Goal: Task Accomplishment & Management: Use online tool/utility

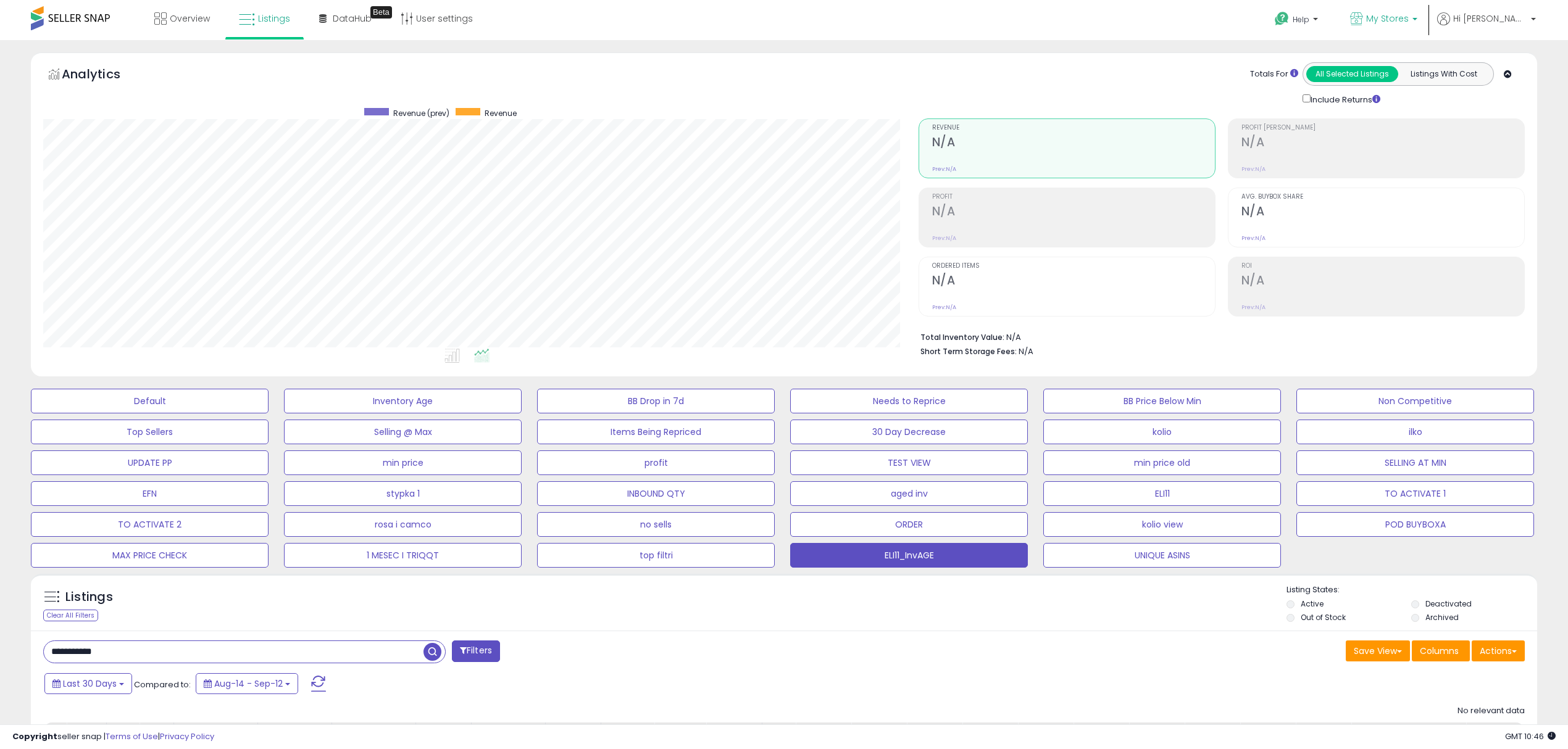
click at [1409, 16] on span "My Stores" at bounding box center [1387, 18] width 43 height 12
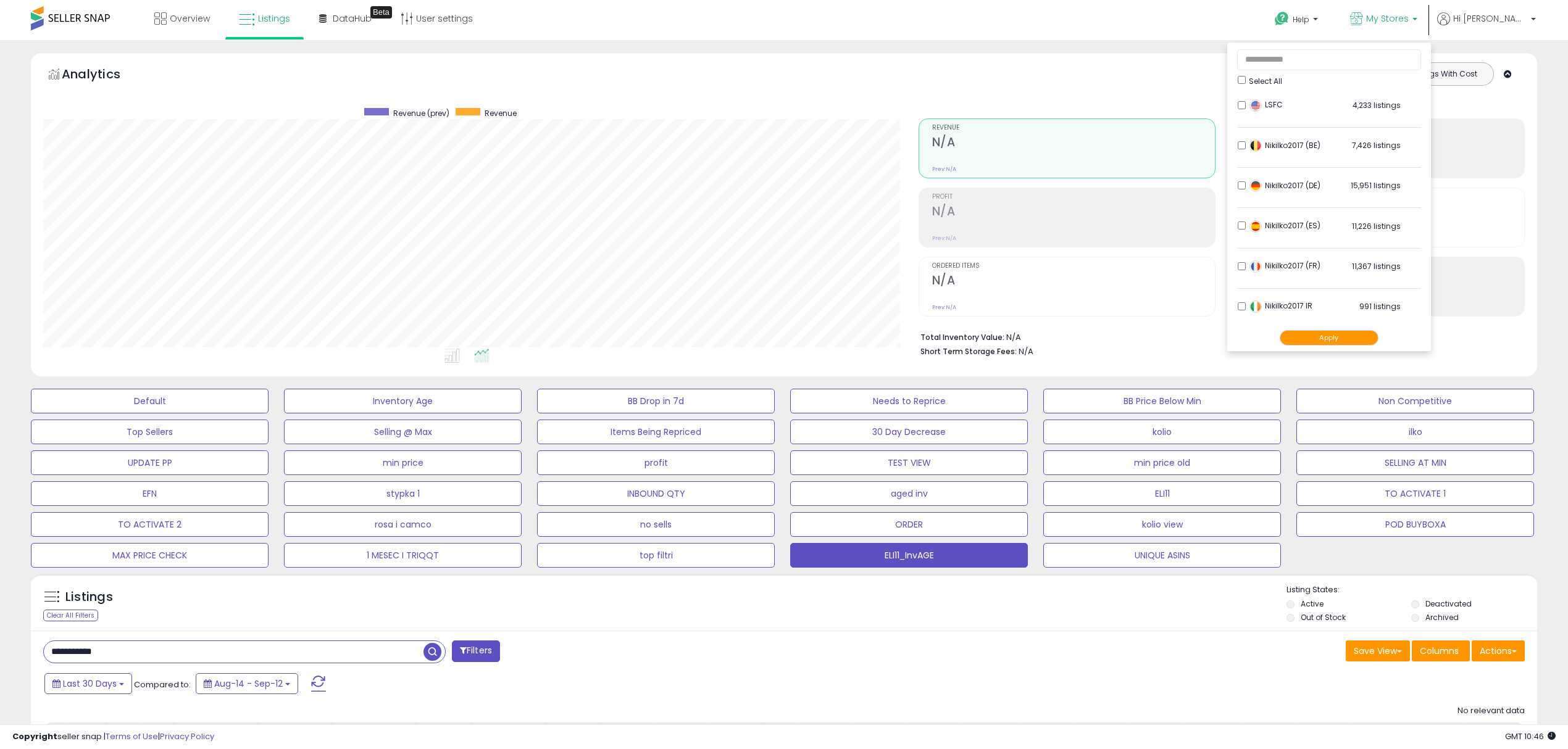
click at [1358, 337] on button "Apply" at bounding box center [1329, 338] width 99 height 16
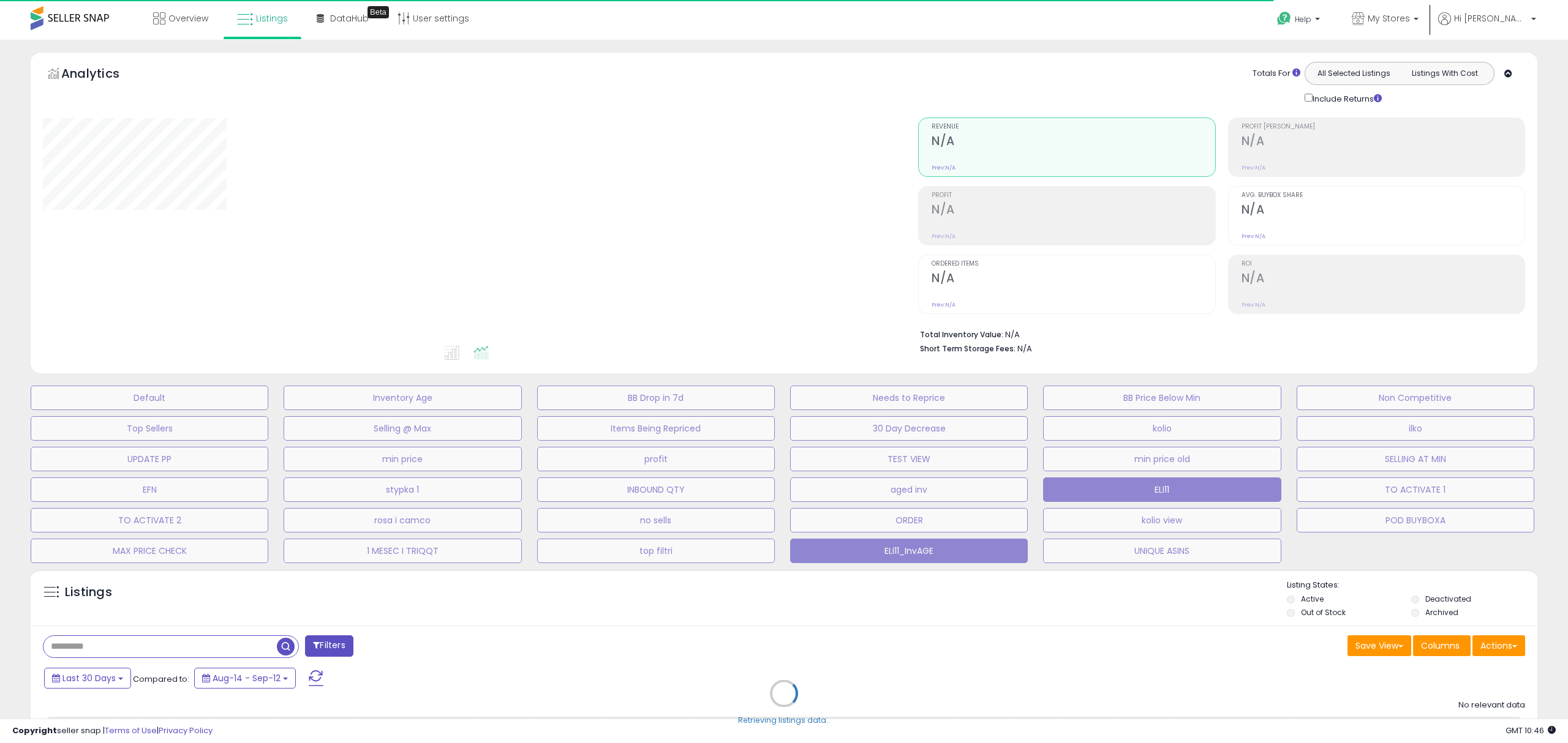
type input "**********"
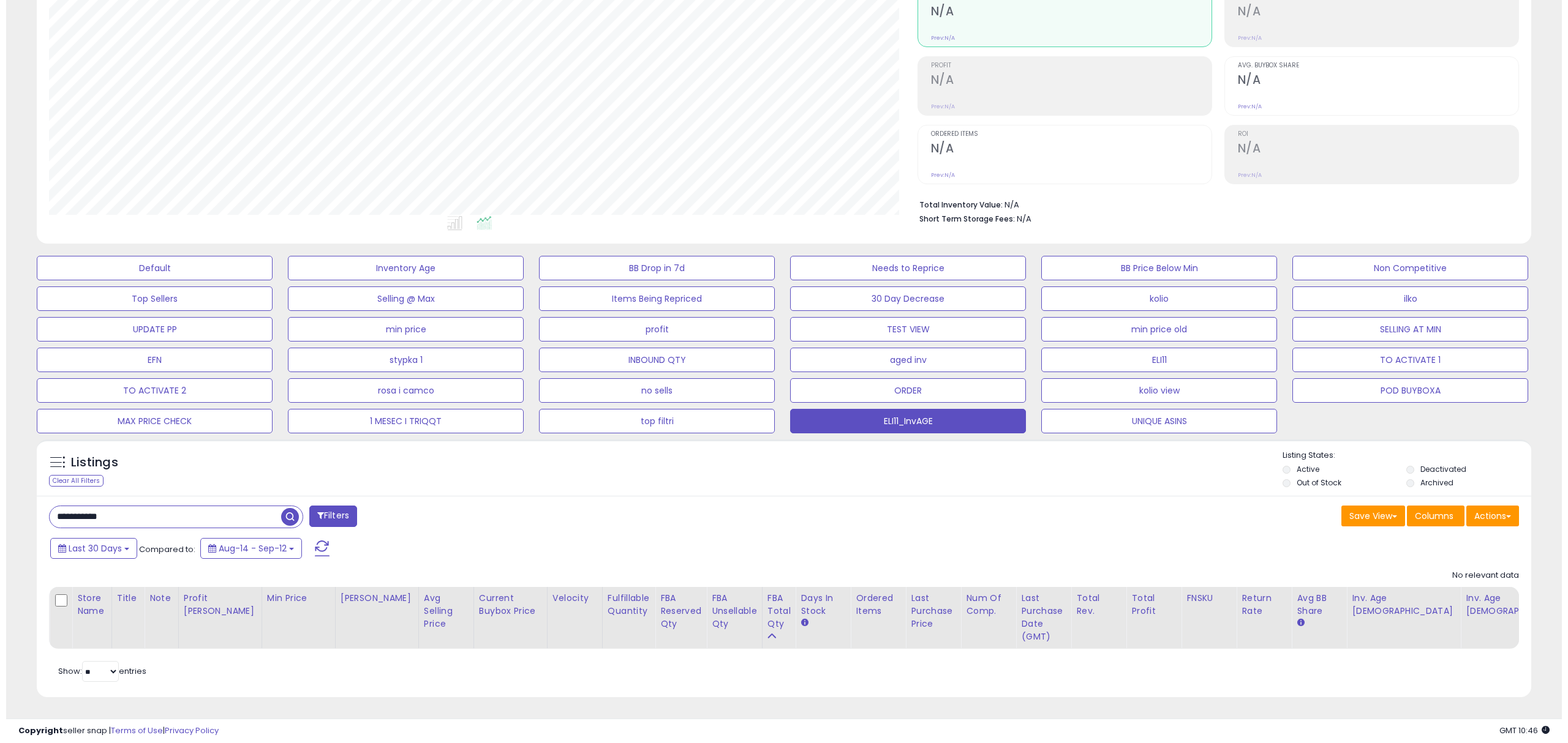
scroll to position [250, 868]
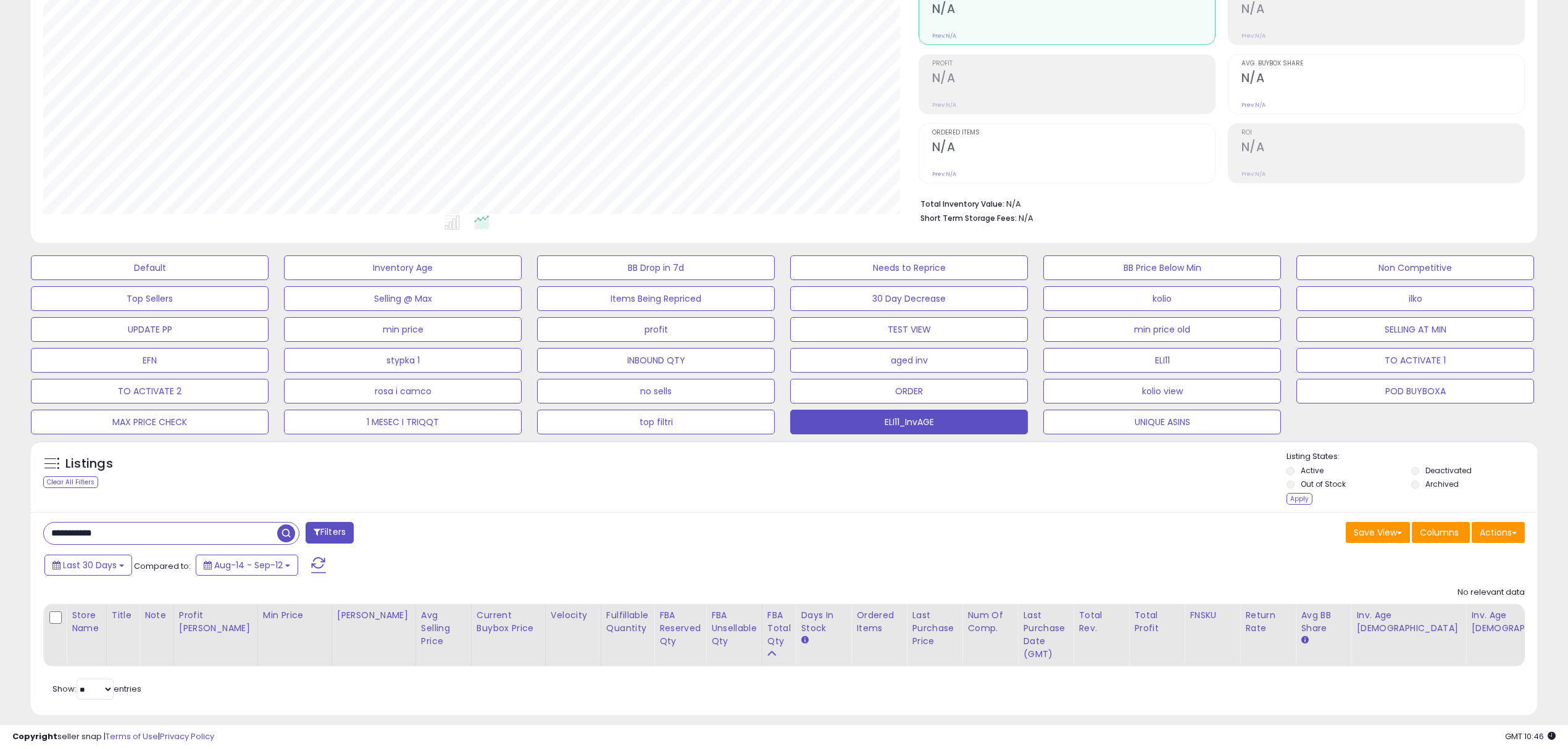
click at [1300, 502] on div "Apply" at bounding box center [1299, 498] width 26 height 12
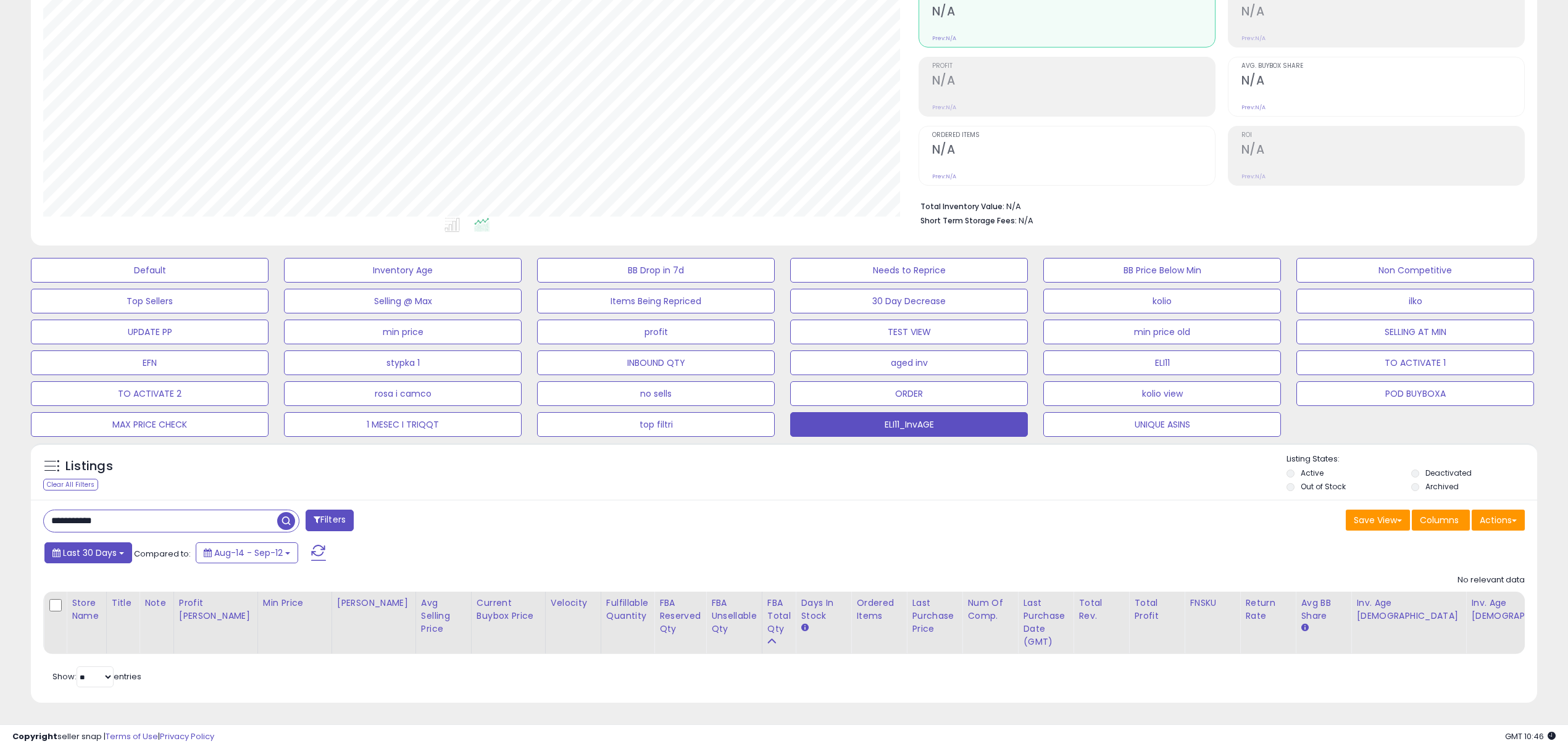
click at [112, 554] on span "Last 30 Days" at bounding box center [89, 553] width 54 height 12
click at [100, 624] on li "Custom Range" at bounding box center [100, 623] width 99 height 17
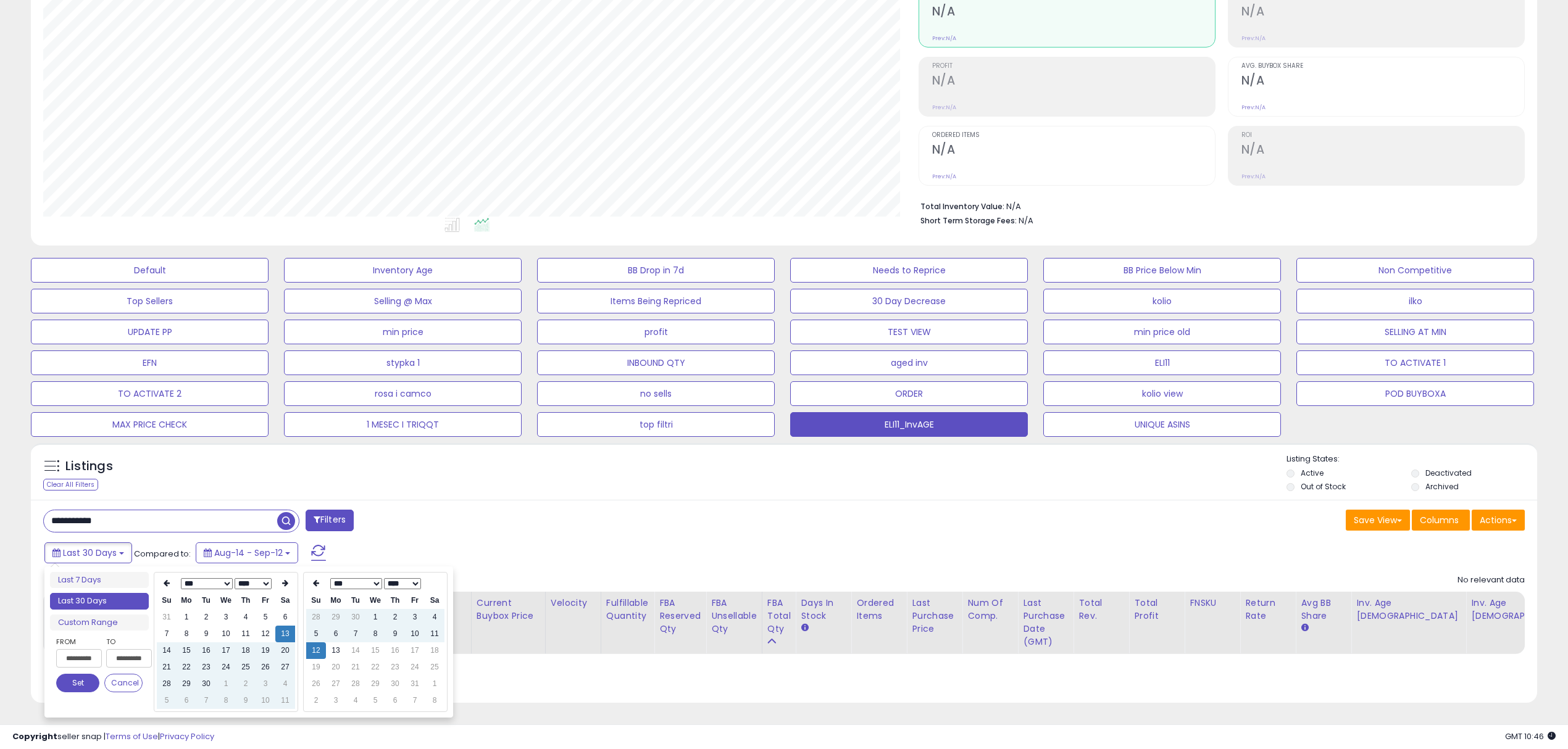
click at [268, 583] on select "**** **** **** **** **** **** **** **** **** **** **** **** **** **** **** ****…" at bounding box center [253, 584] width 37 height 11
click at [208, 648] on td "10" at bounding box center [206, 651] width 20 height 17
type input "**********"
click at [73, 685] on button "Set" at bounding box center [78, 683] width 43 height 18
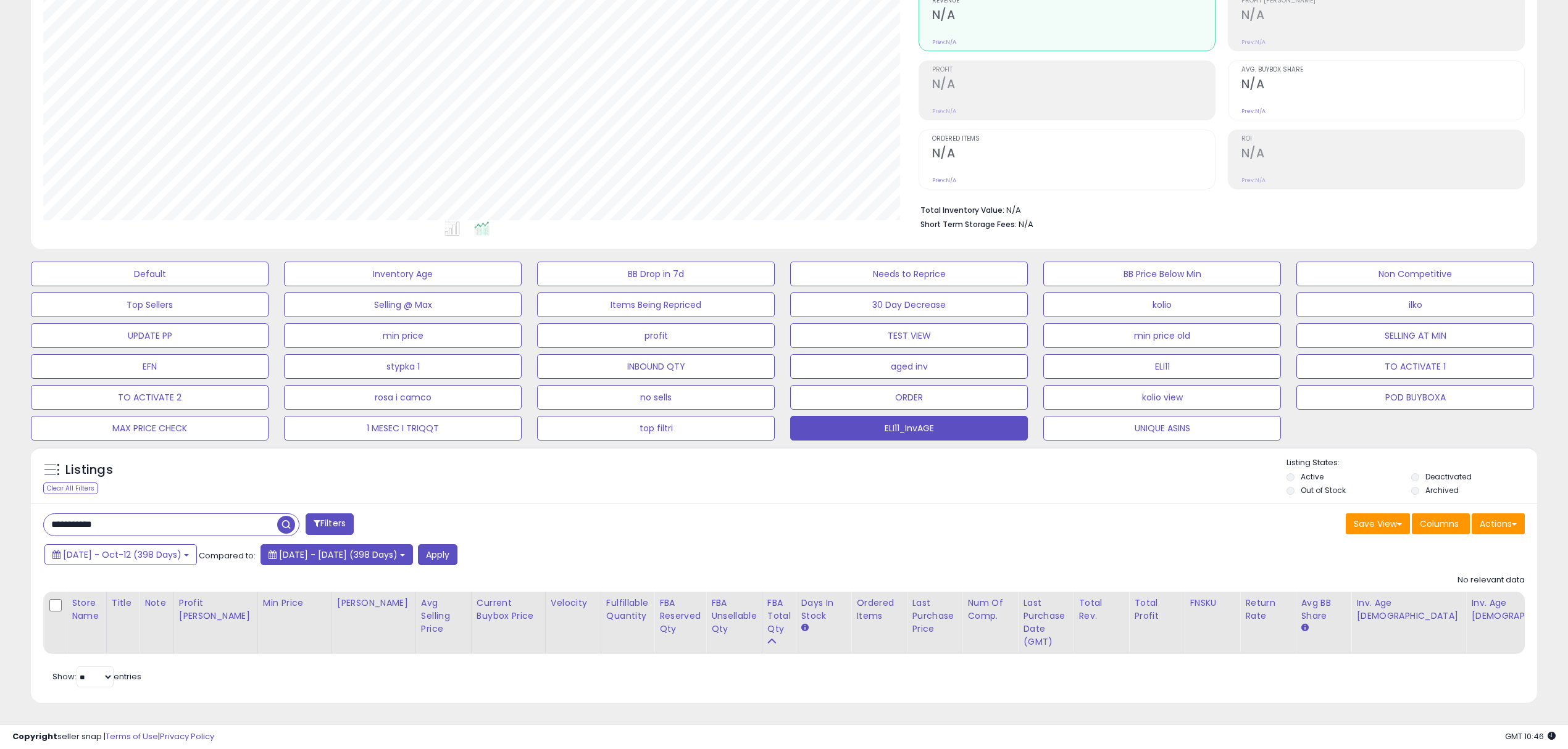
click at [317, 561] on span "2023-Aug-09 - 2024-Sep-09 (398 Days)" at bounding box center [338, 554] width 119 height 12
drag, startPoint x: 340, startPoint y: 600, endPoint x: 344, endPoint y: 605, distance: 6.4
click at [339, 601] on li "Custom Range" at bounding box center [338, 603] width 99 height 17
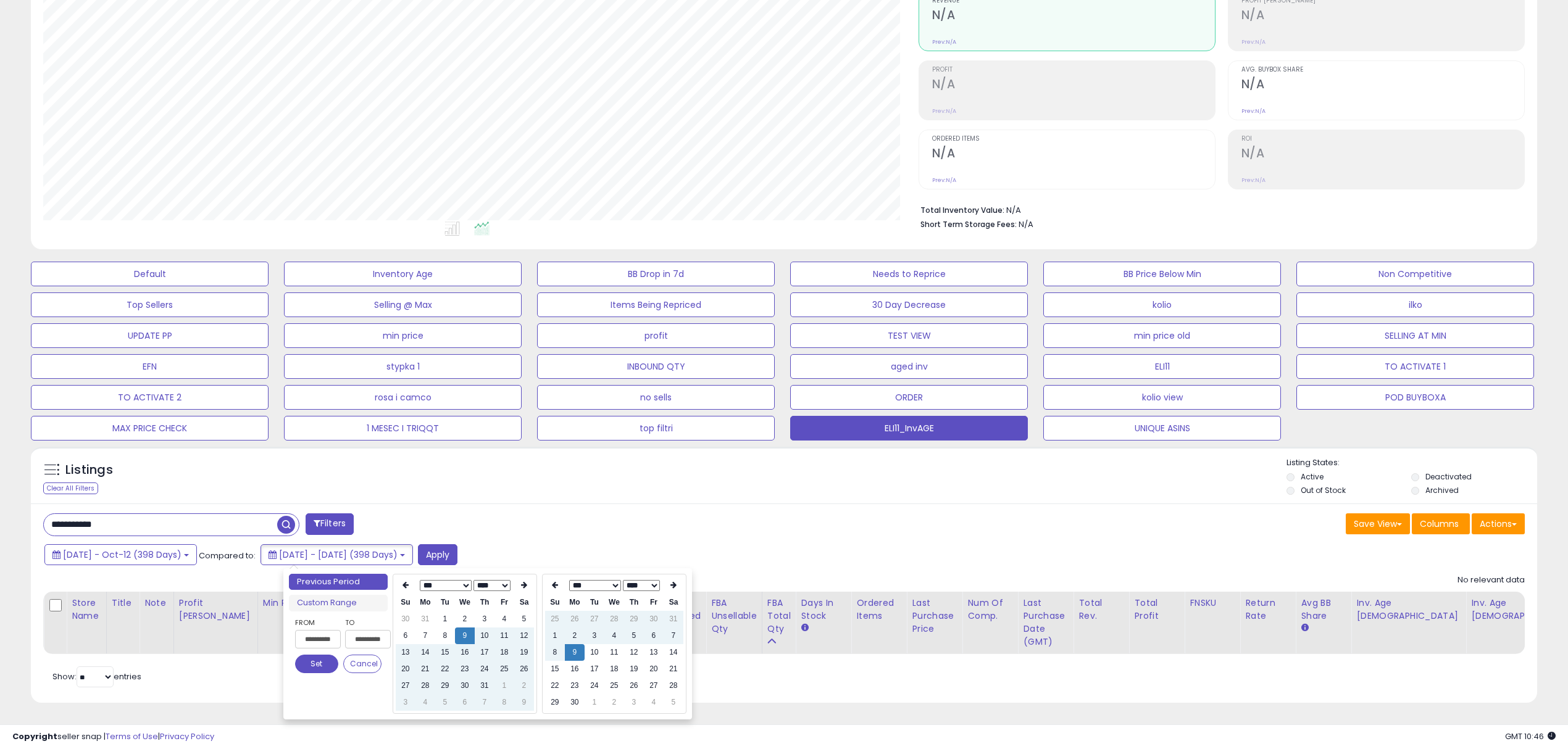
click at [428, 460] on div "Listings Clear All Filters Listing States:" at bounding box center [784, 479] width 1506 height 42
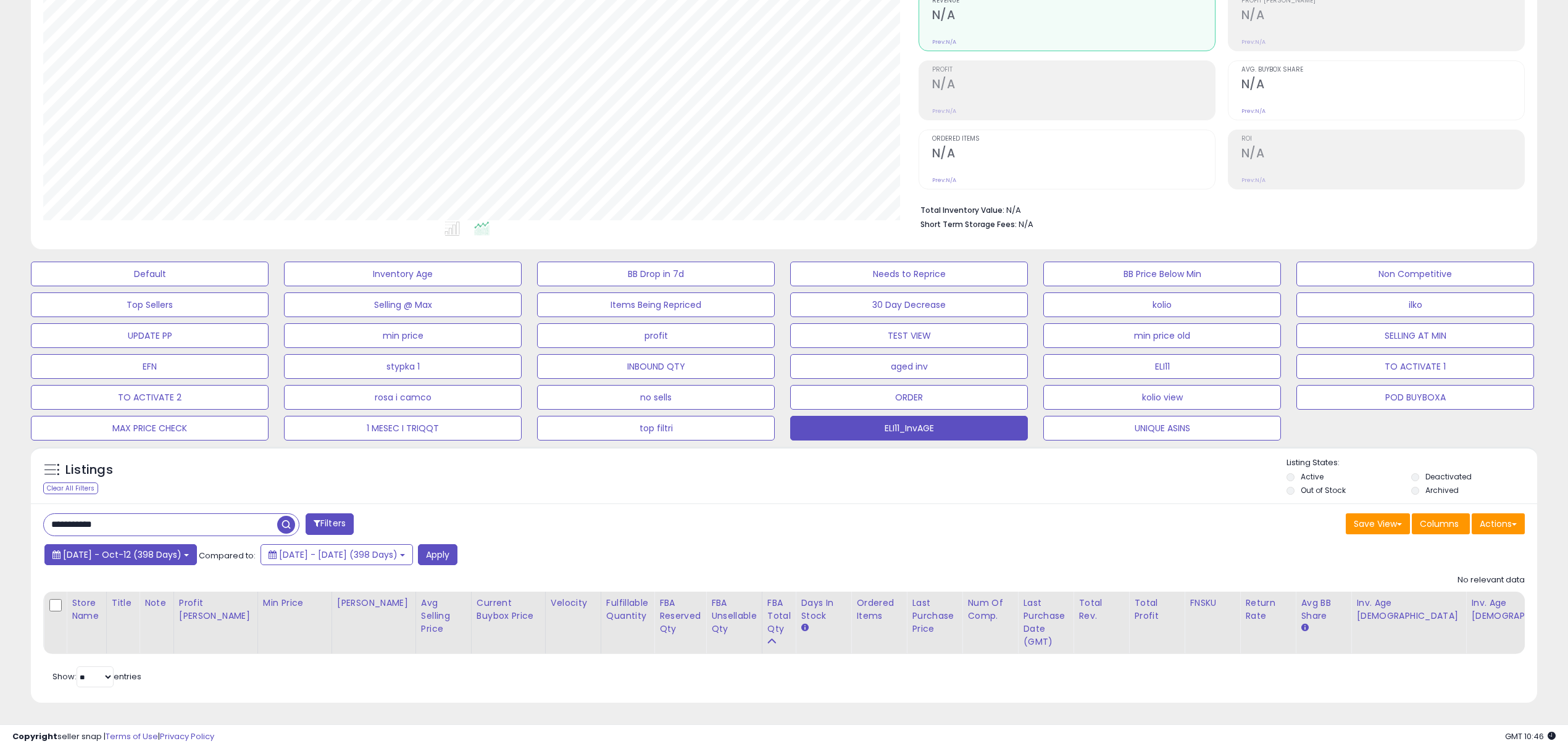
click at [147, 559] on span "2024-Sep-10 - Oct-12 (398 Days)" at bounding box center [122, 554] width 119 height 12
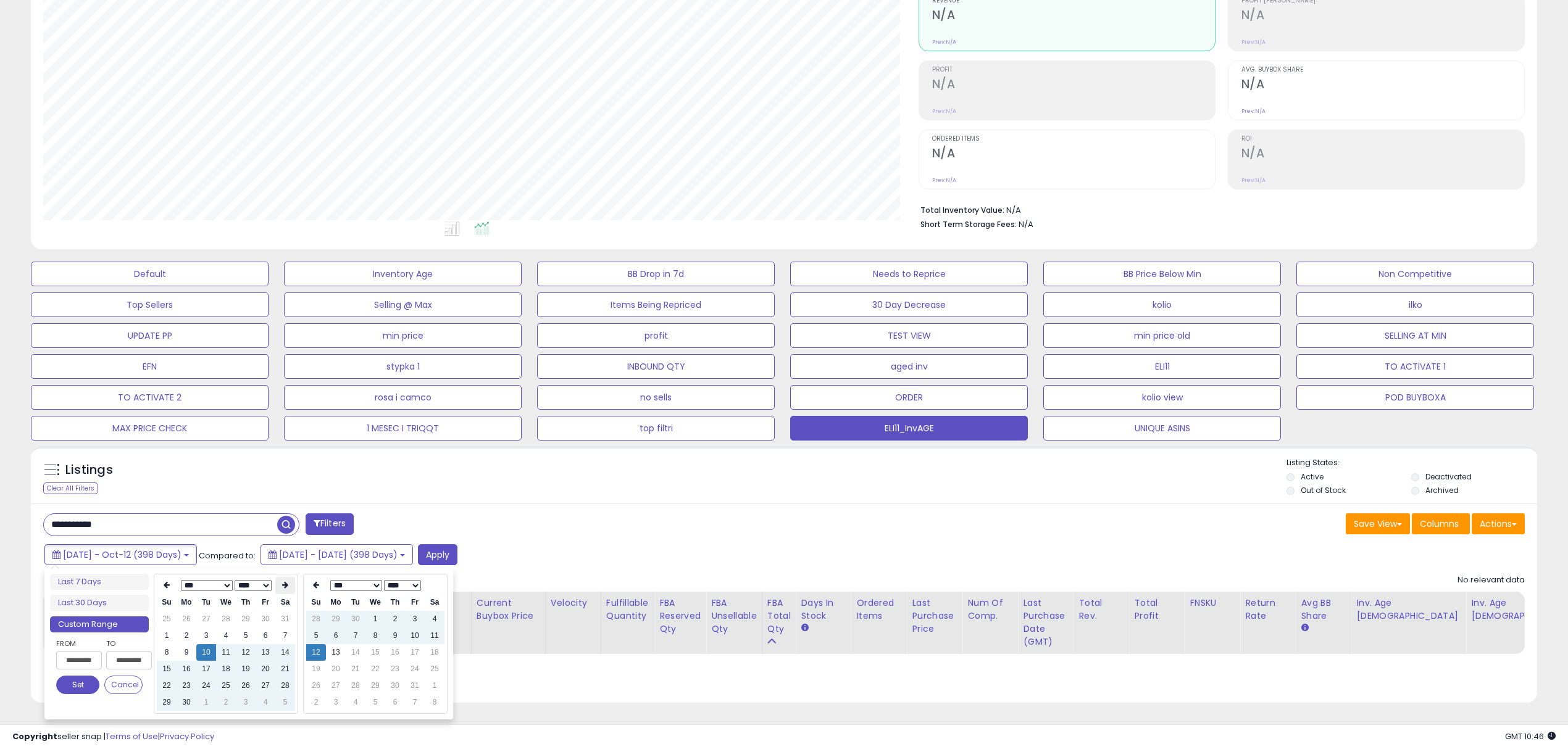
click at [287, 582] on icon at bounding box center [285, 585] width 6 height 7
click at [243, 633] on td "10" at bounding box center [245, 636] width 20 height 17
click at [270, 634] on td "11" at bounding box center [265, 636] width 20 height 17
type input "**********"
click at [75, 687] on button "Set" at bounding box center [78, 685] width 43 height 18
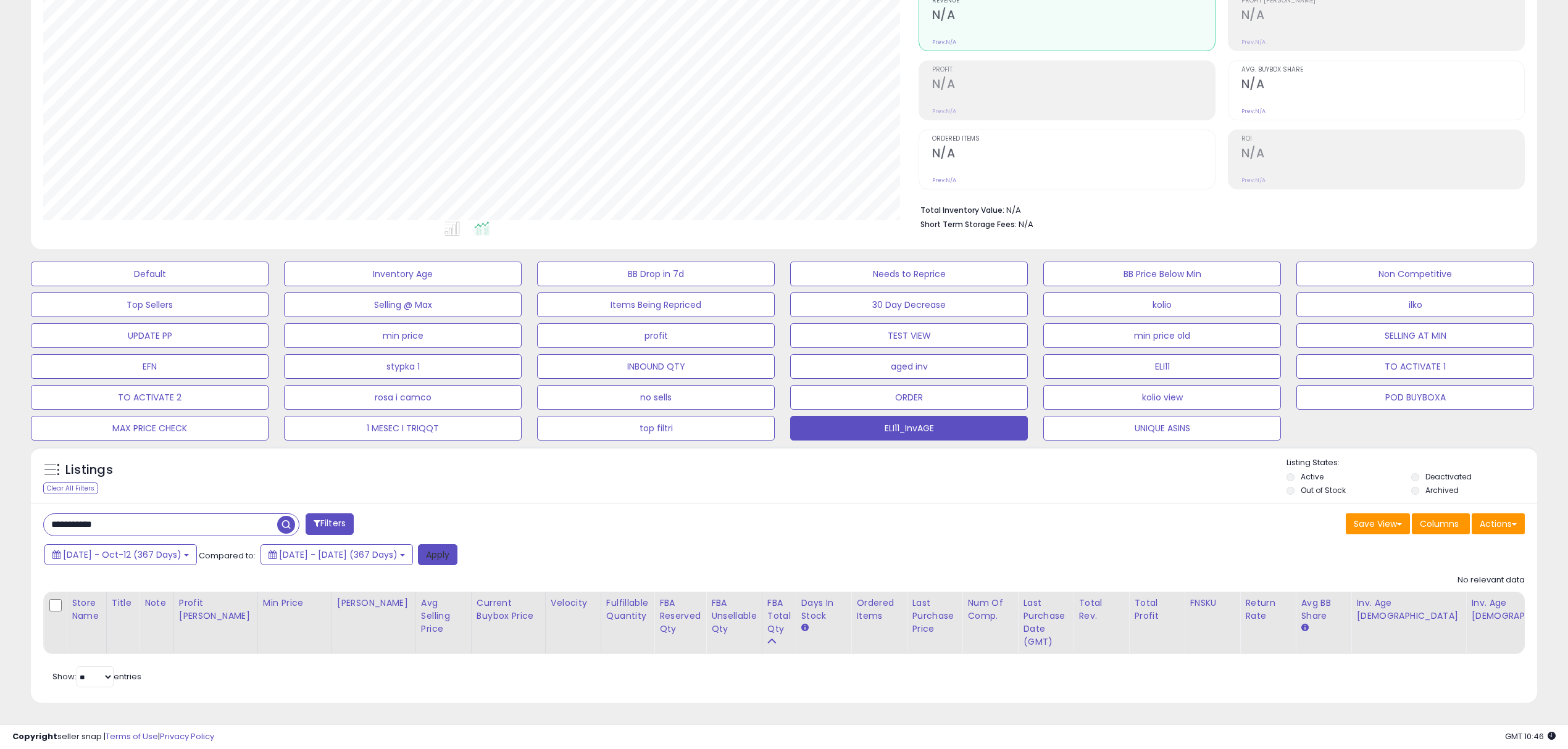
click at [458, 559] on button "Apply" at bounding box center [437, 554] width 39 height 21
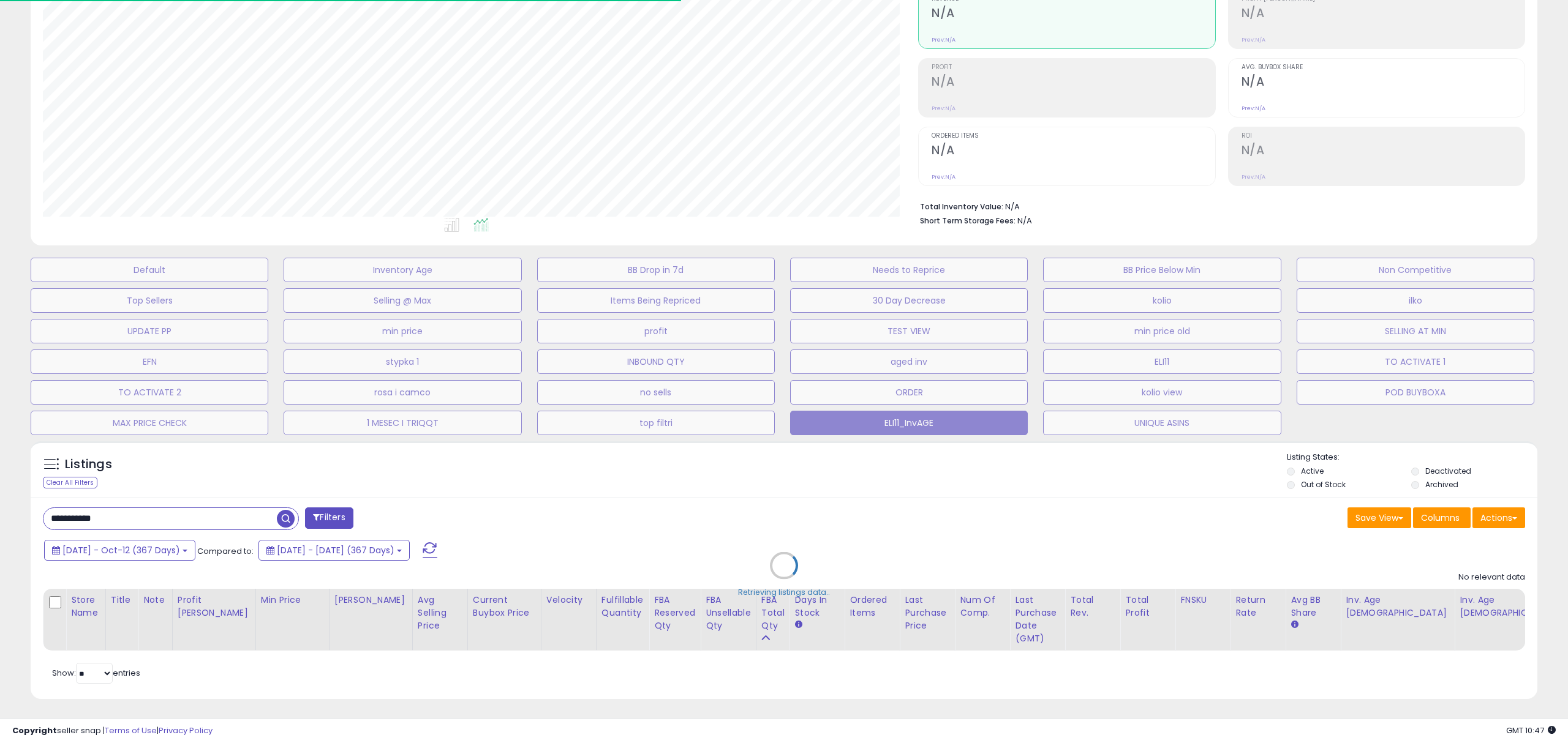
scroll to position [611972, 611605]
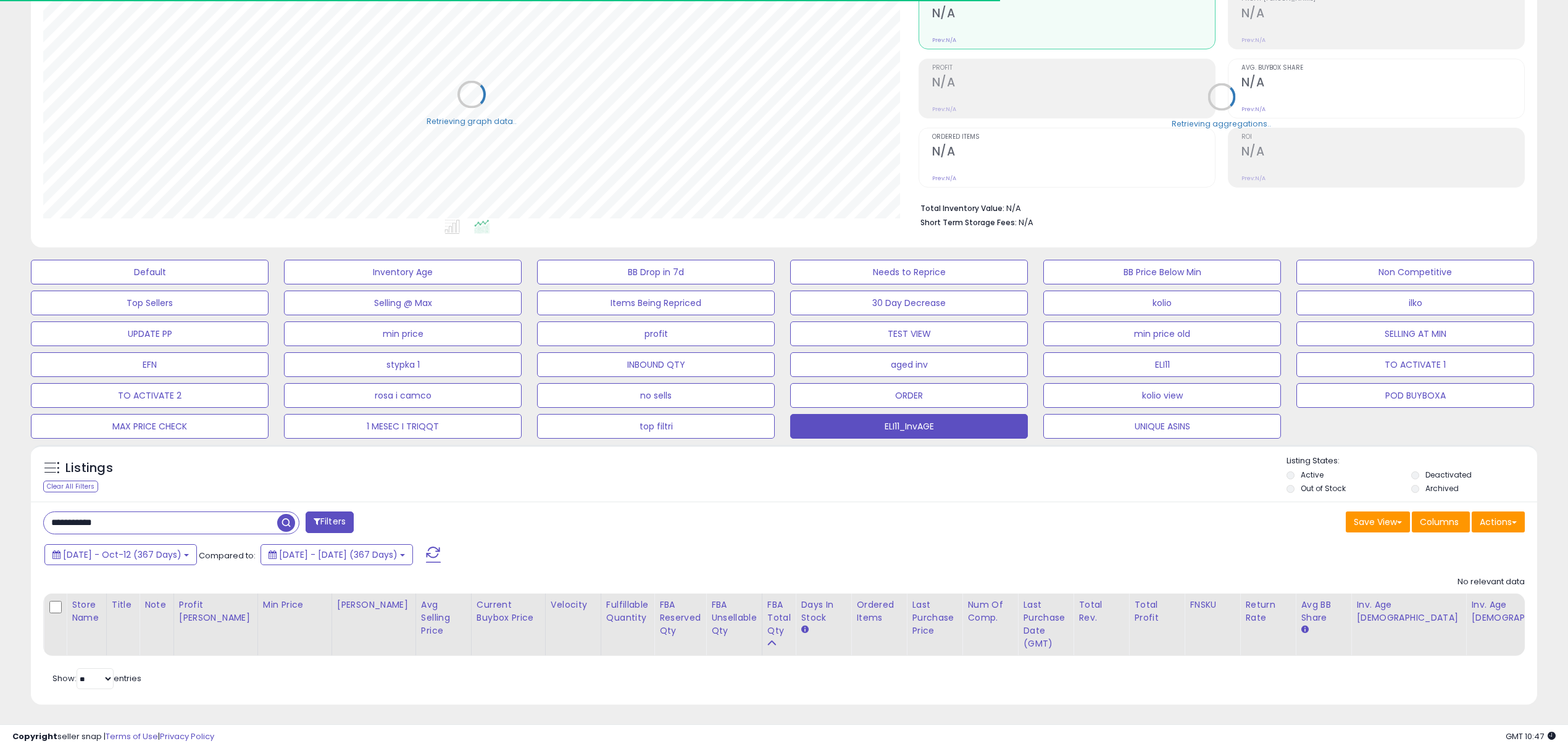
click at [148, 517] on input "**********" at bounding box center [161, 523] width 233 height 22
click at [148, 516] on input "**********" at bounding box center [234, 523] width 380 height 22
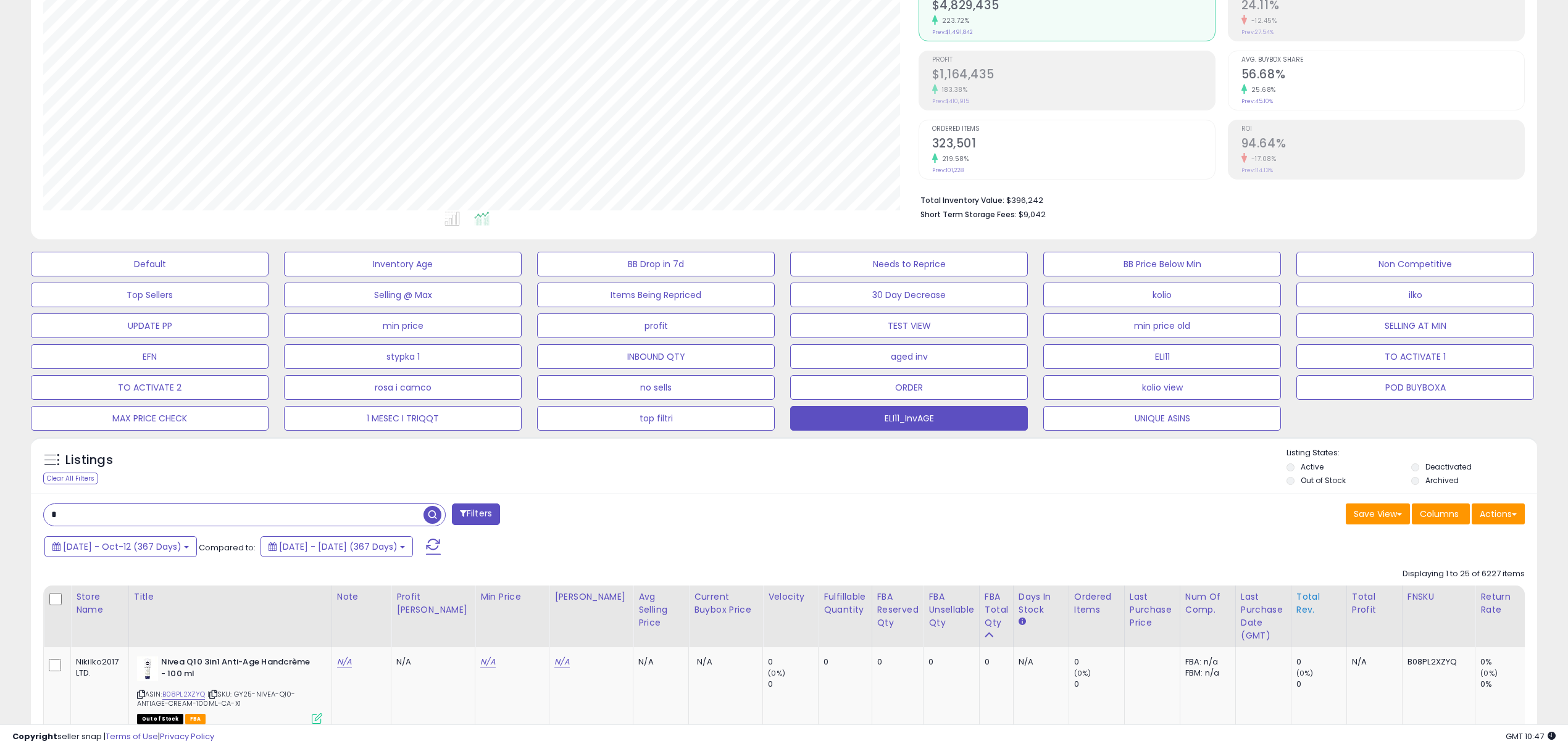
scroll to position [164, 0]
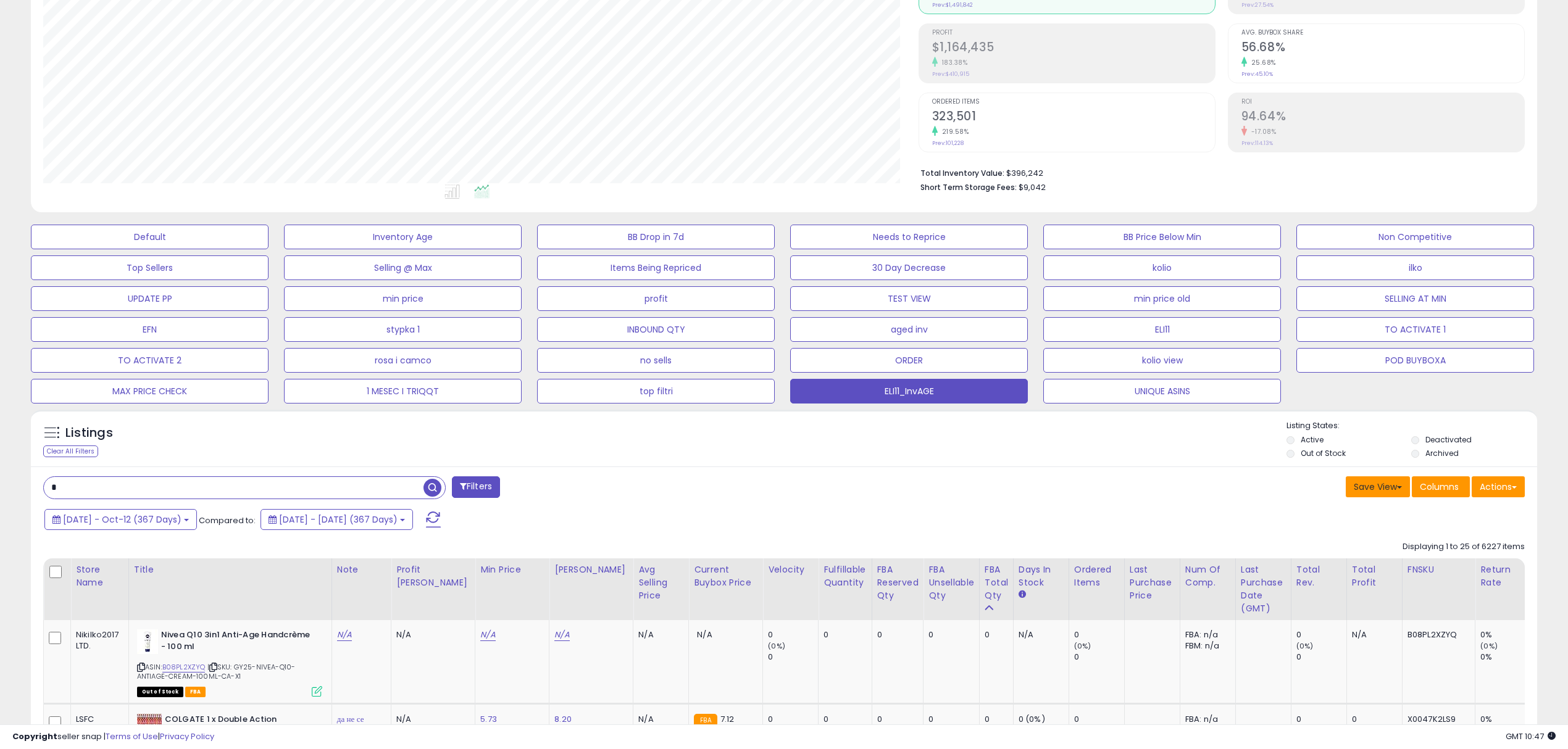
click at [1389, 493] on button "Save View" at bounding box center [1378, 487] width 64 height 21
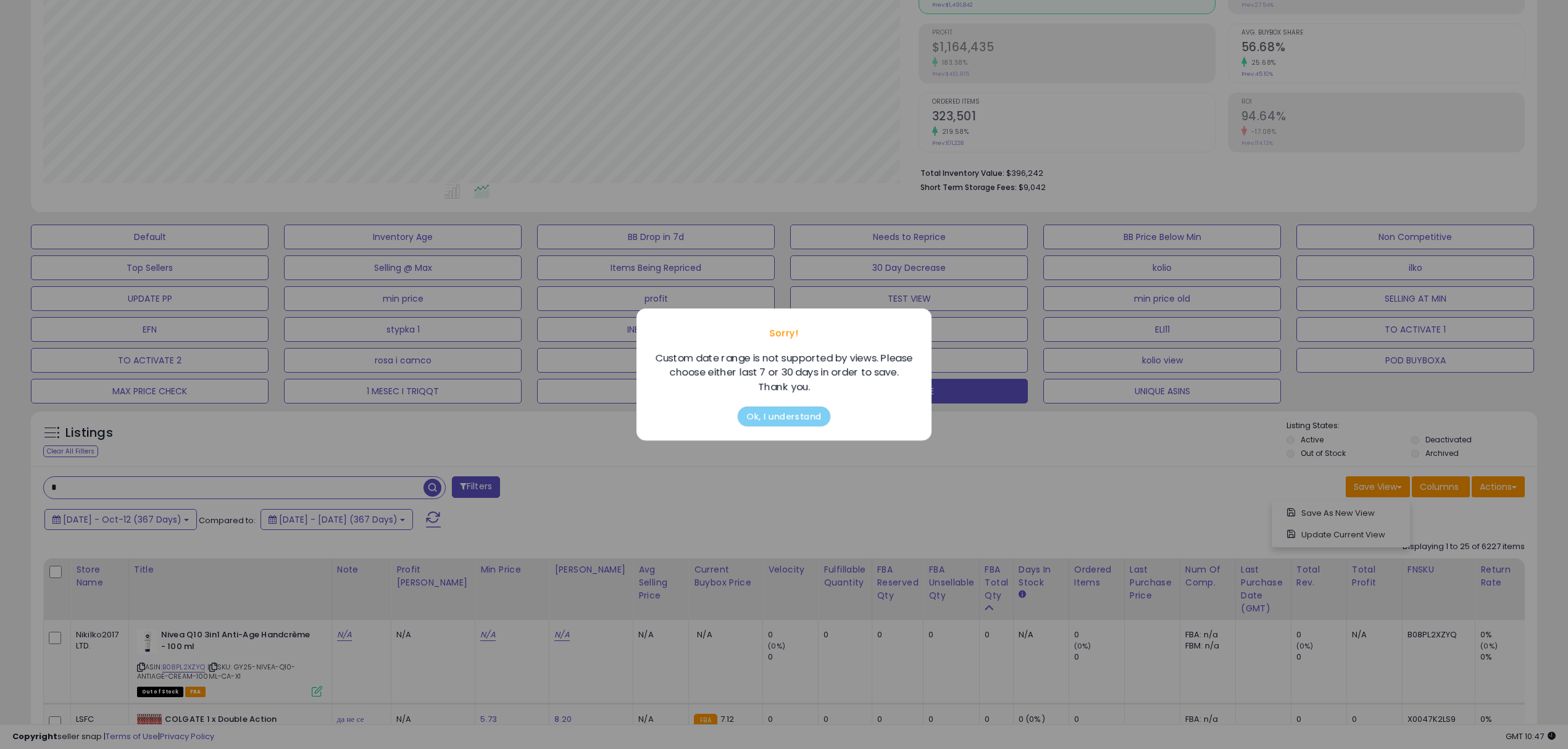
click at [807, 421] on button "Ok, I understand" at bounding box center [784, 416] width 93 height 20
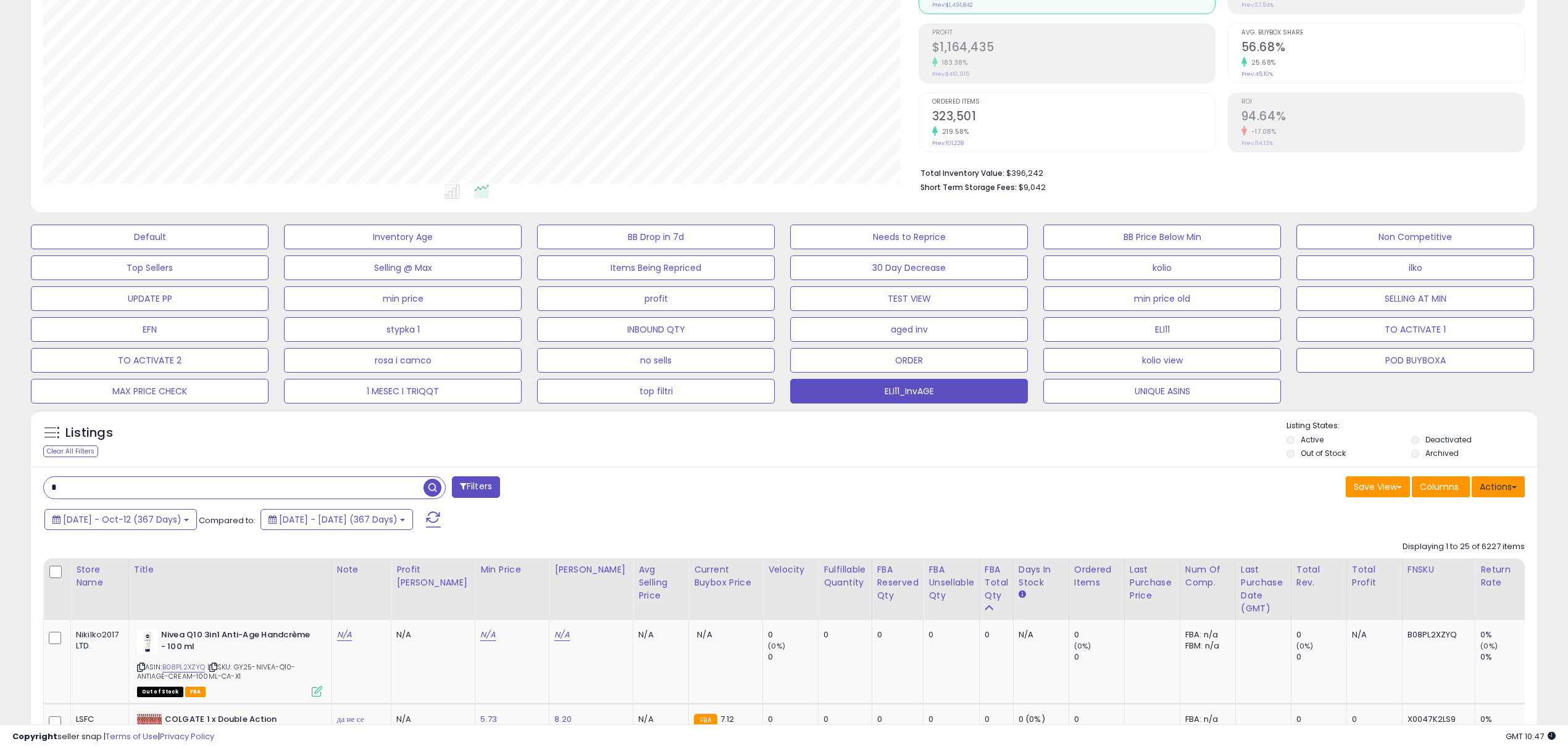
click at [1487, 485] on button "Actions" at bounding box center [1498, 487] width 53 height 21
drag, startPoint x: 1438, startPoint y: 544, endPoint x: 1093, endPoint y: 521, distance: 345.8
click at [1434, 544] on link "Export Visible Columns" at bounding box center [1447, 544] width 135 height 19
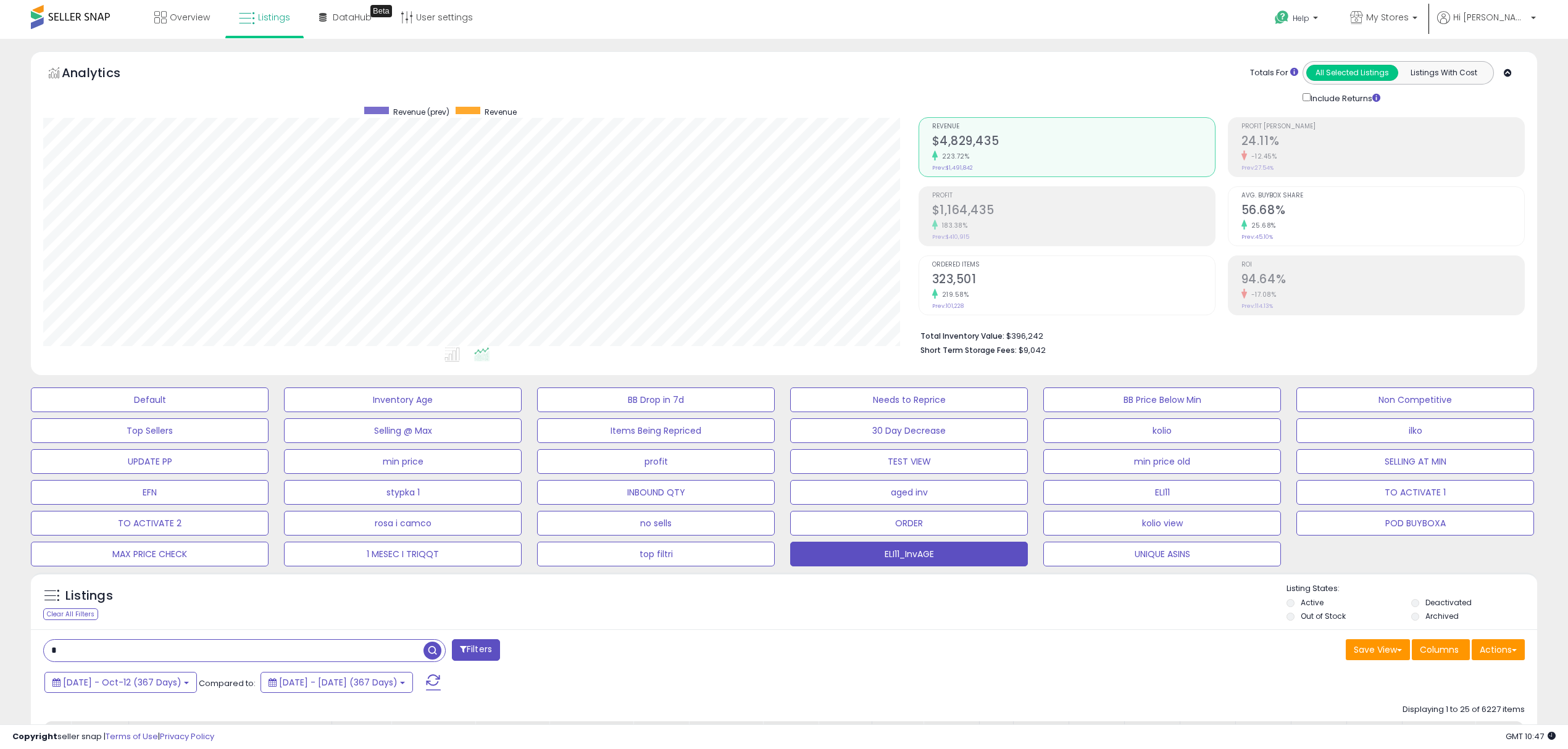
scroll to position [0, 0]
click at [1418, 24] on p "My Stores" at bounding box center [1383, 20] width 67 height 16
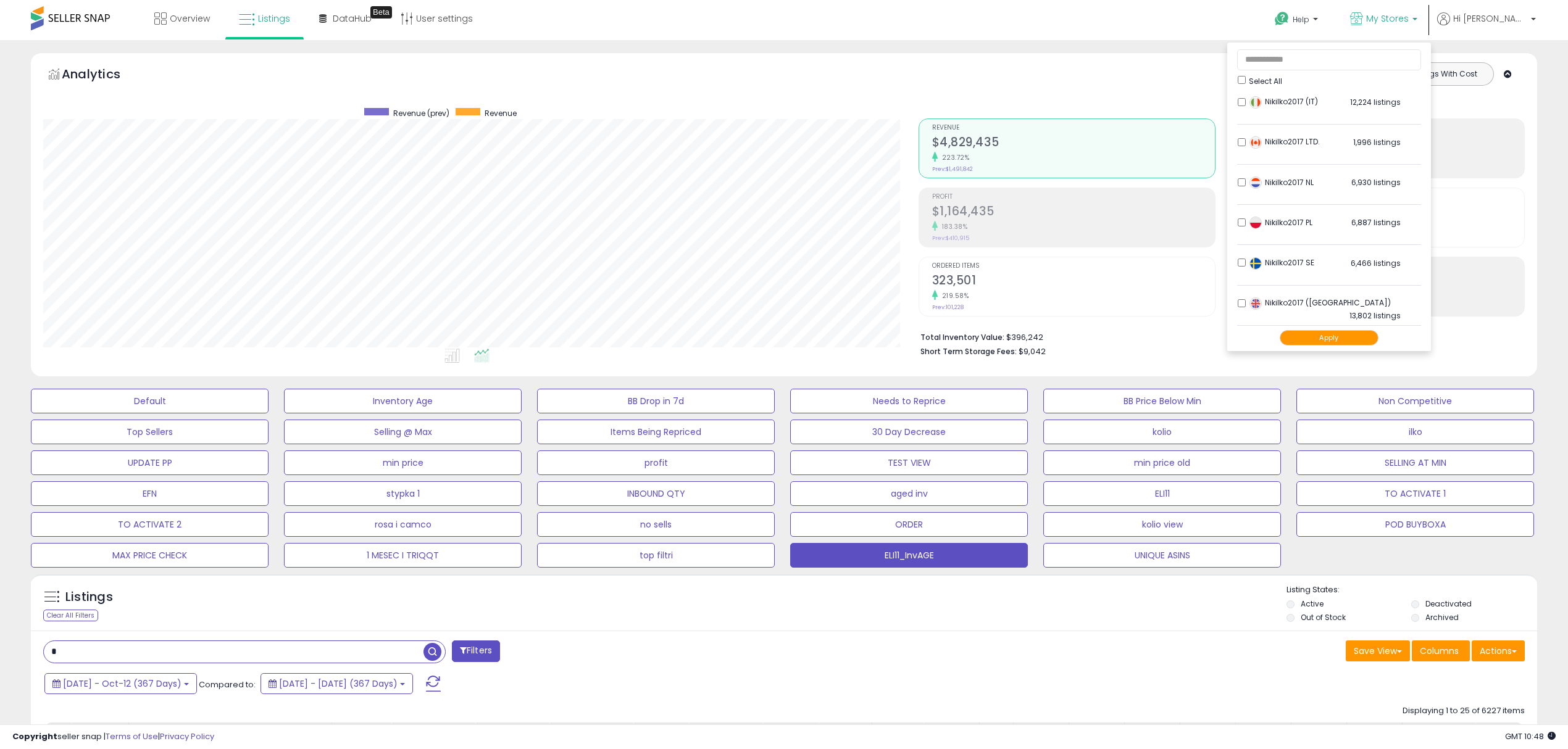
click at [1342, 332] on button "Apply" at bounding box center [1329, 338] width 99 height 16
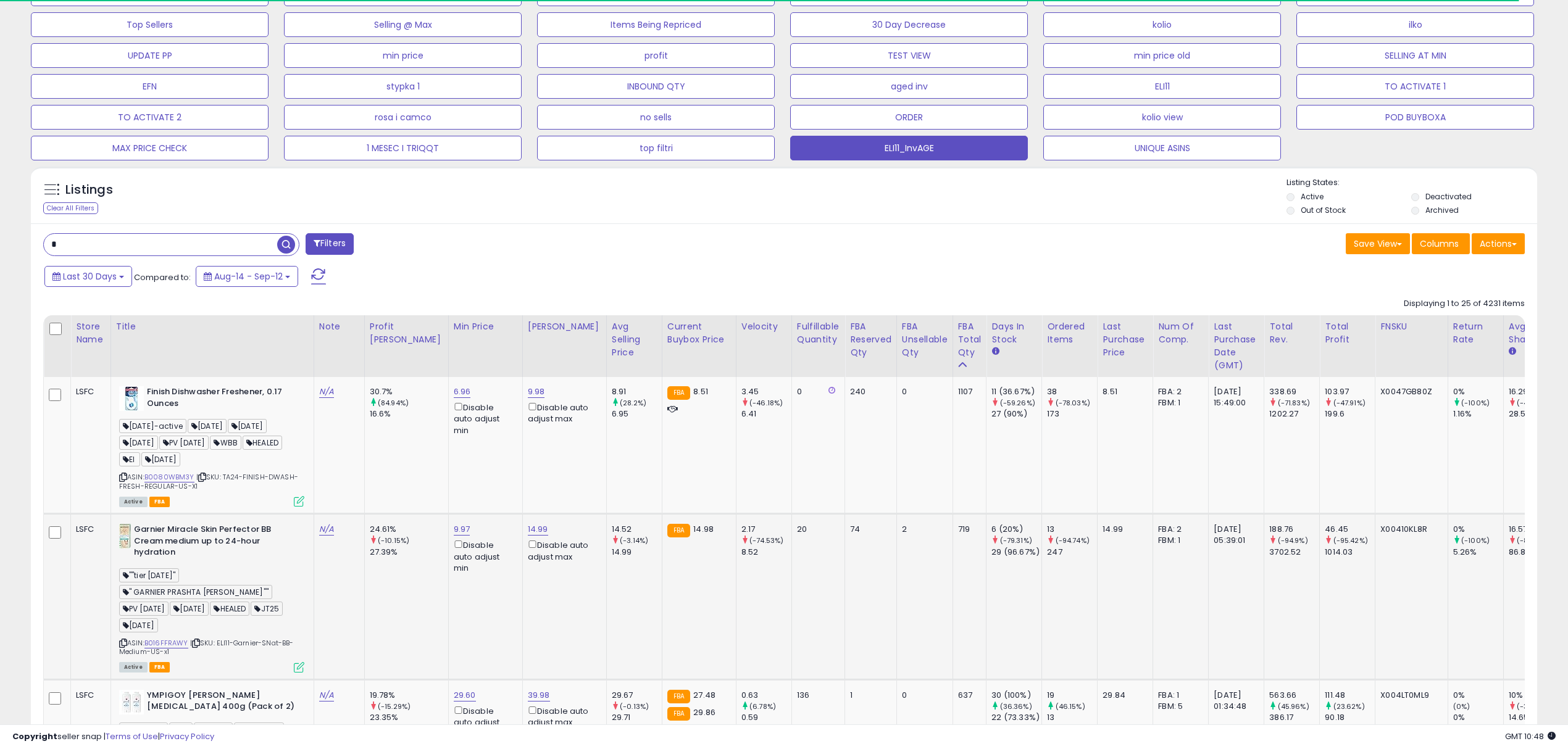
scroll to position [411, 0]
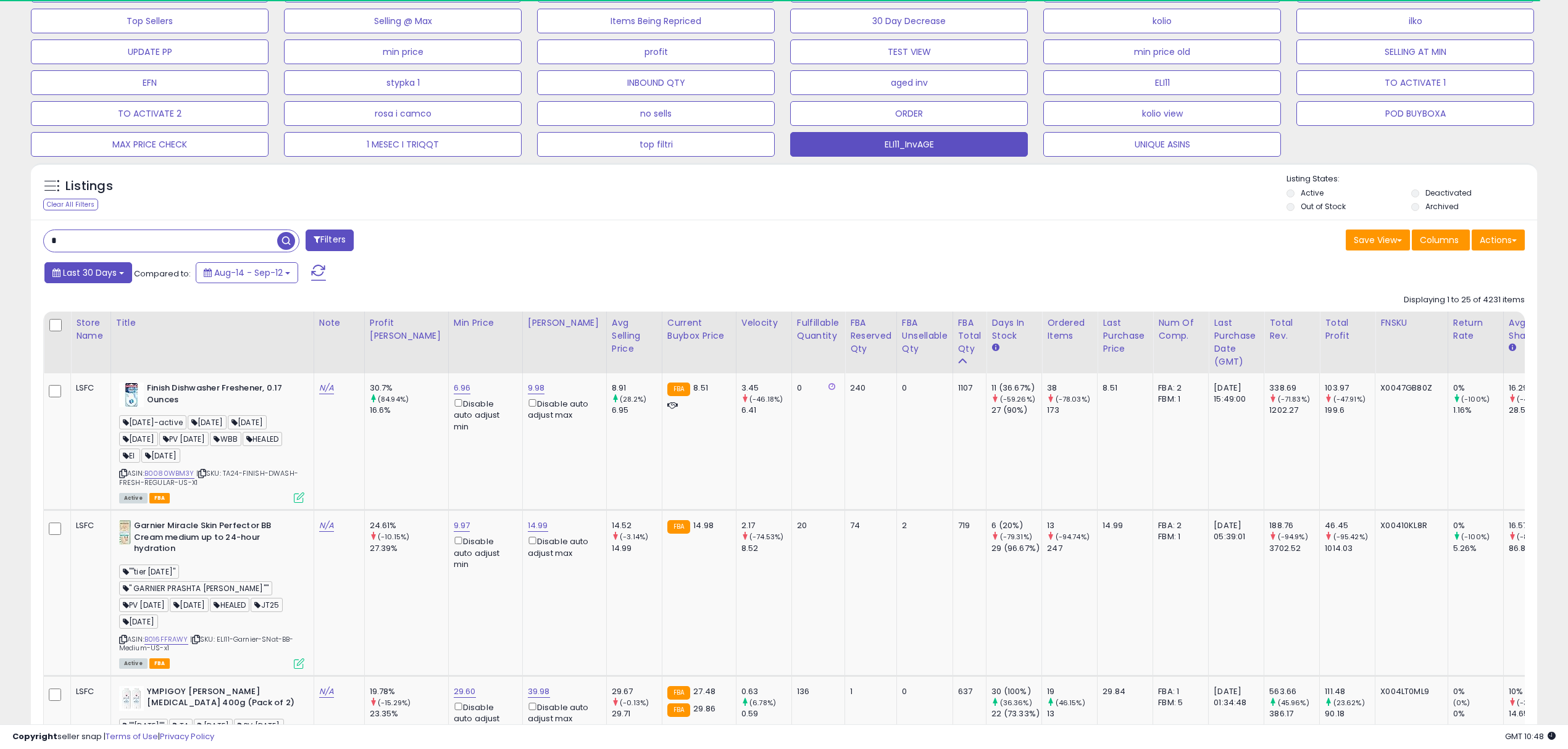
click at [92, 283] on button "Last 30 Days" at bounding box center [88, 272] width 87 height 21
click at [72, 342] on li "Custom Range" at bounding box center [100, 342] width 99 height 17
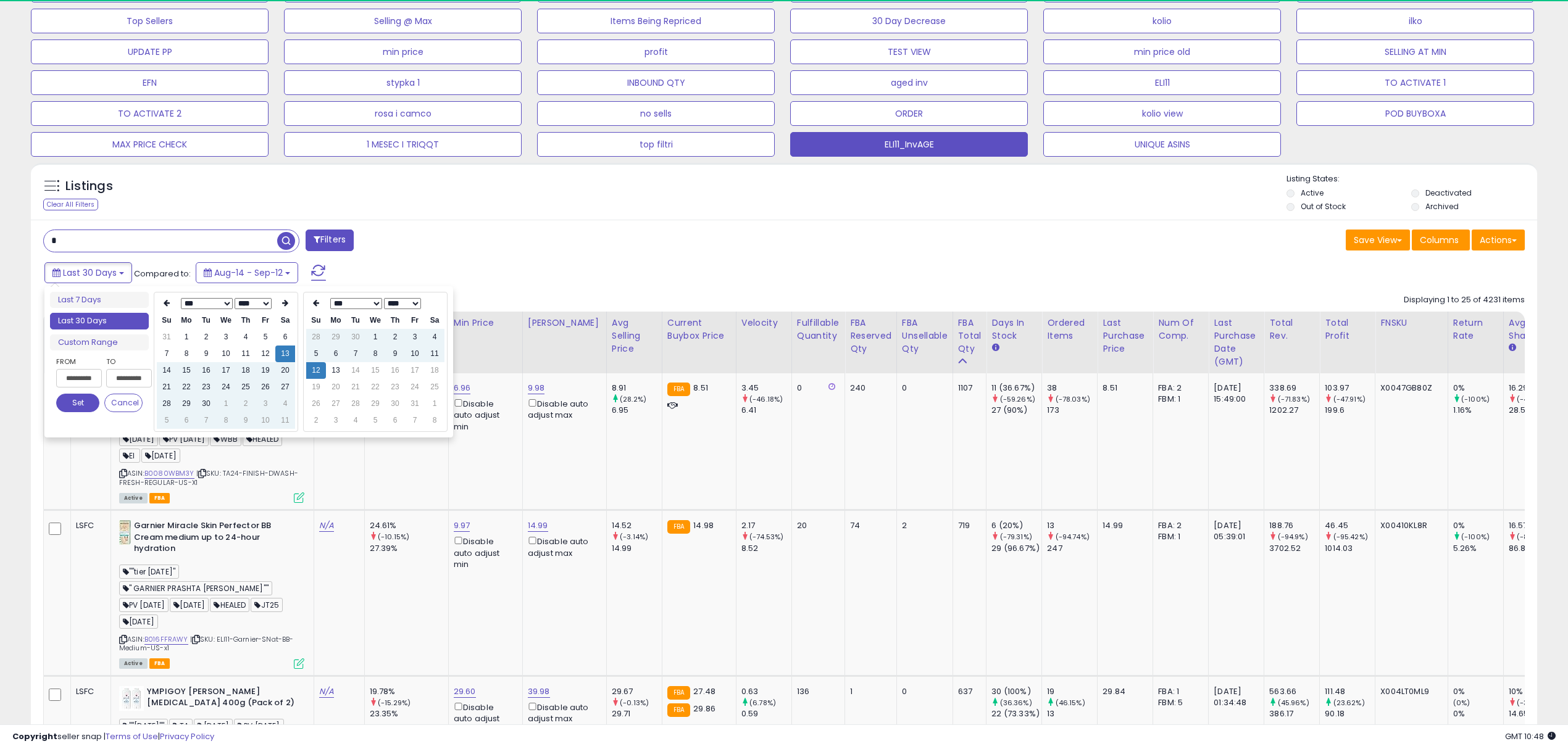
scroll to position [252, 875]
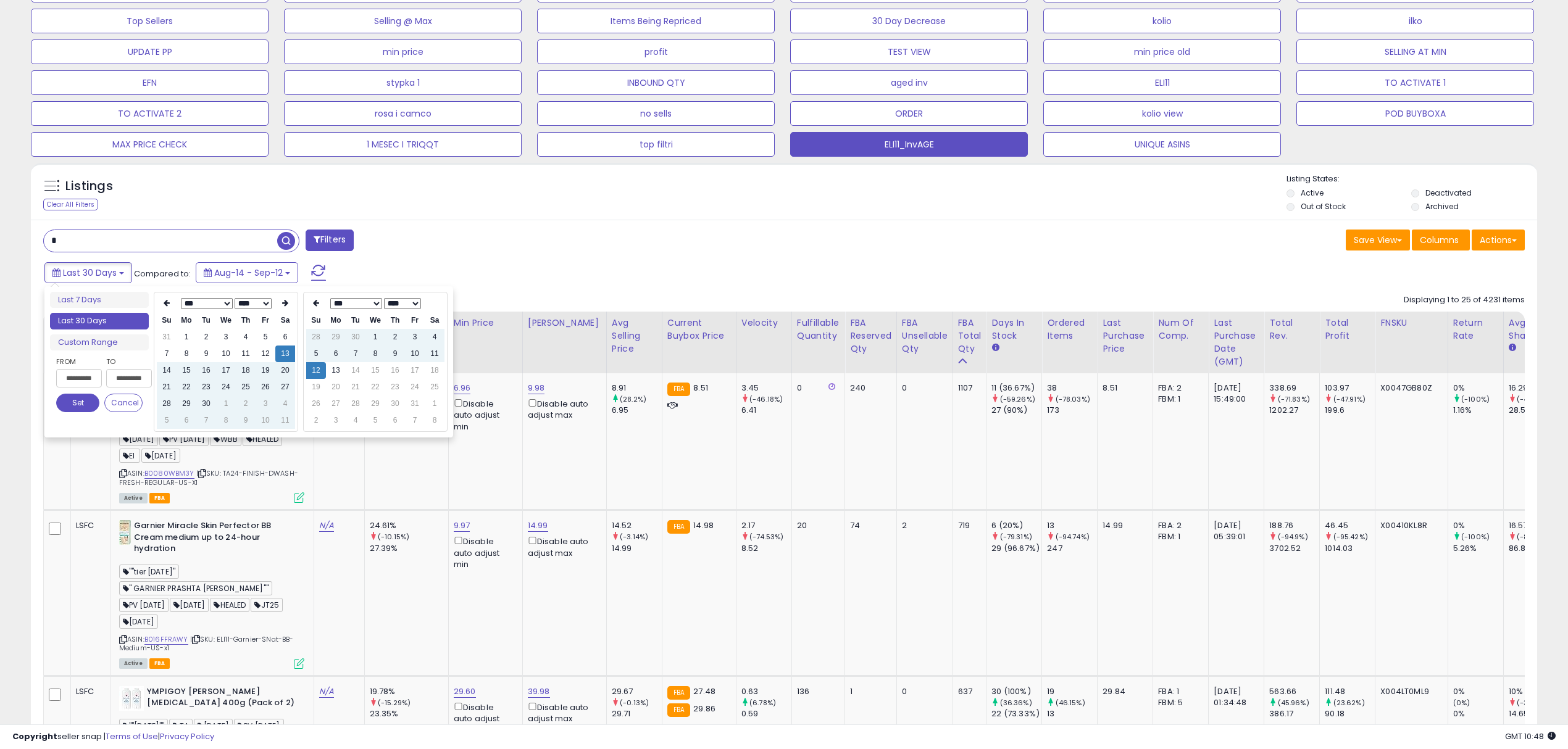
click at [266, 302] on select "**** **** **** **** **** **** **** **** **** **** **** **** **** **** **** ****…" at bounding box center [253, 304] width 37 height 11
click at [218, 304] on select "*** *** *** *** *** *** *** *** *** *** *** ***" at bounding box center [207, 304] width 52 height 11
click at [262, 351] on td "11" at bounding box center [265, 354] width 20 height 17
type input "**********"
drag, startPoint x: 86, startPoint y: 403, endPoint x: 110, endPoint y: 397, distance: 24.7
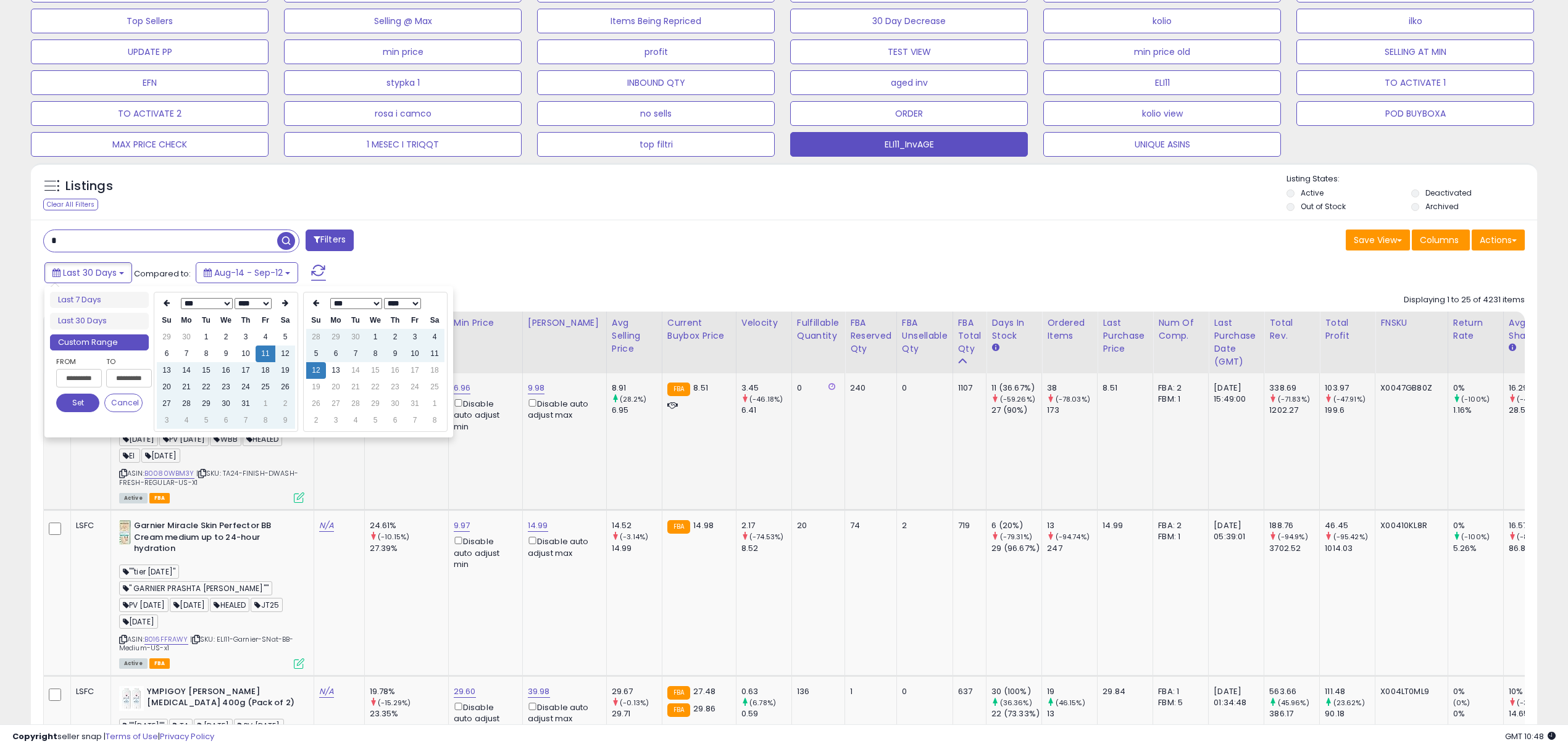
click at [85, 403] on button "Set" at bounding box center [78, 403] width 43 height 18
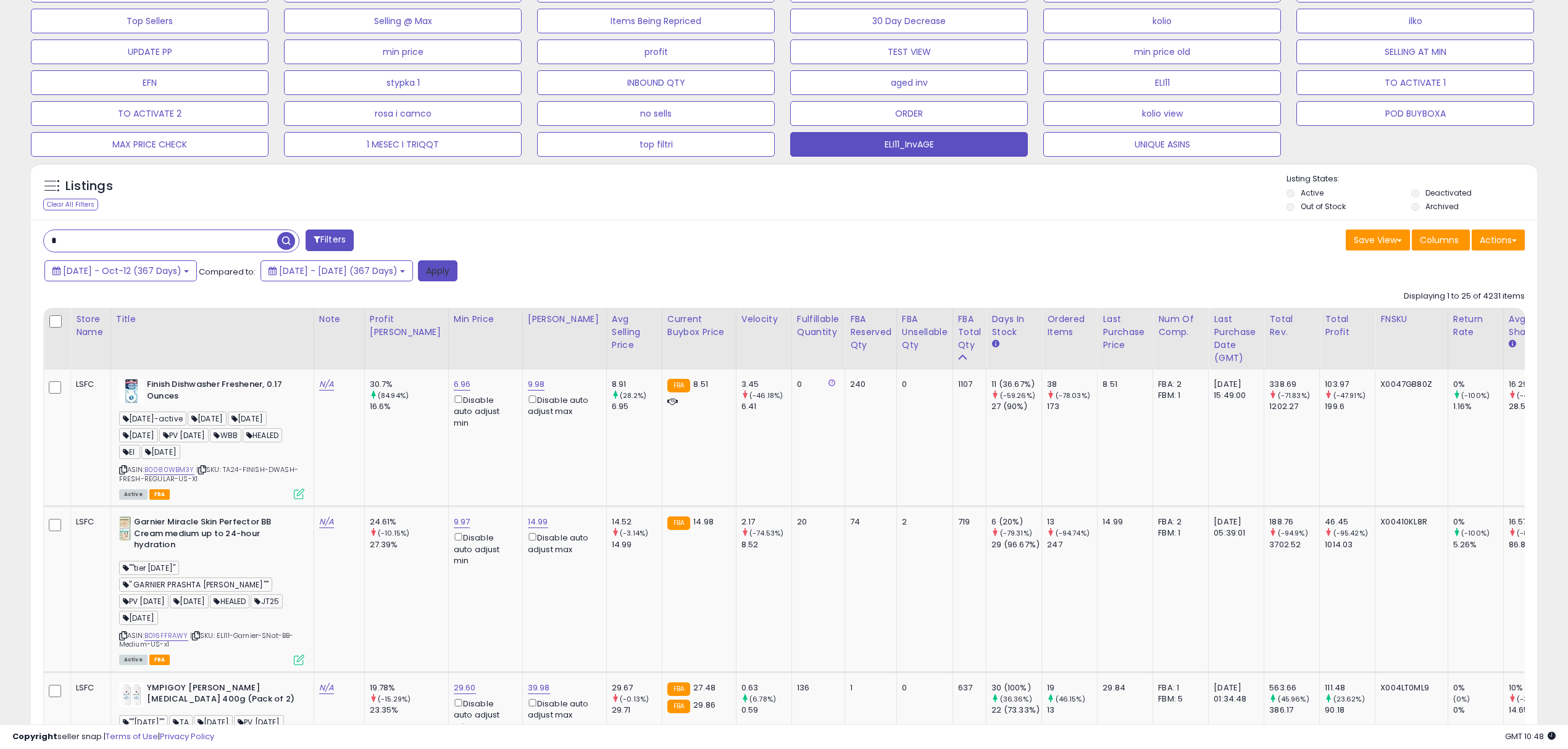
click at [458, 272] on button "Apply" at bounding box center [437, 270] width 39 height 21
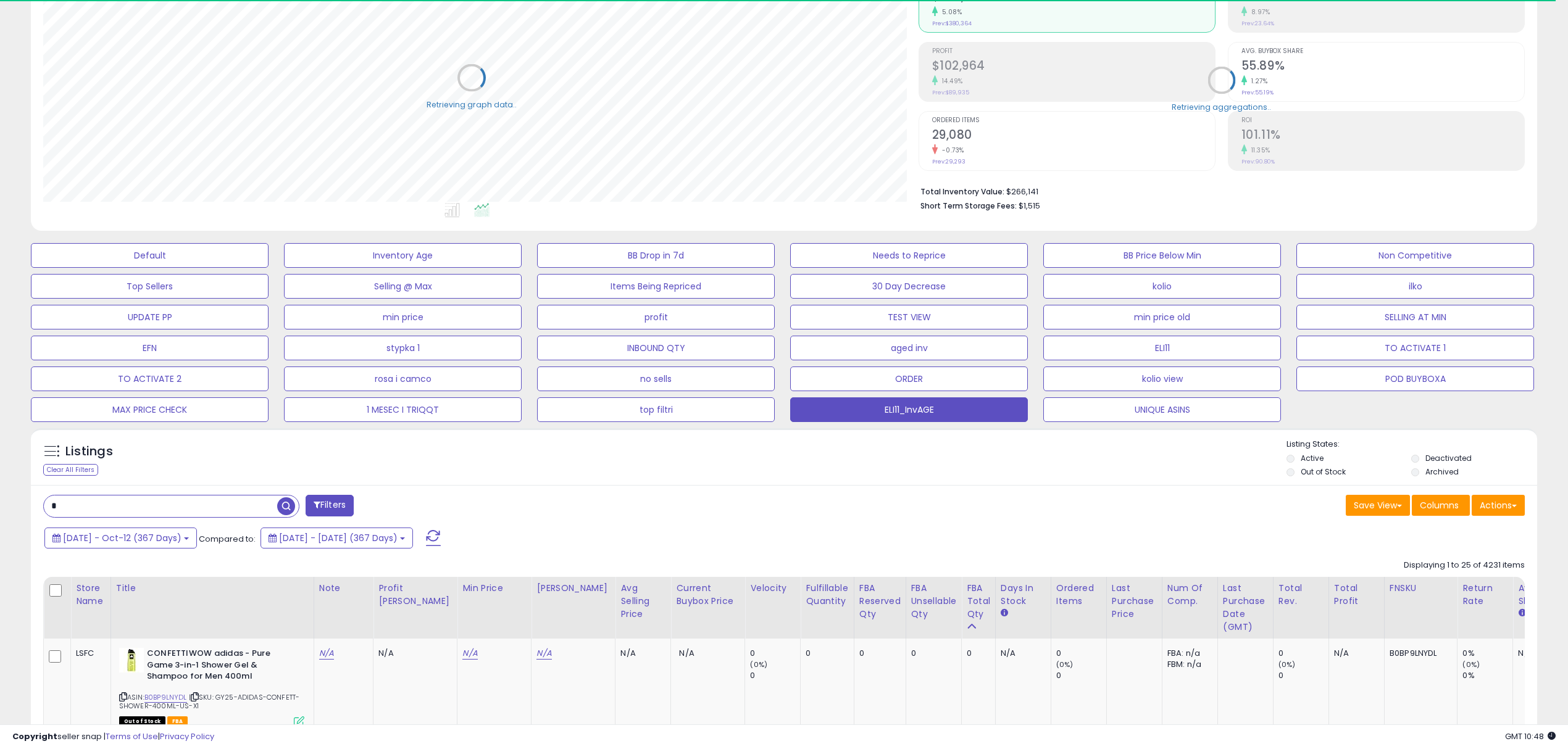
scroll to position [616914, 616365]
click at [1507, 514] on button "Actions" at bounding box center [1498, 505] width 53 height 21
drag, startPoint x: 1422, startPoint y: 559, endPoint x: 1363, endPoint y: 559, distance: 59.0
click at [1421, 559] on link "Export Visible Columns" at bounding box center [1447, 563] width 135 height 19
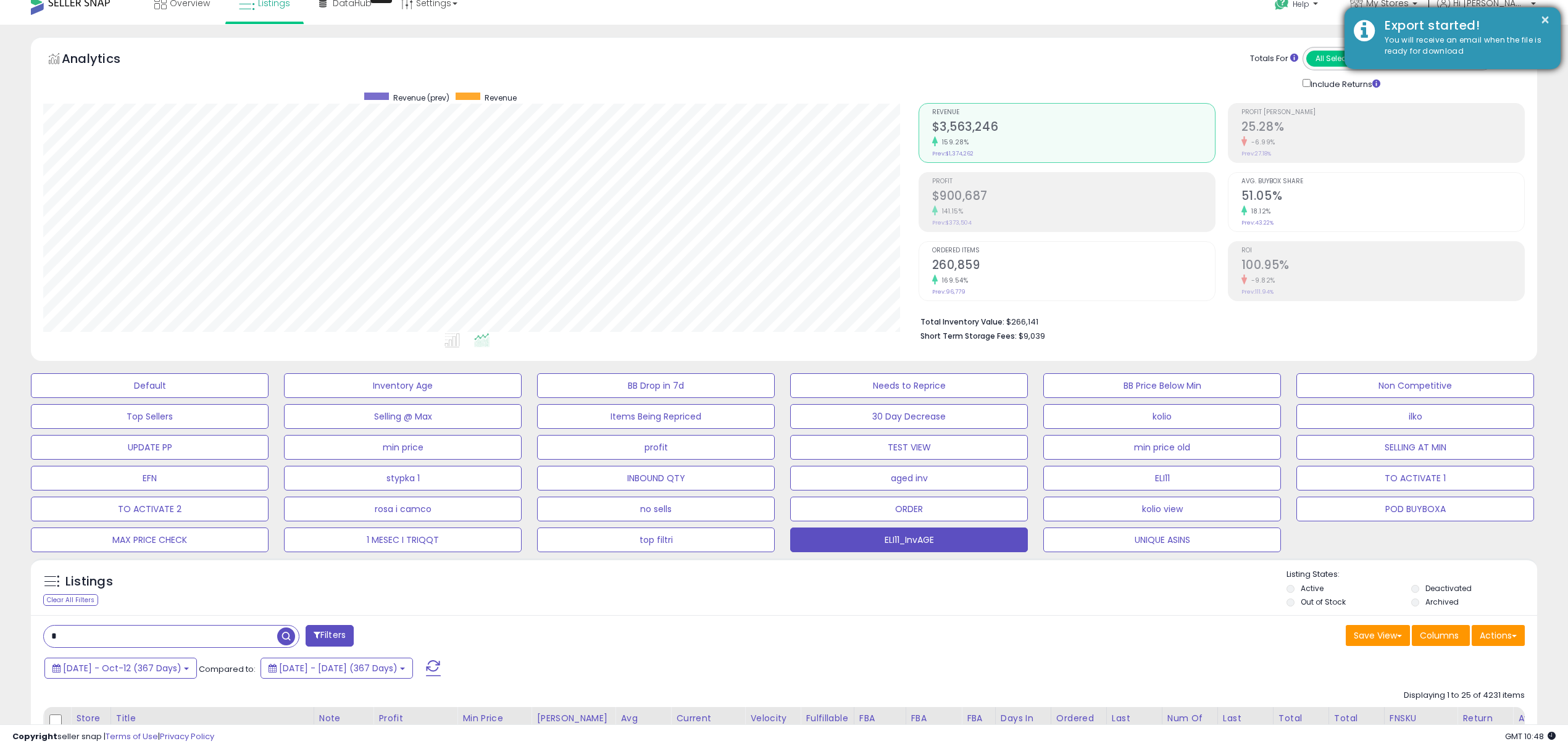
scroll to position [0, 0]
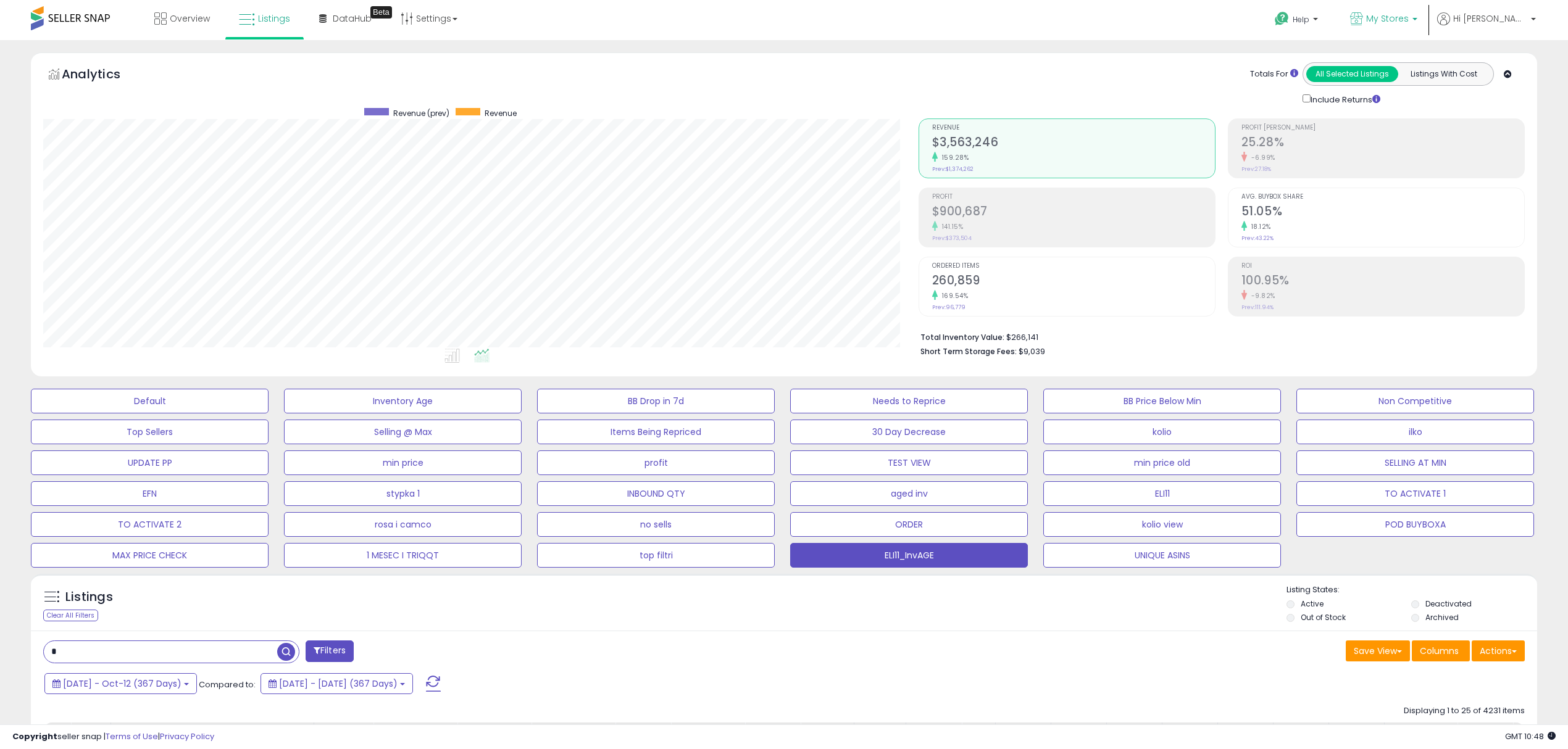
click at [1409, 16] on span "My Stores" at bounding box center [1387, 18] width 43 height 12
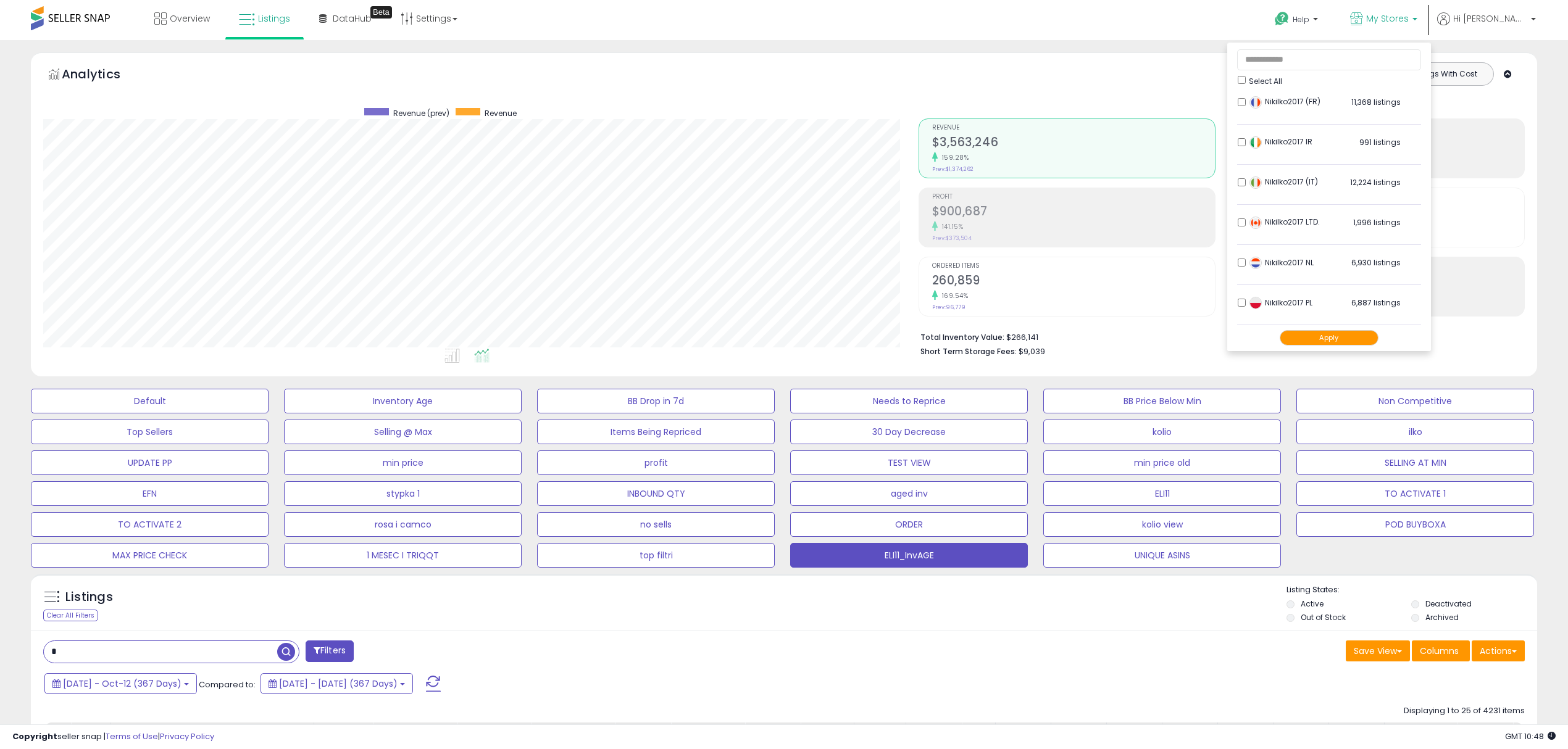
scroll to position [254, 0]
click at [1346, 331] on button "Apply" at bounding box center [1329, 338] width 99 height 16
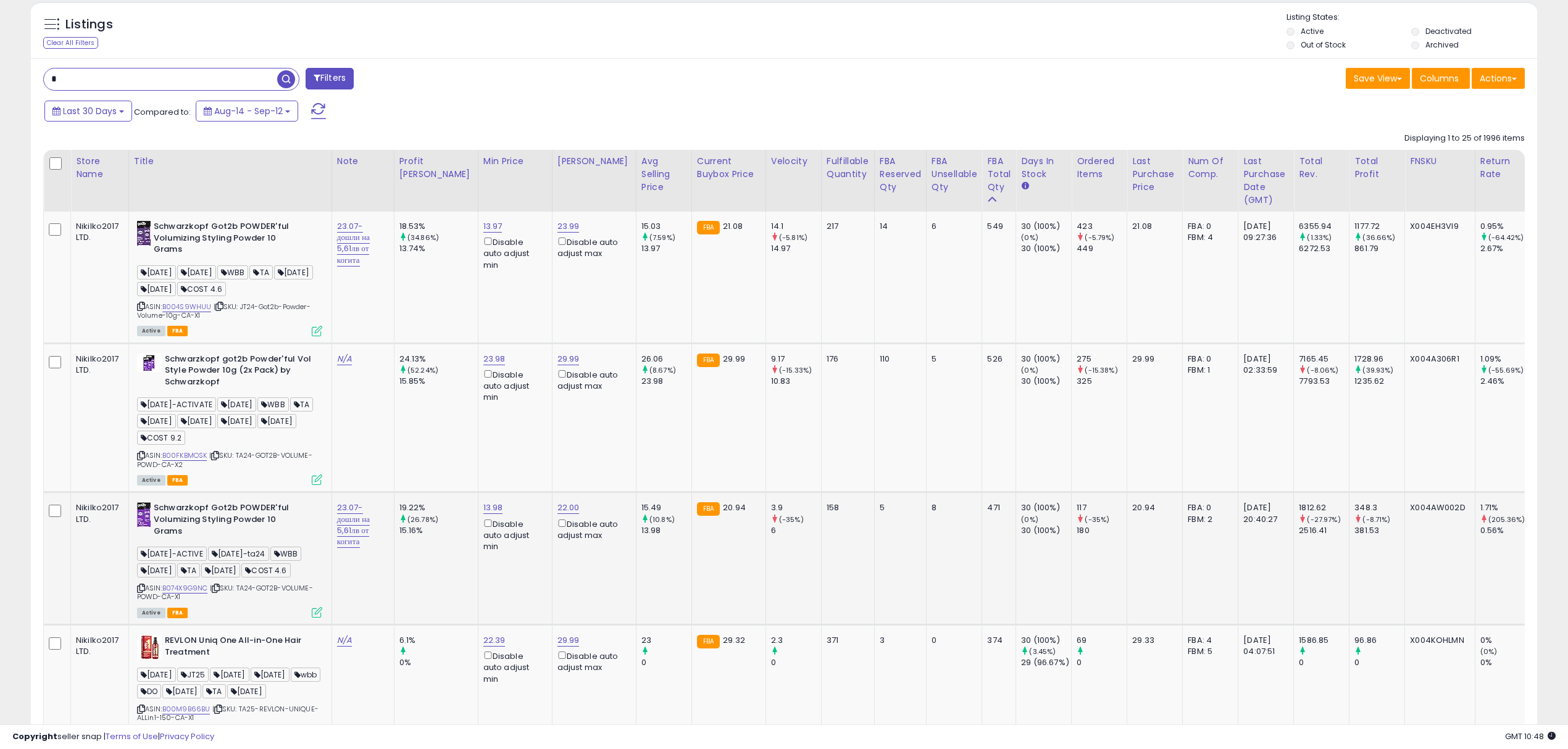
scroll to position [576, 0]
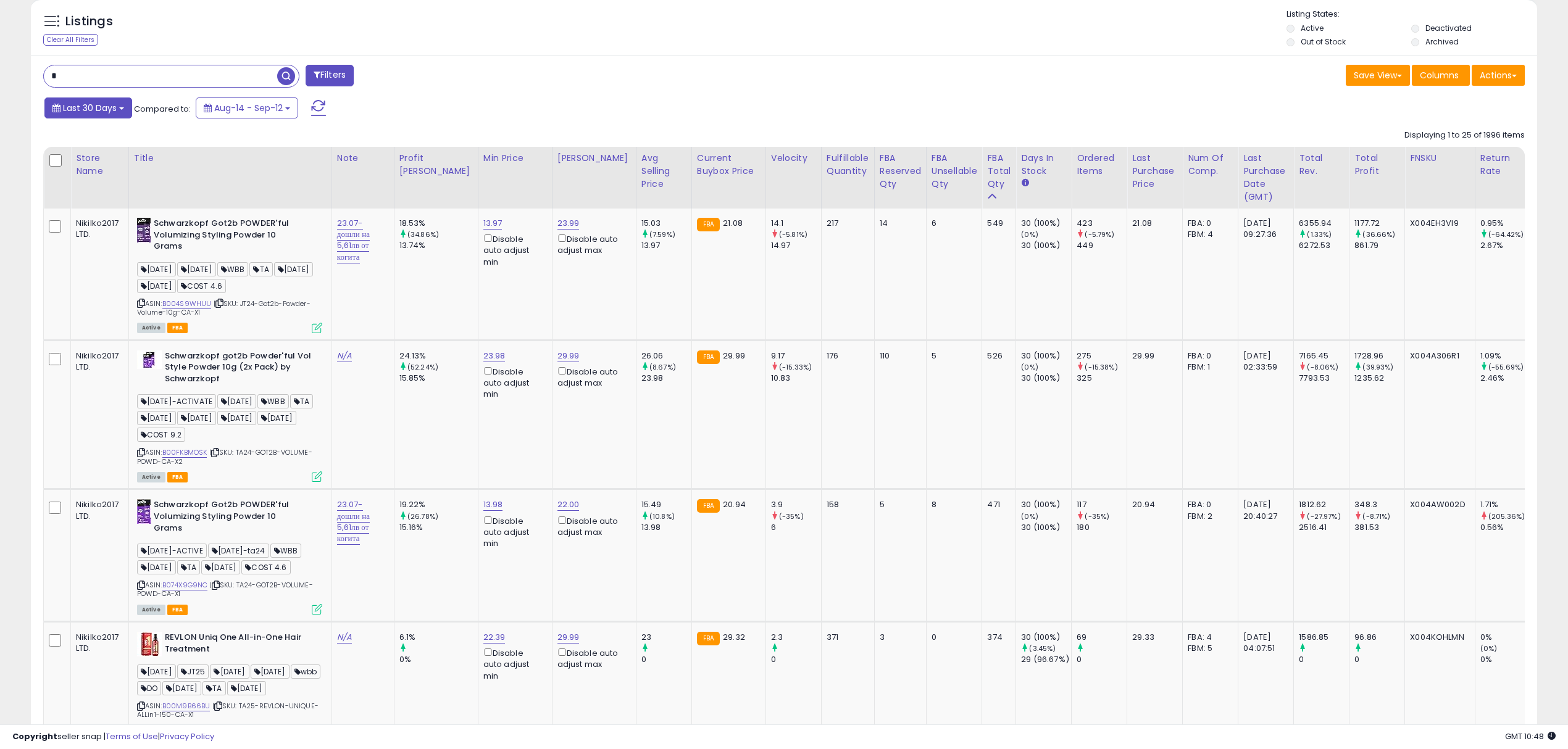
click at [99, 106] on span "Last 30 Days" at bounding box center [89, 108] width 54 height 12
click at [74, 181] on li "Custom Range" at bounding box center [100, 178] width 99 height 17
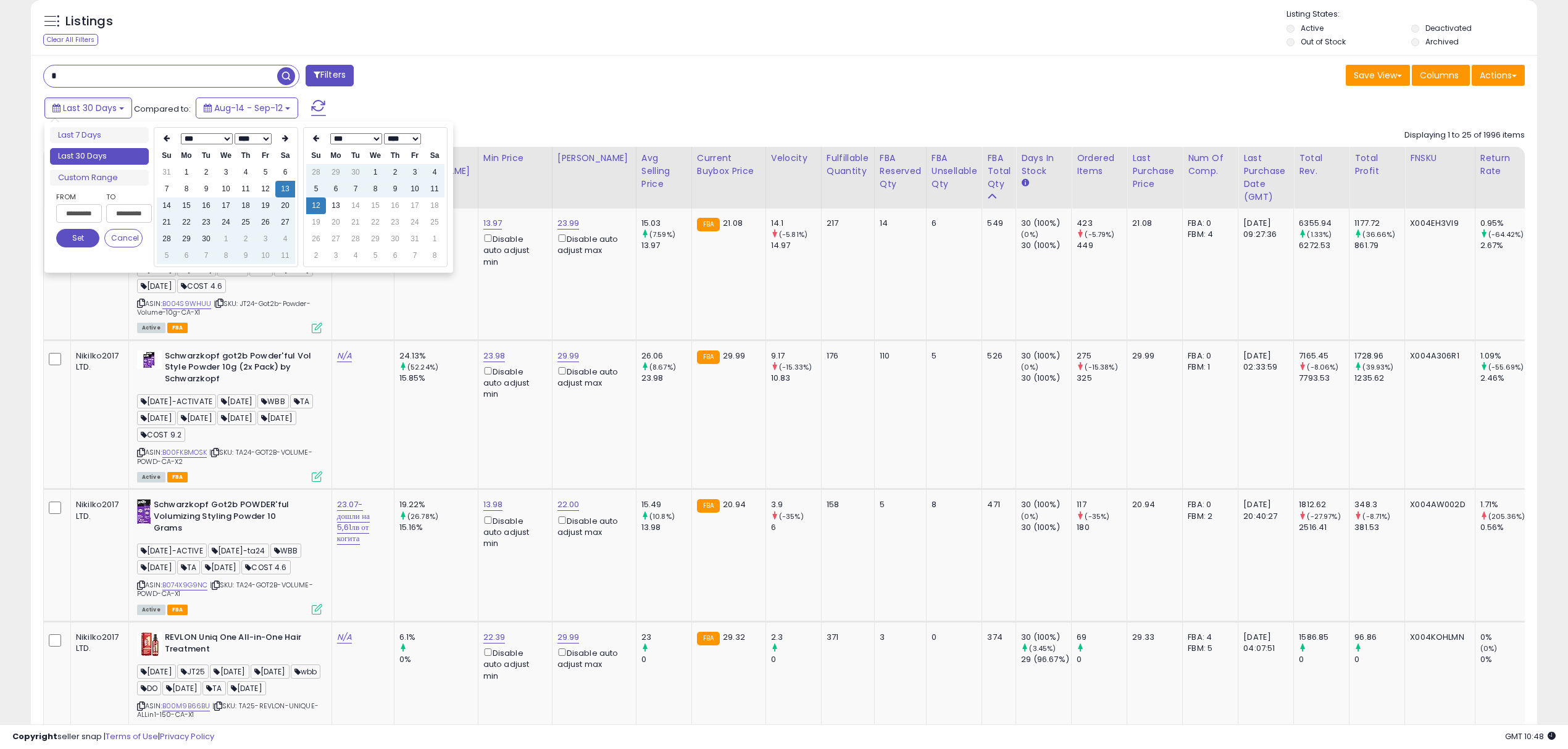
click at [252, 139] on select "**** **** **** **** **** **** **** **** **** **** **** **** **** **** **** ****…" at bounding box center [253, 139] width 37 height 11
click at [205, 137] on select "*** *** *** *** *** *** *** *** *** *** *** ***" at bounding box center [207, 139] width 52 height 11
click at [241, 186] on td "10" at bounding box center [245, 189] width 20 height 17
click at [258, 188] on td "11" at bounding box center [265, 189] width 20 height 17
type input "**********"
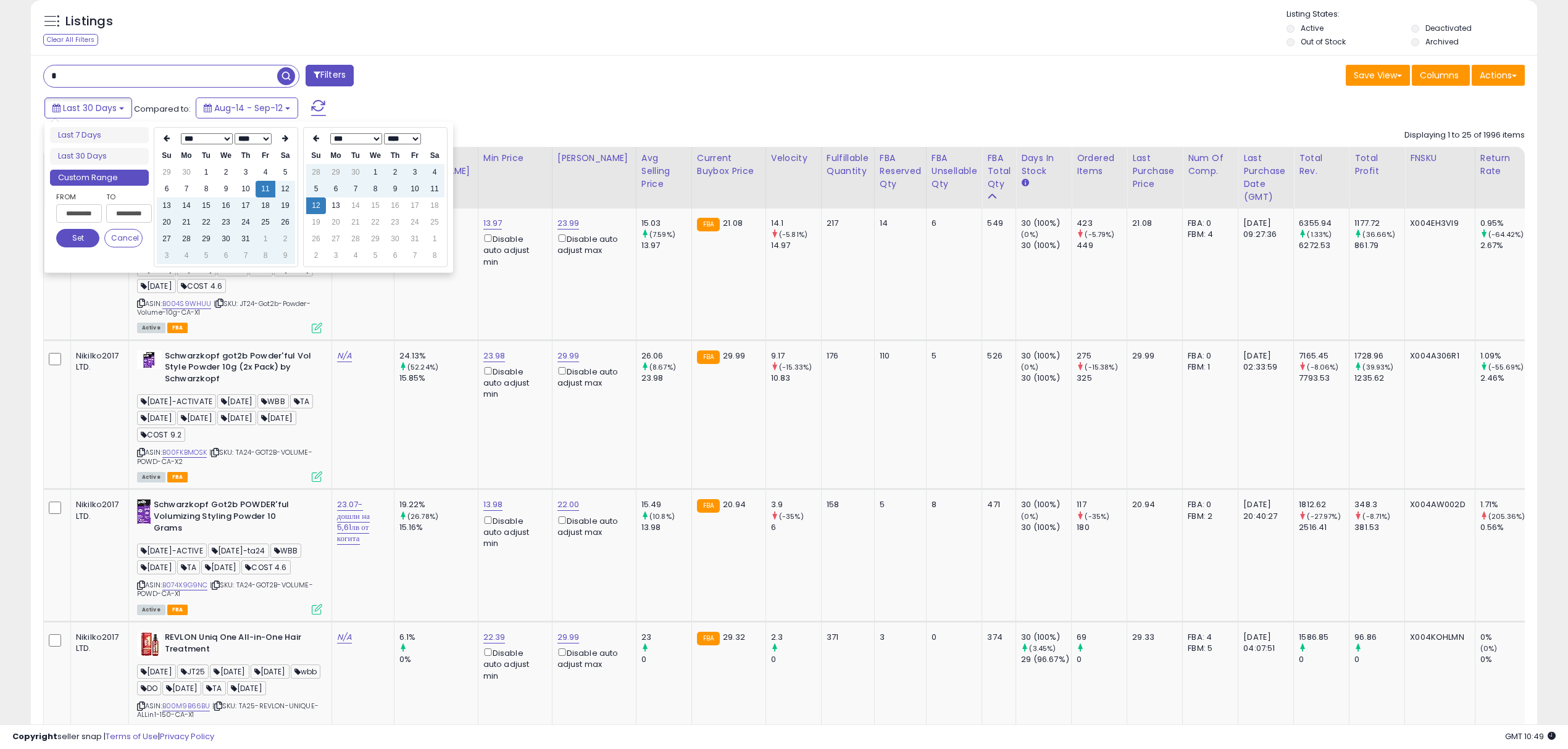
click at [78, 240] on button "Set" at bounding box center [78, 238] width 43 height 18
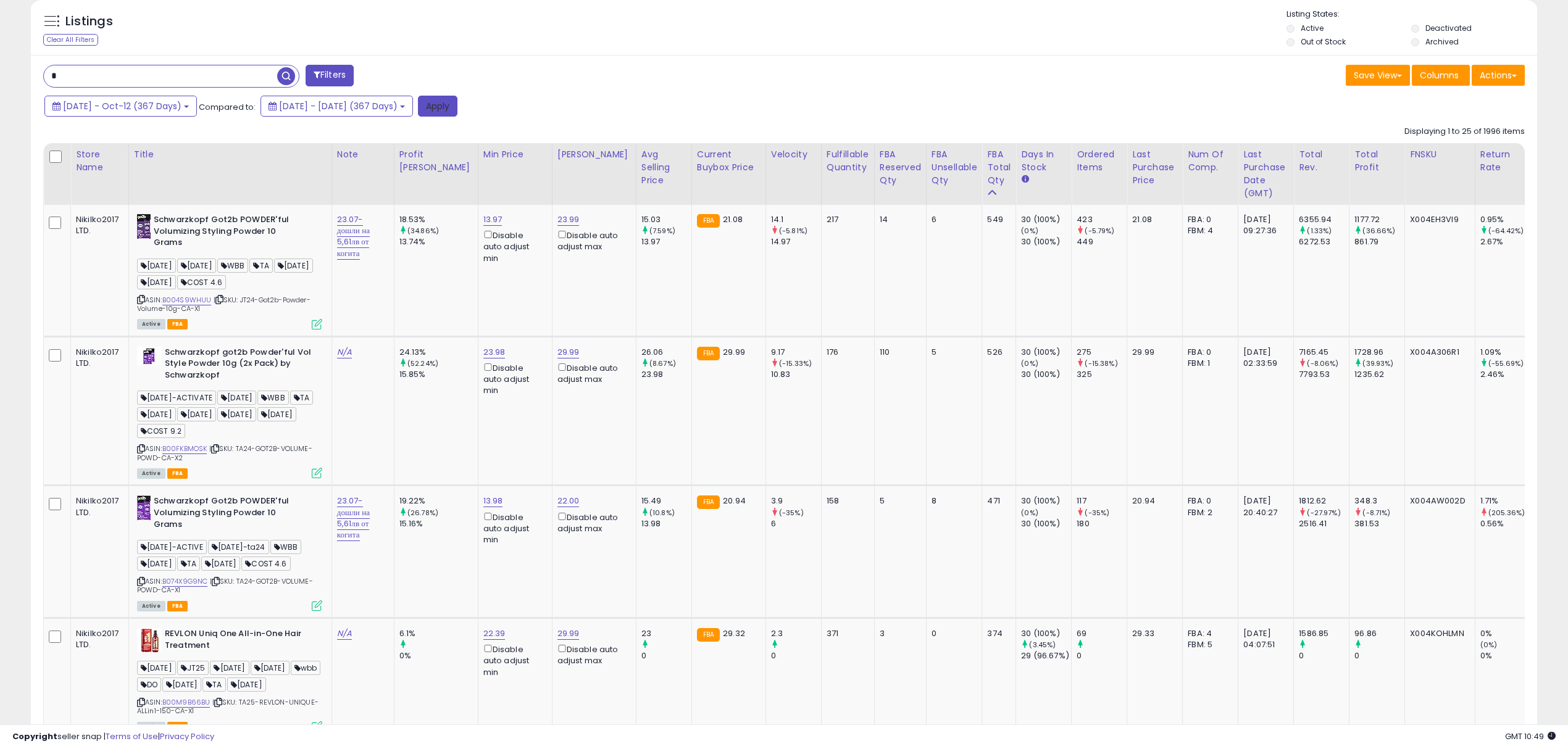
click at [458, 107] on button "Apply" at bounding box center [437, 106] width 39 height 21
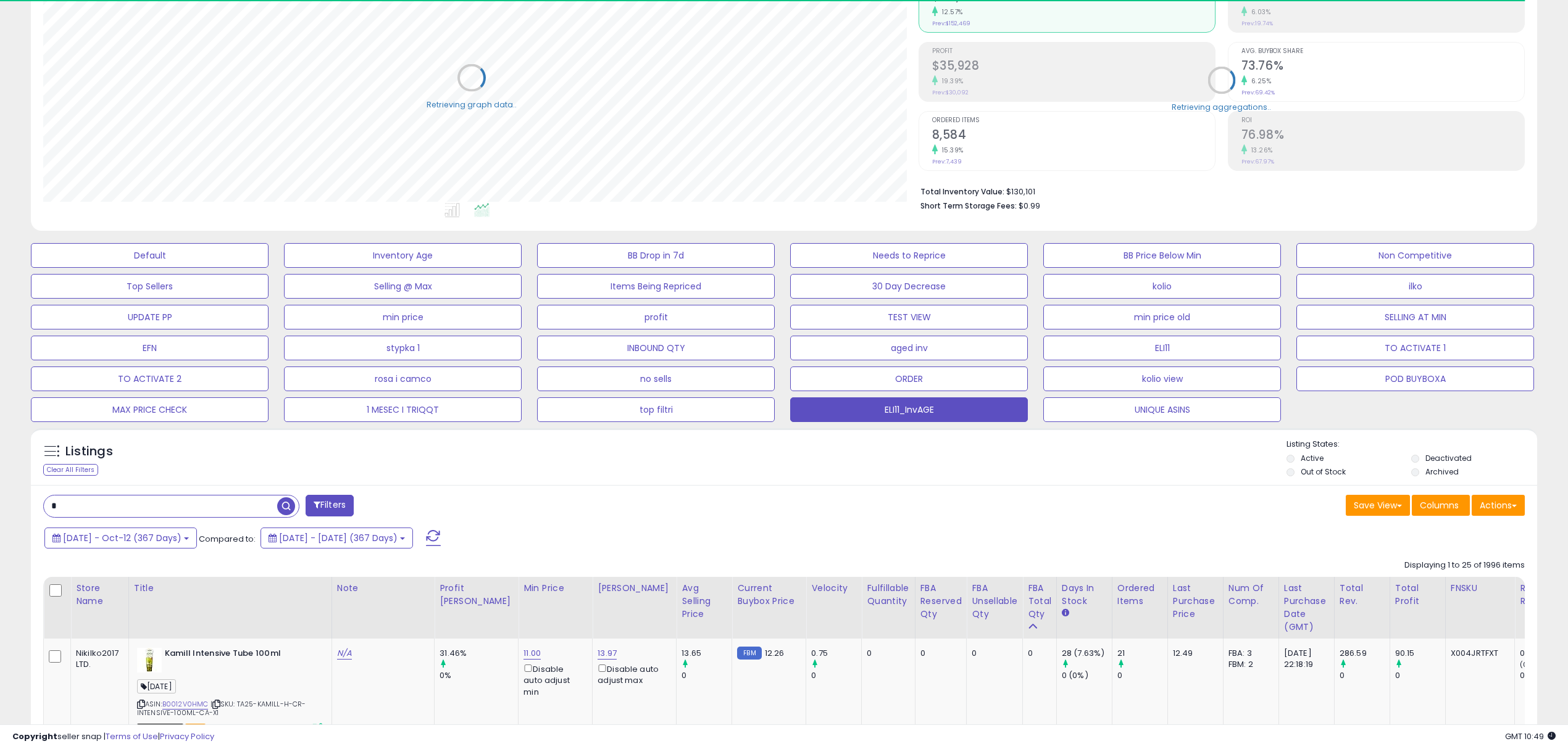
scroll to position [616914, 616365]
click at [1500, 510] on button "Actions" at bounding box center [1498, 505] width 53 height 21
click at [1430, 561] on link "Export Visible Columns" at bounding box center [1447, 563] width 135 height 19
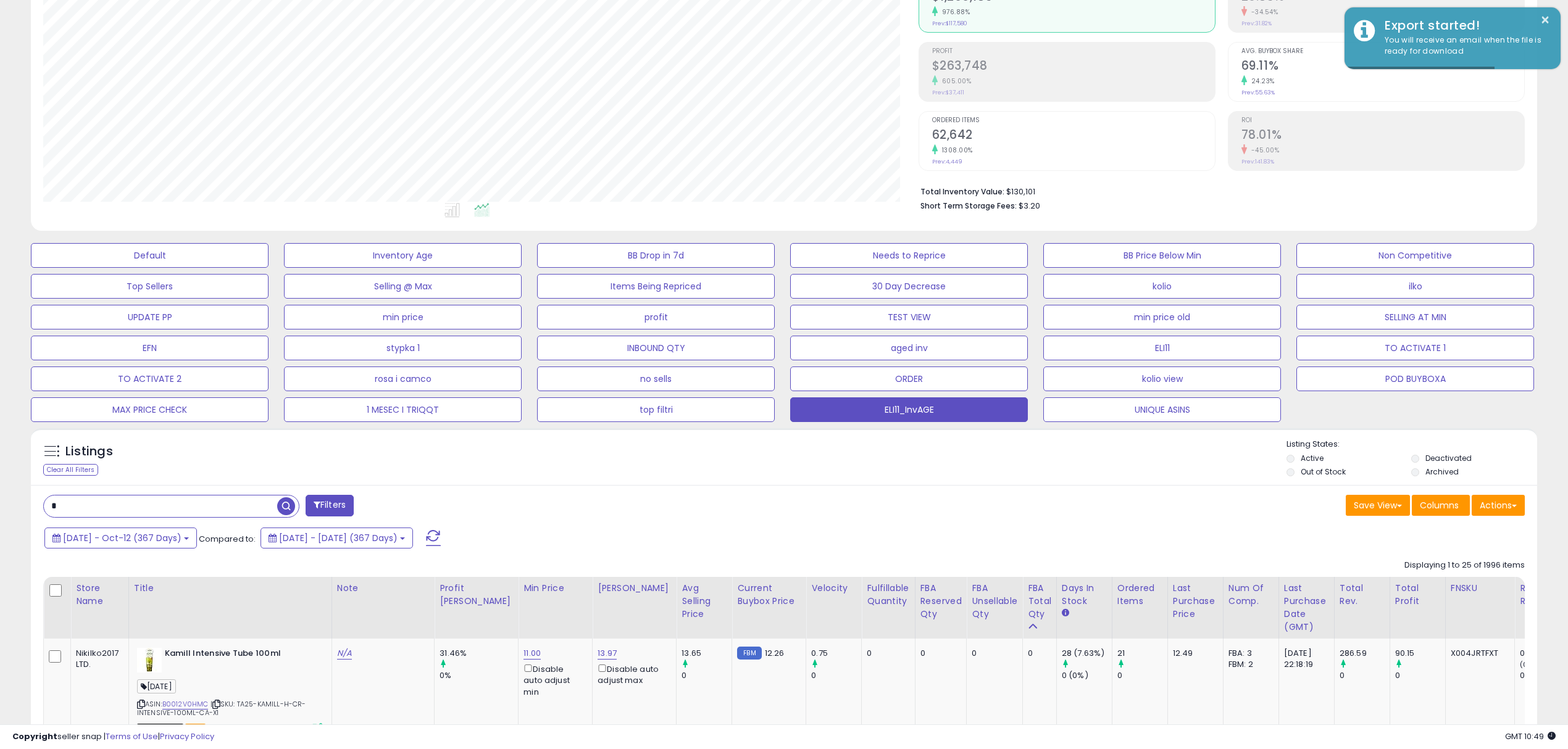
scroll to position [252, 875]
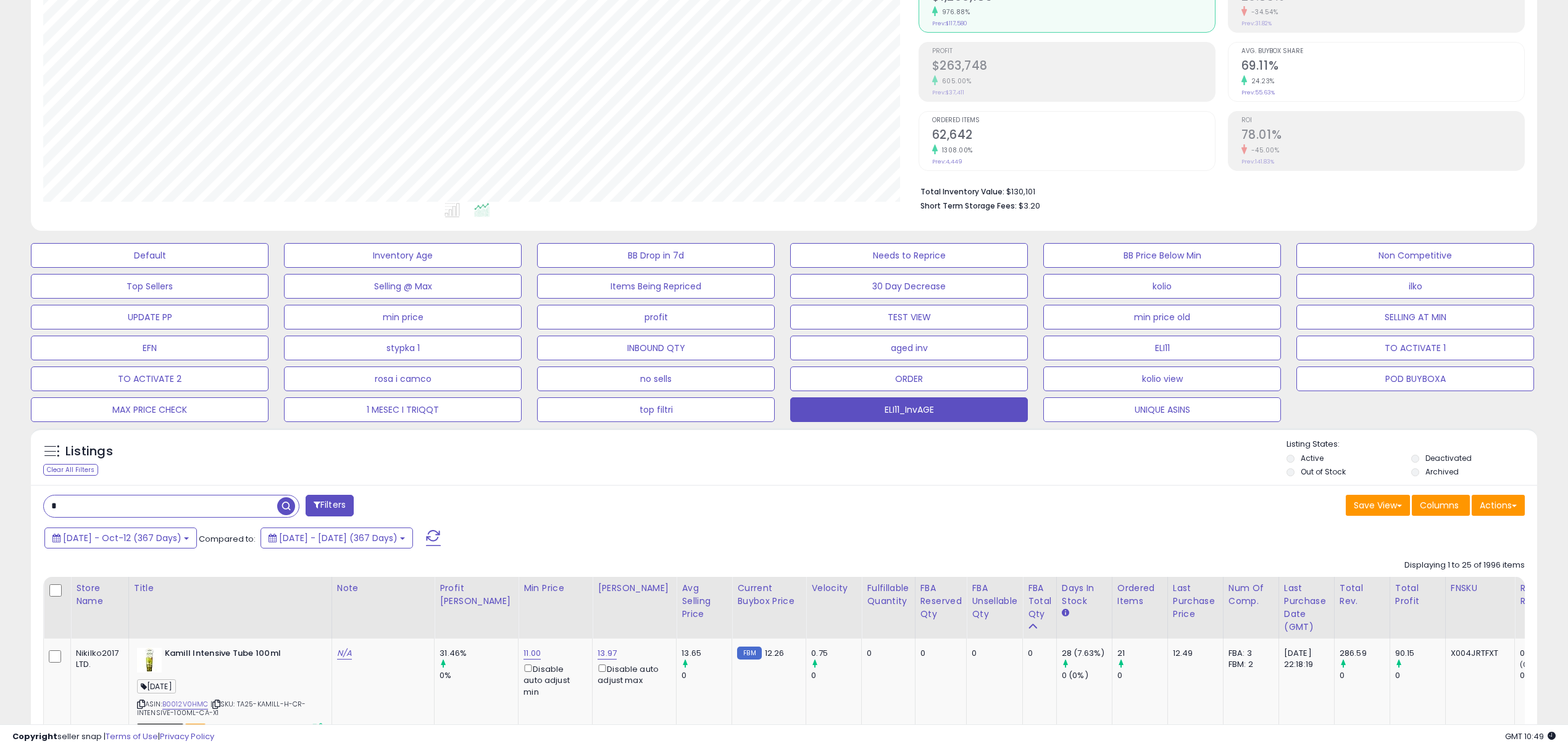
click at [957, 514] on div "Save View Save As New View Update Current View Columns Actions Import Export Vi…" at bounding box center [1159, 507] width 750 height 24
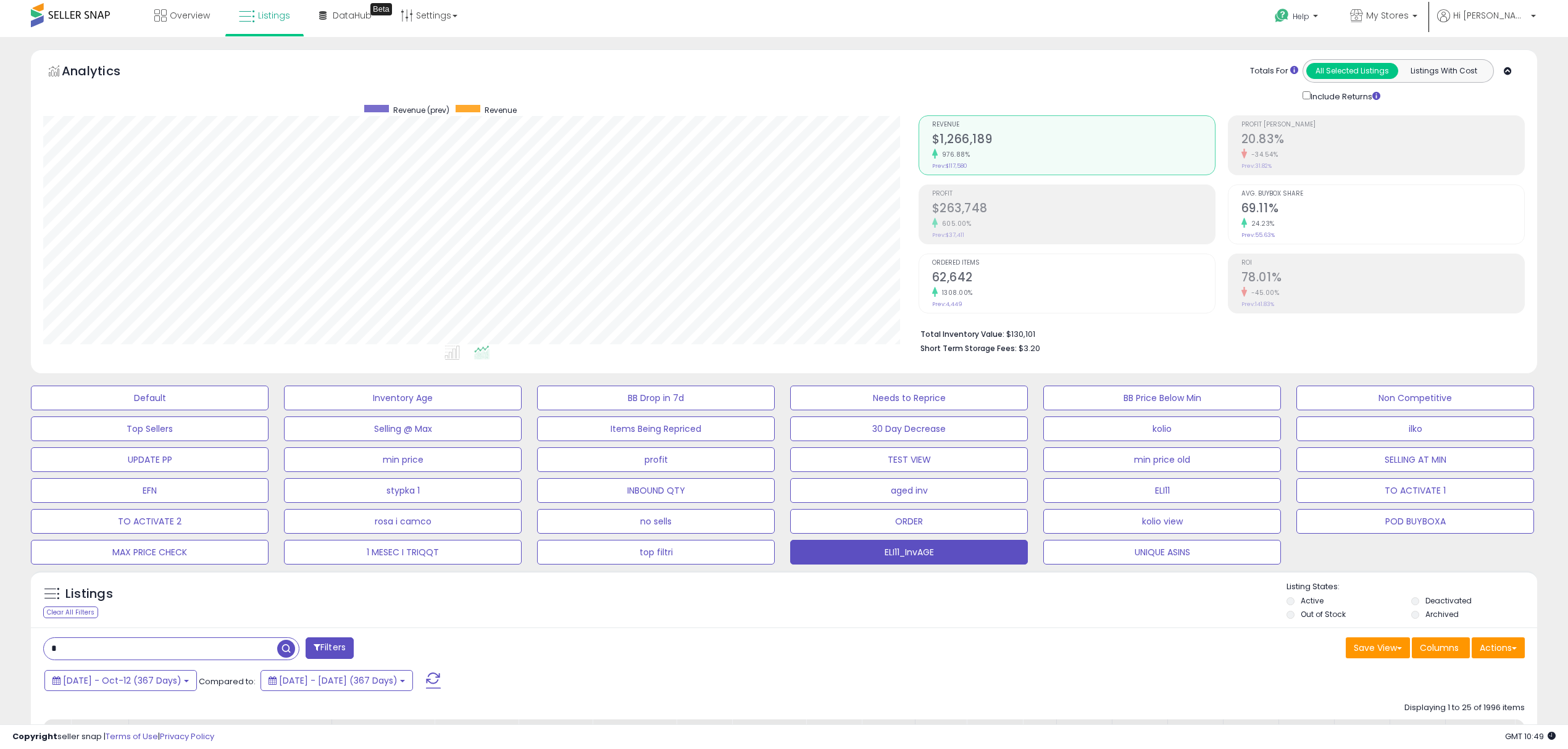
scroll to position [0, 0]
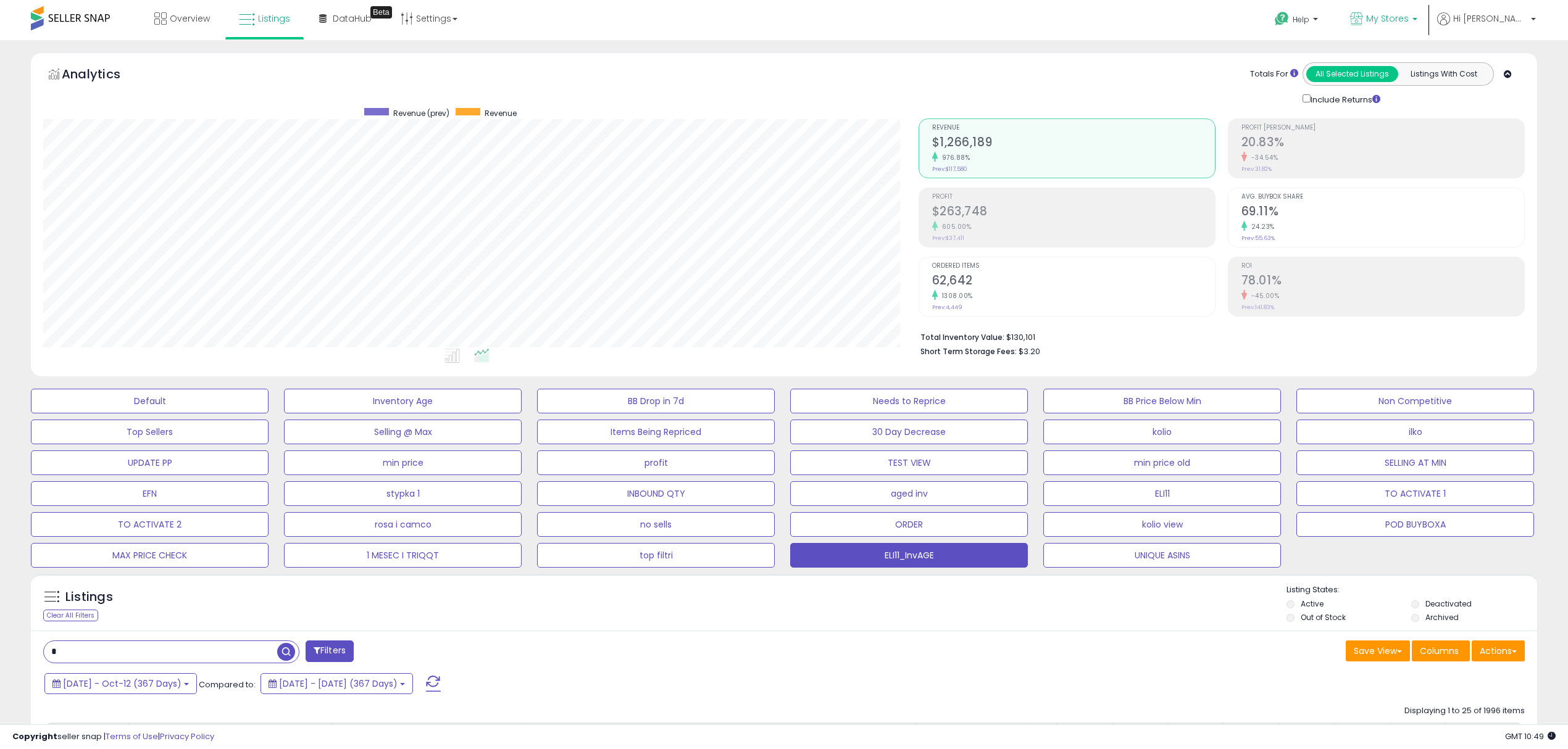
click at [1426, 31] on link "My Stores" at bounding box center [1384, 20] width 86 height 40
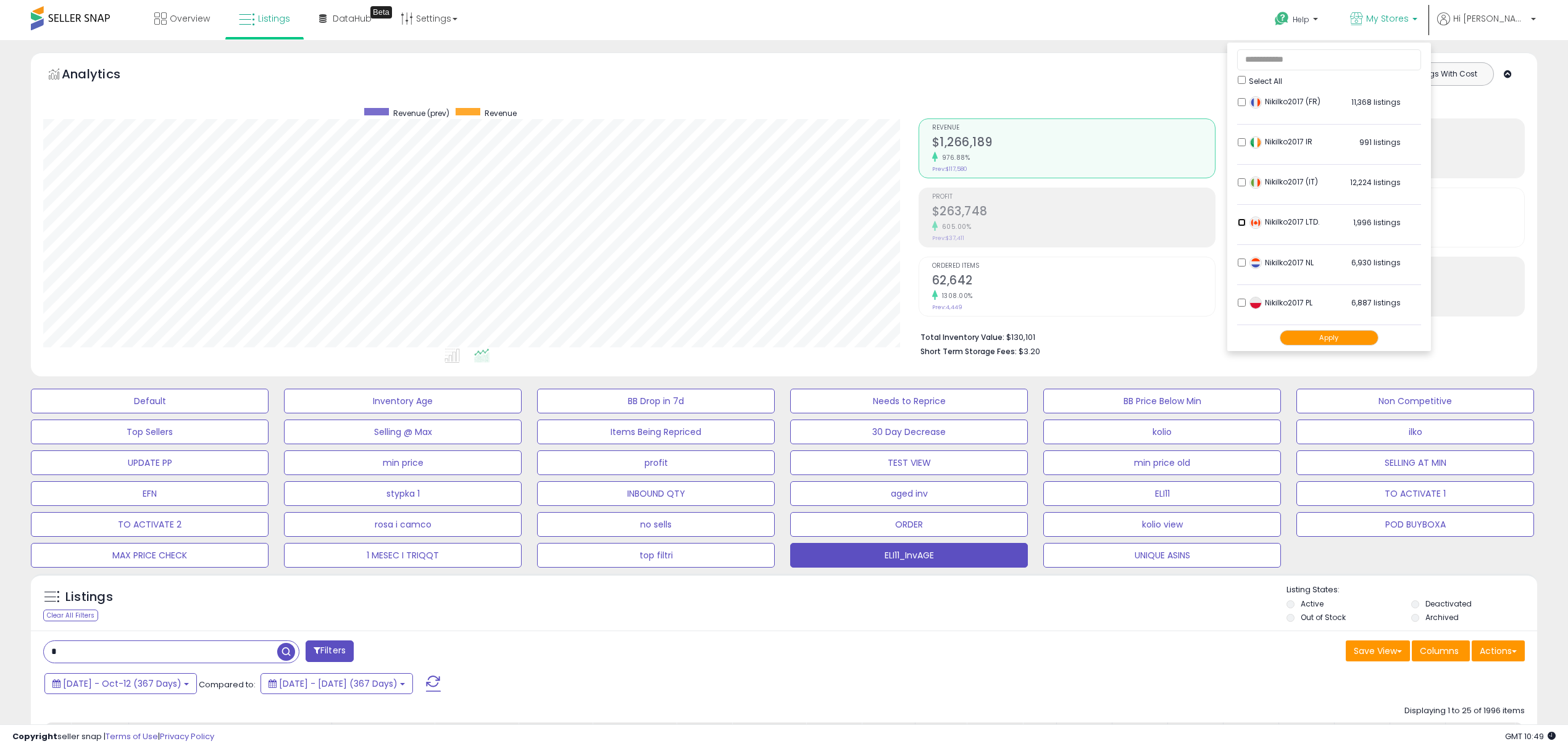
scroll to position [254, 0]
click at [1358, 342] on button "Apply" at bounding box center [1329, 338] width 99 height 16
click at [1334, 330] on button "Apply" at bounding box center [1329, 338] width 99 height 16
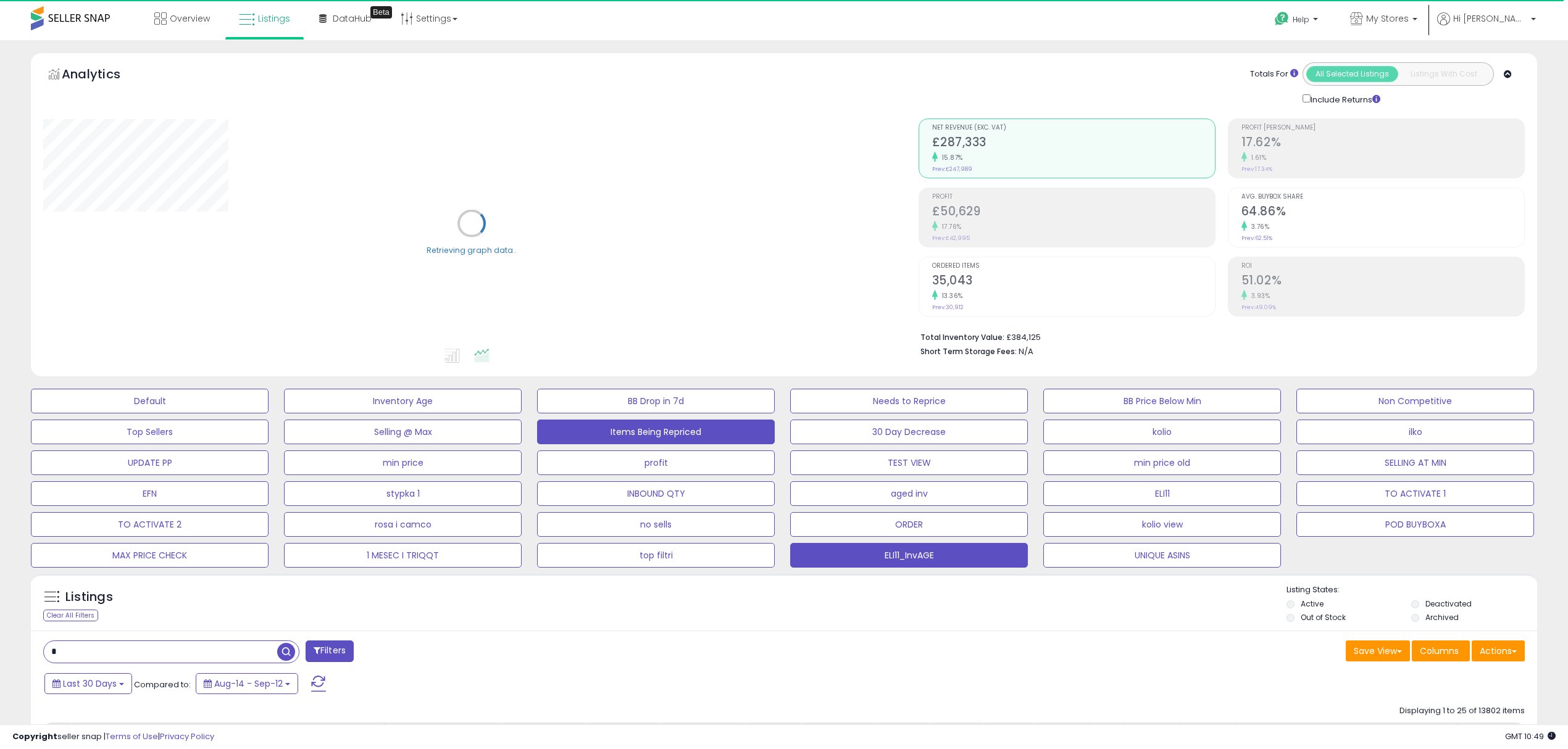
scroll to position [411, 0]
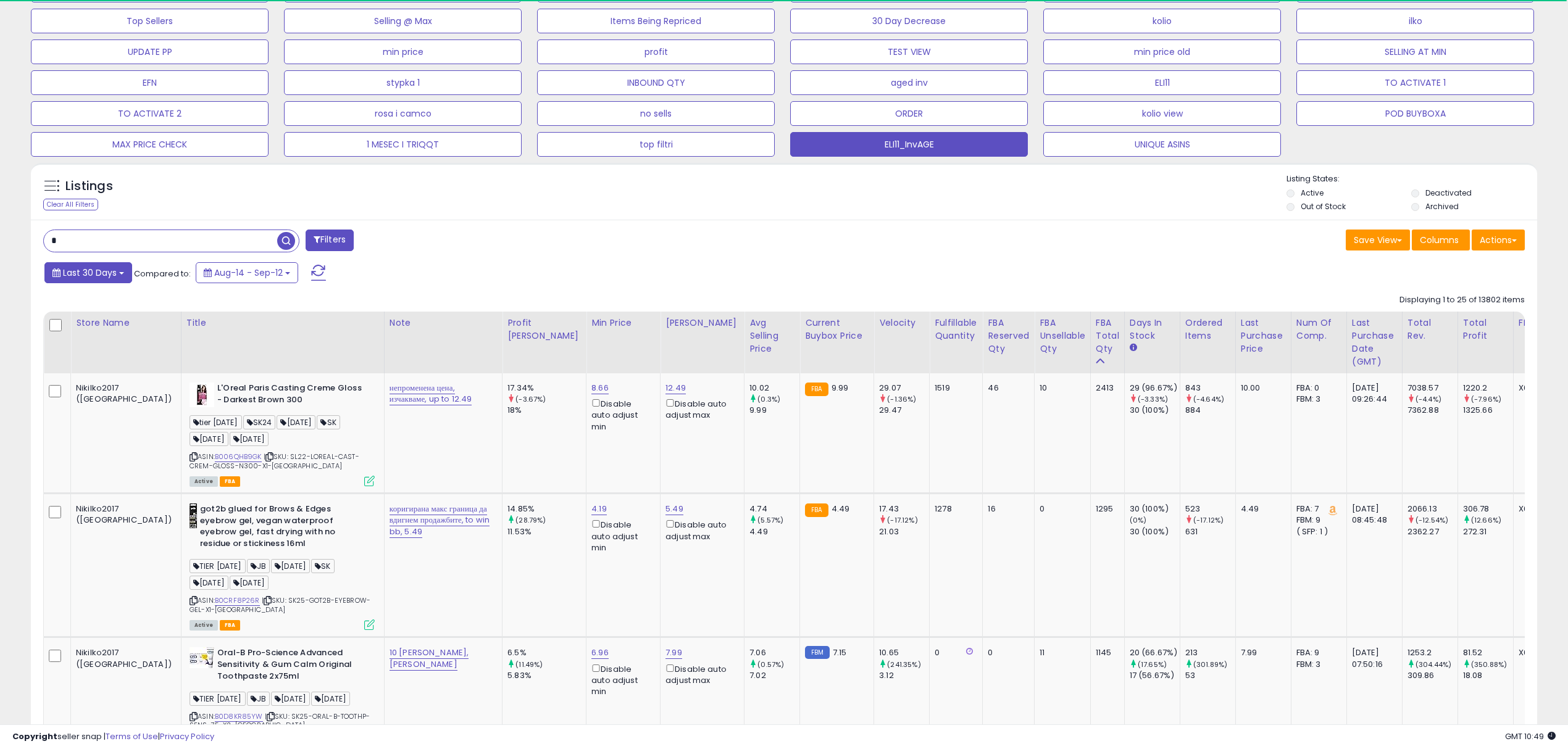
click at [107, 270] on span "Last 30 Days" at bounding box center [89, 272] width 54 height 12
click at [85, 342] on li "Custom Range" at bounding box center [100, 342] width 99 height 17
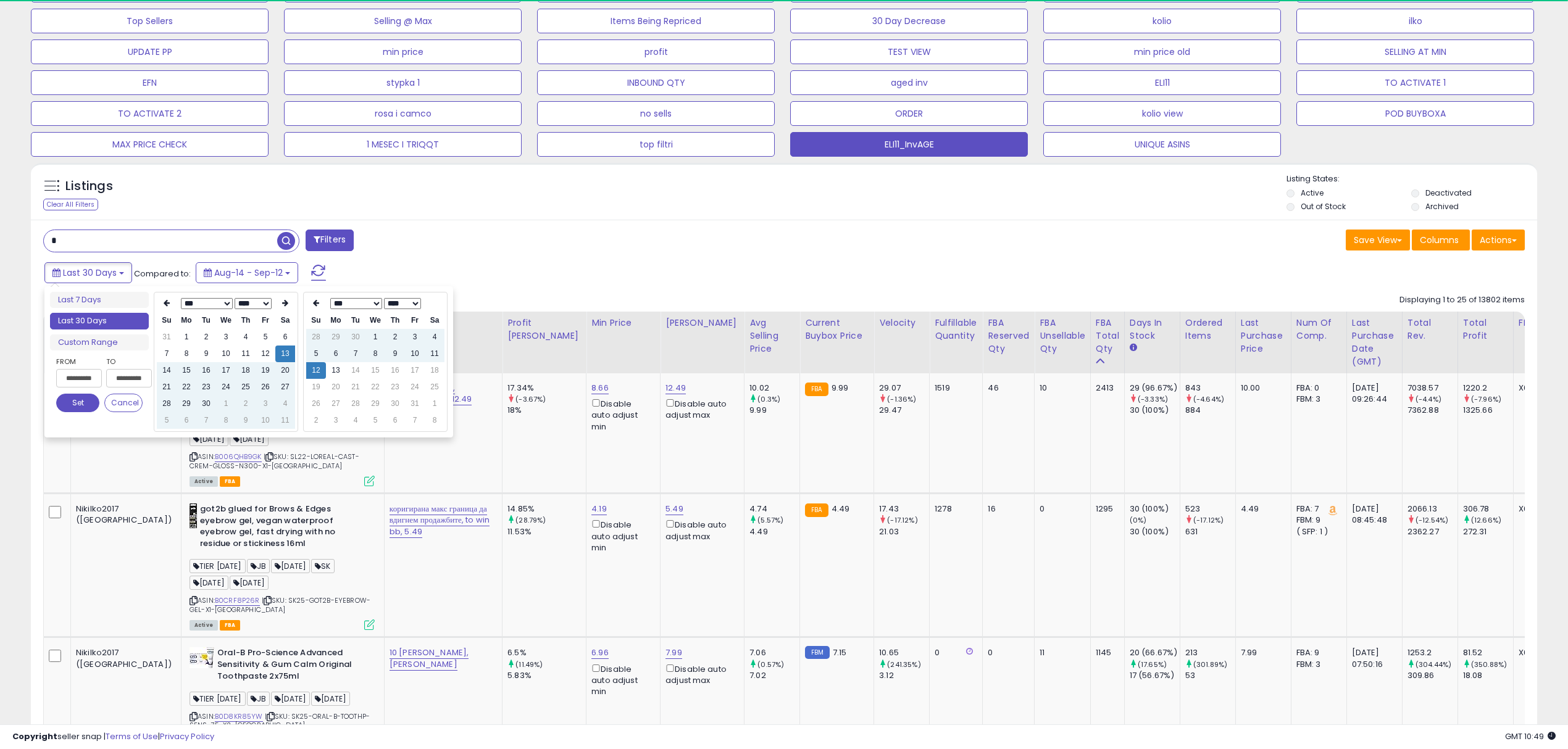
click at [228, 301] on select "*** *** *** *** *** *** *** *** *** ***" at bounding box center [207, 304] width 52 height 11
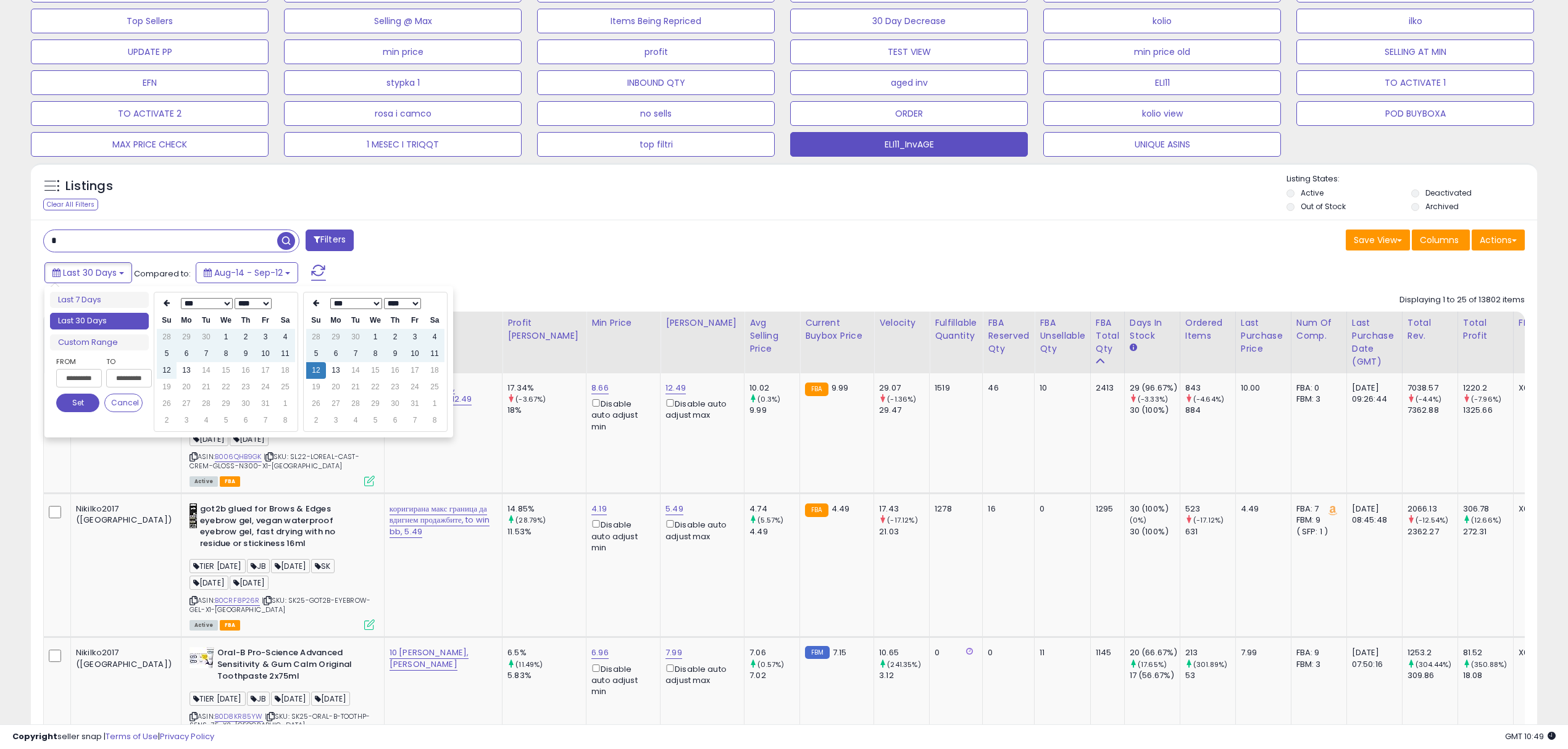
click at [251, 302] on select "**** **** **** **** **** **** **** **** **** **** **** **** **** **** **** ****…" at bounding box center [253, 304] width 37 height 11
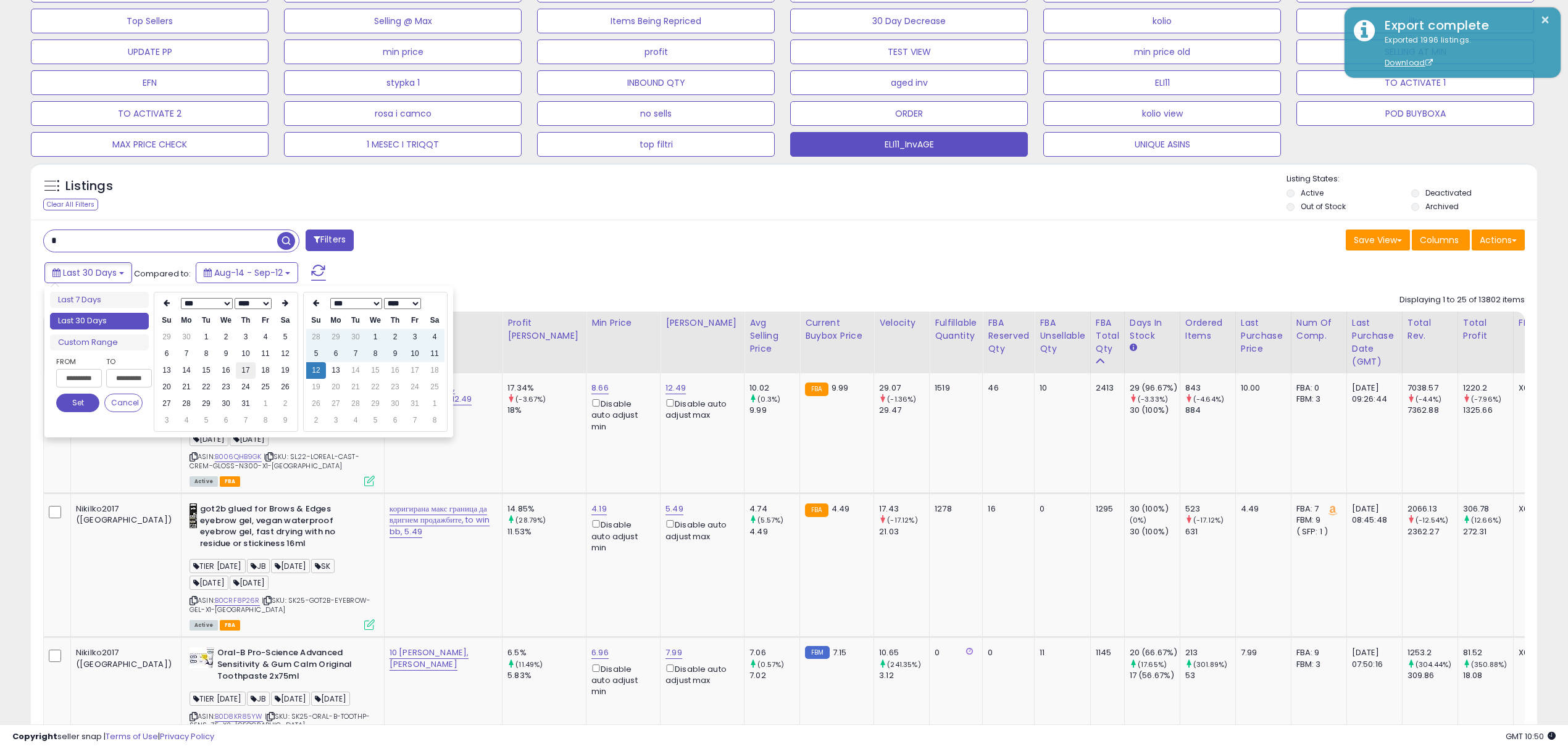
click at [248, 368] on td "17" at bounding box center [245, 370] width 20 height 17
click at [265, 348] on td "11" at bounding box center [265, 354] width 20 height 17
type input "**********"
click at [90, 398] on button "Set" at bounding box center [78, 403] width 43 height 18
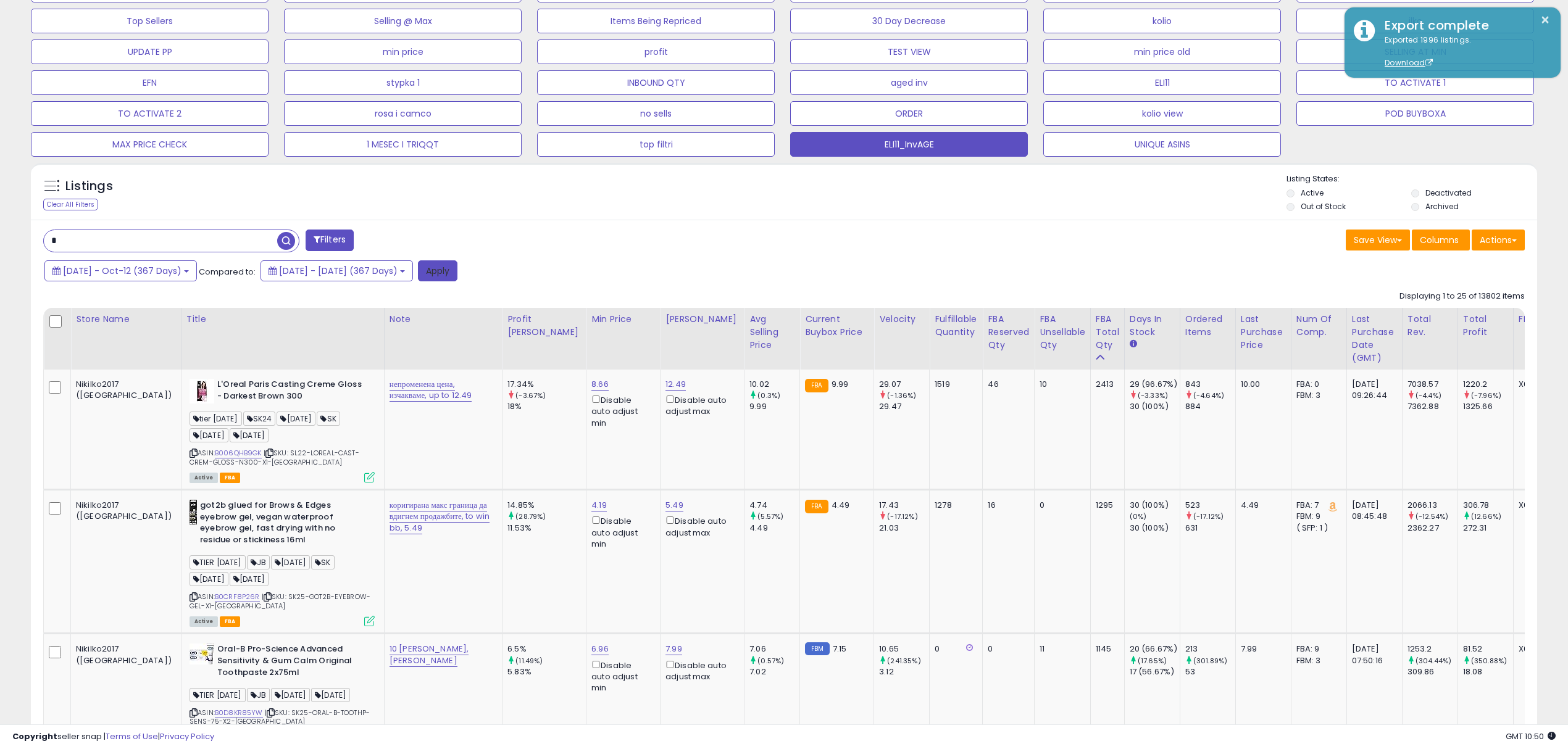
click at [458, 275] on button "Apply" at bounding box center [437, 270] width 39 height 21
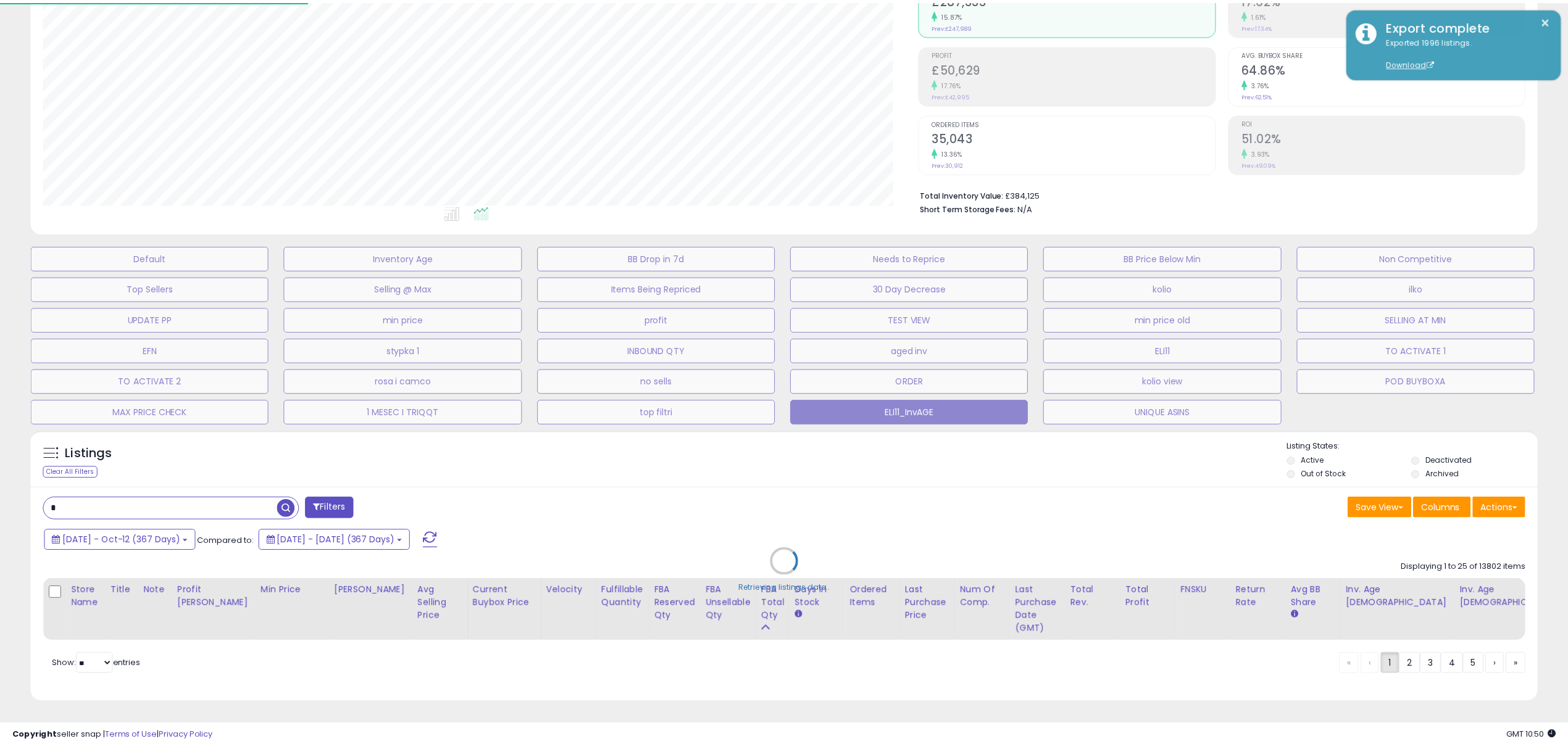
scroll to position [252, 882]
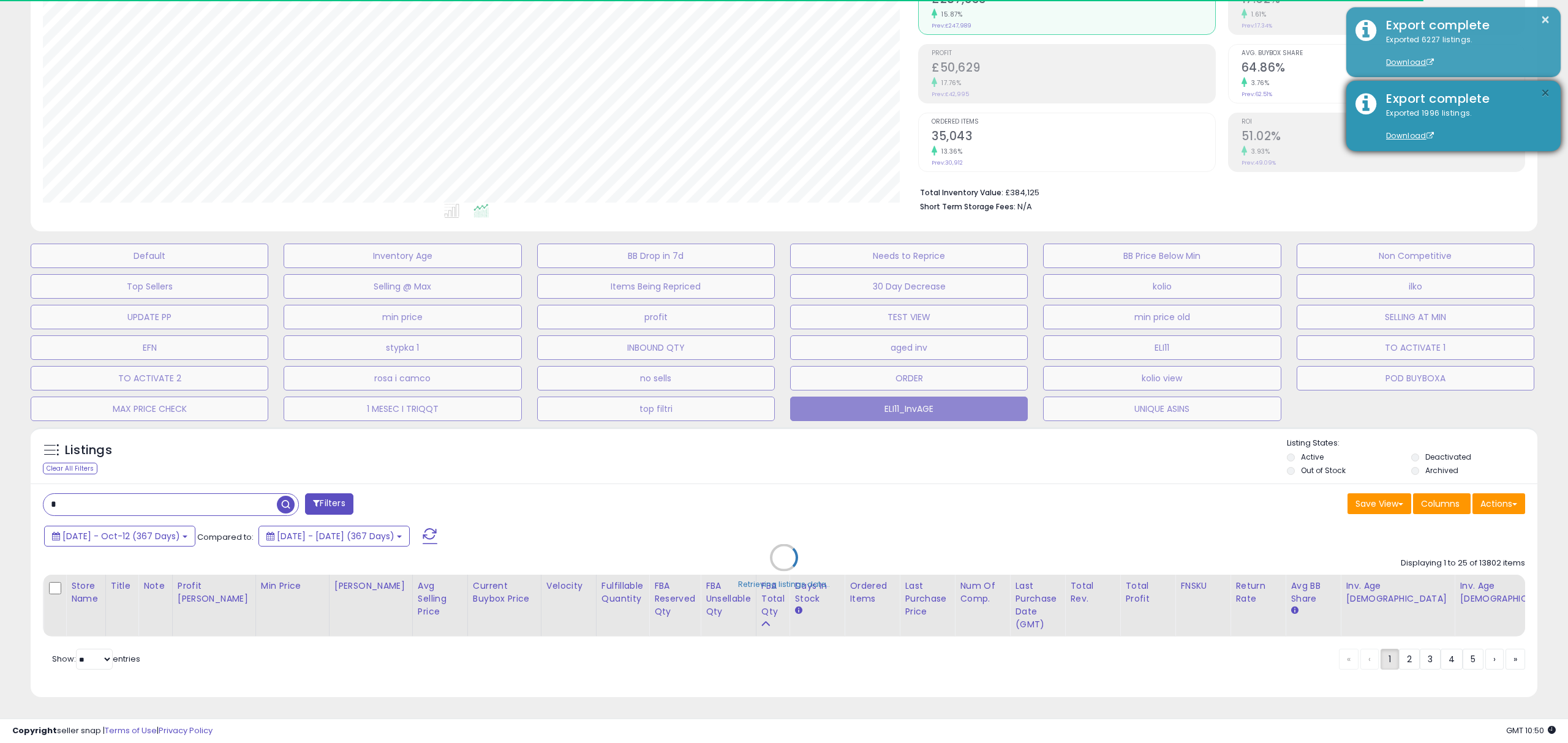
click at [1546, 91] on button "×" at bounding box center [1545, 93] width 10 height 15
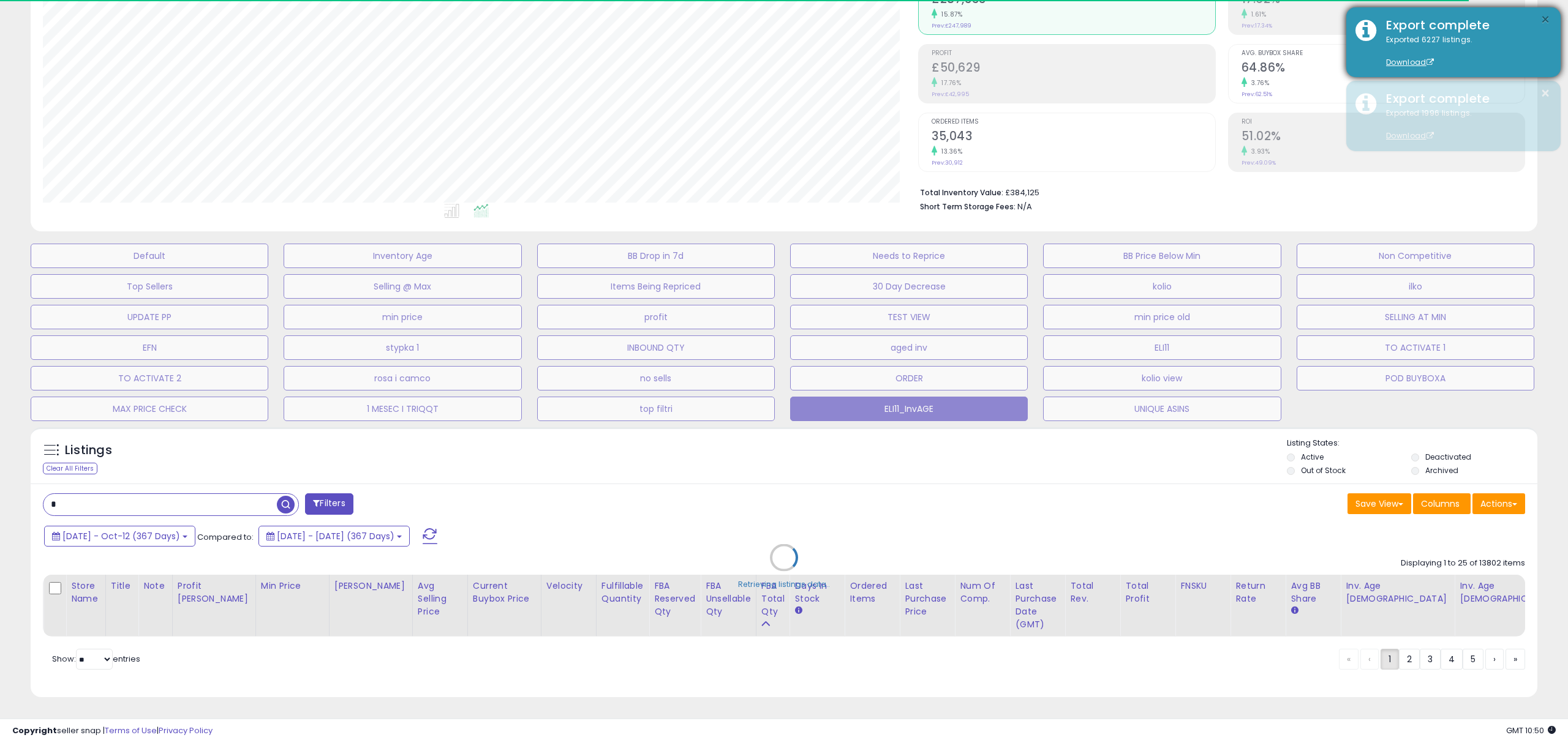
click at [1547, 19] on button "×" at bounding box center [1545, 19] width 10 height 15
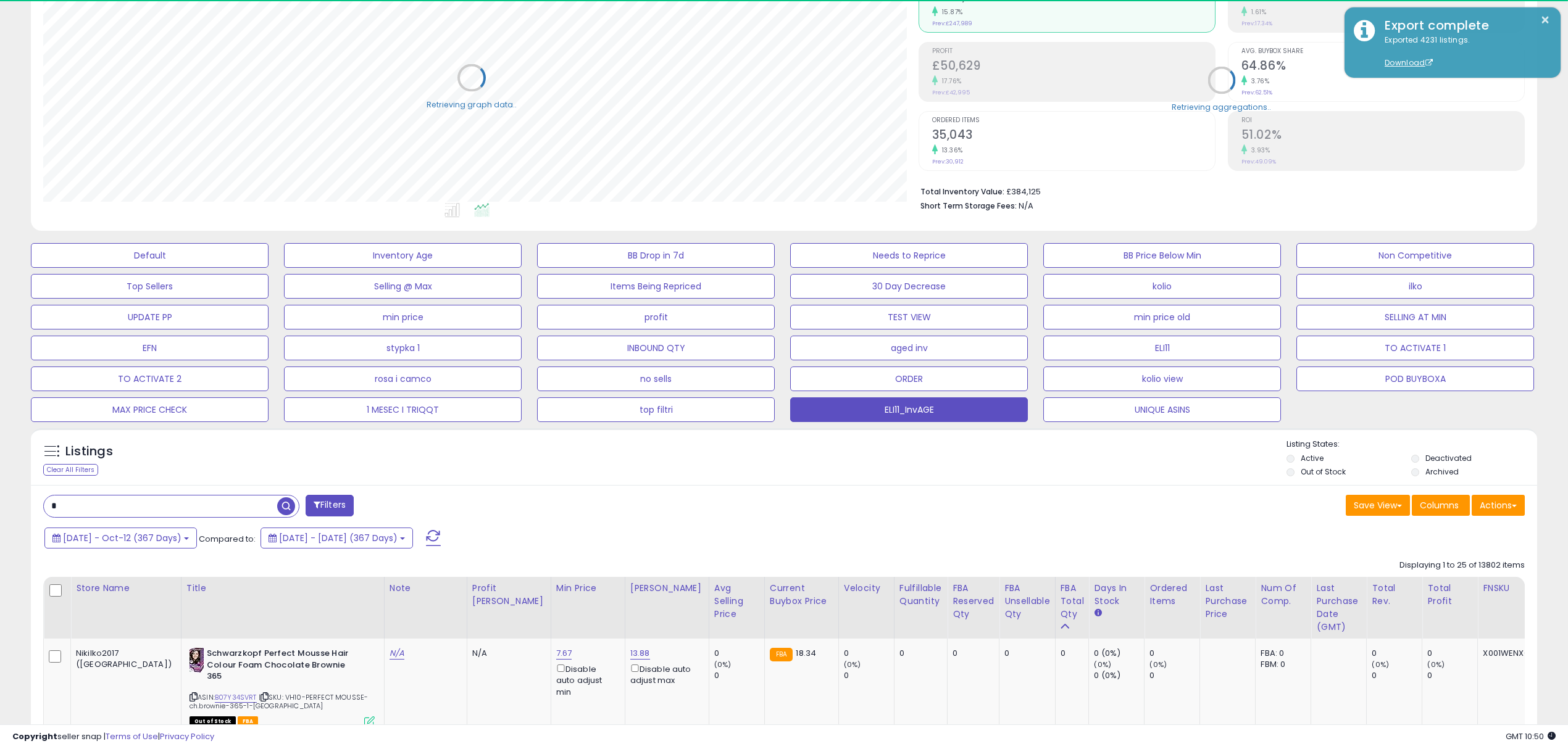
scroll to position [616914, 616365]
click at [936, 514] on div "Save View Save As New View Update Current View Columns Actions Import Export Vi…" at bounding box center [1159, 507] width 750 height 24
click at [1500, 507] on button "Actions" at bounding box center [1498, 505] width 53 height 21
click at [1435, 561] on link "Export Visible Columns" at bounding box center [1447, 563] width 135 height 19
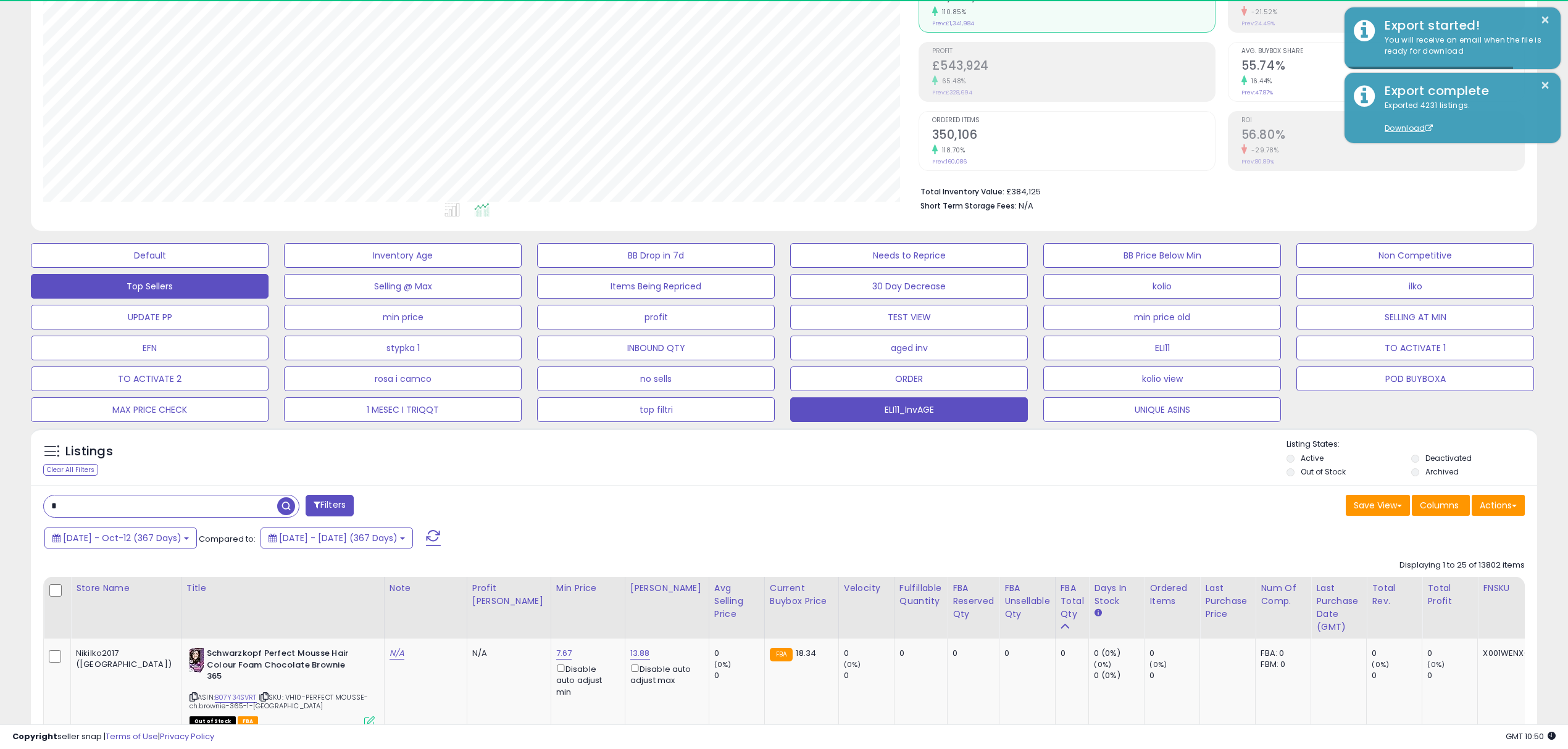
scroll to position [252, 875]
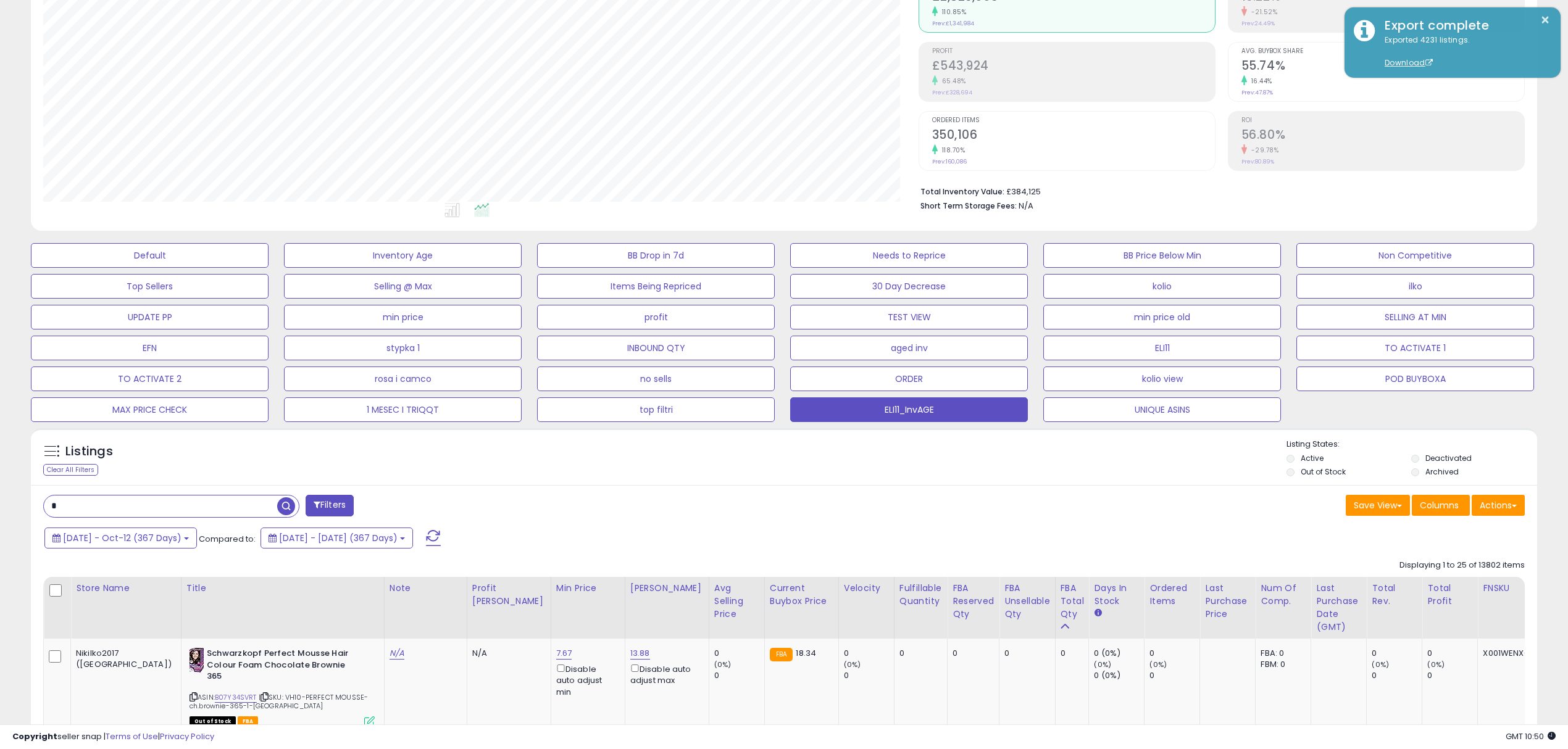
click at [751, 527] on div "2024-Oct-11 - Oct-12 (367 Days) Compared to: 2023-Oct-10 - 2024-Oct-10 (367 Day…" at bounding box center [597, 540] width 1111 height 28
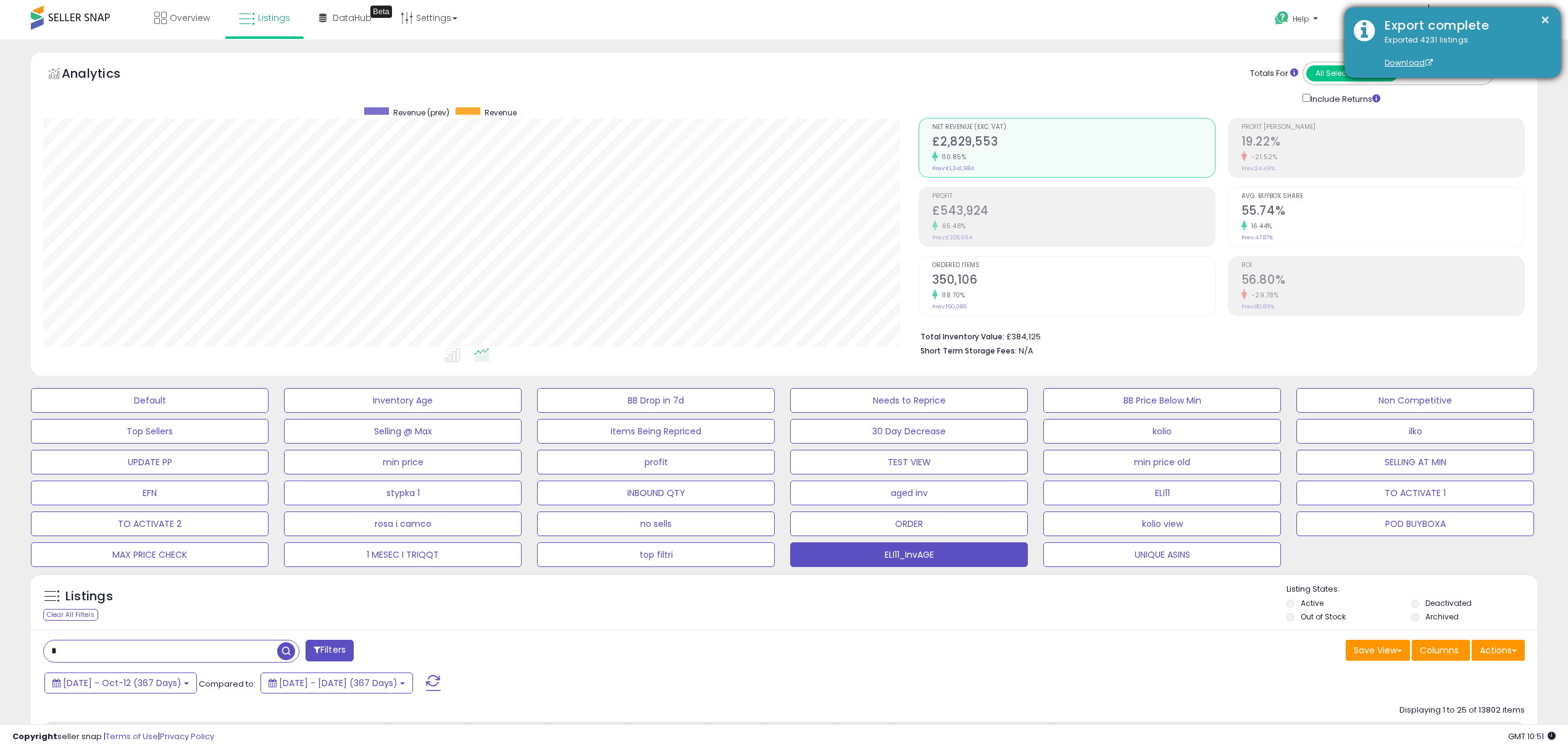
scroll to position [0, 0]
click at [1544, 17] on button "×" at bounding box center [1545, 20] width 10 height 16
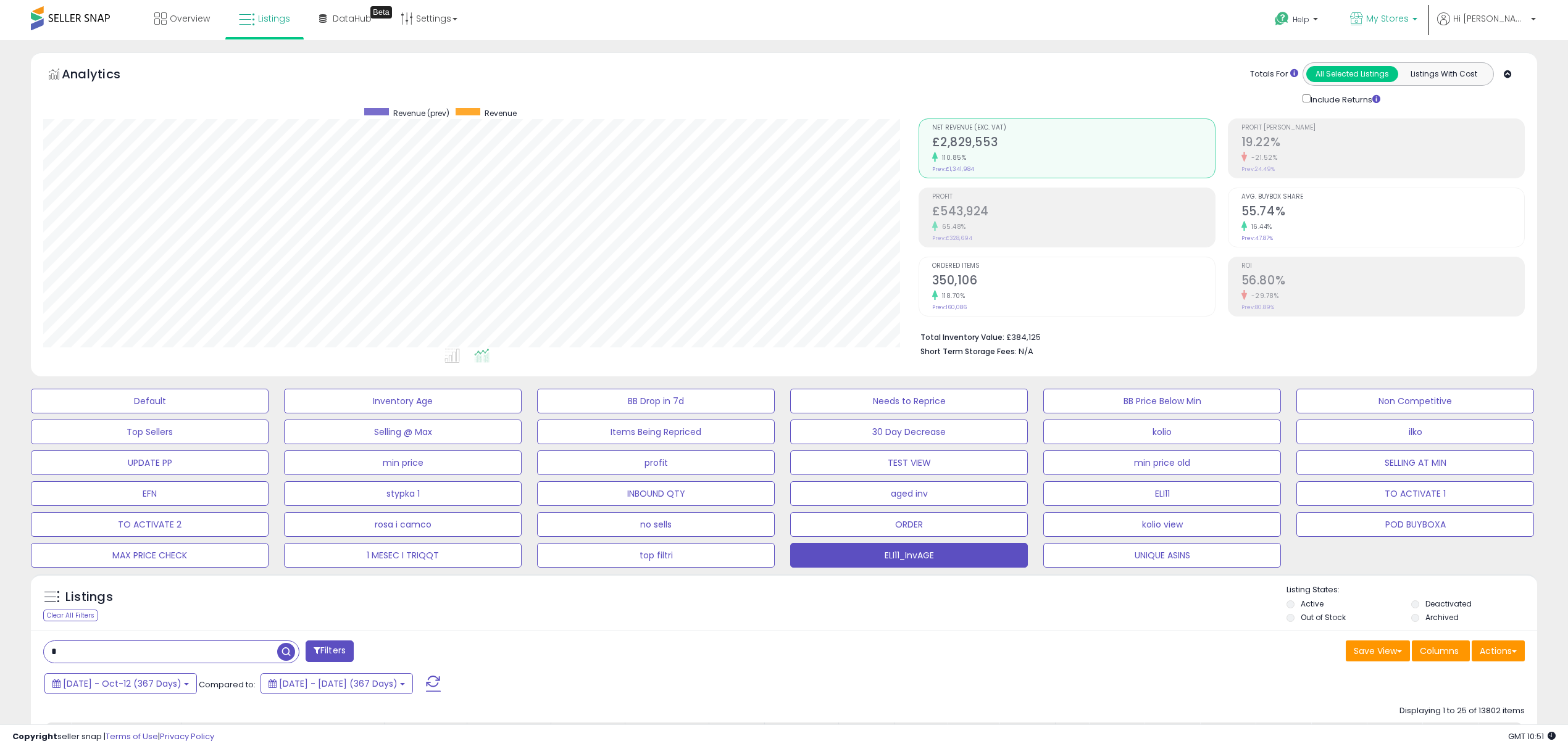
click at [1409, 20] on span "My Stores" at bounding box center [1387, 18] width 43 height 12
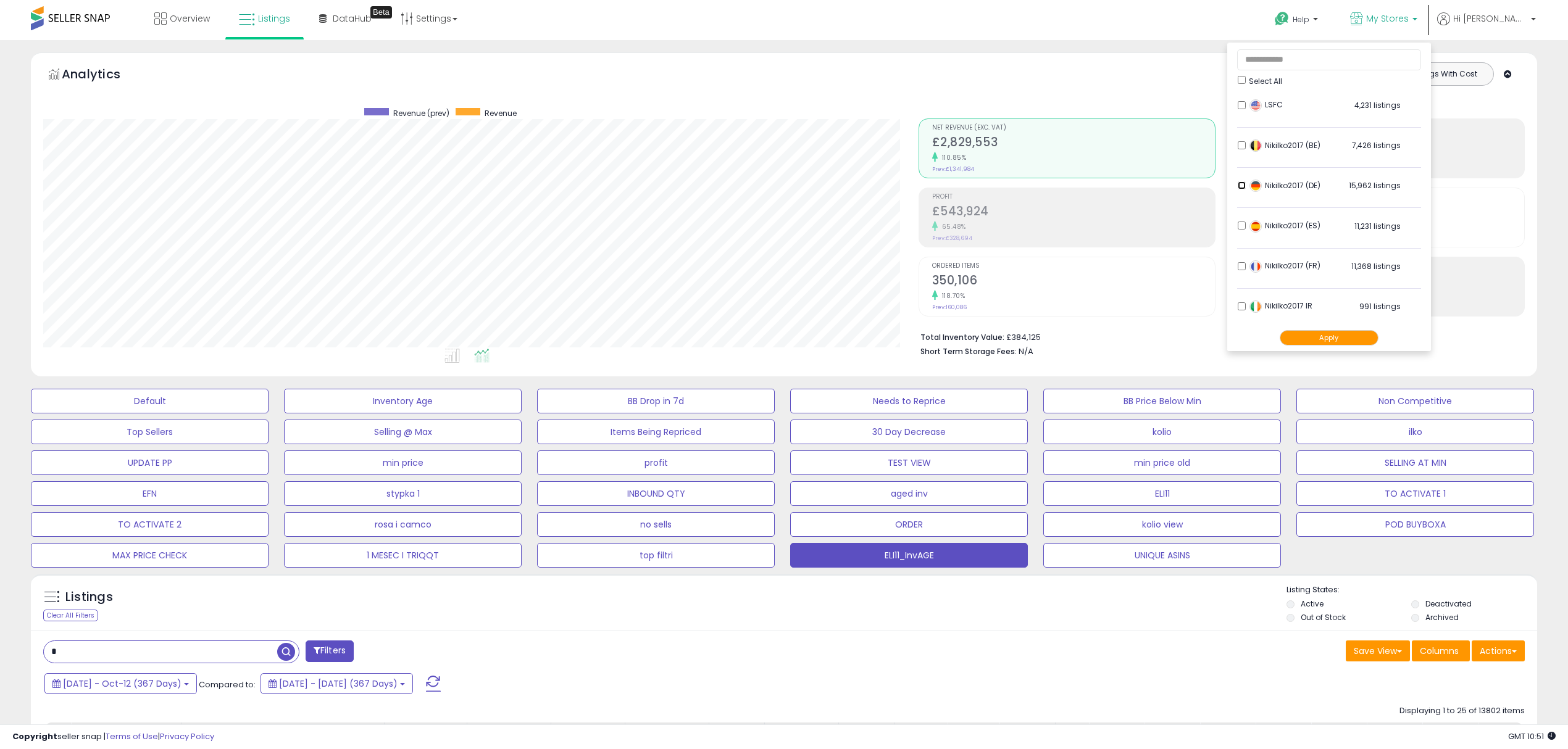
click at [1279, 183] on li "Nikilko2017 (DE) 15,962 listings" at bounding box center [1329, 188] width 184 height 38
drag, startPoint x: 1355, startPoint y: 334, endPoint x: 1302, endPoint y: 369, distance: 63.5
click at [1353, 334] on button "Apply" at bounding box center [1329, 338] width 99 height 16
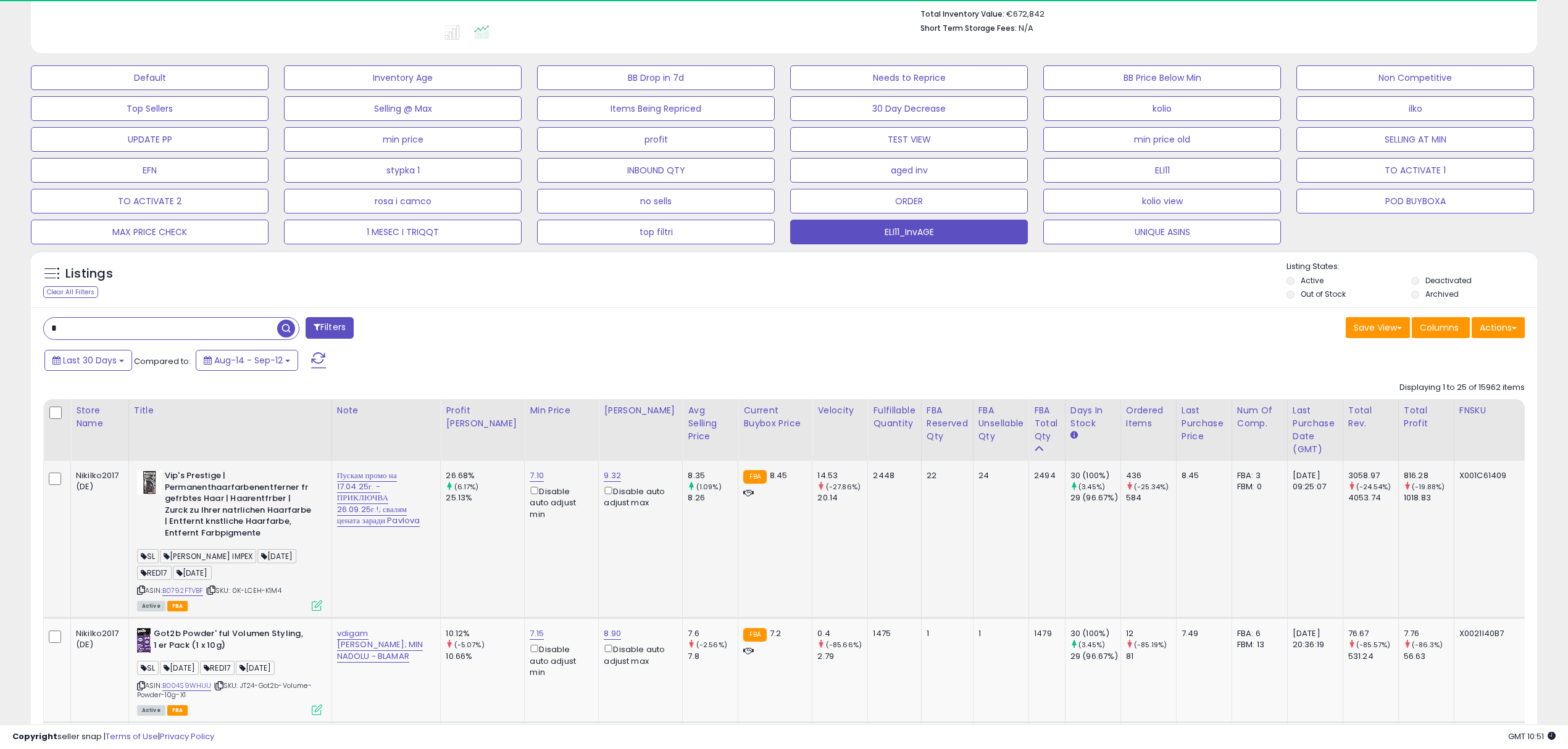
scroll to position [329, 0]
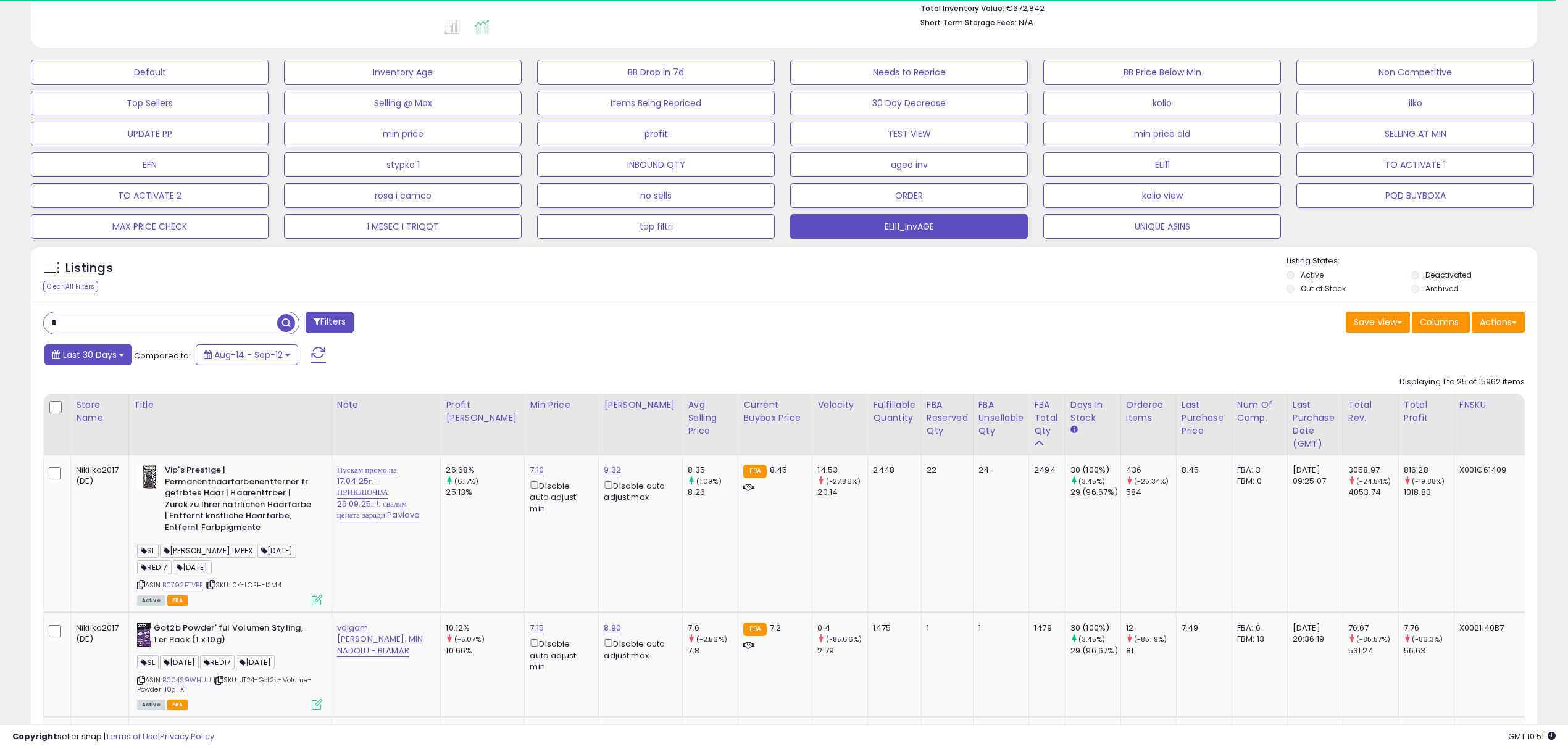
click at [93, 355] on span "Last 30 Days" at bounding box center [89, 355] width 54 height 12
click at [84, 424] on li "Custom Range" at bounding box center [100, 425] width 99 height 17
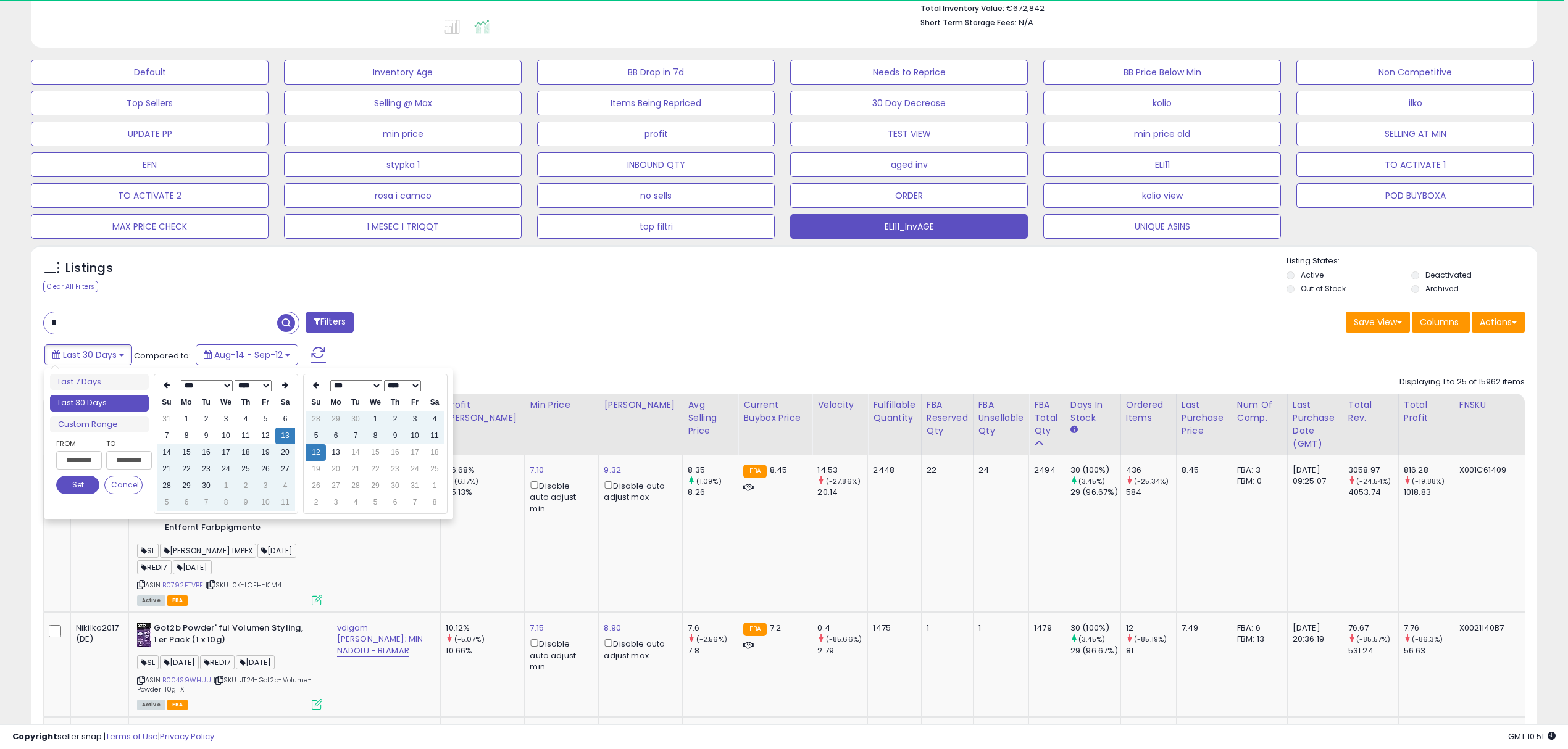
click at [73, 464] on input "**********" at bounding box center [79, 460] width 45 height 18
click at [225, 388] on select "*** *** *** *** *** *** *** *** *** ***" at bounding box center [207, 386] width 52 height 11
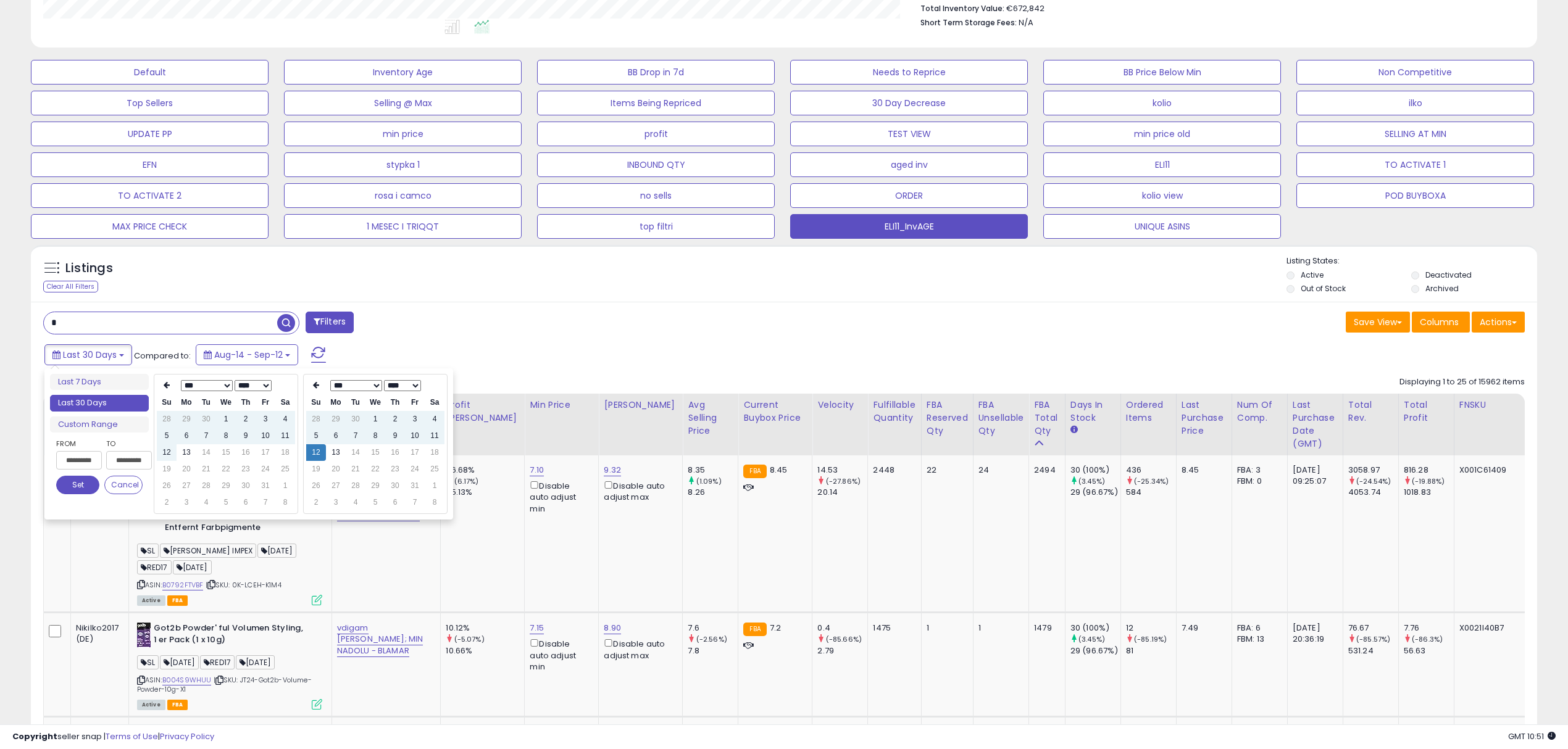
click at [252, 383] on select "**** **** **** **** **** **** **** **** **** **** **** **** **** **** **** ****…" at bounding box center [253, 386] width 37 height 11
type input "**********"
click at [266, 430] on td "11" at bounding box center [265, 436] width 20 height 17
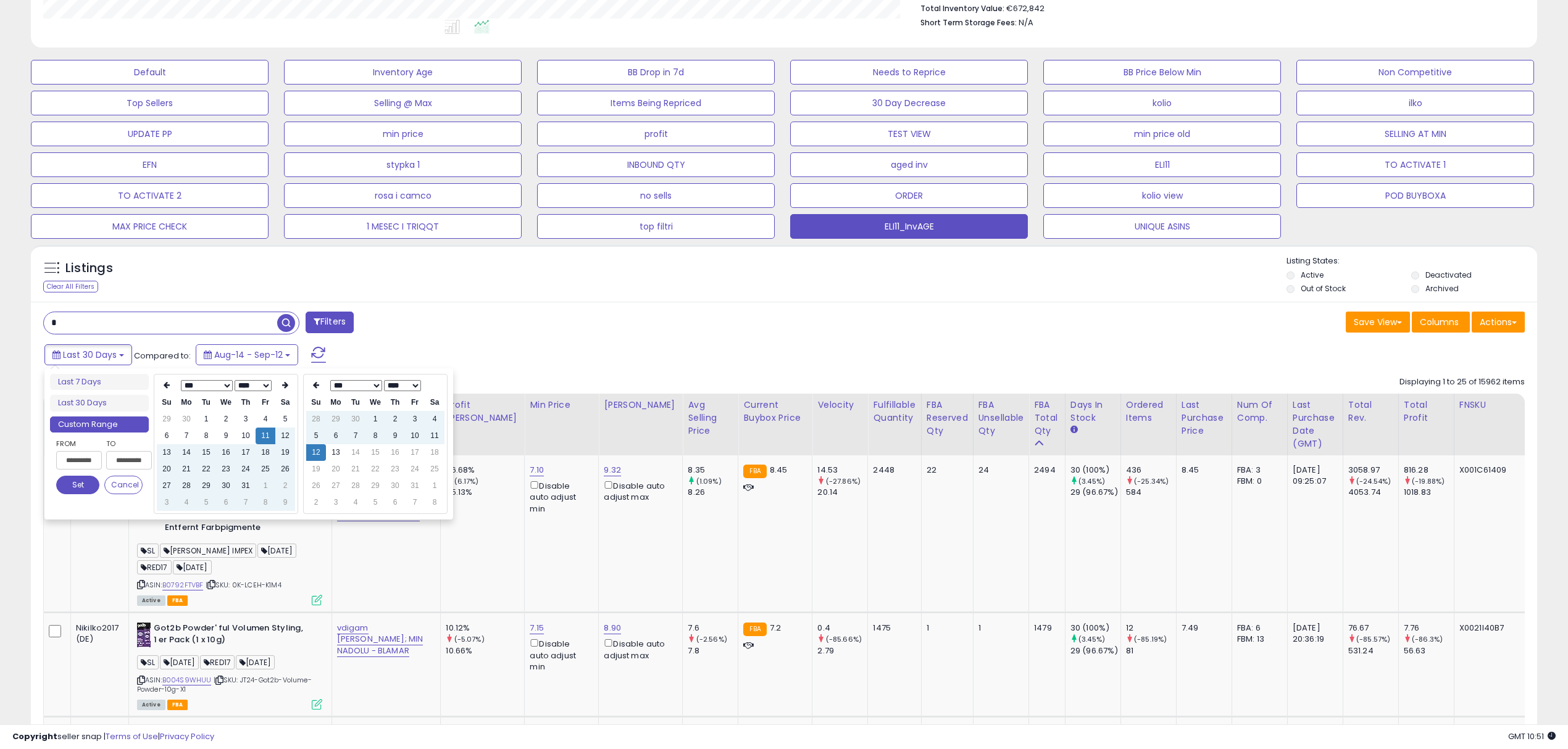
type input "**********"
click at [77, 489] on button "Set" at bounding box center [78, 485] width 43 height 18
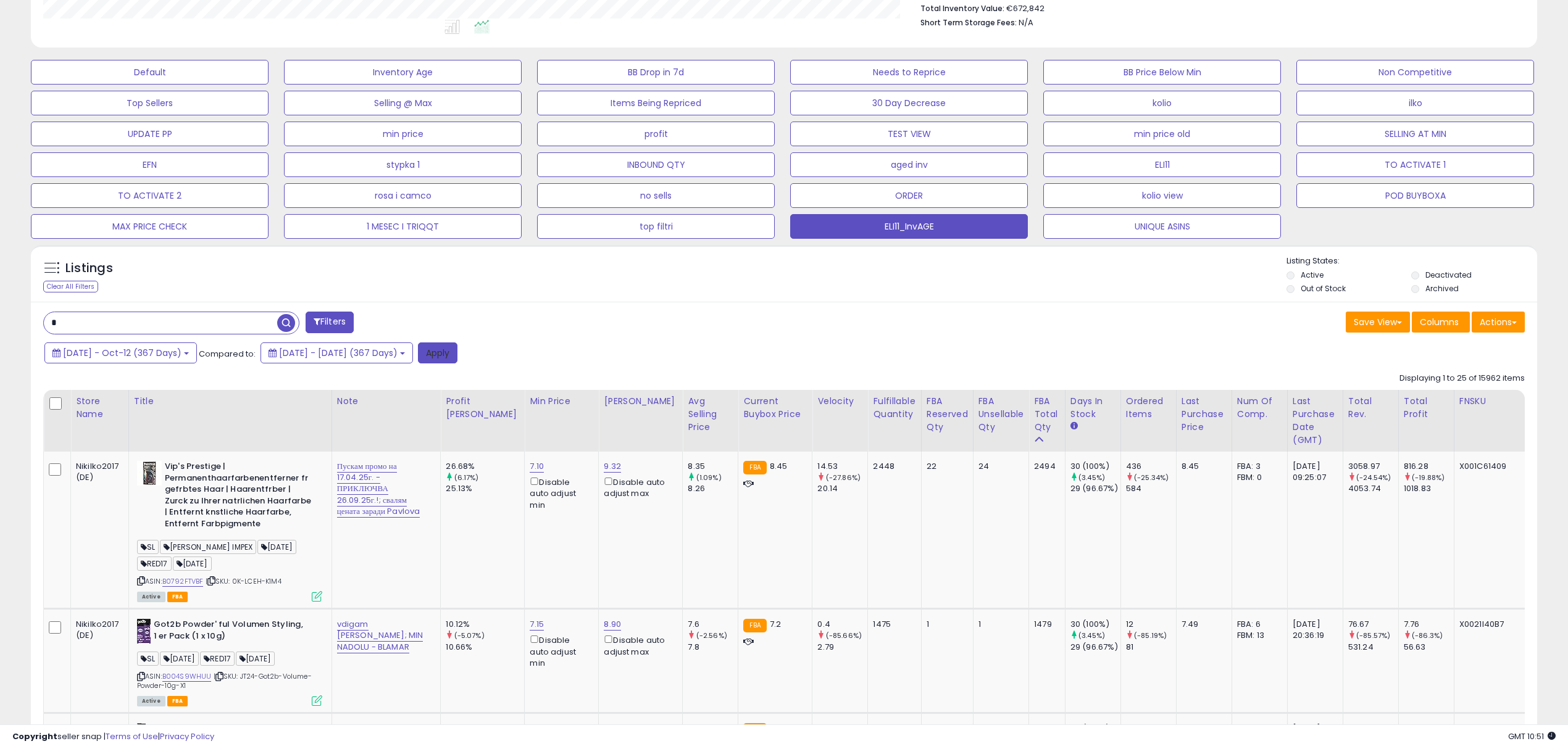
click at [458, 357] on button "Apply" at bounding box center [437, 352] width 39 height 21
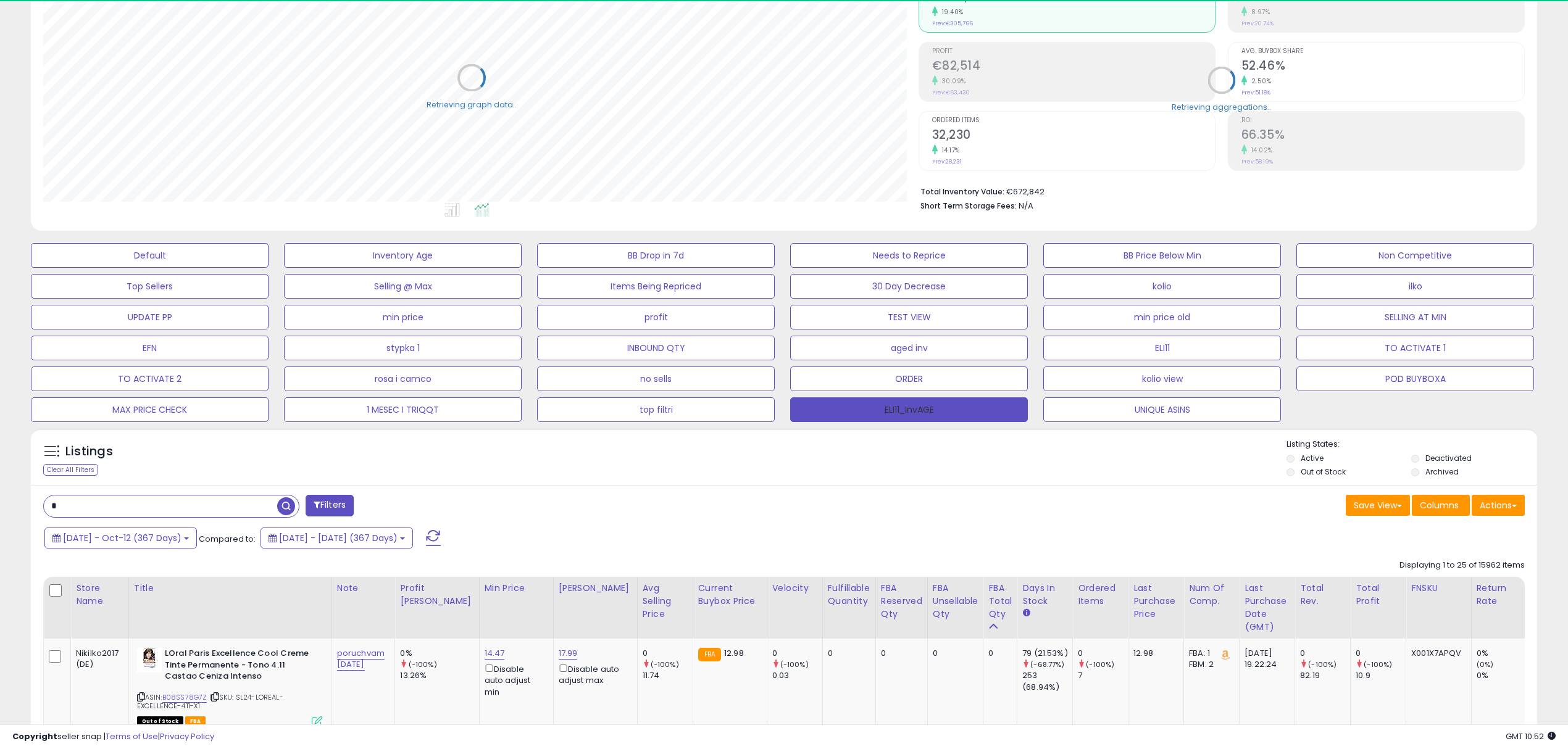
scroll to position [616914, 616365]
click at [1493, 516] on button "Actions" at bounding box center [1498, 505] width 53 height 21
click at [1457, 559] on link "Export Visible Columns" at bounding box center [1447, 563] width 135 height 19
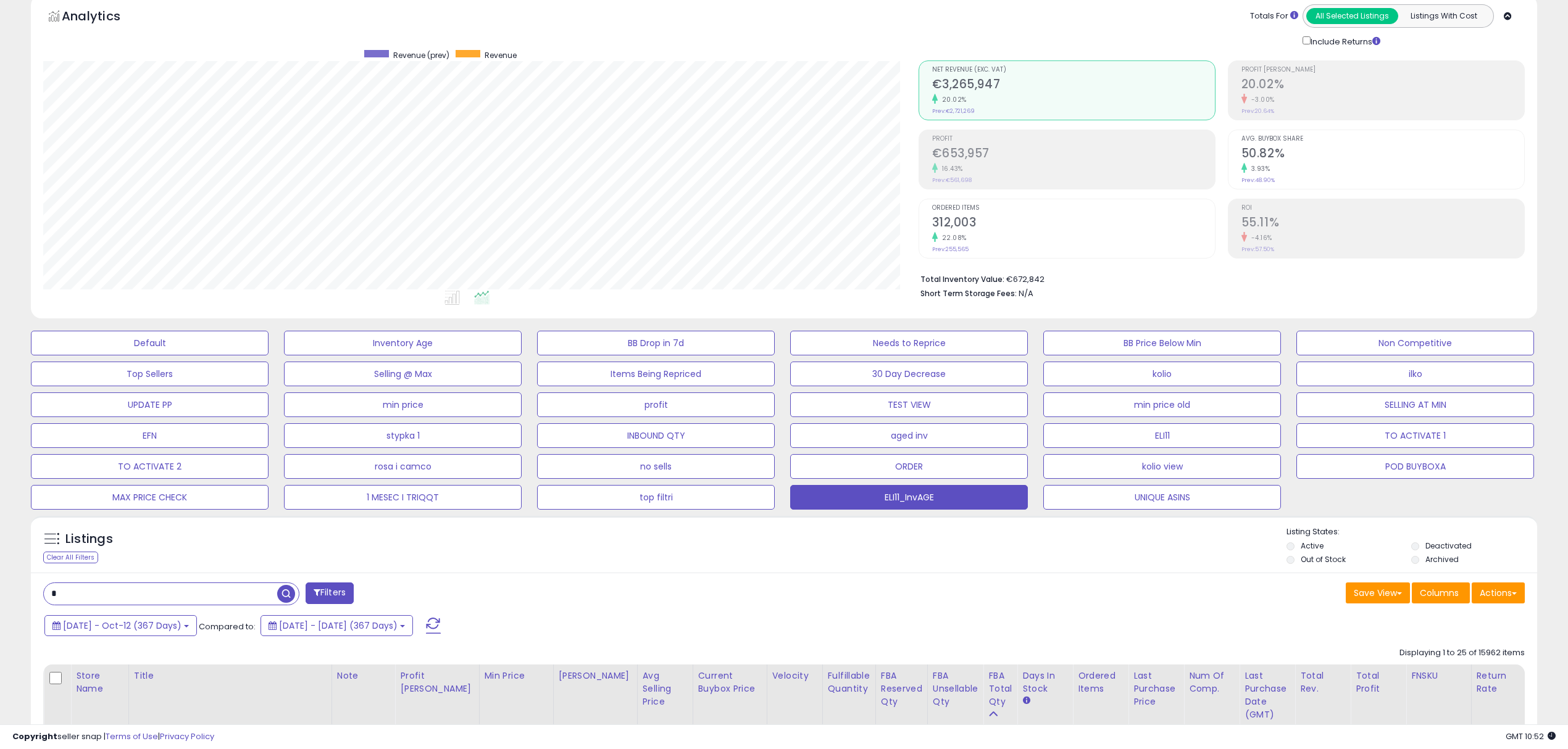
scroll to position [0, 0]
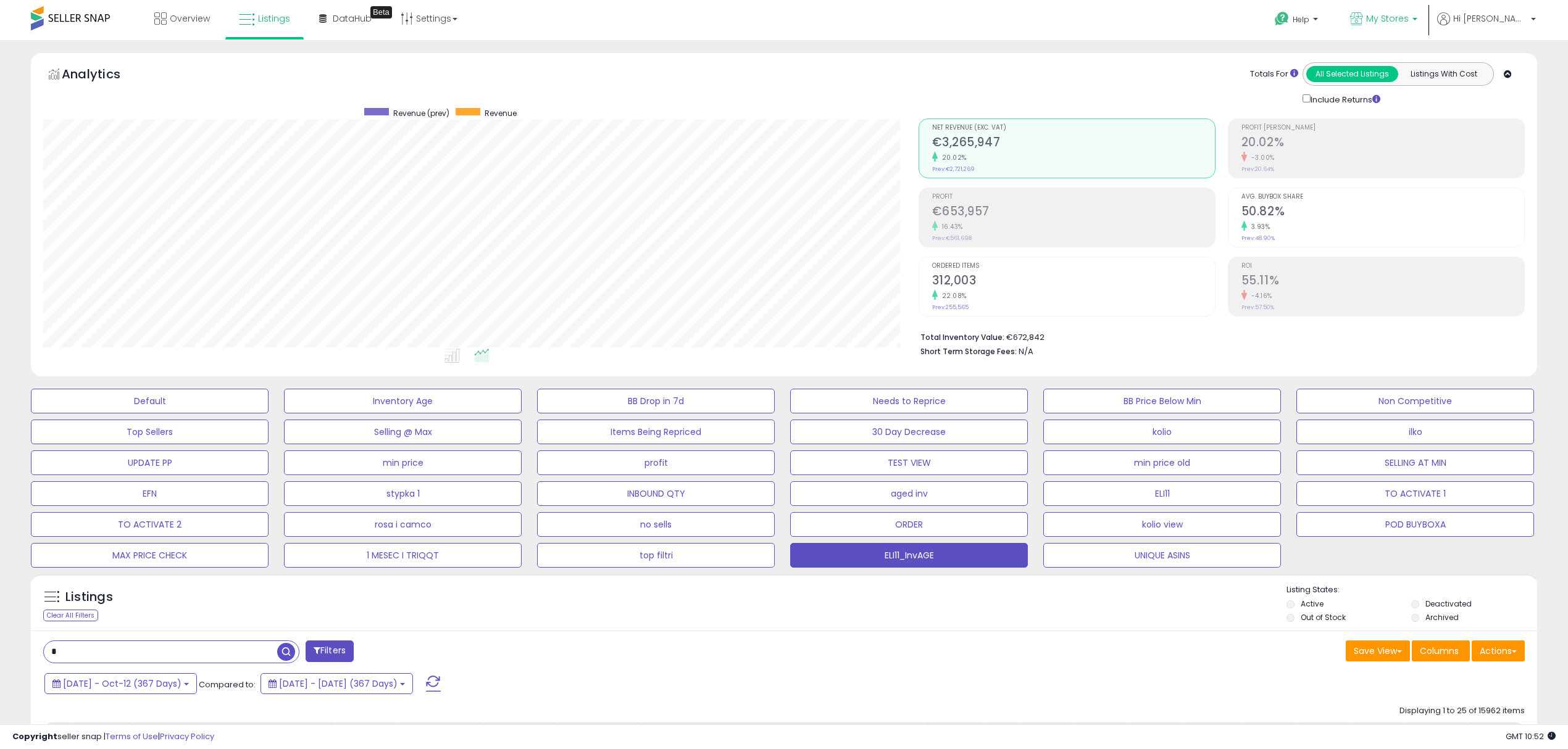
click at [1418, 18] on b at bounding box center [1414, 22] width 5 height 9
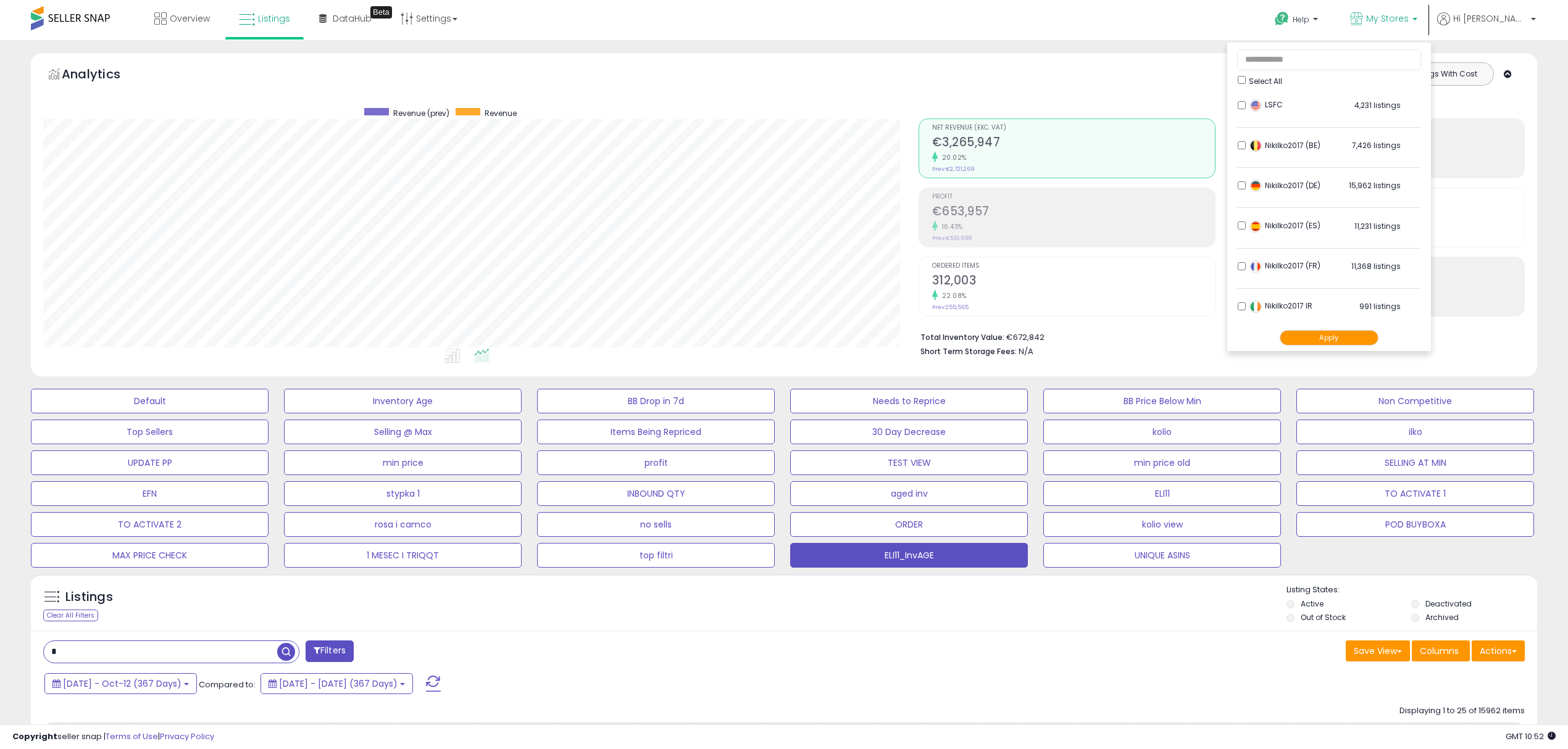
click at [1340, 336] on button "Apply" at bounding box center [1329, 338] width 99 height 16
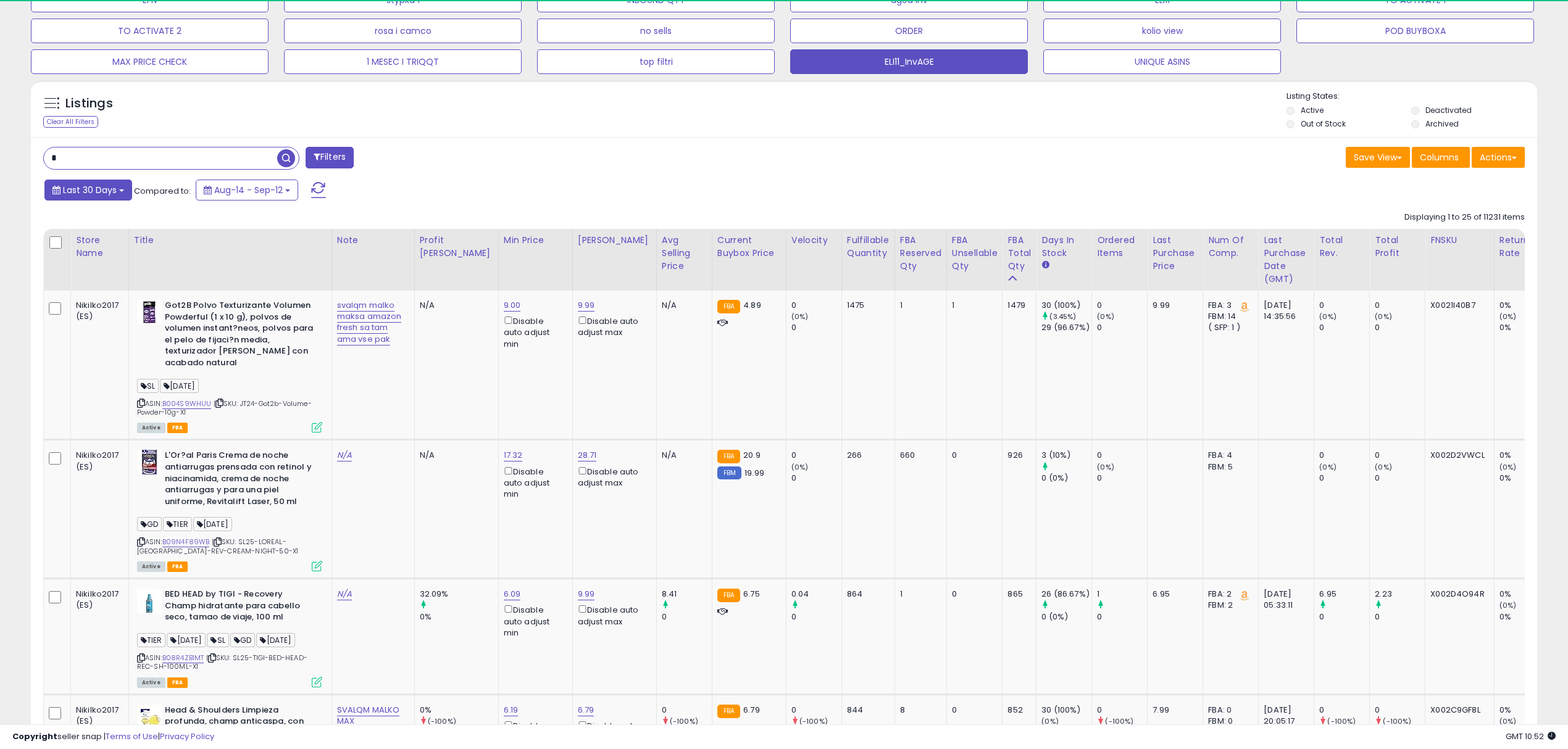
scroll to position [252, 875]
click at [89, 191] on span "Last 30 Days" at bounding box center [89, 190] width 54 height 12
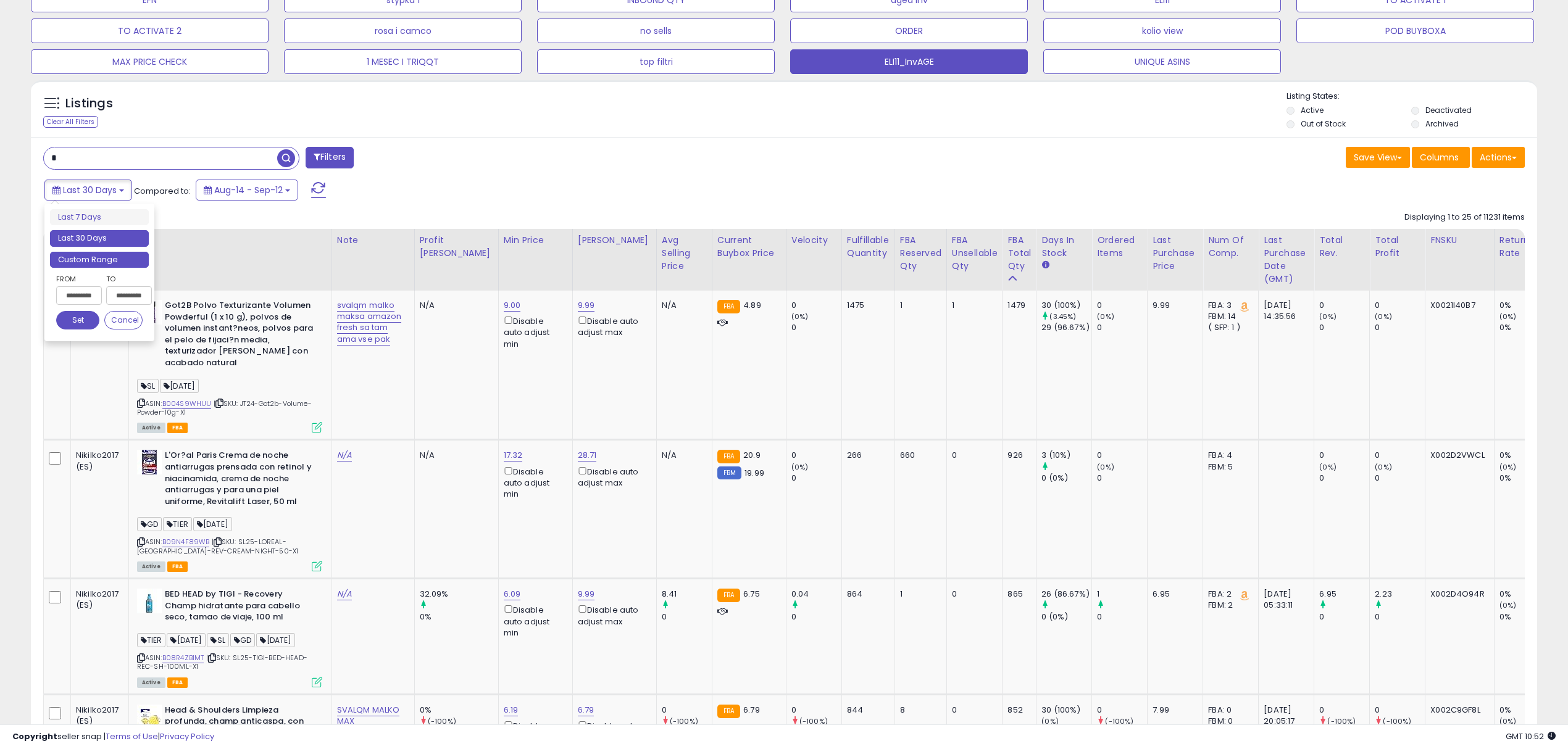
click at [84, 260] on li "Custom Range" at bounding box center [100, 260] width 99 height 17
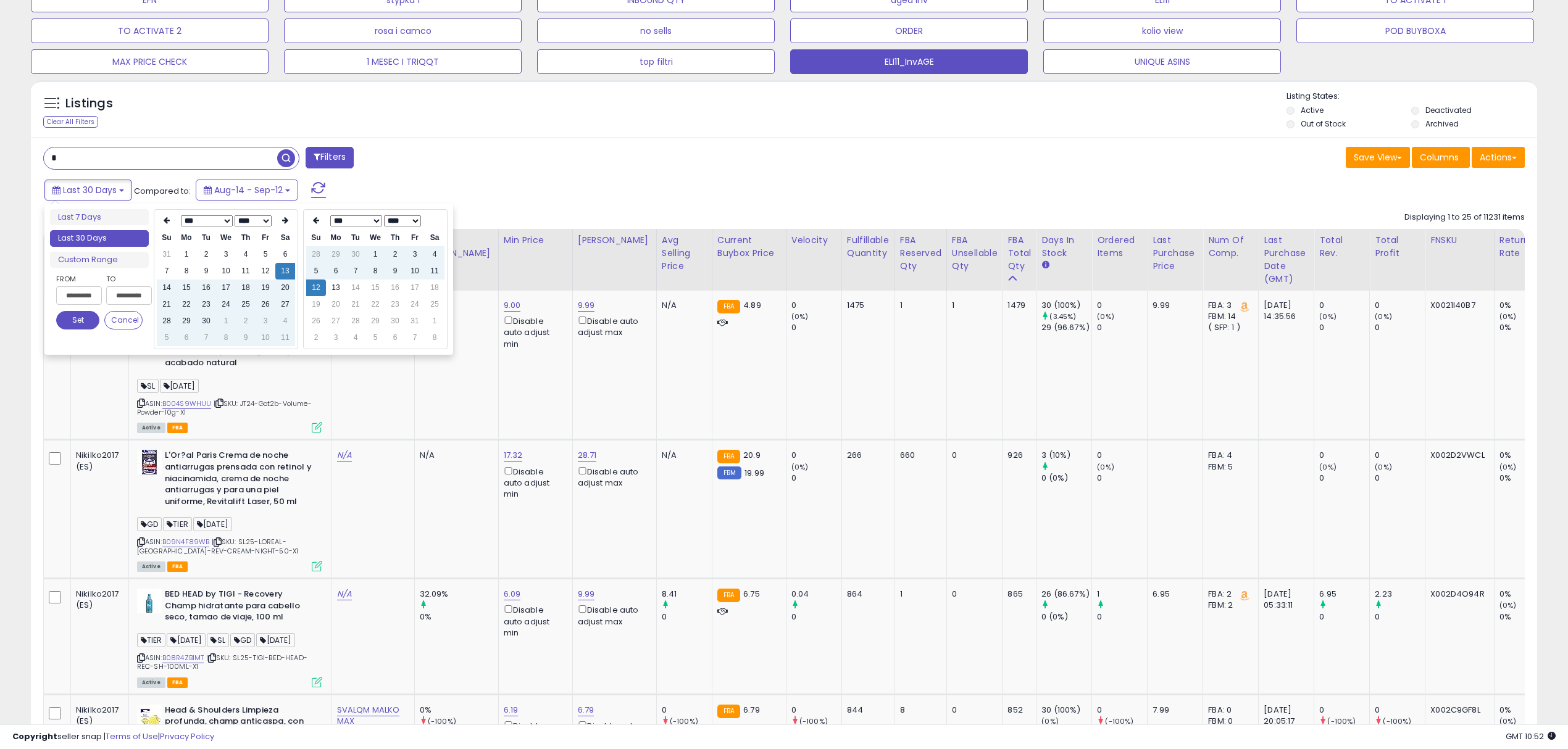
click at [224, 220] on select "*** *** *** *** *** *** *** *** *** ***" at bounding box center [207, 221] width 52 height 11
click at [256, 220] on select "**** **** **** **** **** **** **** **** **** **** **** **** **** **** **** ****…" at bounding box center [253, 221] width 37 height 11
click at [263, 274] on td "11" at bounding box center [265, 271] width 20 height 17
type input "**********"
click at [89, 321] on button "Set" at bounding box center [78, 320] width 43 height 18
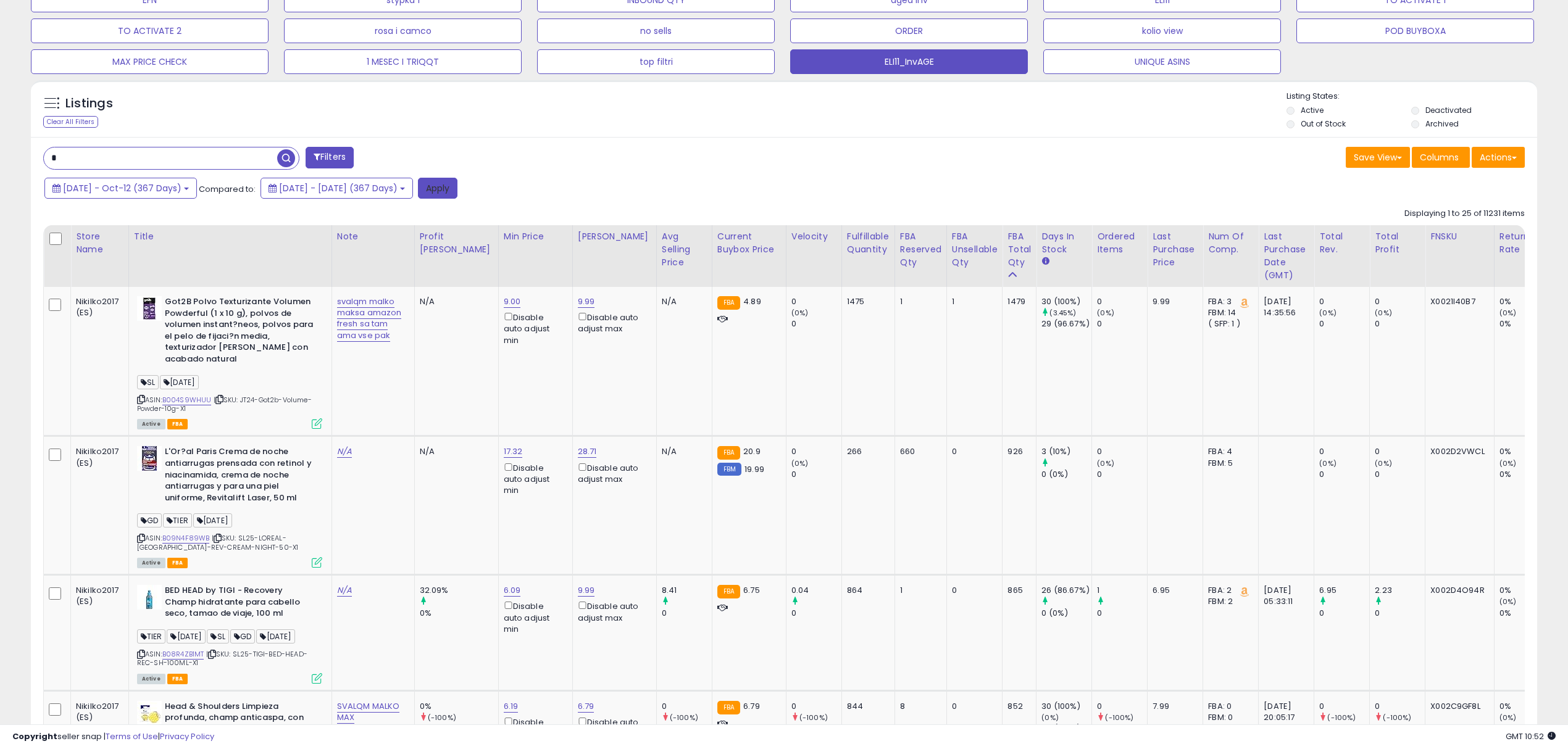
click at [458, 197] on button "Apply" at bounding box center [437, 188] width 39 height 21
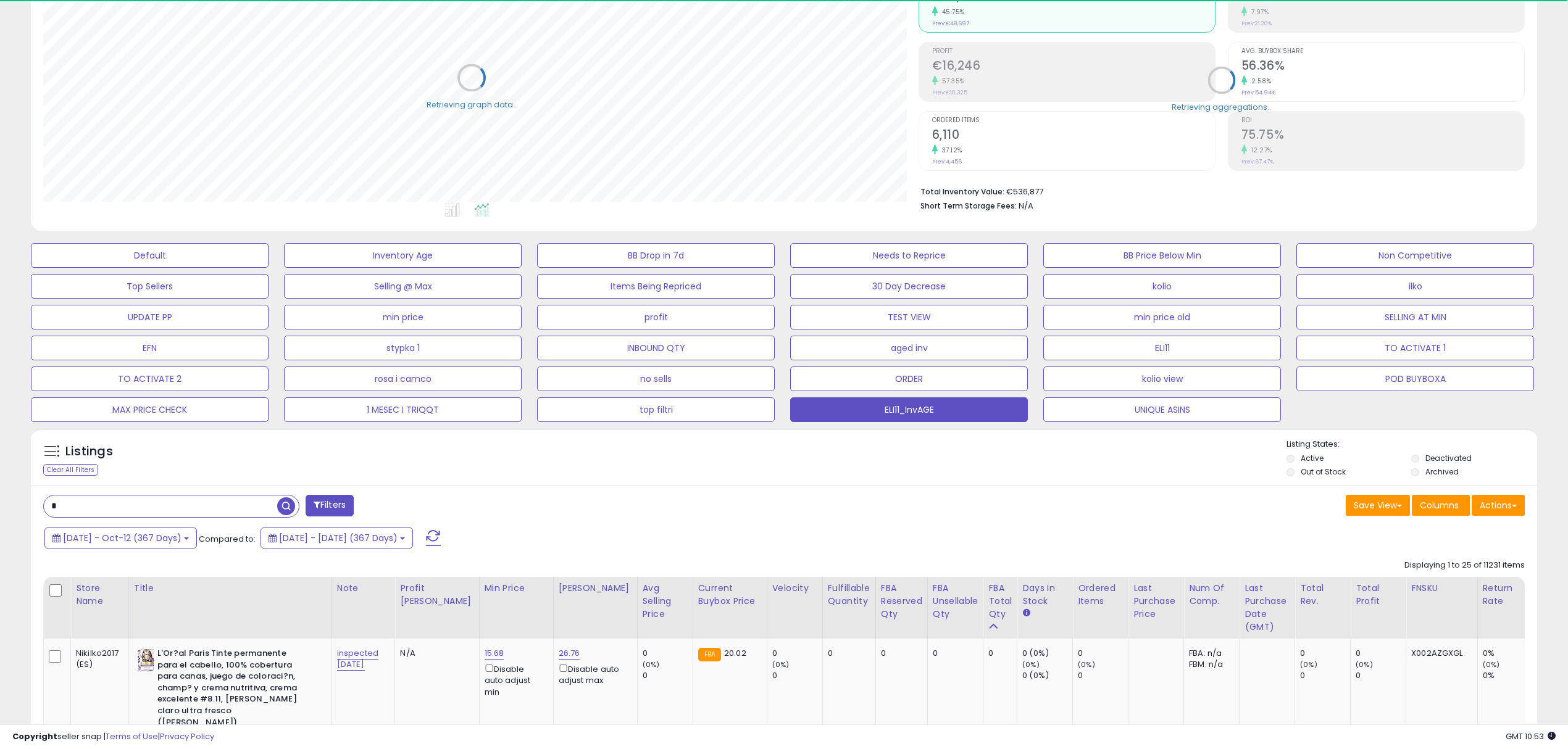
scroll to position [616914, 616365]
click at [1493, 504] on button "Actions" at bounding box center [1498, 505] width 53 height 21
click at [1436, 567] on link "Export Visible Columns" at bounding box center [1447, 563] width 135 height 19
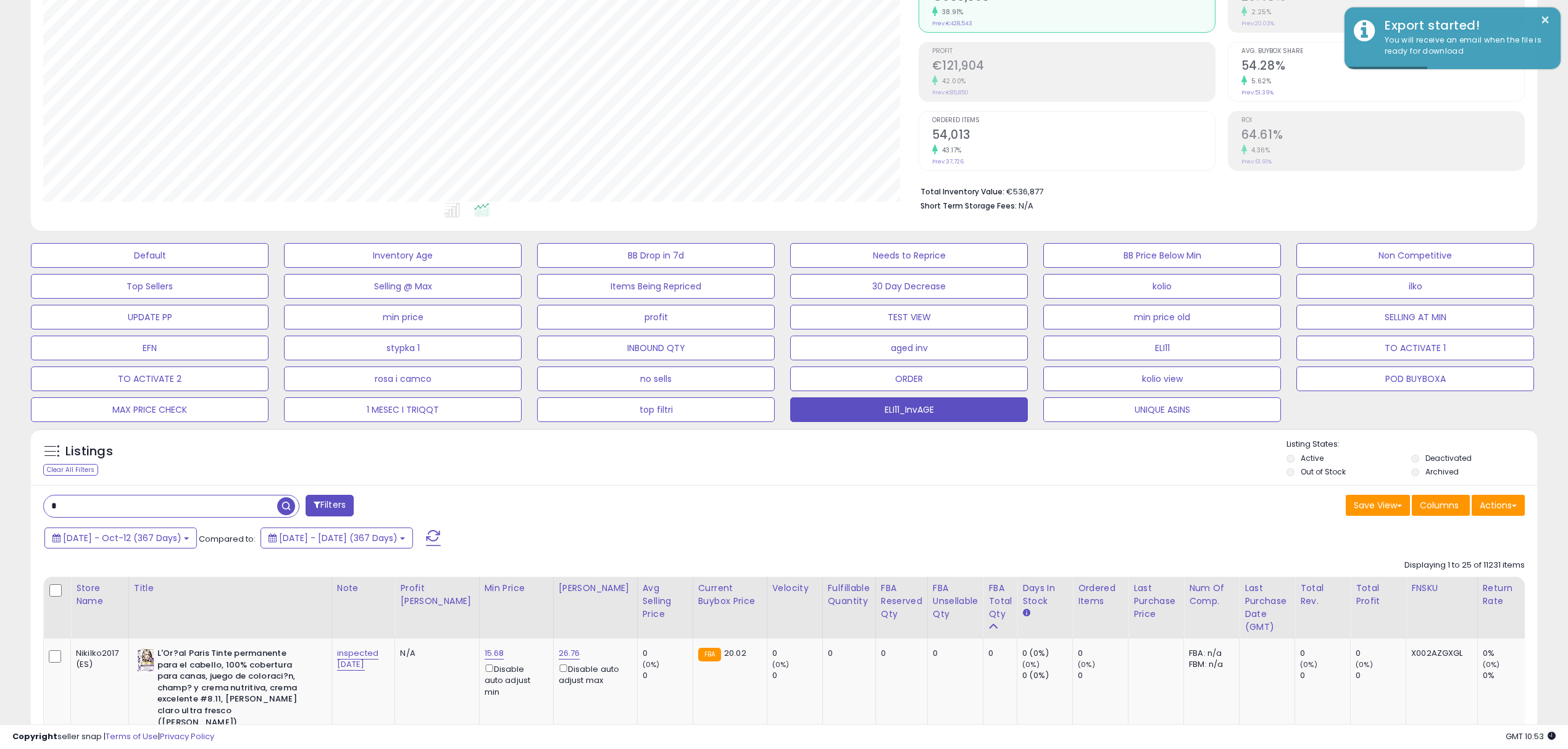
scroll to position [0, 0]
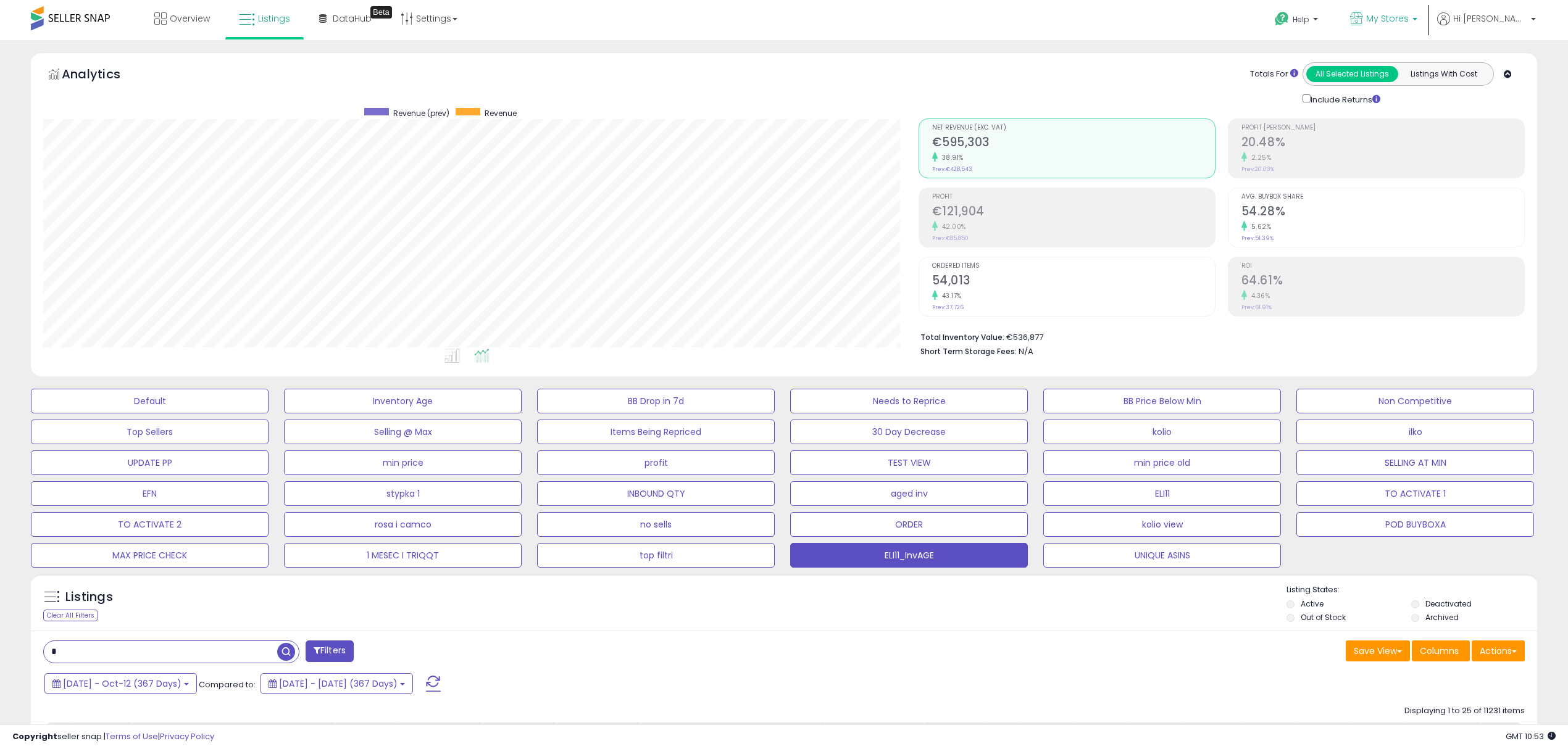
click at [1426, 30] on link "My Stores" at bounding box center [1384, 20] width 86 height 40
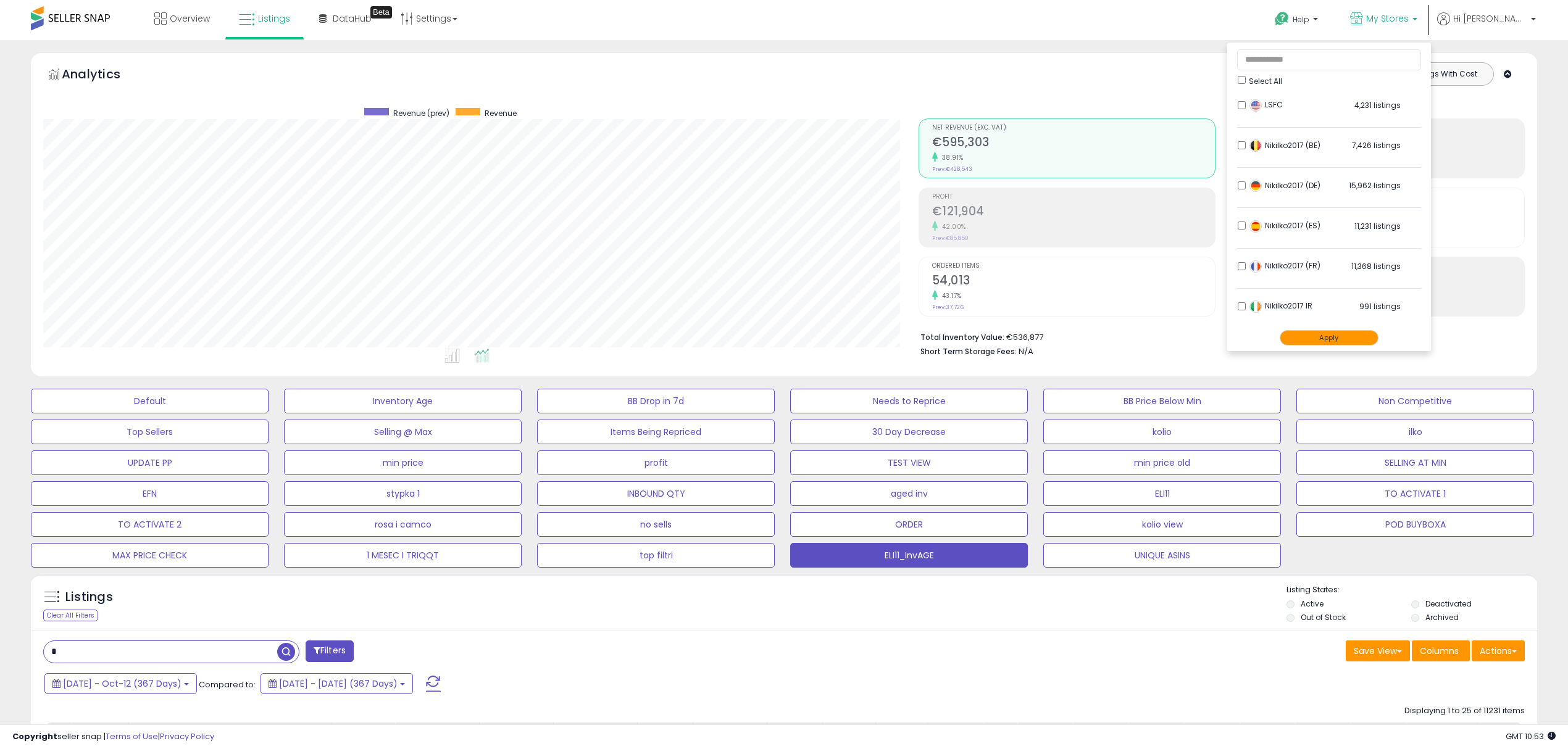
drag, startPoint x: 1339, startPoint y: 337, endPoint x: 1293, endPoint y: 376, distance: 60.3
click at [1339, 336] on button "Apply" at bounding box center [1329, 338] width 99 height 16
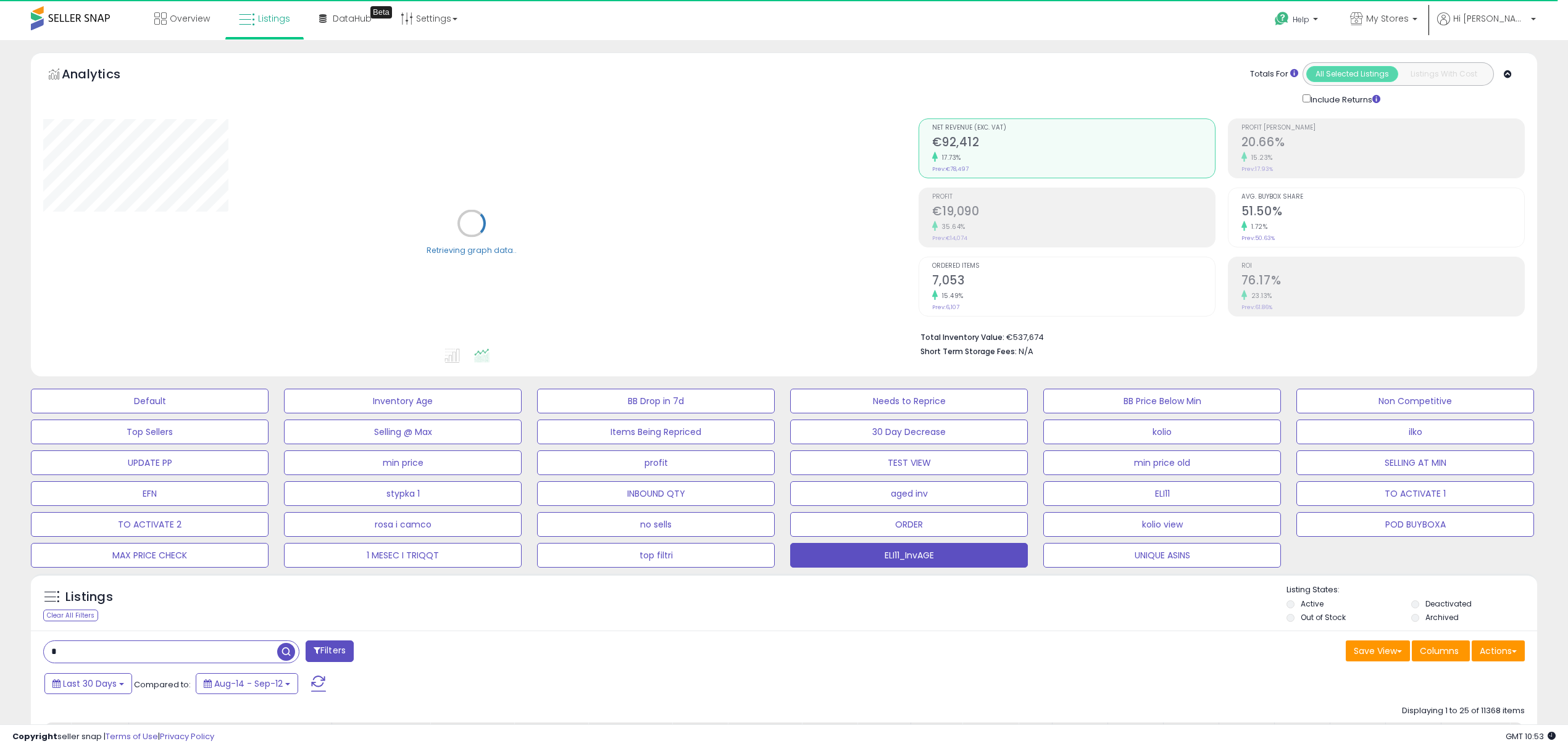
scroll to position [493, 0]
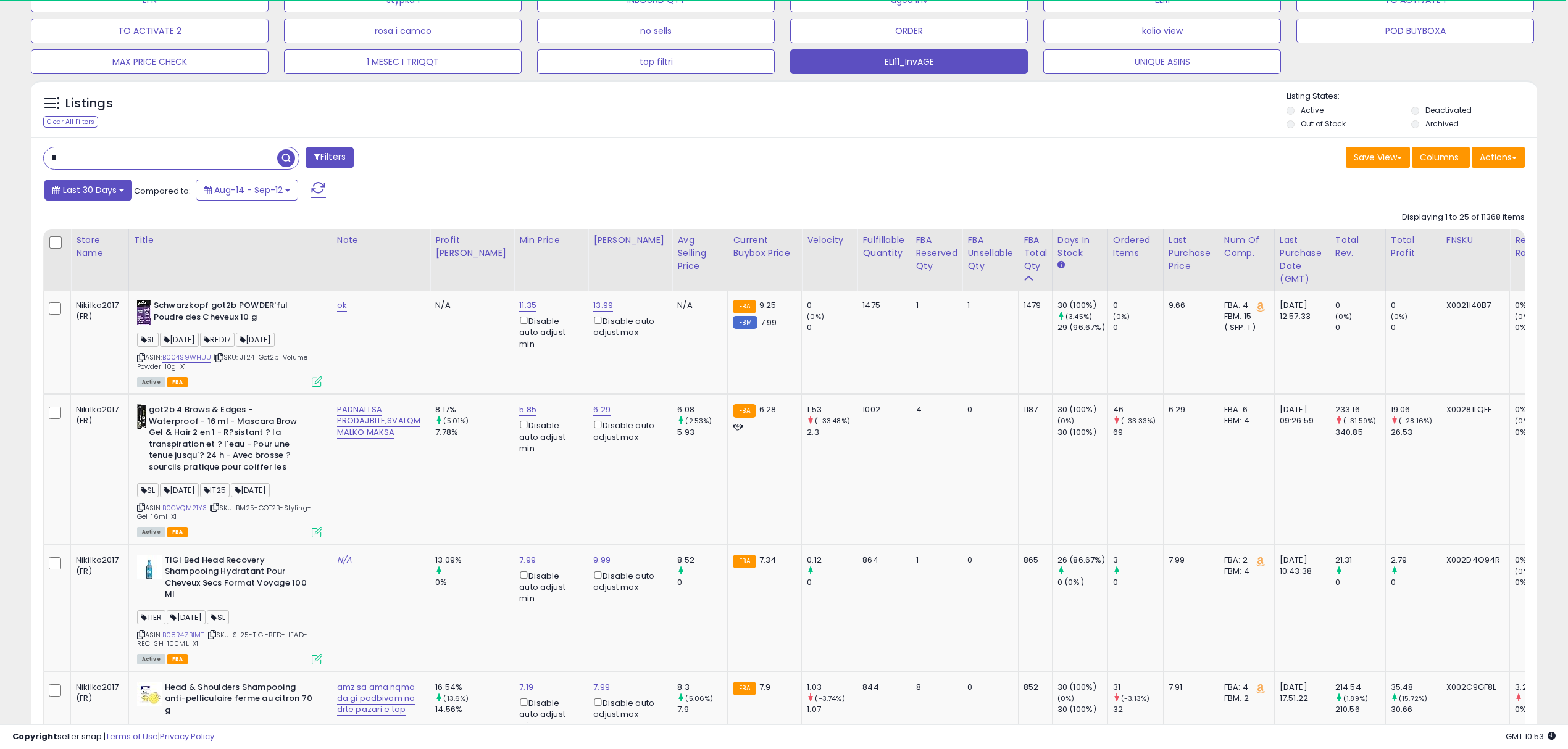
click at [105, 198] on button "Last 30 Days" at bounding box center [88, 190] width 87 height 21
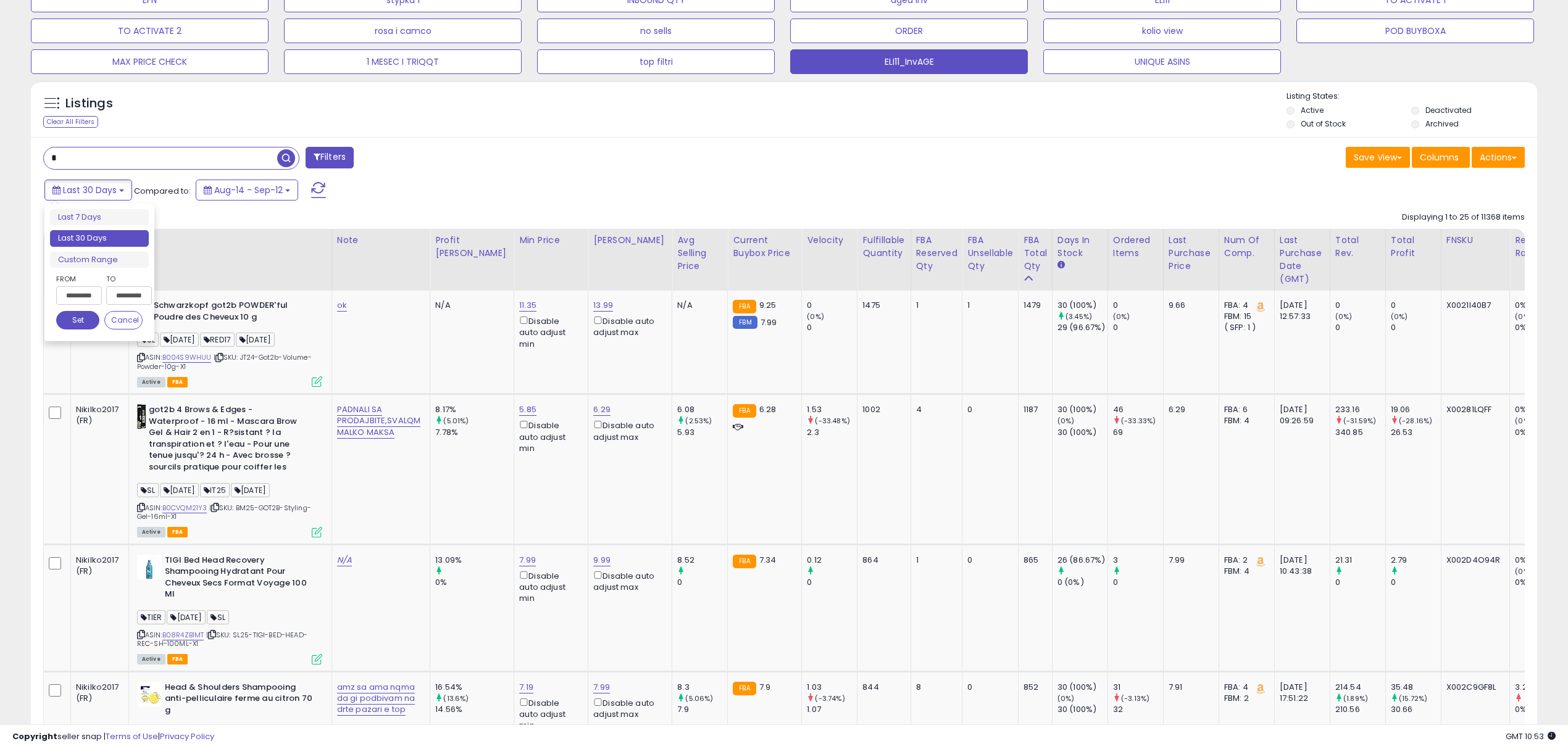
click at [79, 295] on input "**********" at bounding box center [79, 295] width 45 height 18
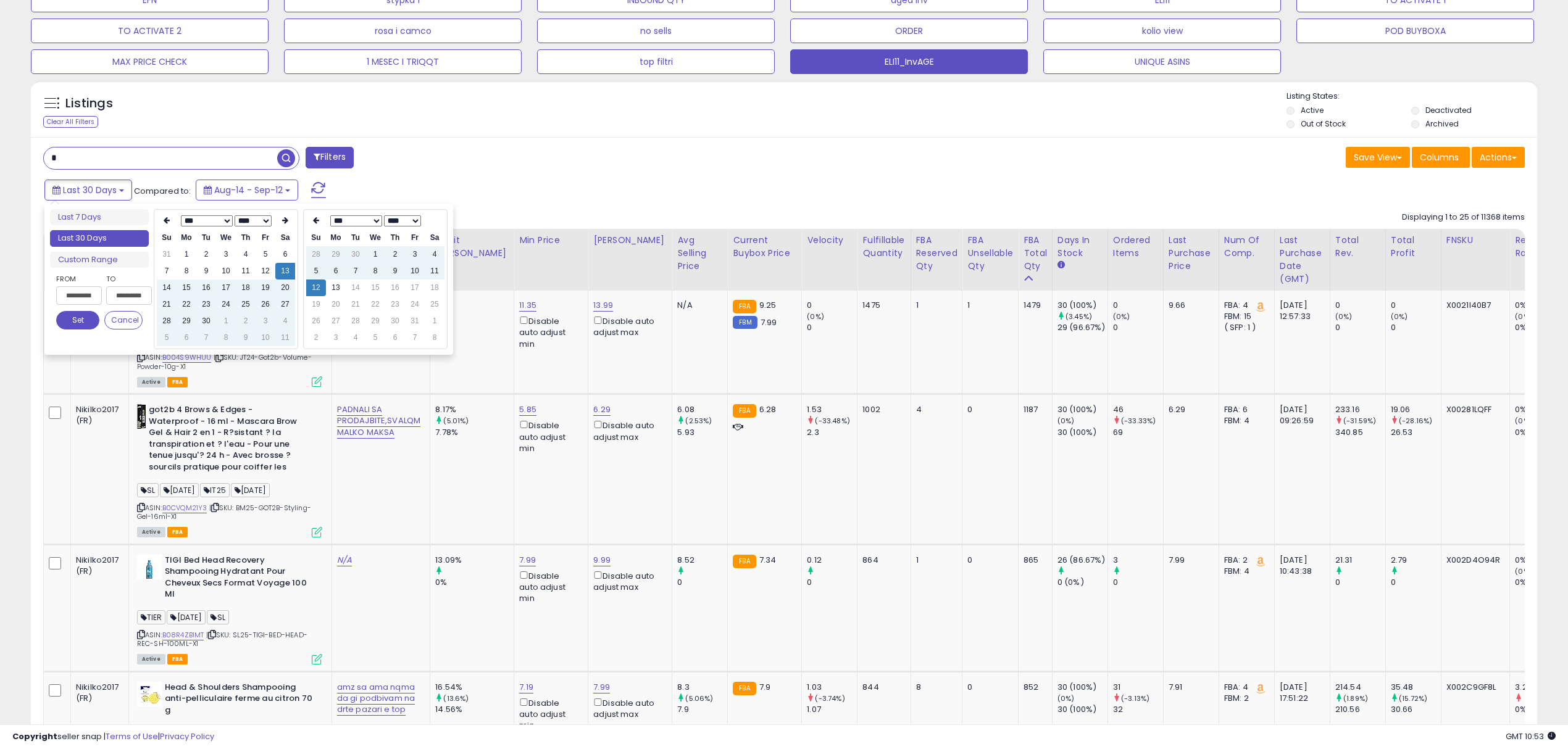
click at [225, 220] on select "*** *** *** *** *** *** *** *** *** ***" at bounding box center [207, 221] width 52 height 11
click at [260, 222] on select "**** **** **** **** **** **** **** **** **** **** **** **** **** **** **** ****…" at bounding box center [253, 221] width 37 height 11
click at [262, 272] on td "11" at bounding box center [265, 271] width 20 height 17
type input "**********"
drag, startPoint x: 71, startPoint y: 317, endPoint x: 81, endPoint y: 315, distance: 10.2
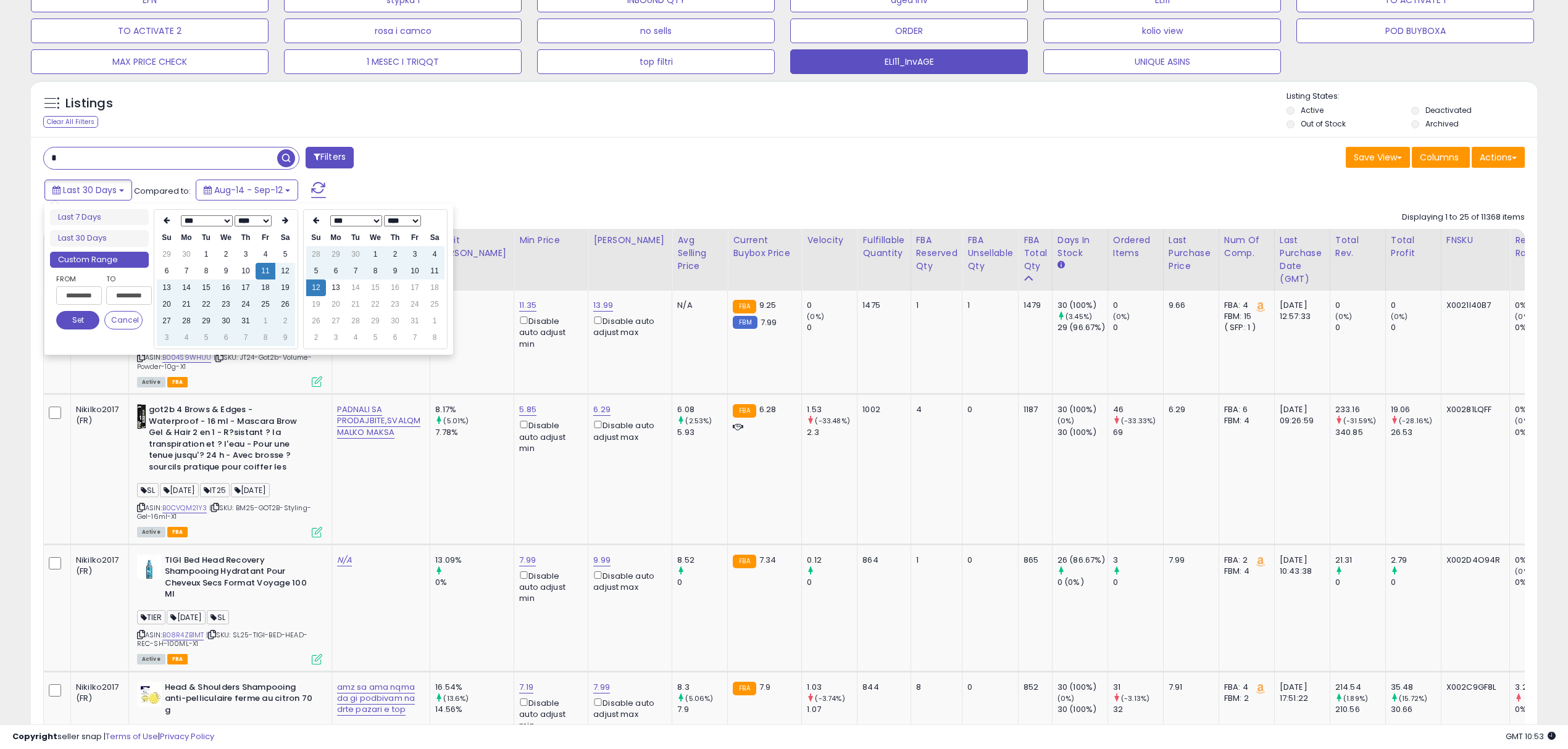
click at [73, 317] on button "Set" at bounding box center [78, 320] width 43 height 18
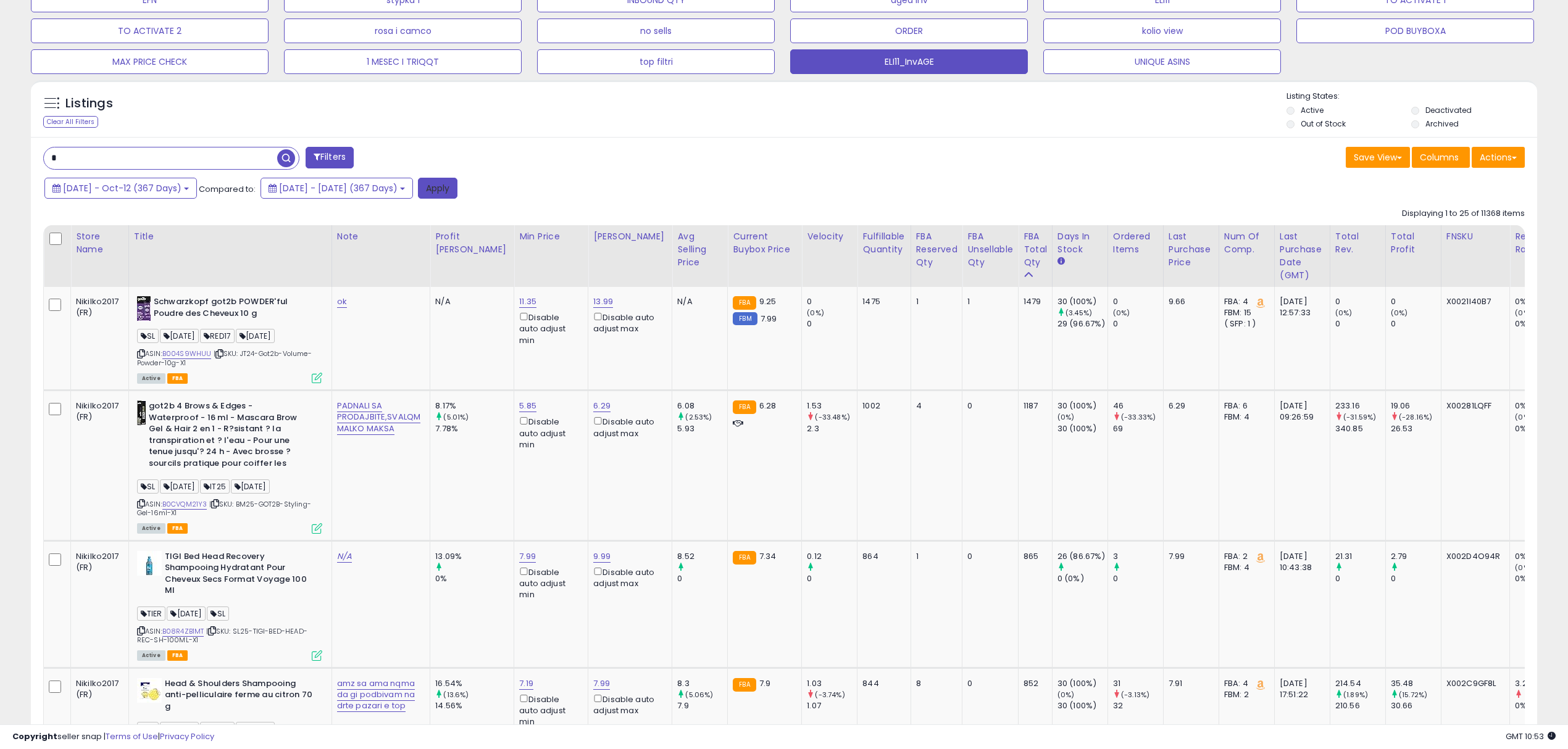
click at [458, 188] on button "Apply" at bounding box center [437, 188] width 39 height 21
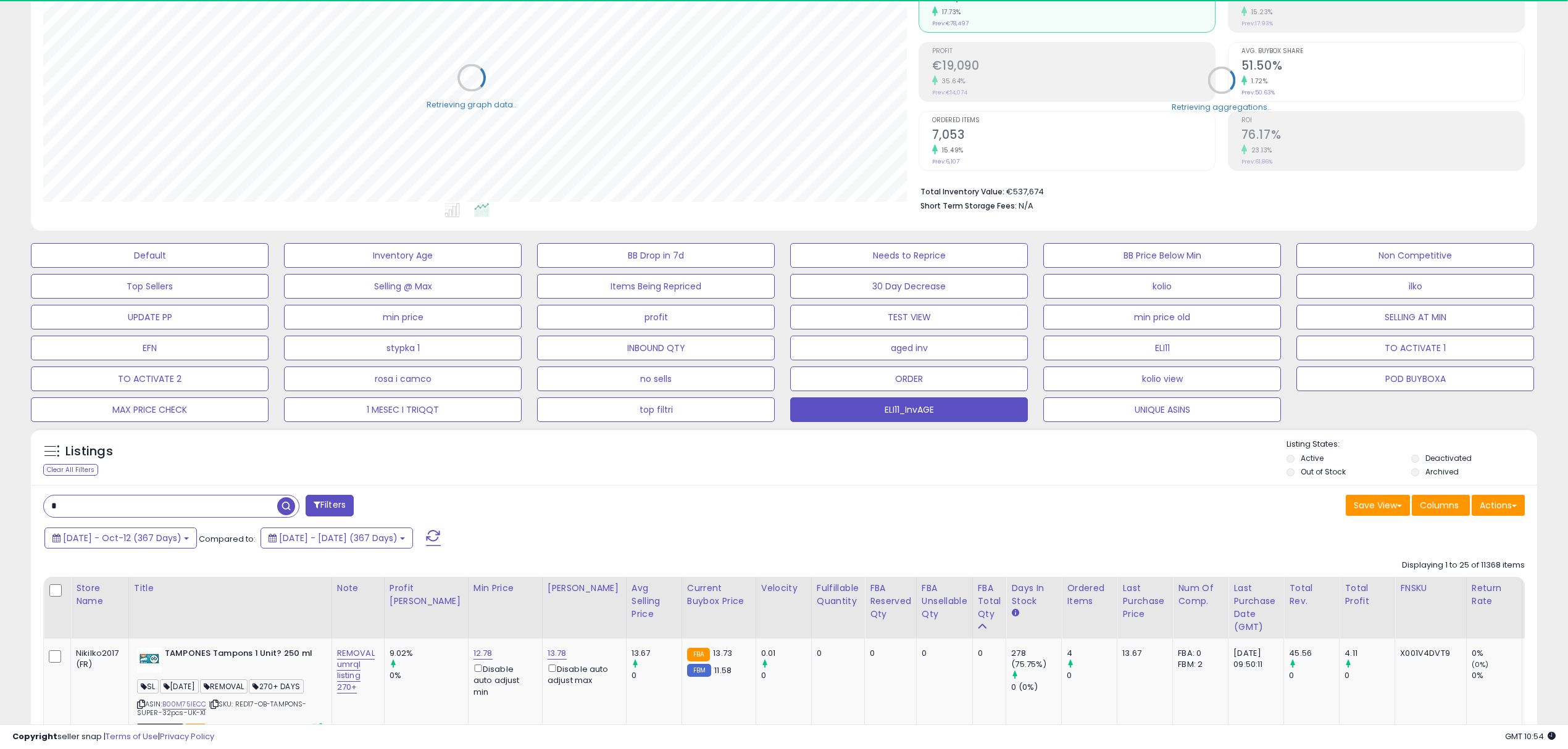
scroll to position [616914, 616365]
click at [1509, 506] on button "Actions" at bounding box center [1498, 505] width 53 height 21
drag, startPoint x: 1460, startPoint y: 563, endPoint x: 1423, endPoint y: 570, distance: 37.7
click at [1458, 563] on link "Export Visible Columns" at bounding box center [1447, 563] width 135 height 19
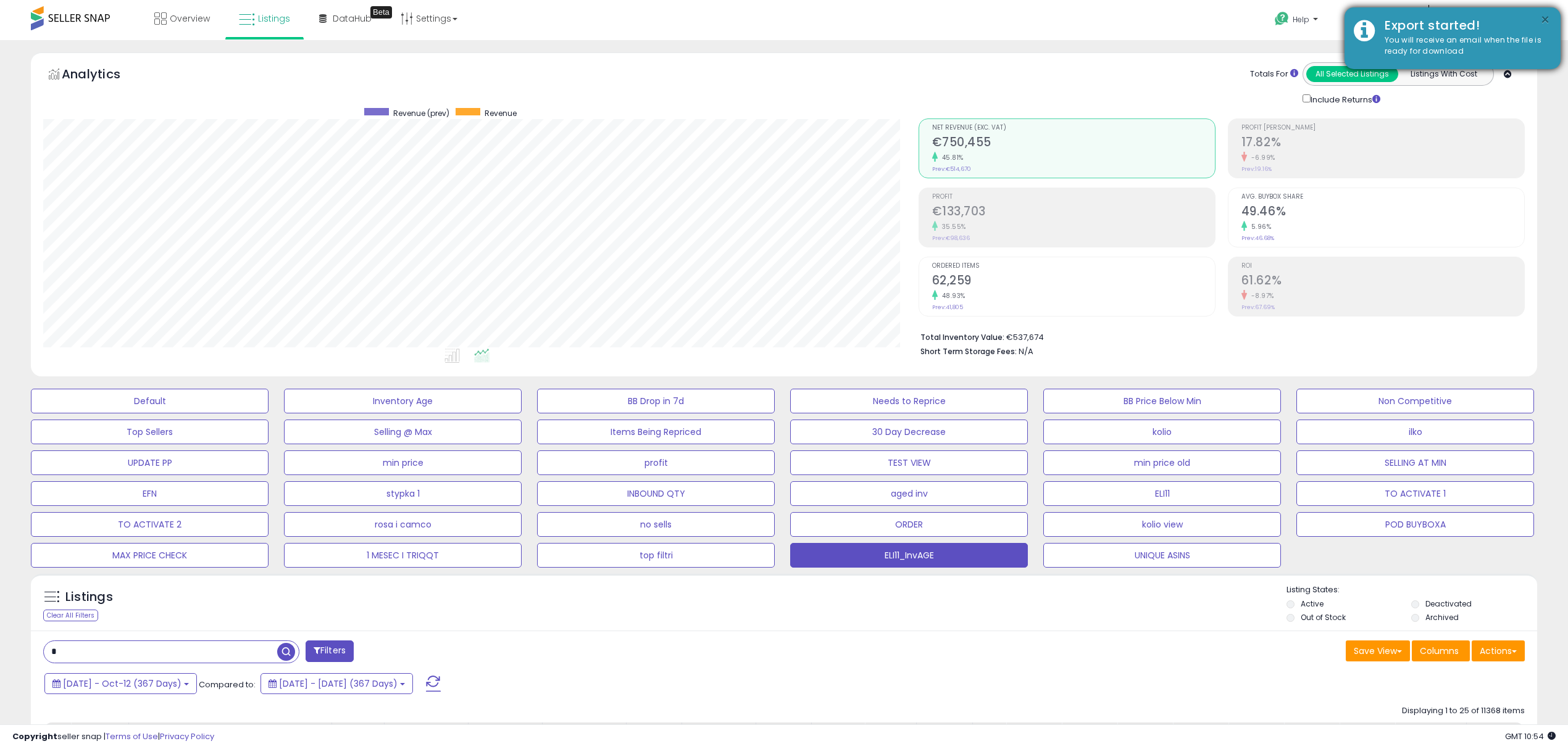
scroll to position [252, 875]
click at [1543, 18] on button "×" at bounding box center [1545, 20] width 10 height 16
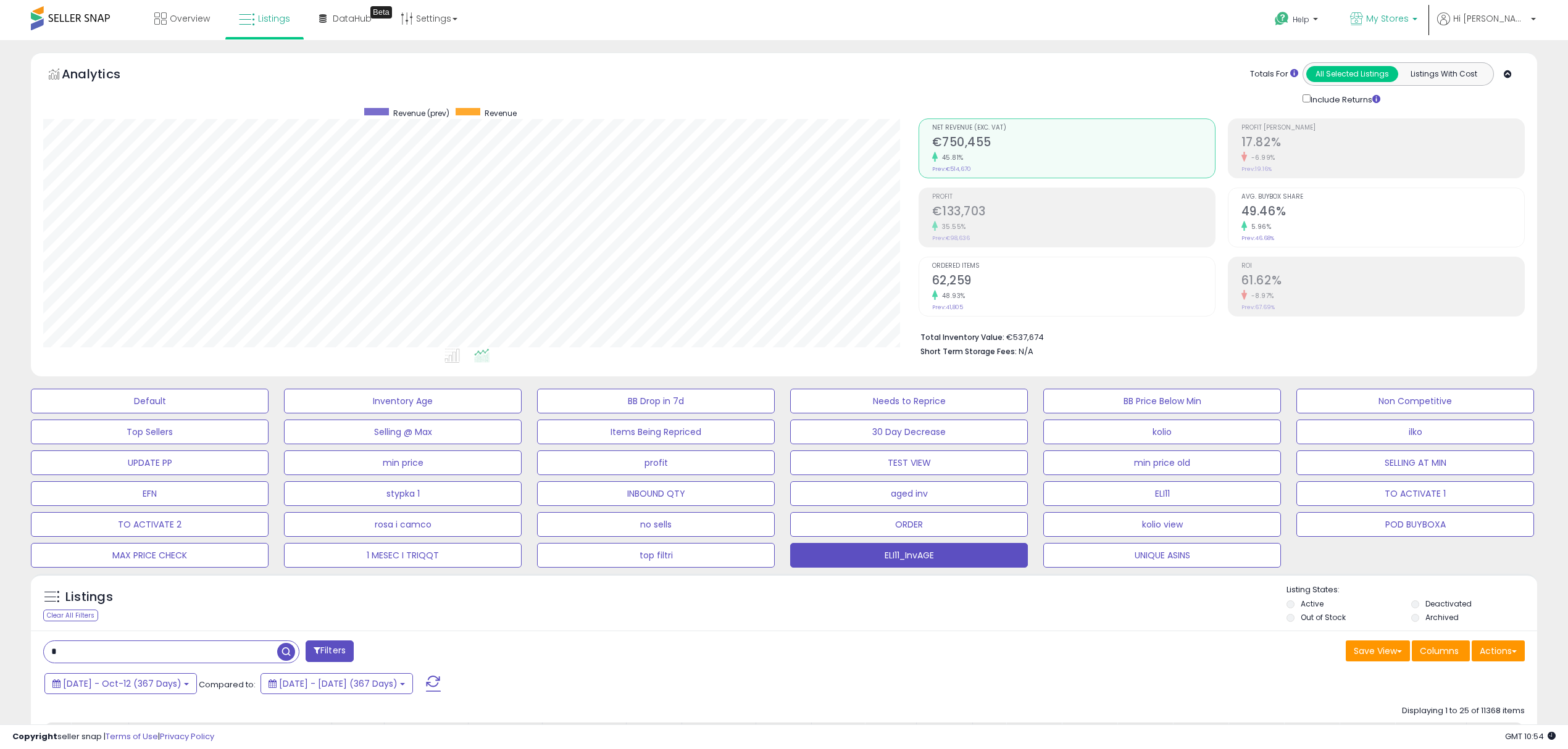
click at [1418, 13] on p "My Stores" at bounding box center [1383, 20] width 67 height 16
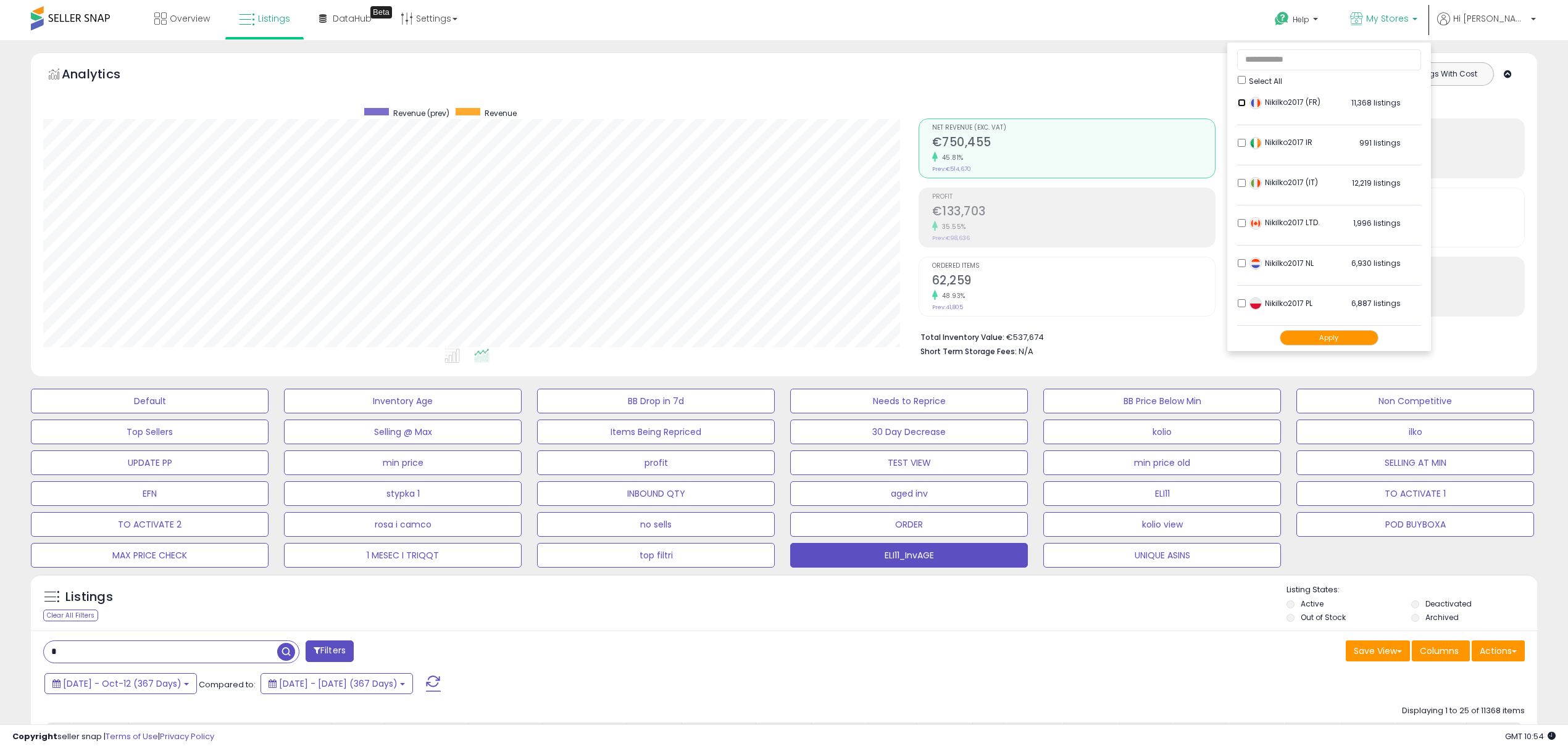
scroll to position [164, 0]
click at [1342, 336] on button "Apply" at bounding box center [1329, 338] width 99 height 16
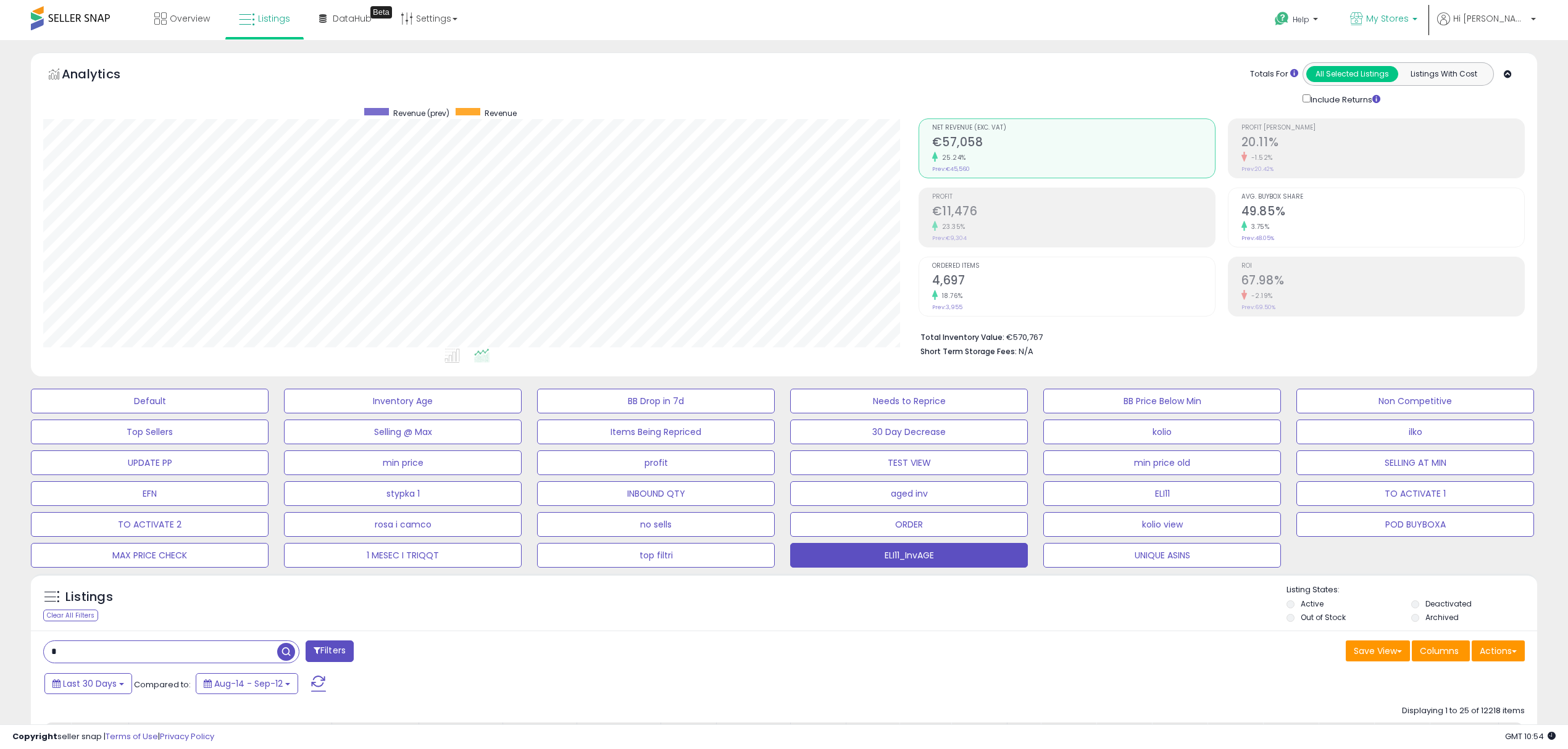
click at [1409, 24] on span "My Stores" at bounding box center [1387, 18] width 43 height 12
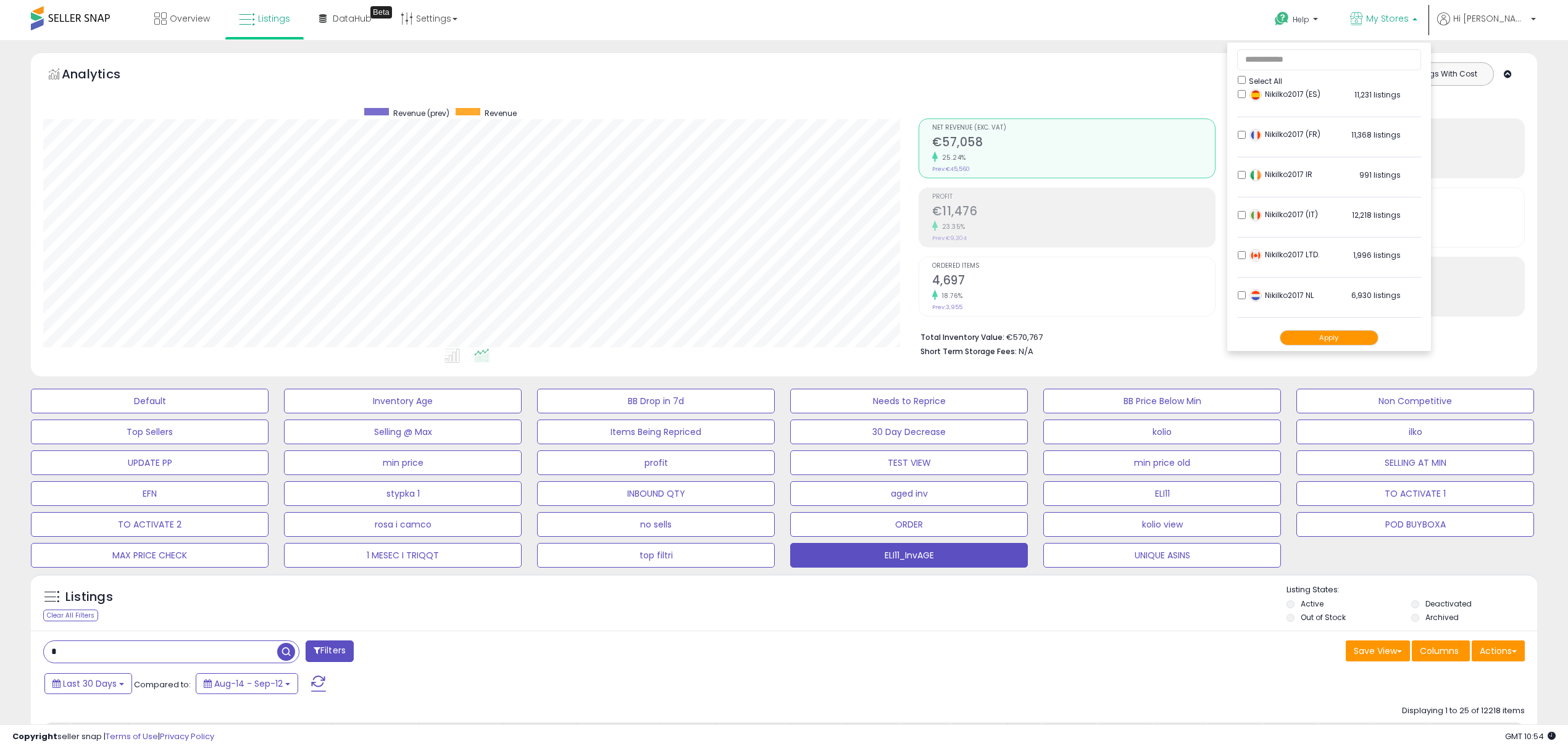
scroll to position [164, 0]
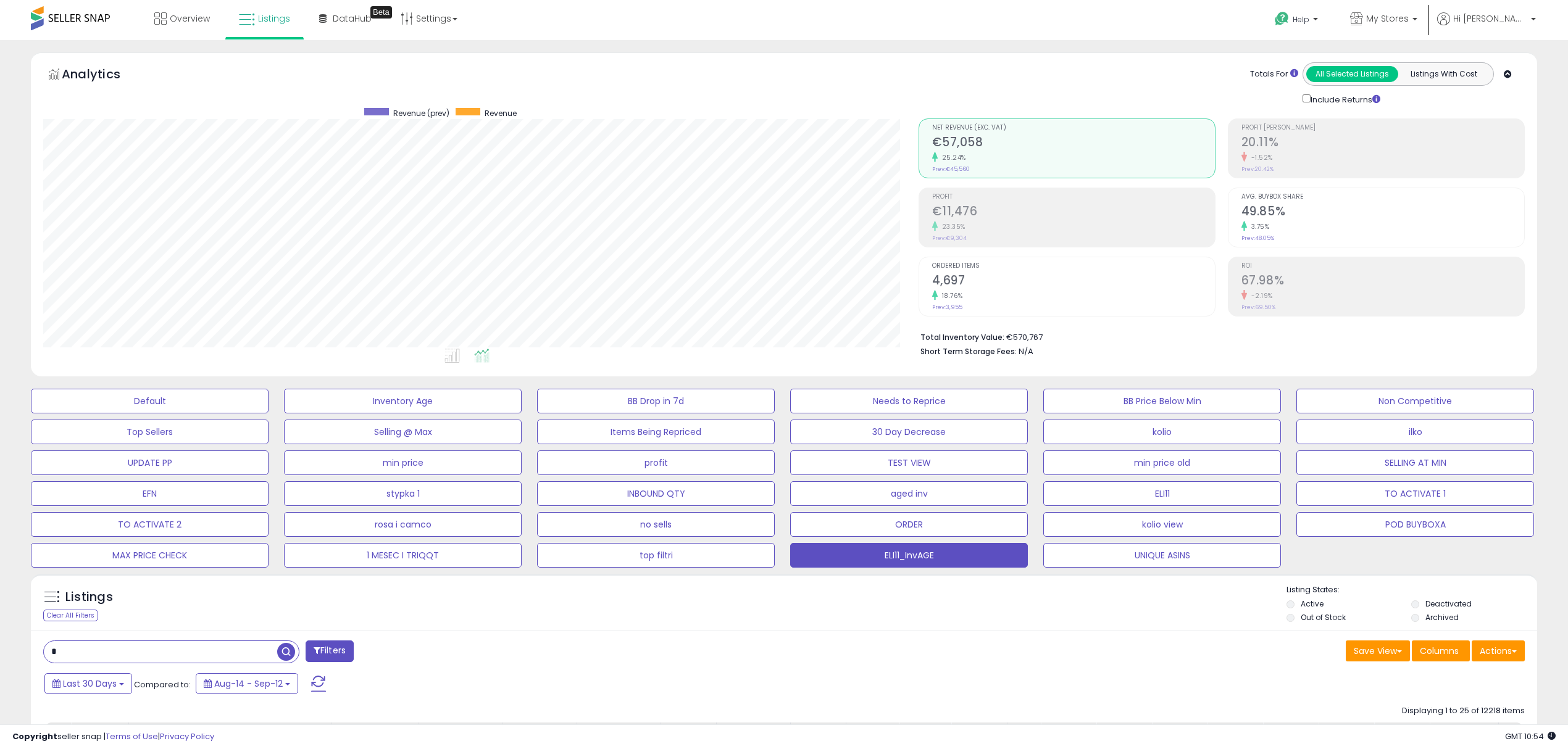
click at [650, 650] on div "Filters" at bounding box center [409, 653] width 750 height 24
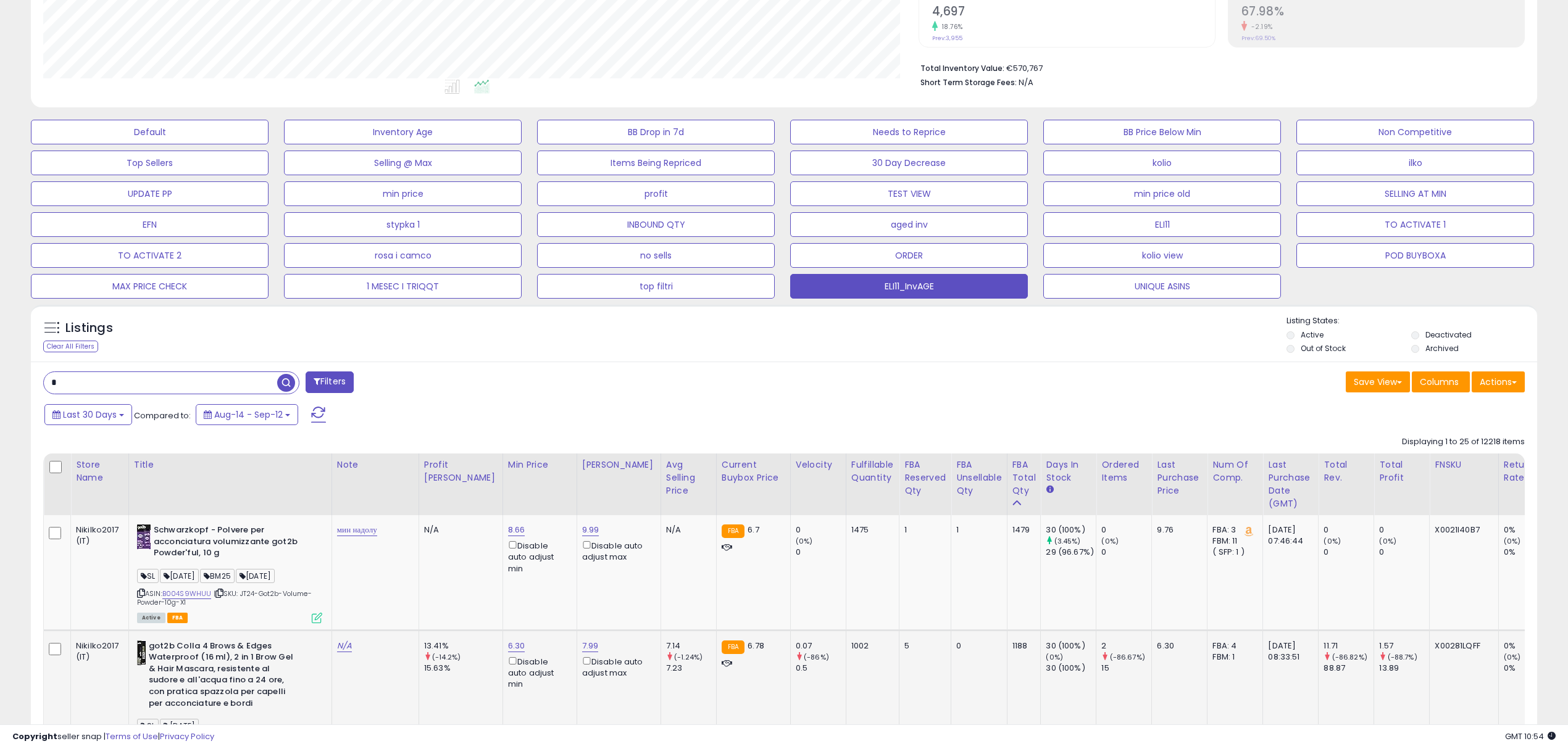
scroll to position [411, 0]
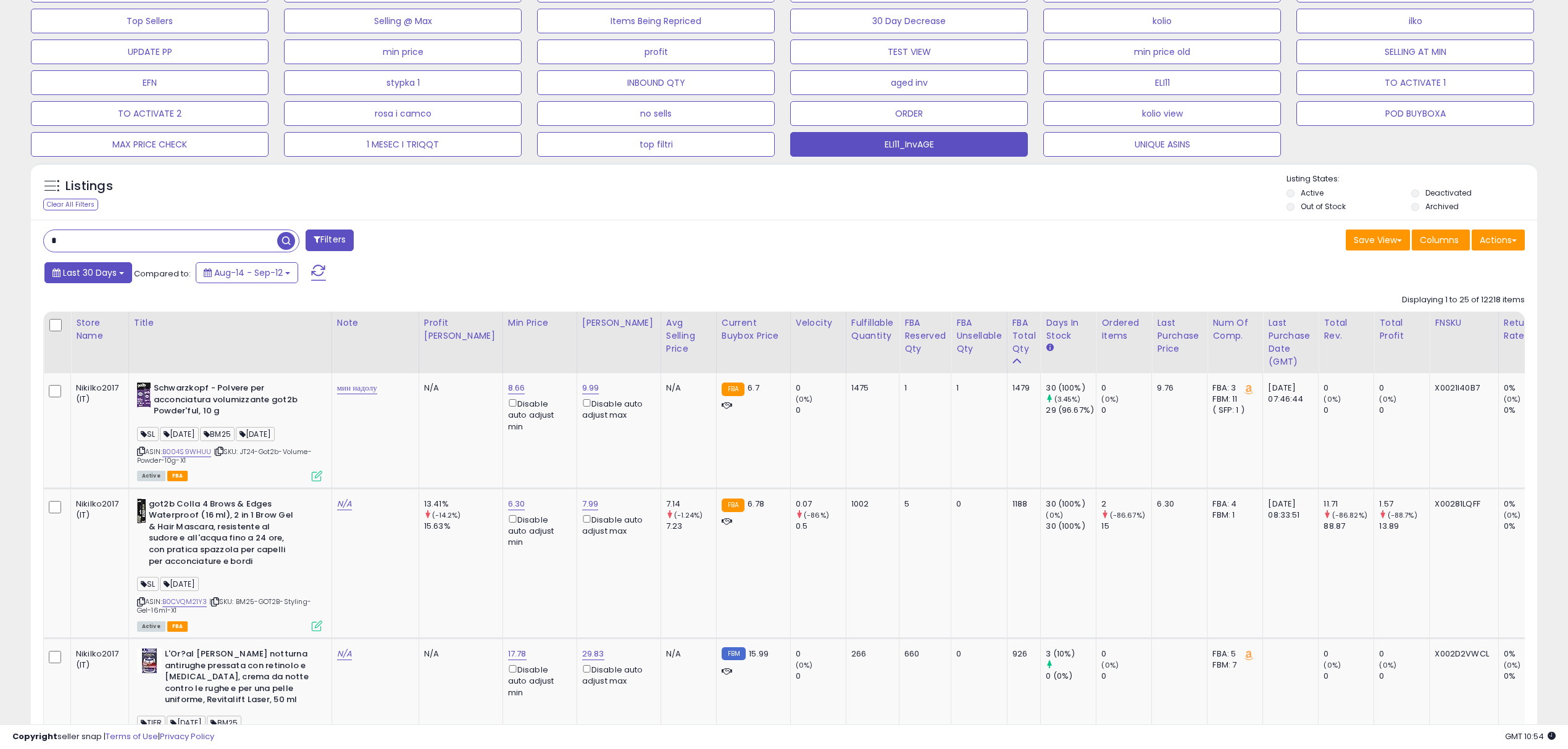
click at [114, 277] on span "Last 30 Days" at bounding box center [89, 272] width 54 height 12
click at [90, 346] on li "Custom Range" at bounding box center [100, 342] width 99 height 17
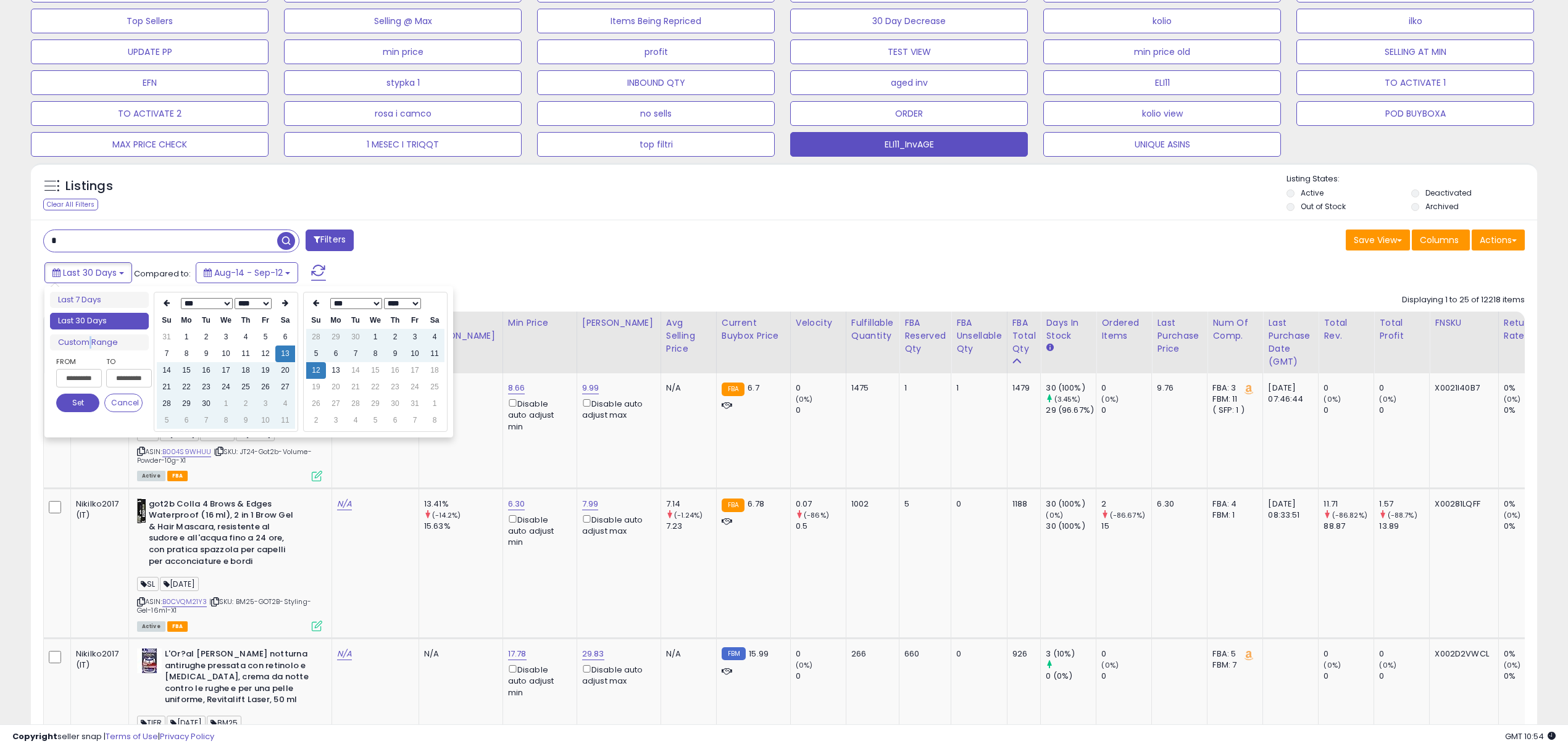
click at [225, 305] on select "*** *** *** *** *** *** *** *** *** ***" at bounding box center [207, 304] width 52 height 11
click at [258, 305] on select "**** **** **** **** **** **** **** **** **** **** **** **** **** **** **** ****…" at bounding box center [253, 304] width 37 height 11
click at [263, 352] on td "11" at bounding box center [265, 354] width 20 height 17
type input "**********"
click at [78, 403] on button "Set" at bounding box center [78, 403] width 43 height 18
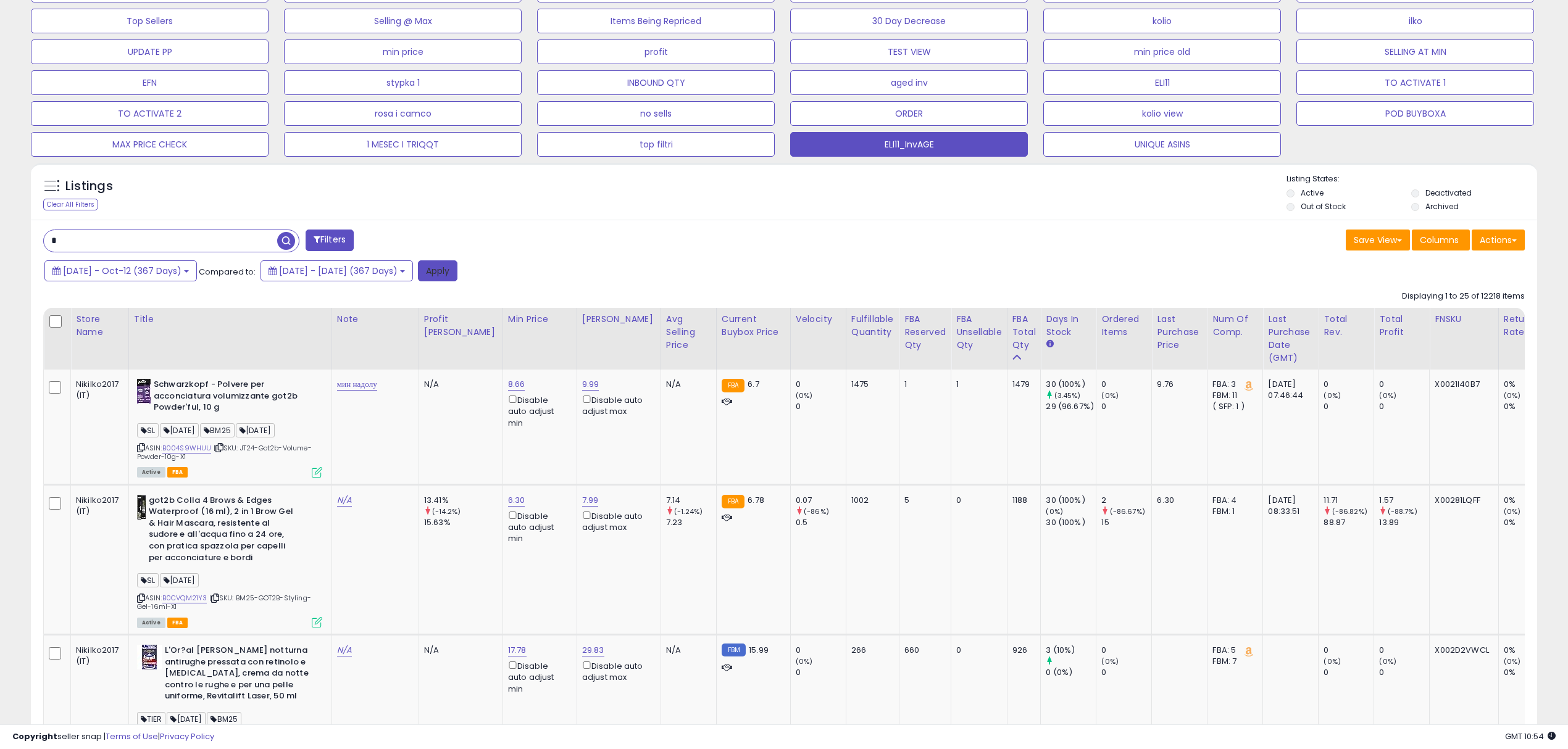
click at [458, 268] on button "Apply" at bounding box center [437, 270] width 39 height 21
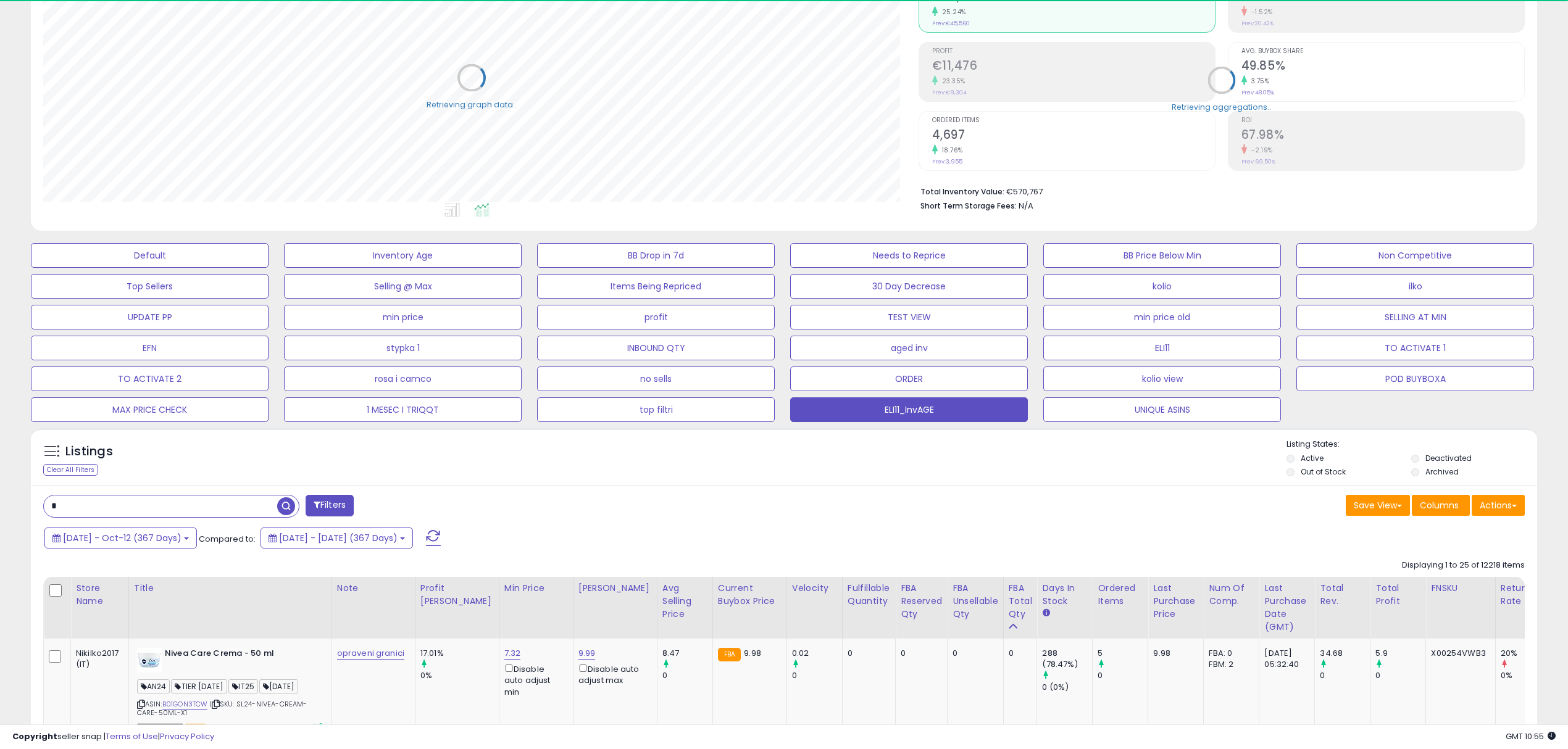
scroll to position [616914, 616365]
click at [1497, 504] on button "Actions" at bounding box center [1498, 505] width 53 height 21
drag, startPoint x: 1458, startPoint y: 559, endPoint x: 1389, endPoint y: 546, distance: 70.2
click at [1457, 559] on link "Export Visible Columns" at bounding box center [1447, 563] width 135 height 19
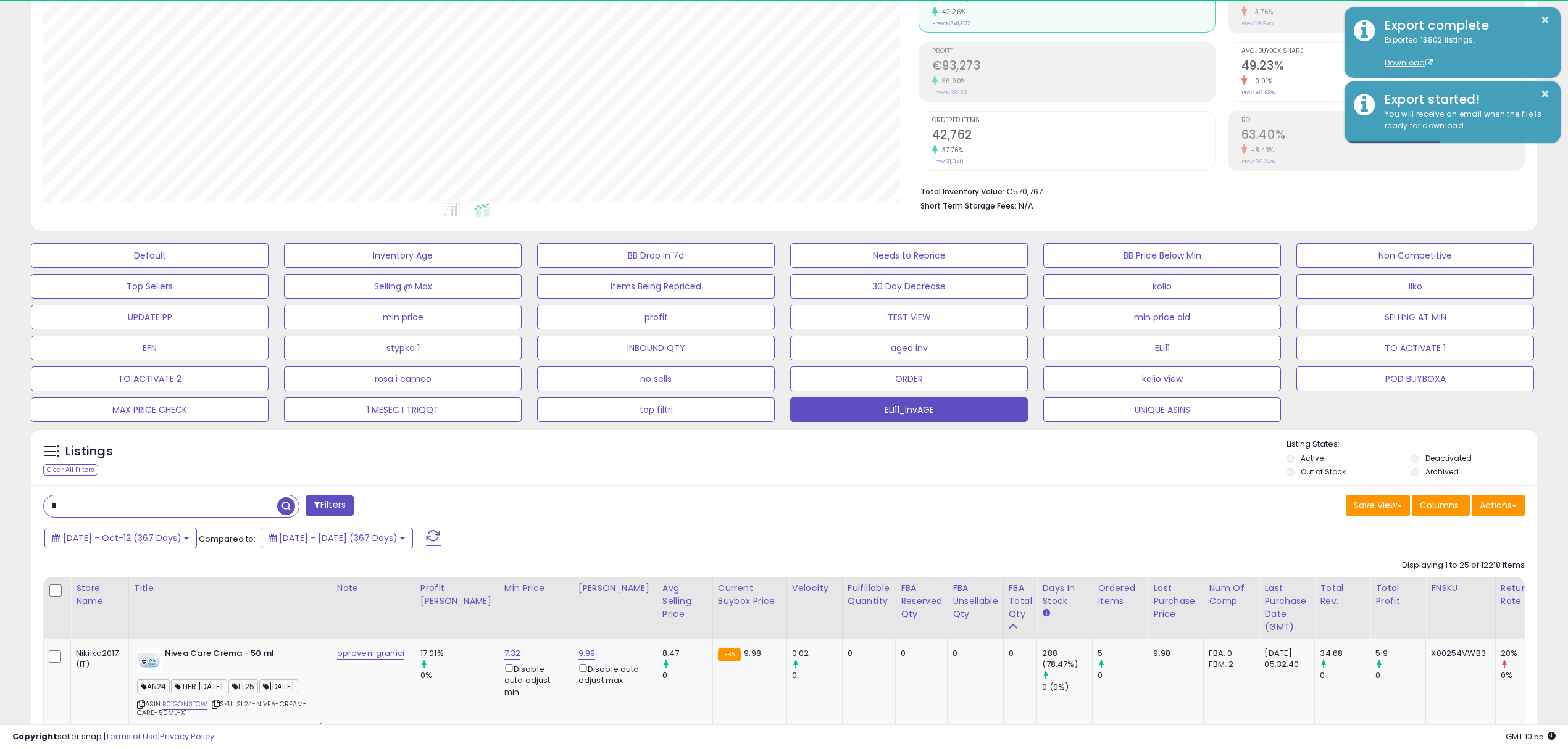
scroll to position [252, 875]
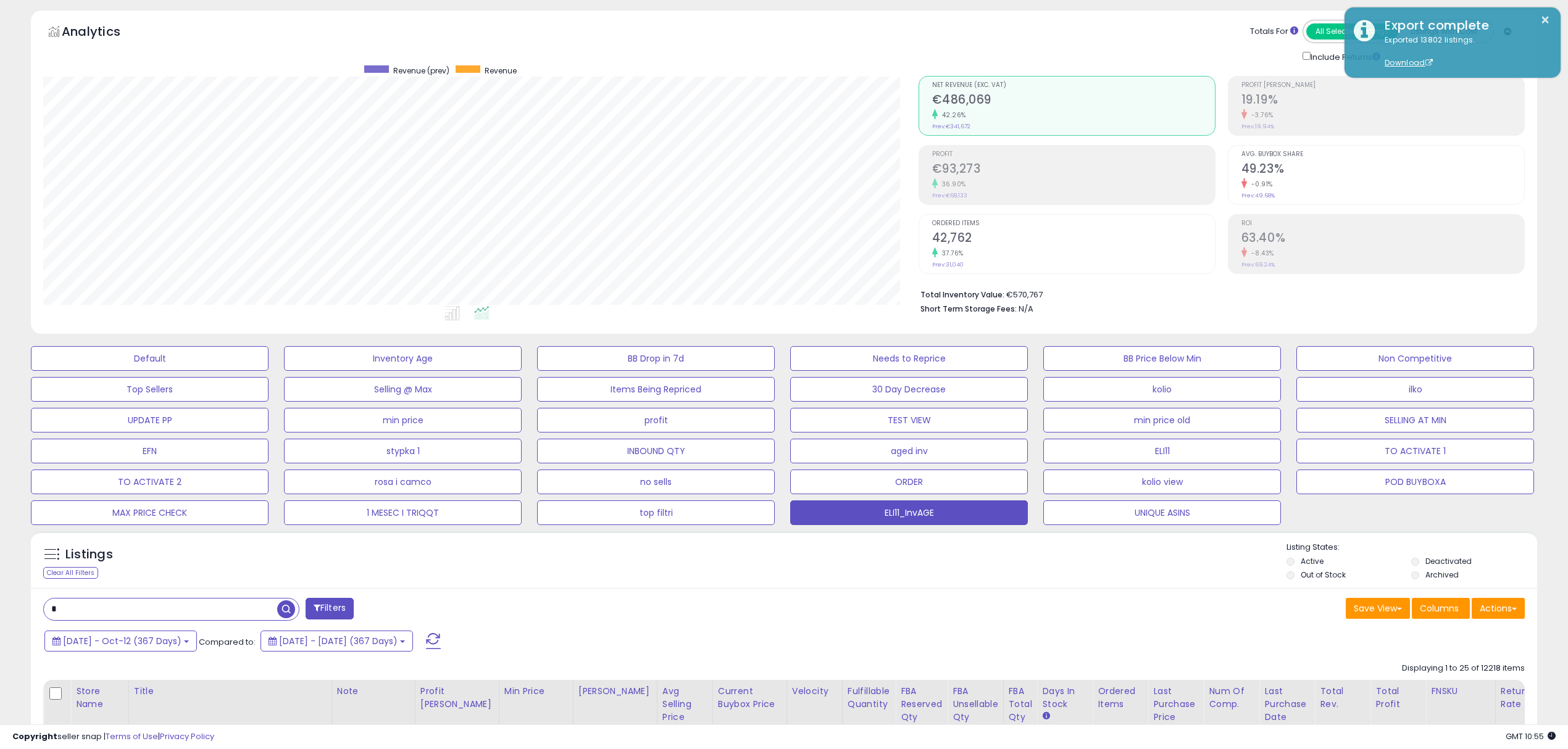
scroll to position [0, 0]
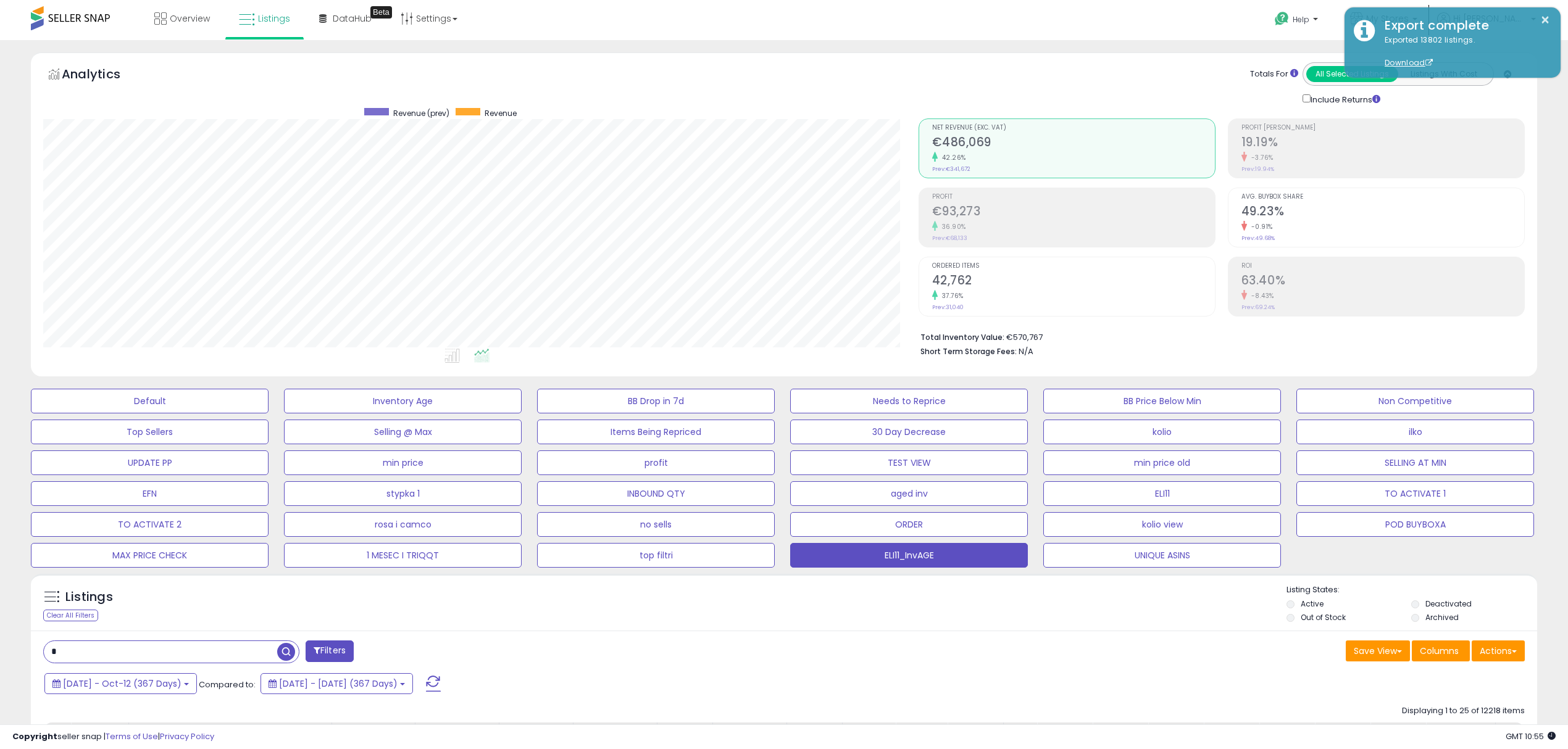
click at [1548, 100] on div "Include Returns" at bounding box center [1432, 99] width 278 height 14
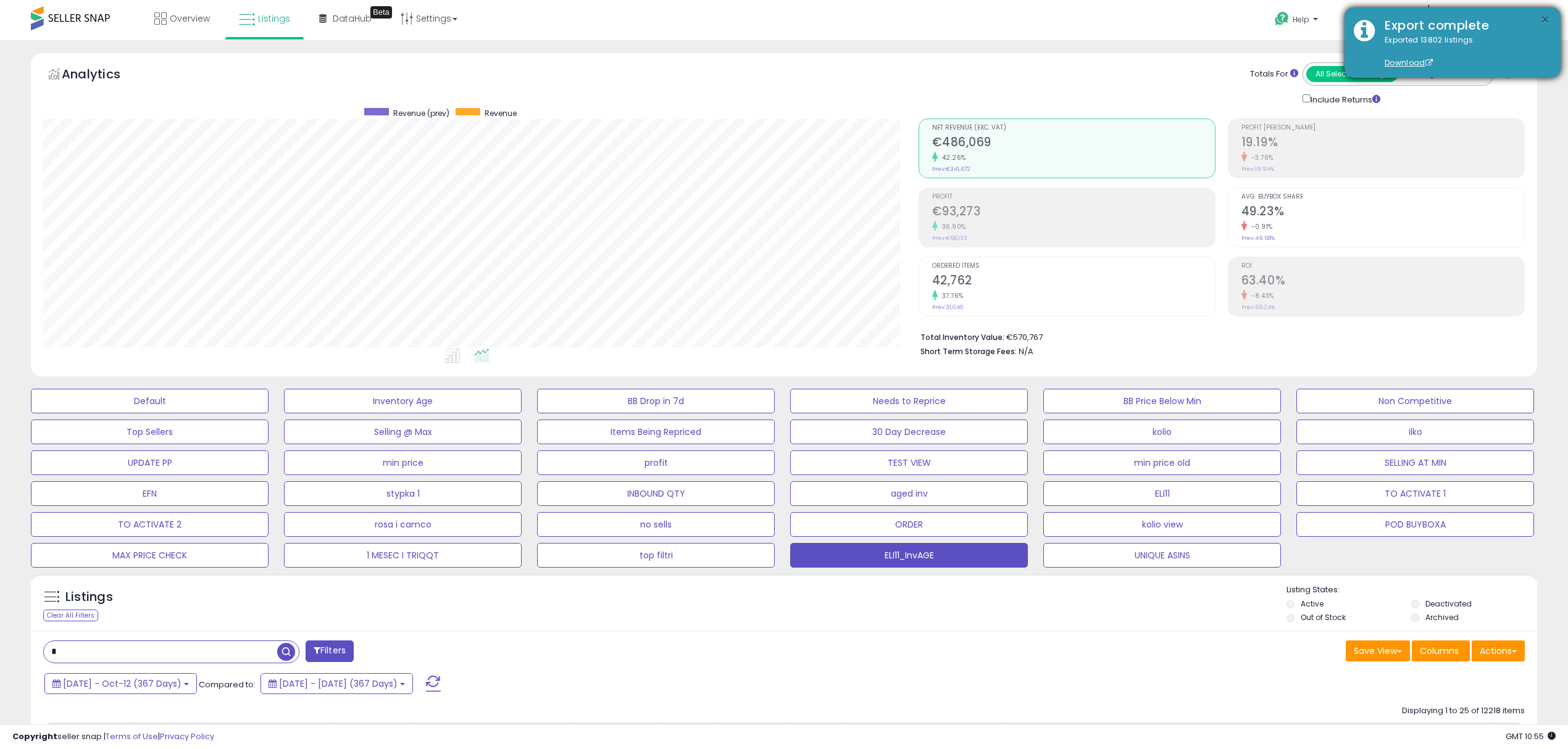
click at [1548, 18] on button "×" at bounding box center [1545, 20] width 10 height 16
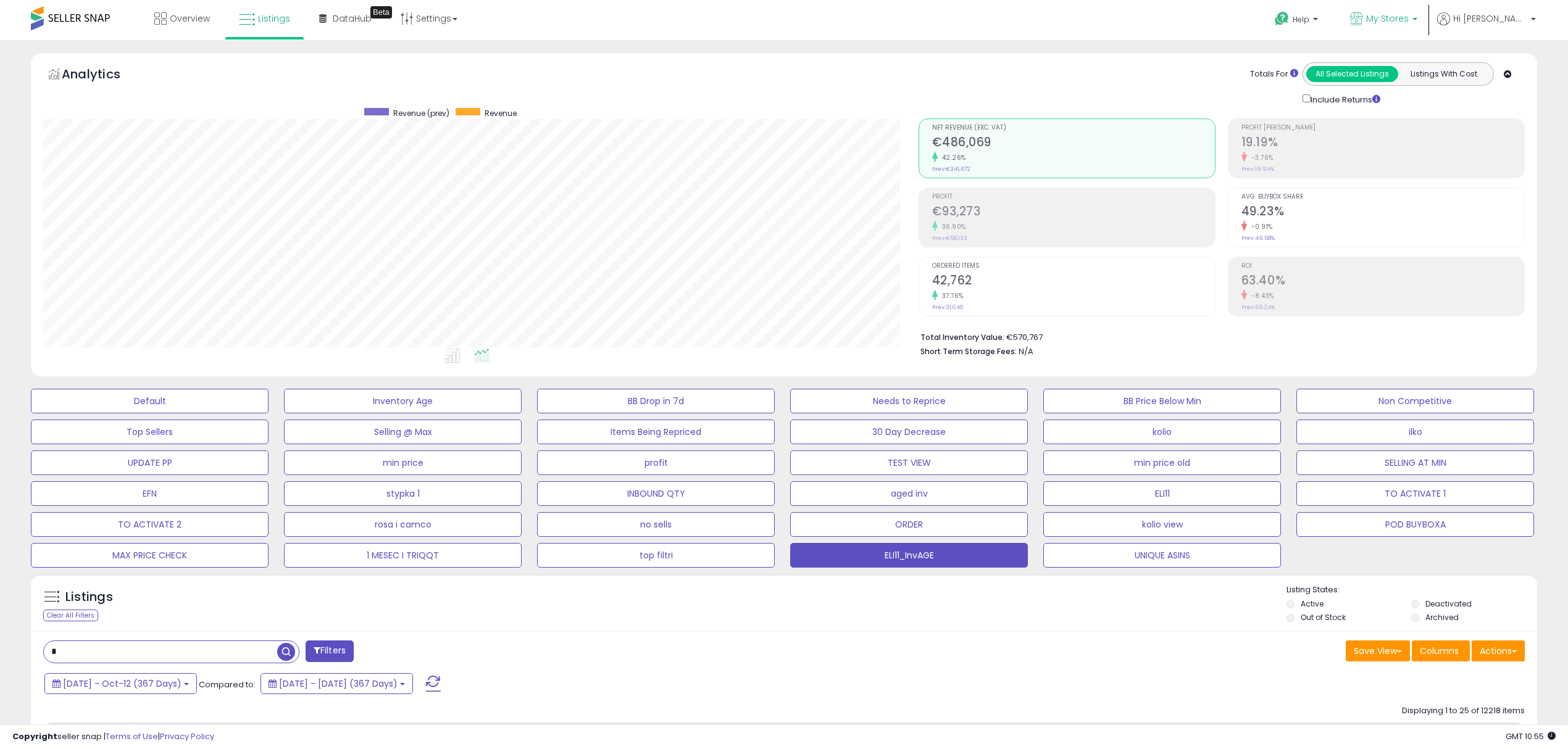
click at [1418, 16] on p "My Stores" at bounding box center [1383, 20] width 67 height 16
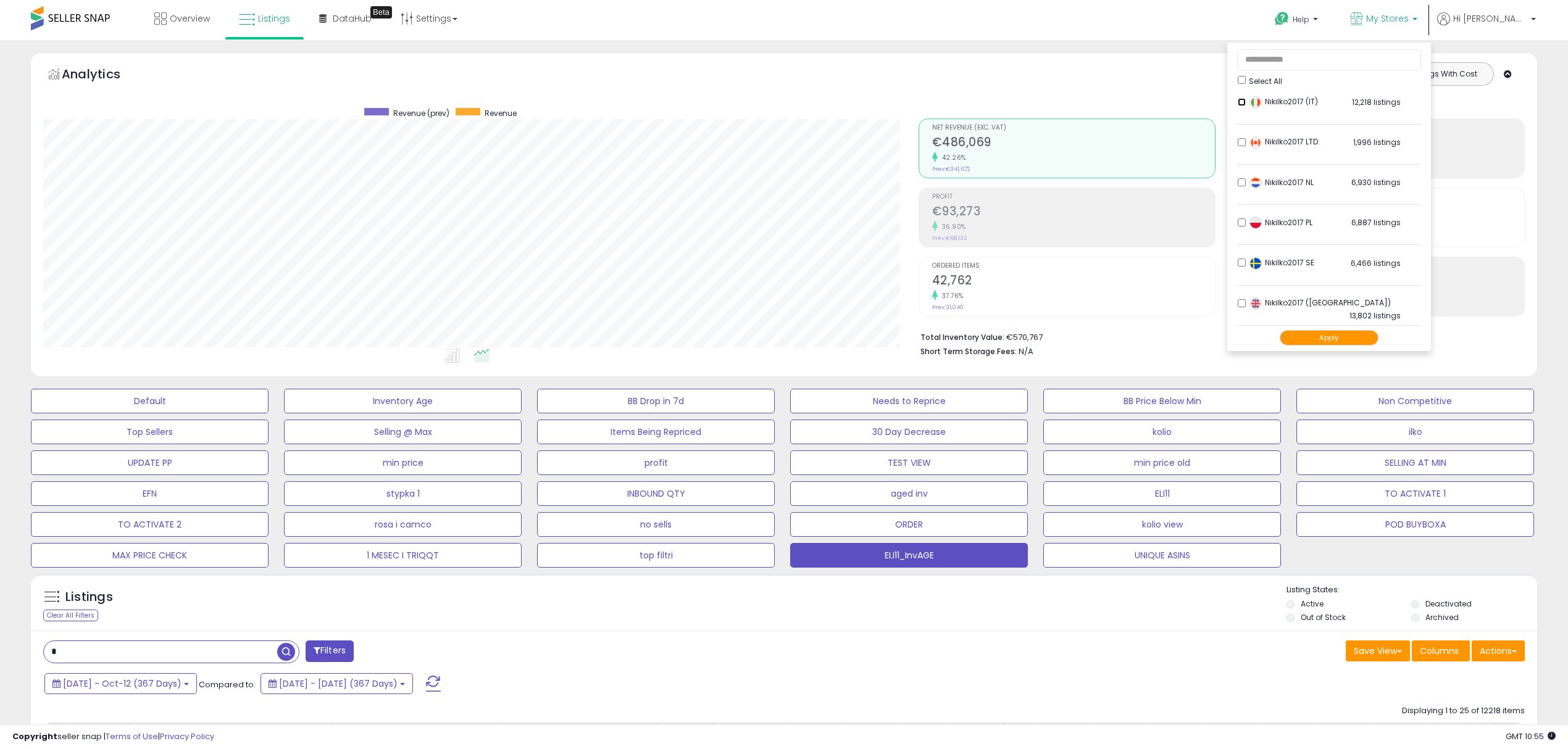
scroll to position [254, 0]
click at [1367, 337] on button "Apply" at bounding box center [1329, 338] width 99 height 16
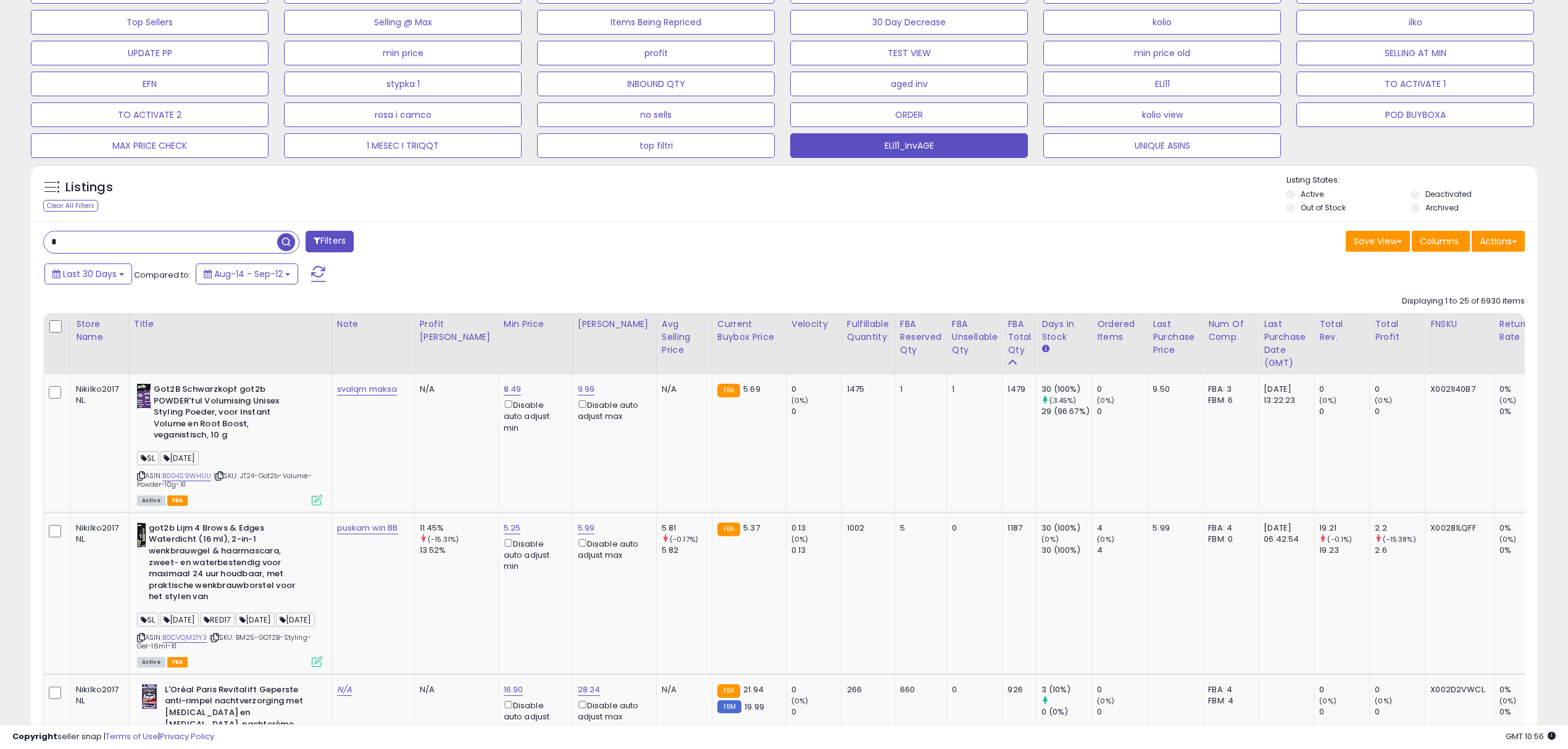
scroll to position [411, 0]
click at [109, 270] on span "Last 30 Days" at bounding box center [89, 272] width 54 height 12
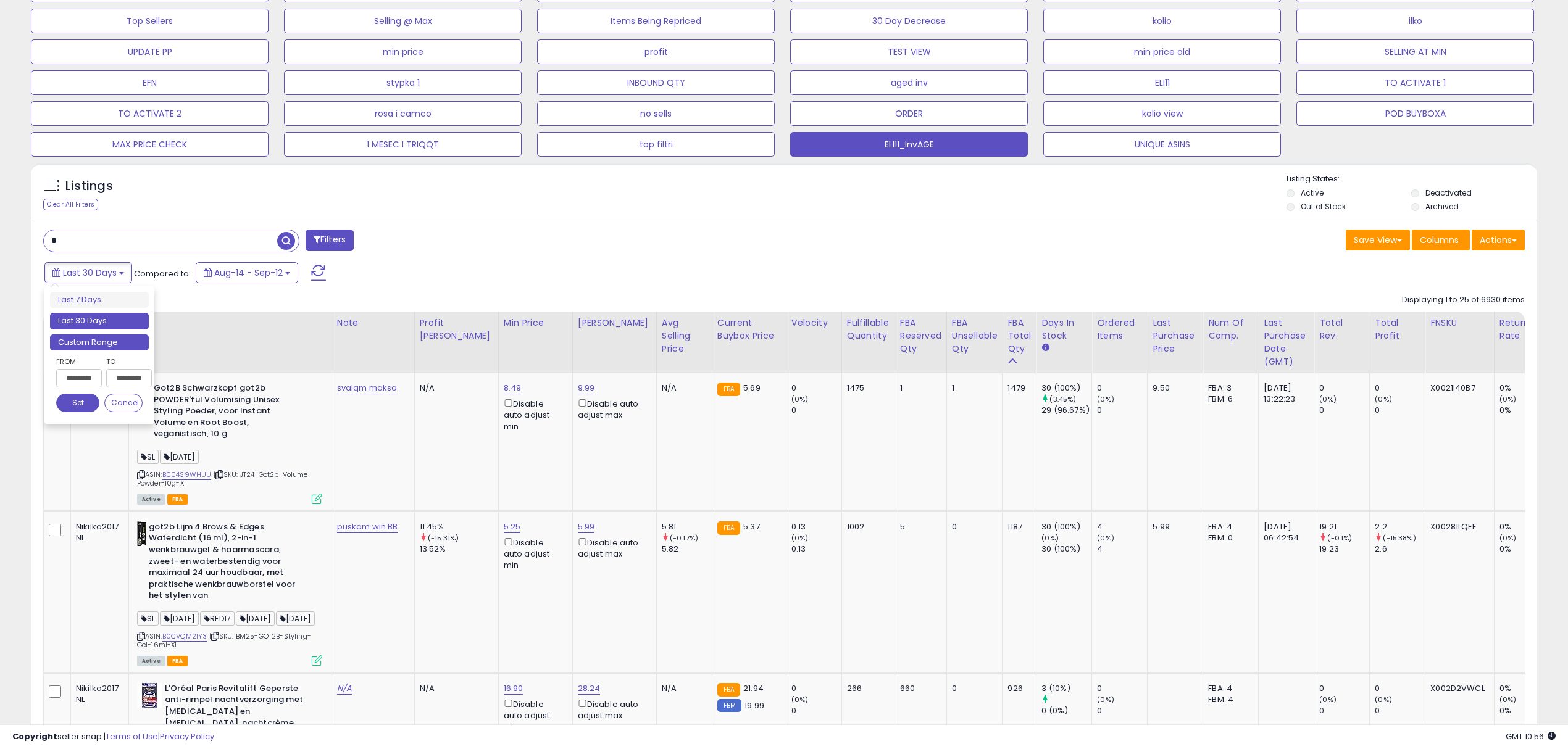
click at [87, 344] on li "Custom Range" at bounding box center [100, 342] width 99 height 17
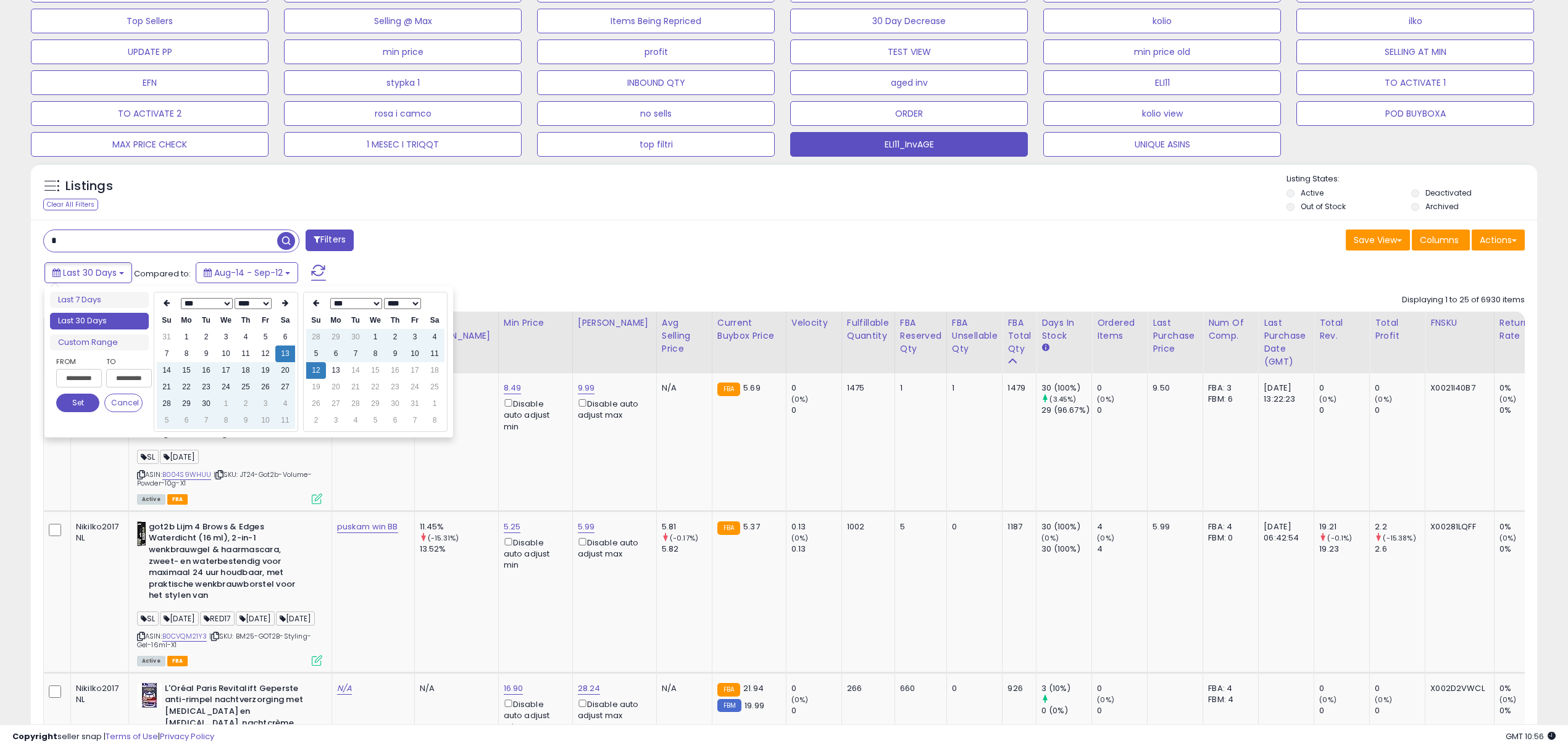
click at [220, 298] on select "*** *** *** *** *** *** *** *** *** ***" at bounding box center [207, 304] width 52 height 11
click at [254, 307] on select "**** **** **** **** **** **** **** **** **** **** **** **** **** **** **** ****…" at bounding box center [253, 304] width 37 height 11
click at [262, 350] on td "11" at bounding box center [265, 354] width 20 height 17
type input "**********"
click at [67, 396] on button "Set" at bounding box center [78, 403] width 43 height 18
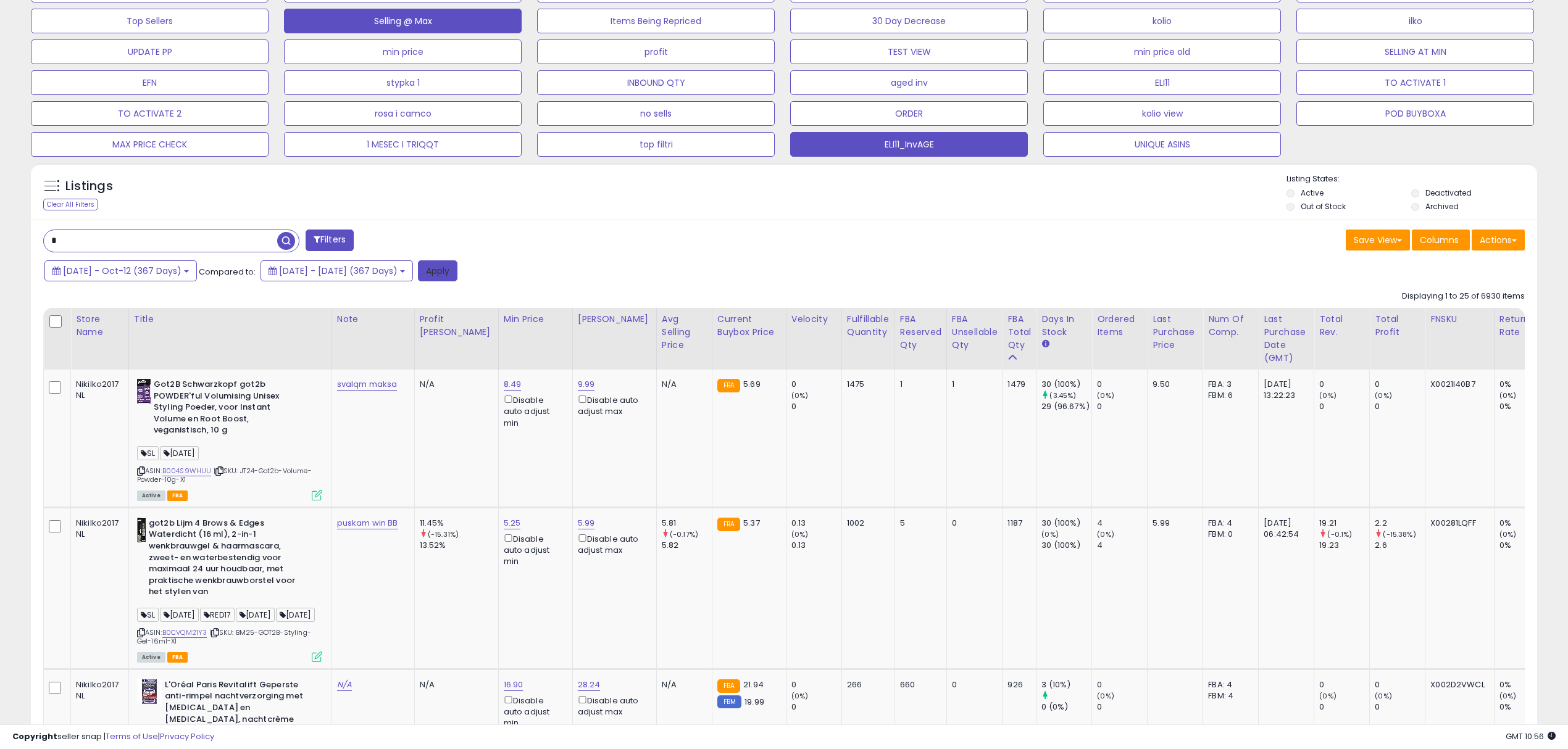
click at [458, 278] on button "Apply" at bounding box center [437, 270] width 39 height 21
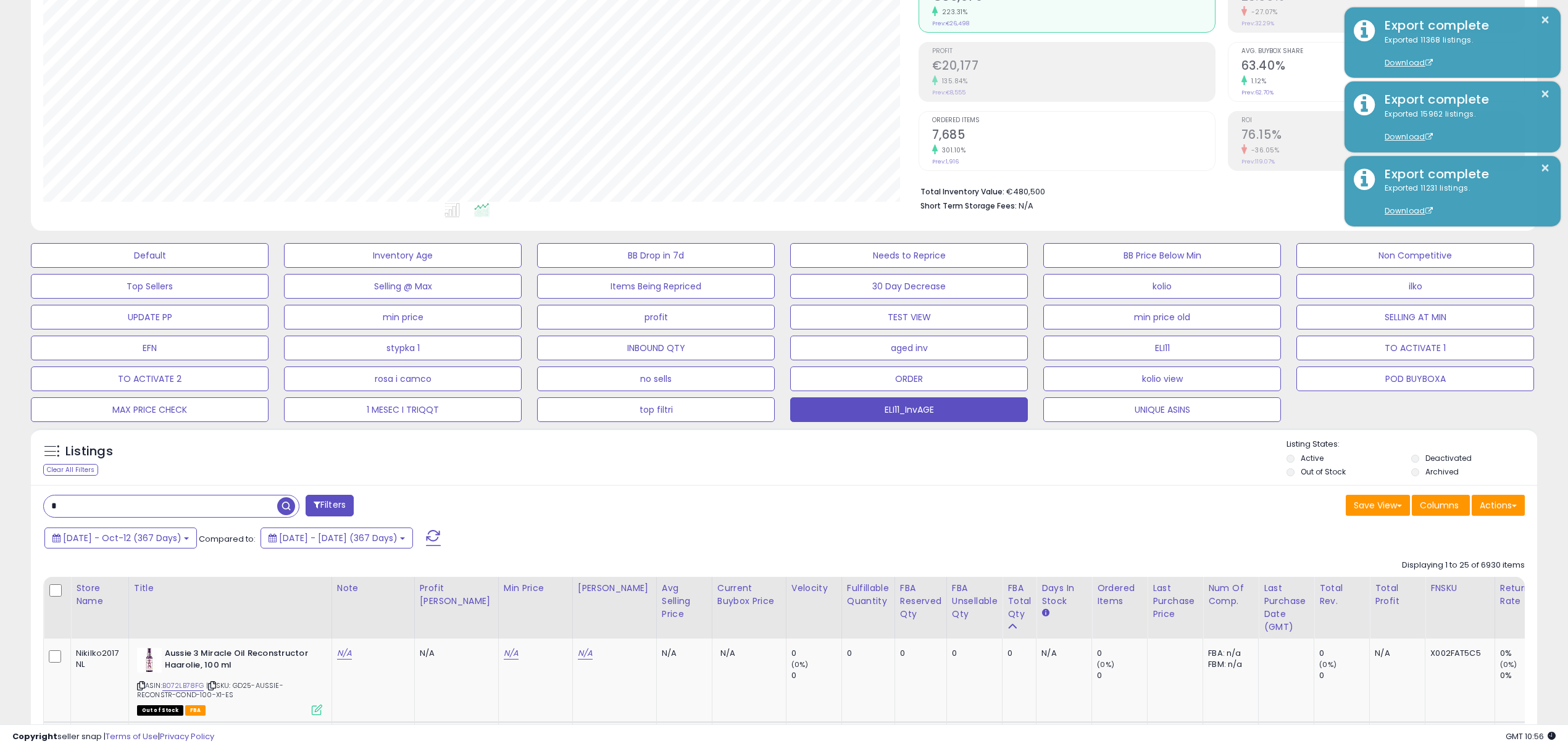
scroll to position [252, 875]
click at [1497, 500] on button "Actions" at bounding box center [1498, 505] width 53 height 21
click at [1449, 563] on link "Export Visible Columns" at bounding box center [1447, 563] width 135 height 19
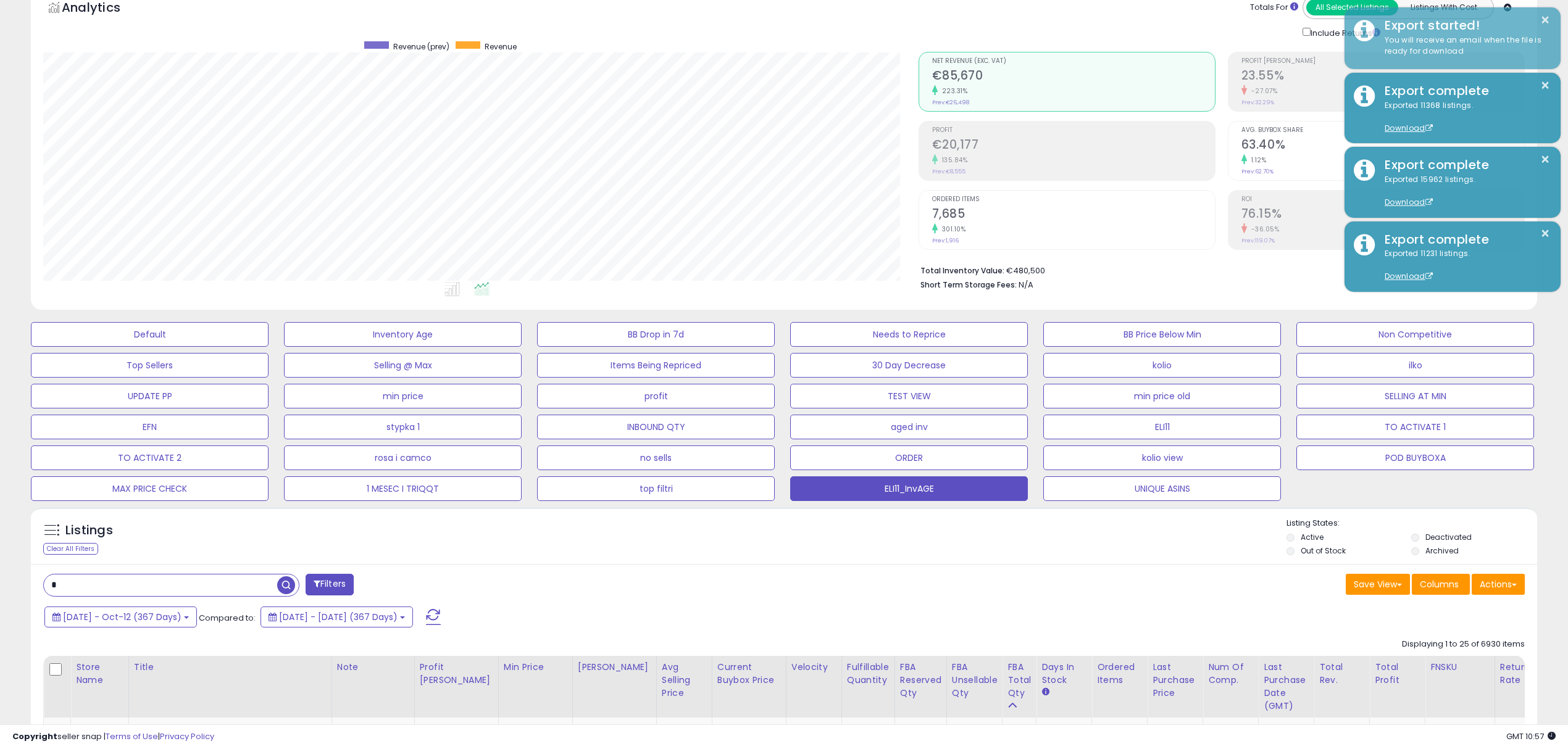
scroll to position [63, 0]
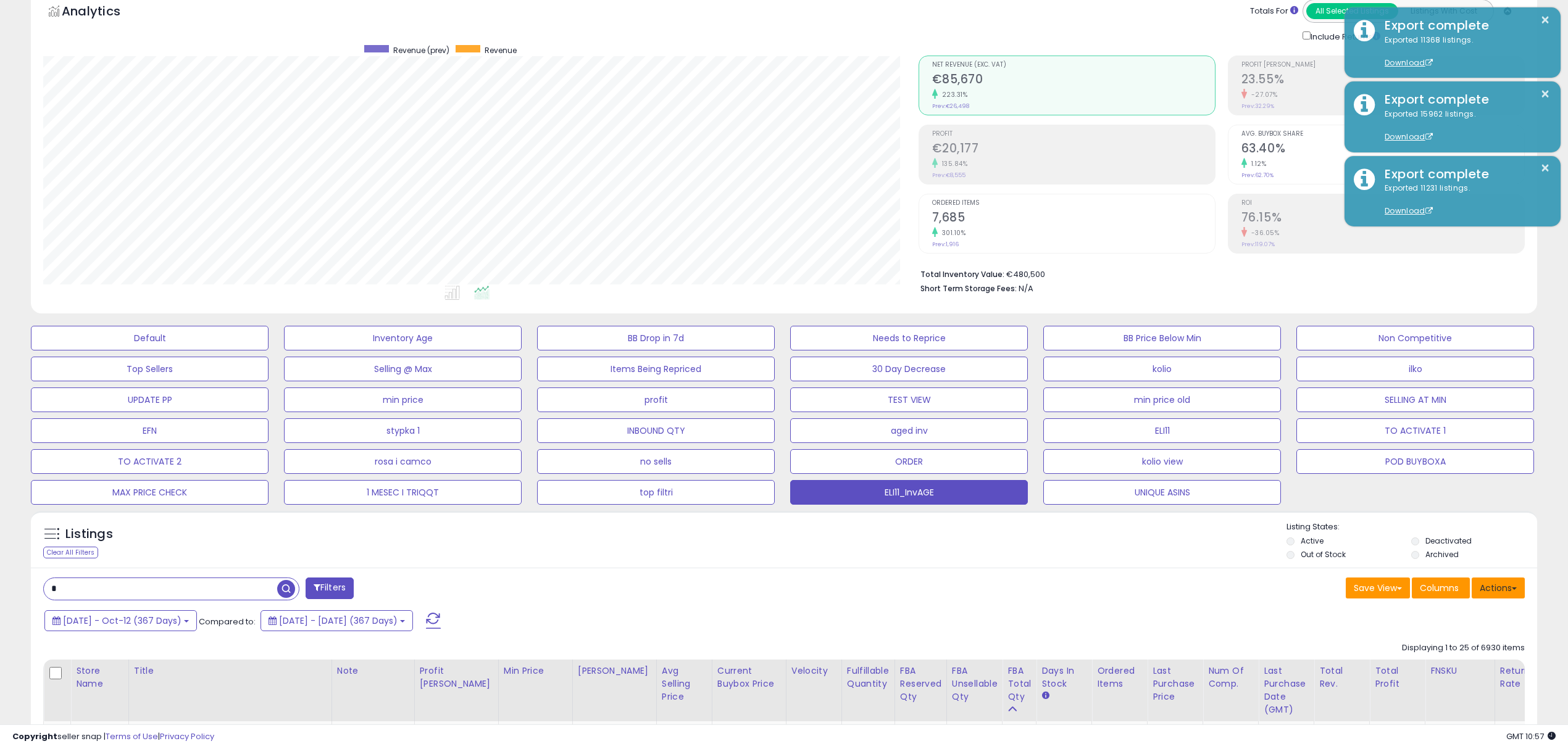
click at [1502, 585] on button "Actions" at bounding box center [1498, 588] width 53 height 21
drag, startPoint x: 1431, startPoint y: 645, endPoint x: 1415, endPoint y: 642, distance: 16.3
click at [1431, 645] on link "Export Visible Columns" at bounding box center [1447, 645] width 135 height 19
click at [717, 616] on div "2024-Oct-11 - Oct-12 (367 Days) Compared to: 2023-Oct-10 - 2024-Oct-10 (367 Day…" at bounding box center [597, 622] width 1111 height 28
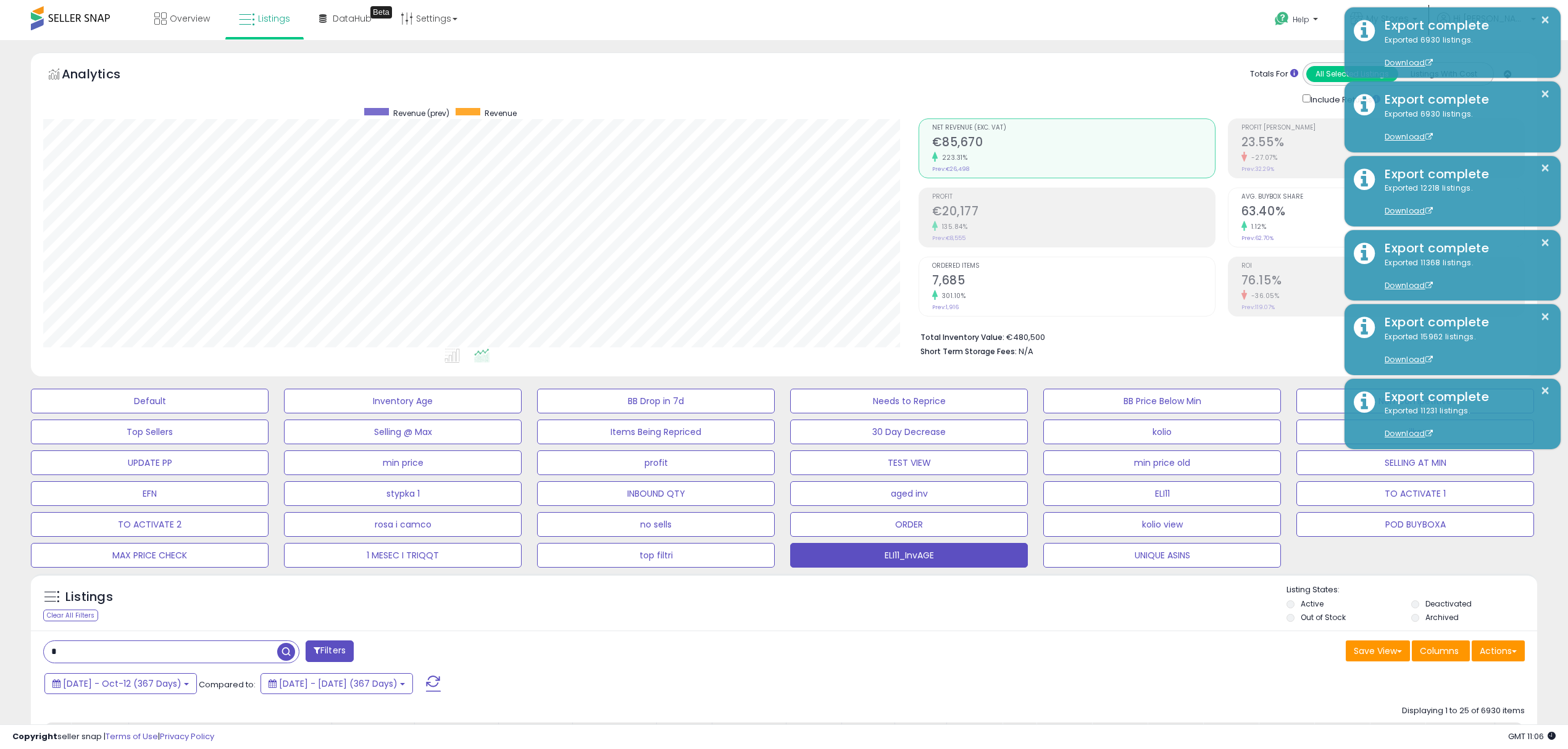
click at [847, 624] on div "Listings Clear All Filters Listing States:" at bounding box center [784, 605] width 1506 height 42
drag, startPoint x: 1062, startPoint y: 66, endPoint x: 1107, endPoint y: 49, distance: 48.1
click at [1064, 67] on div "Totals For All Selected Listings Listings With Cost Include Returns" at bounding box center [1216, 84] width 597 height 44
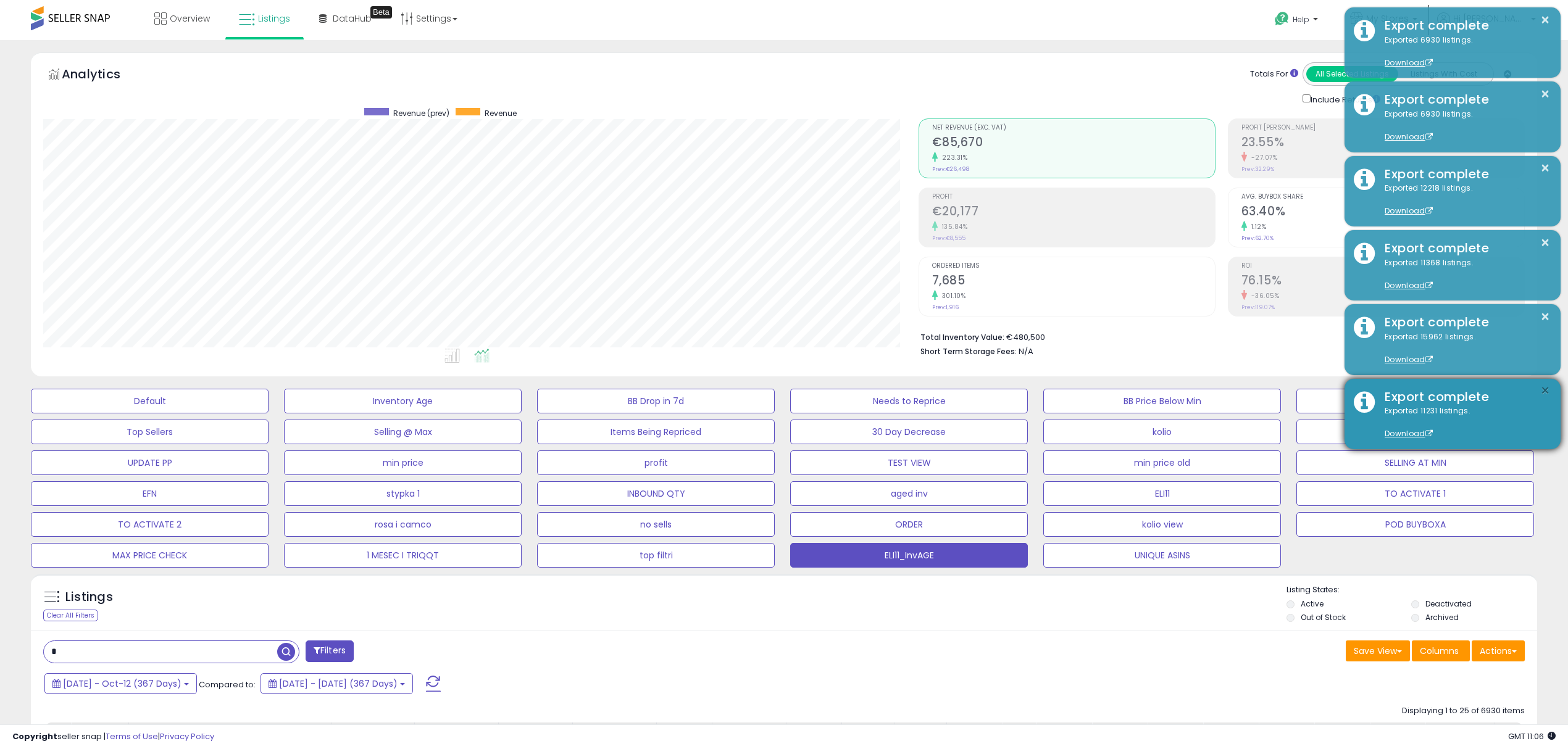
click at [1544, 388] on button "×" at bounding box center [1545, 390] width 10 height 16
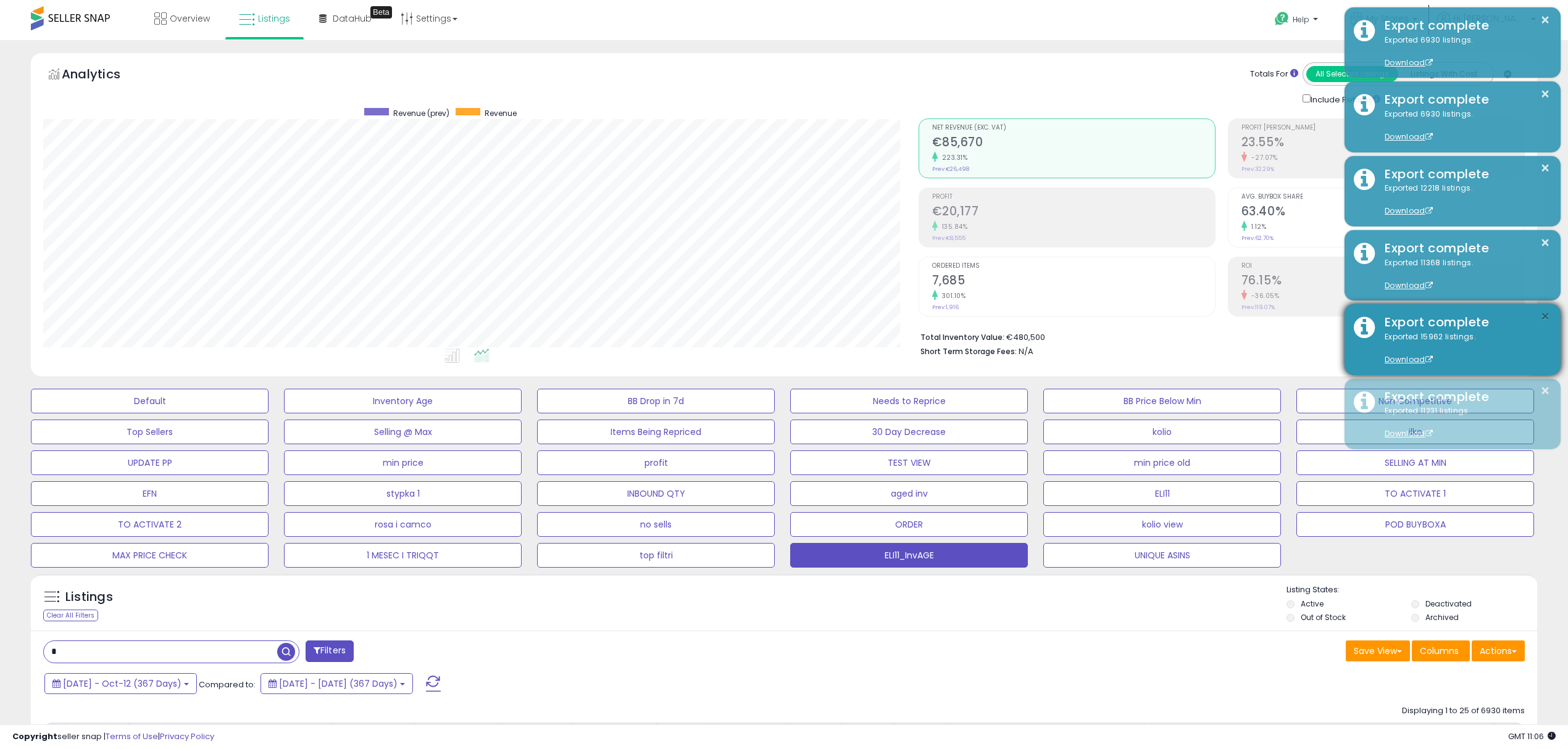
drag, startPoint x: 1546, startPoint y: 321, endPoint x: 1548, endPoint y: 311, distance: 10.2
click at [1546, 321] on button "×" at bounding box center [1545, 317] width 10 height 16
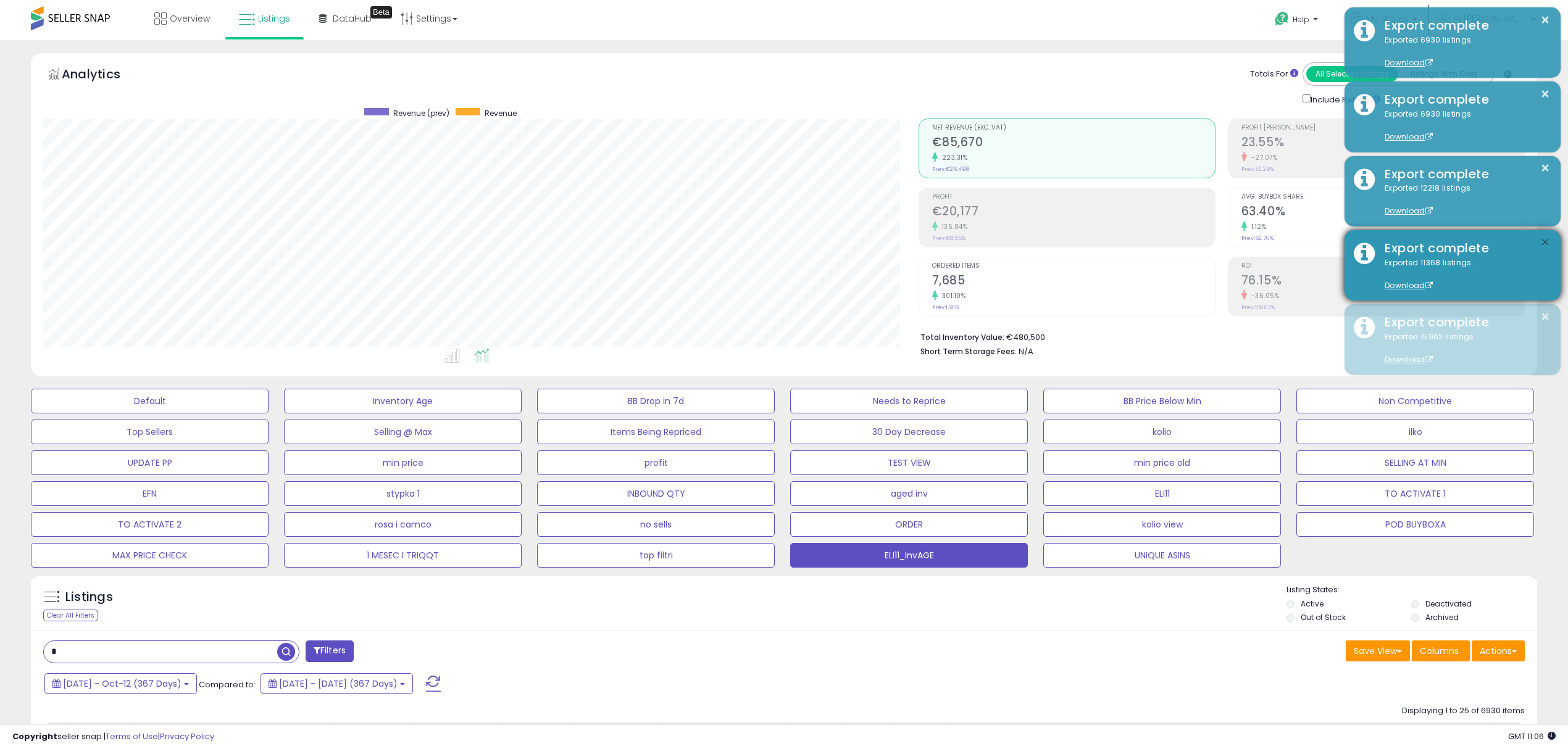
click at [1546, 236] on button "×" at bounding box center [1545, 243] width 10 height 16
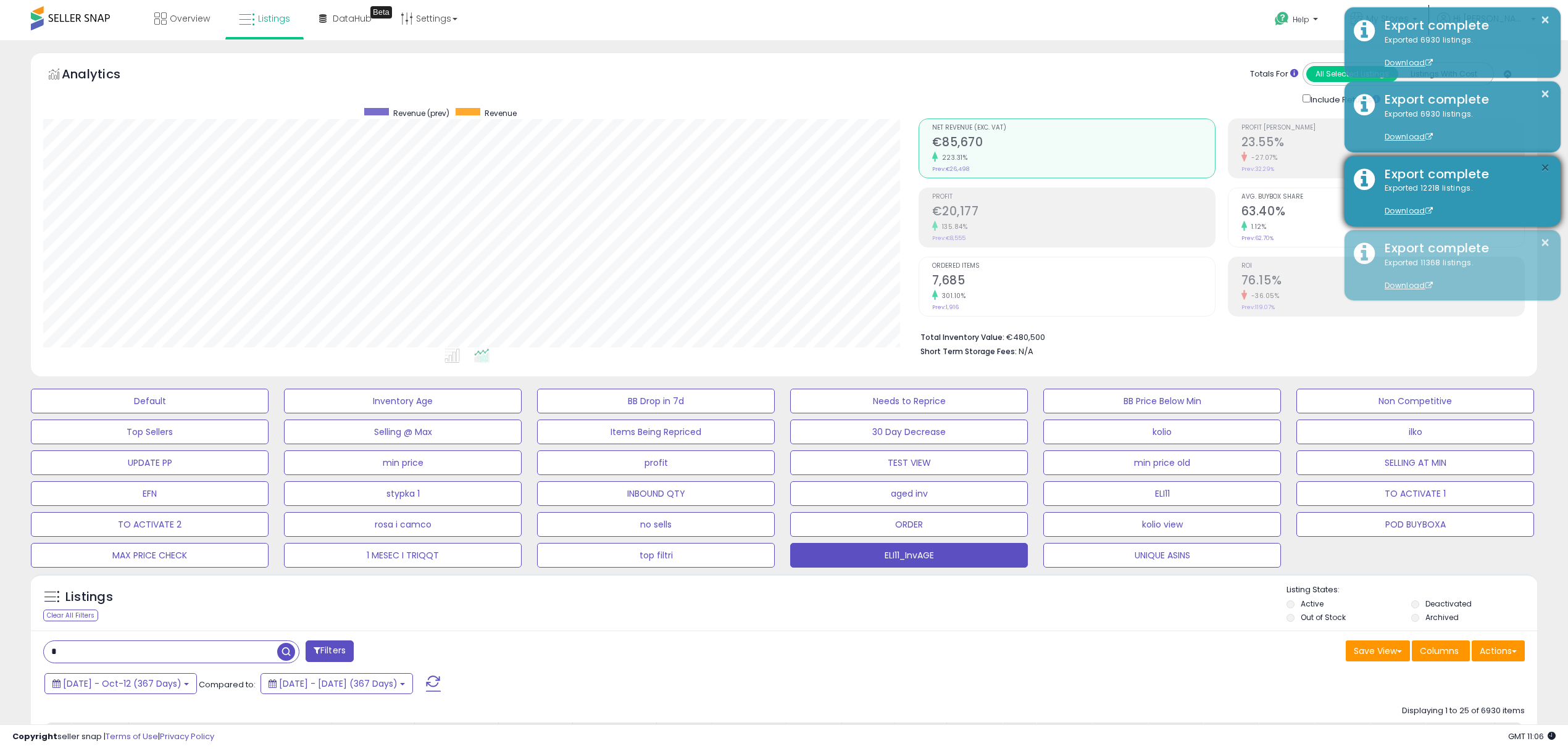
click at [1540, 165] on button "×" at bounding box center [1545, 168] width 10 height 16
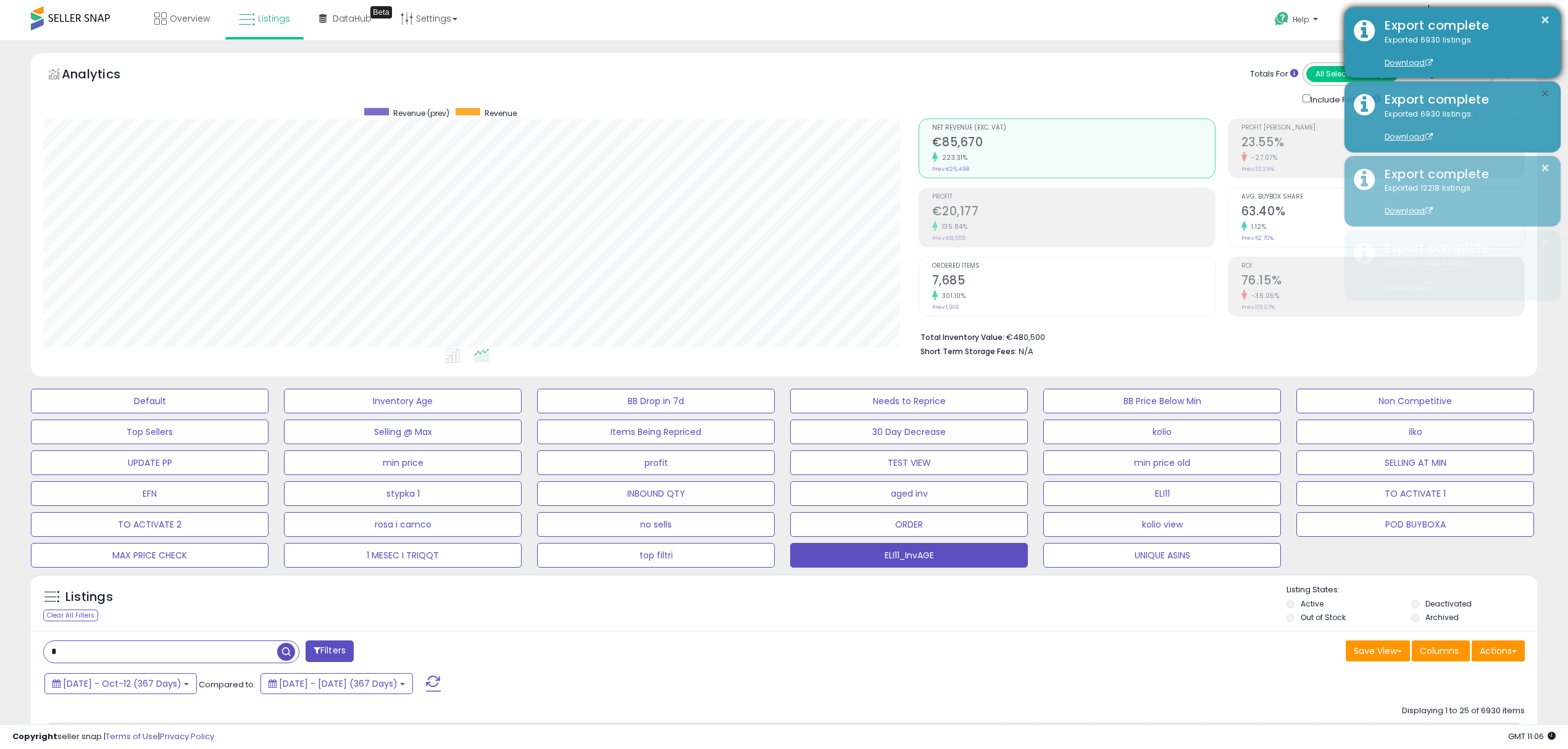
drag, startPoint x: 1546, startPoint y: 94, endPoint x: 1546, endPoint y: 70, distance: 24.0
click at [1546, 92] on button "×" at bounding box center [1545, 94] width 10 height 16
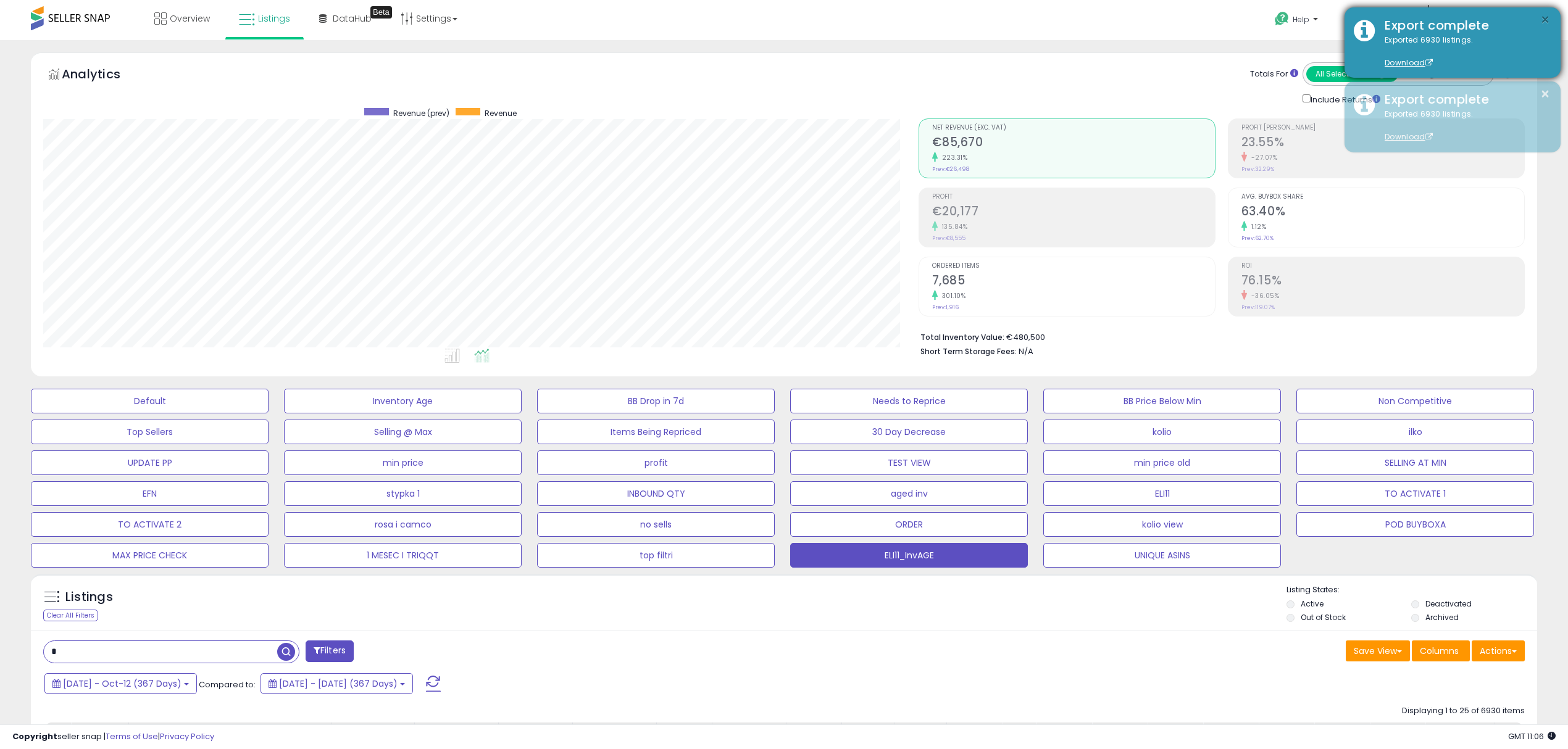
click at [1544, 16] on button "×" at bounding box center [1545, 20] width 10 height 16
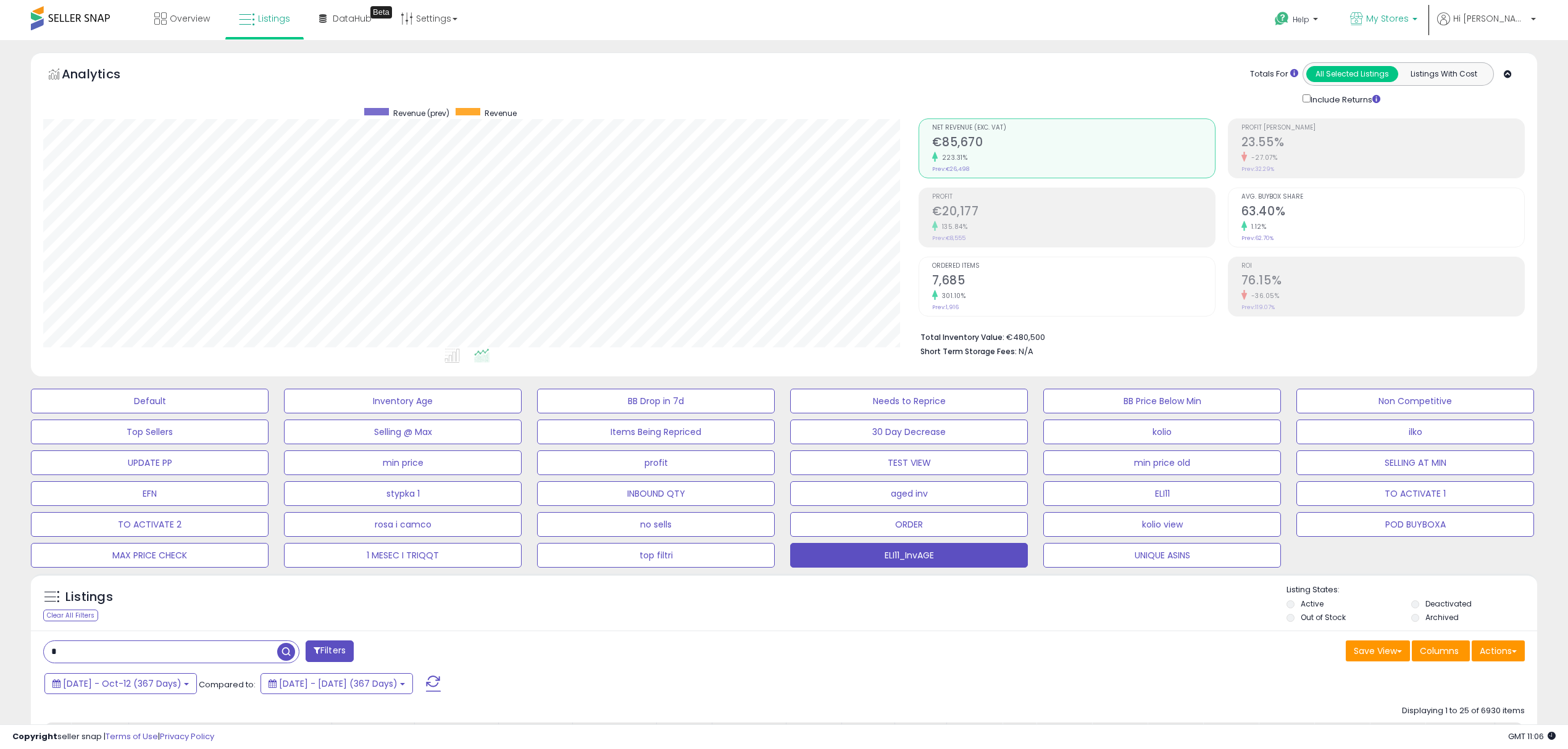
click at [1418, 14] on p "My Stores" at bounding box center [1383, 20] width 67 height 16
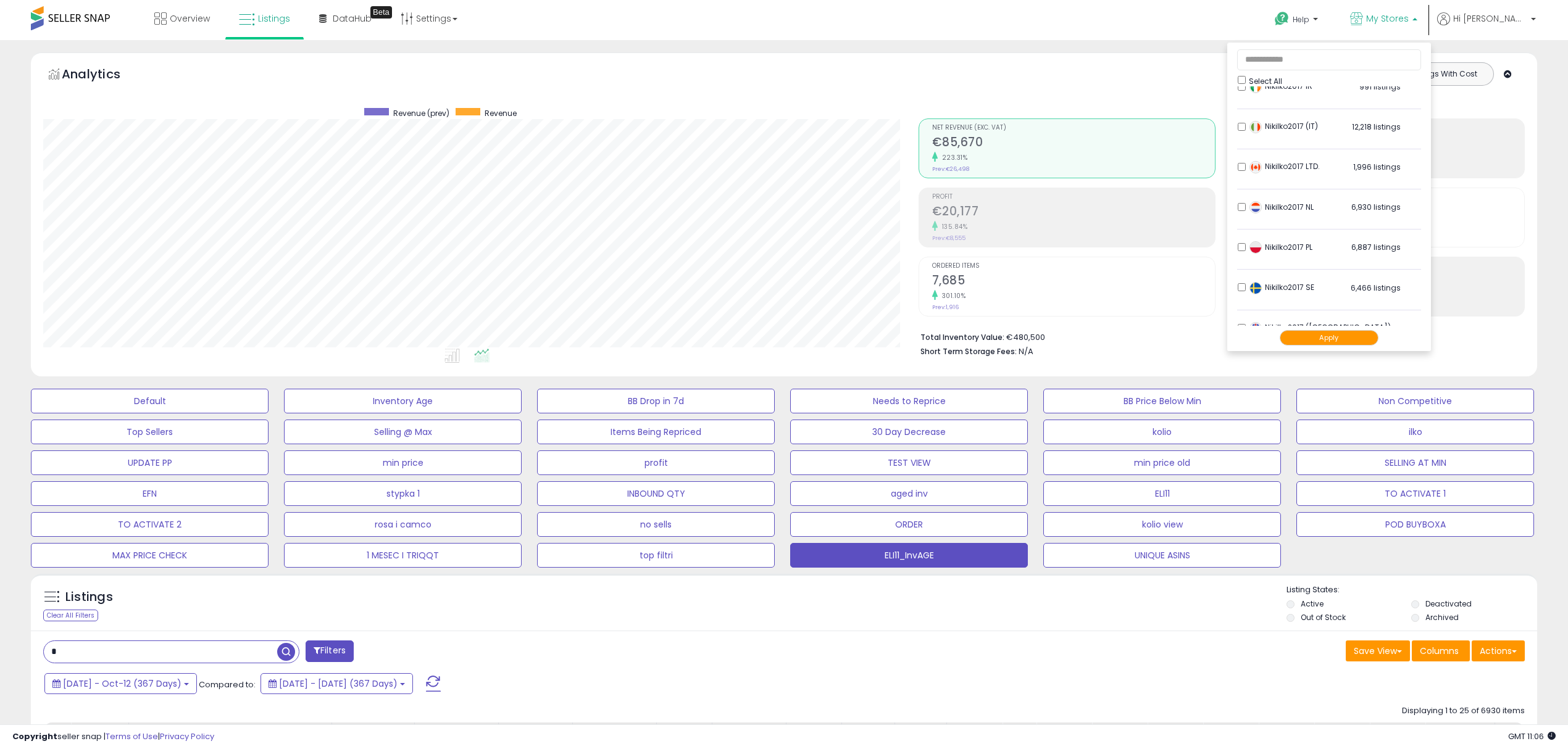
scroll to position [254, 0]
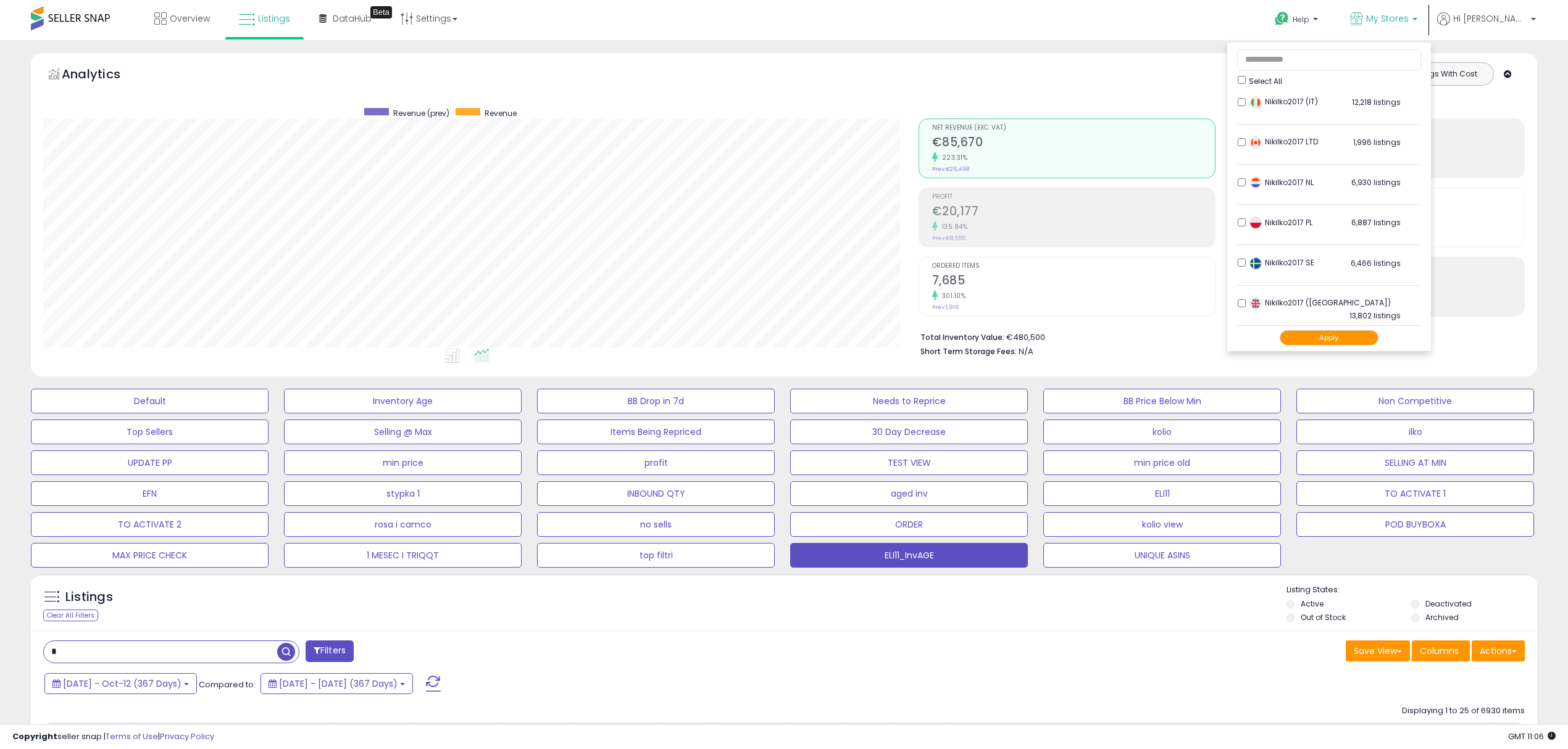
click at [1350, 333] on button "Apply" at bounding box center [1329, 338] width 99 height 16
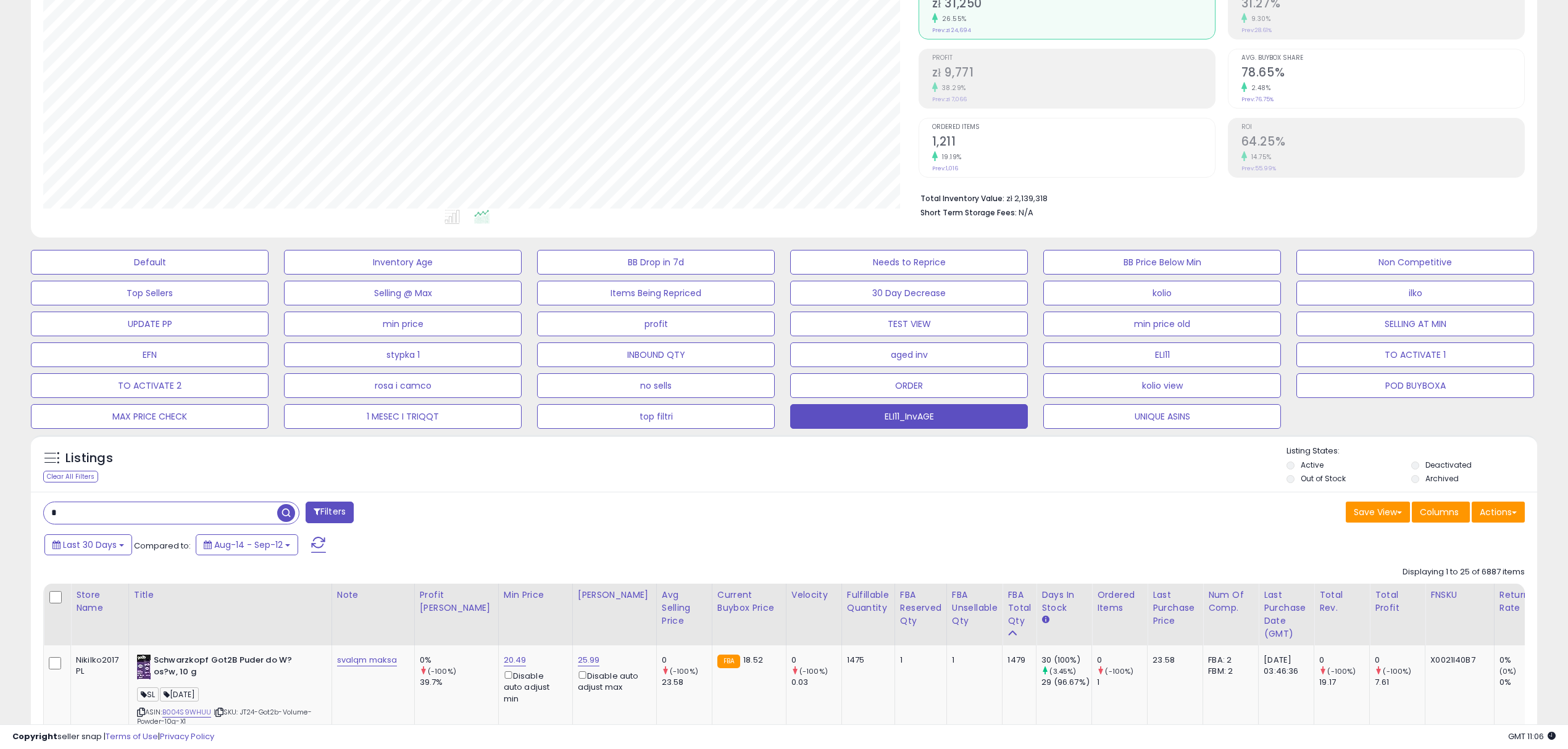
scroll to position [329, 0]
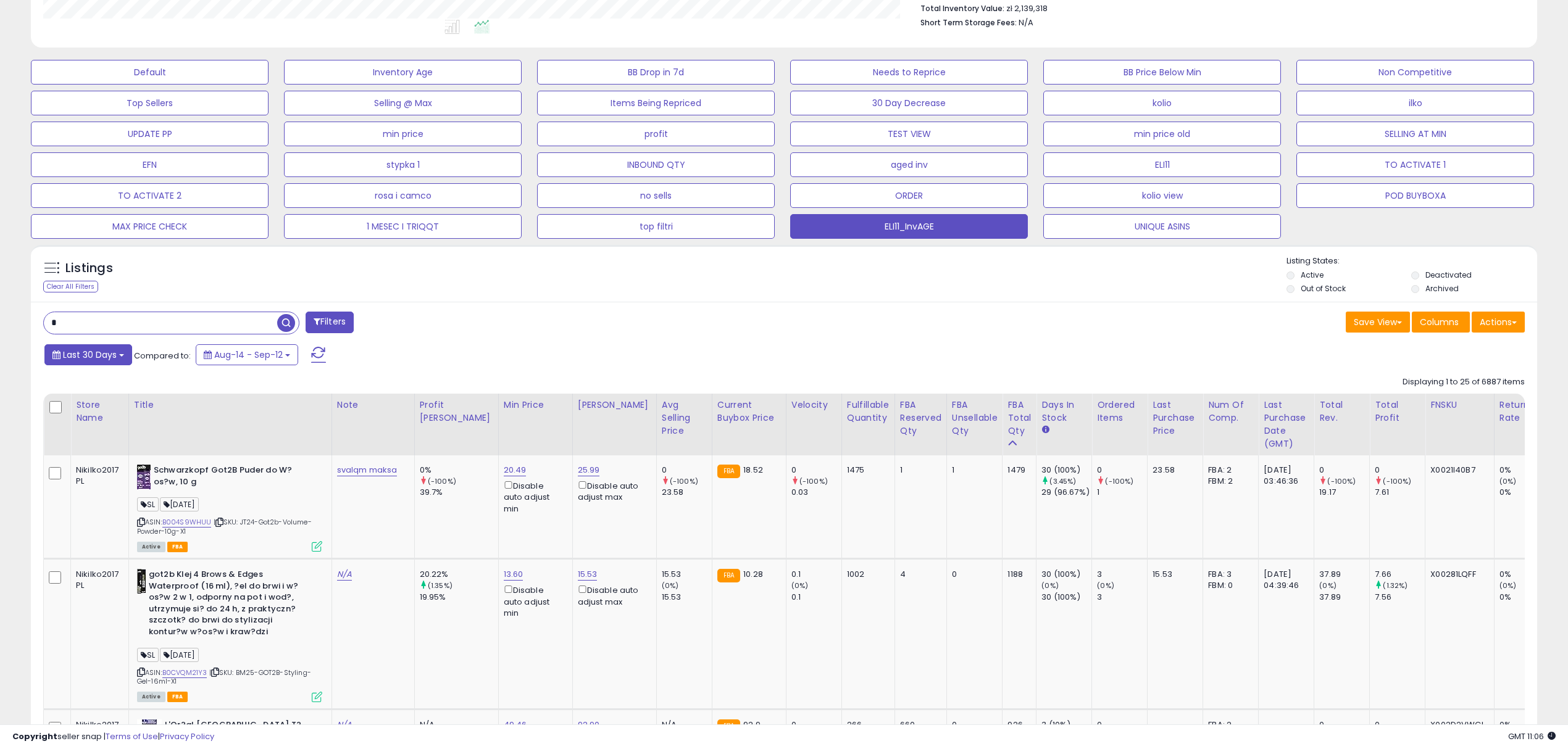
click at [107, 359] on span "Last 30 Days" at bounding box center [89, 355] width 54 height 12
click at [85, 428] on li "Custom Range" at bounding box center [100, 425] width 99 height 17
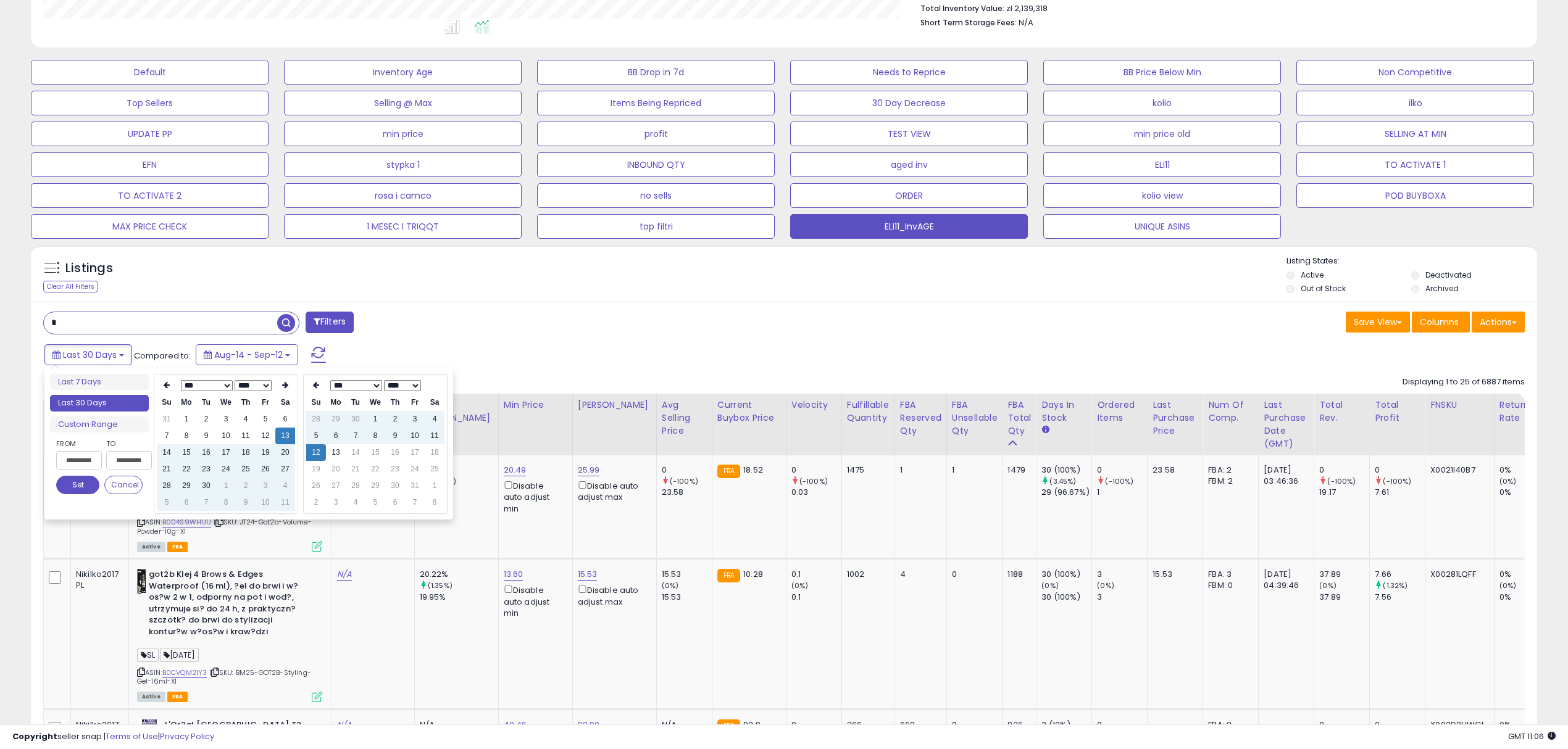
click at [228, 380] on select "*** *** *** *** *** *** *** *** *** ***" at bounding box center [207, 386] width 52 height 11
drag, startPoint x: 260, startPoint y: 388, endPoint x: 256, endPoint y: 394, distance: 7.2
click at [259, 388] on select "**** **** **** **** **** **** **** **** **** **** **** **** **** **** **** ****…" at bounding box center [253, 386] width 37 height 11
click at [262, 434] on td "11" at bounding box center [265, 436] width 20 height 17
type input "**********"
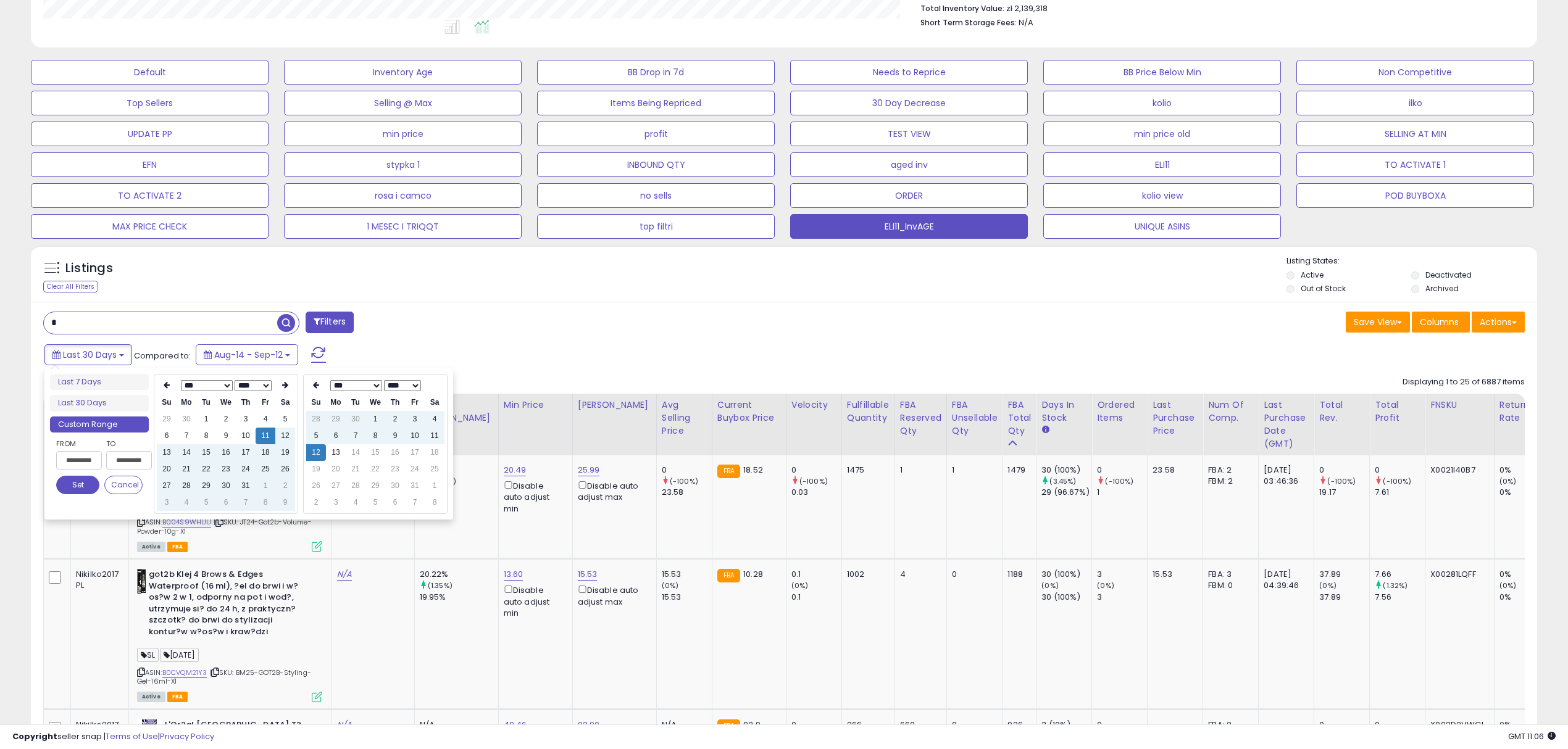
click at [85, 486] on button "Set" at bounding box center [78, 485] width 43 height 18
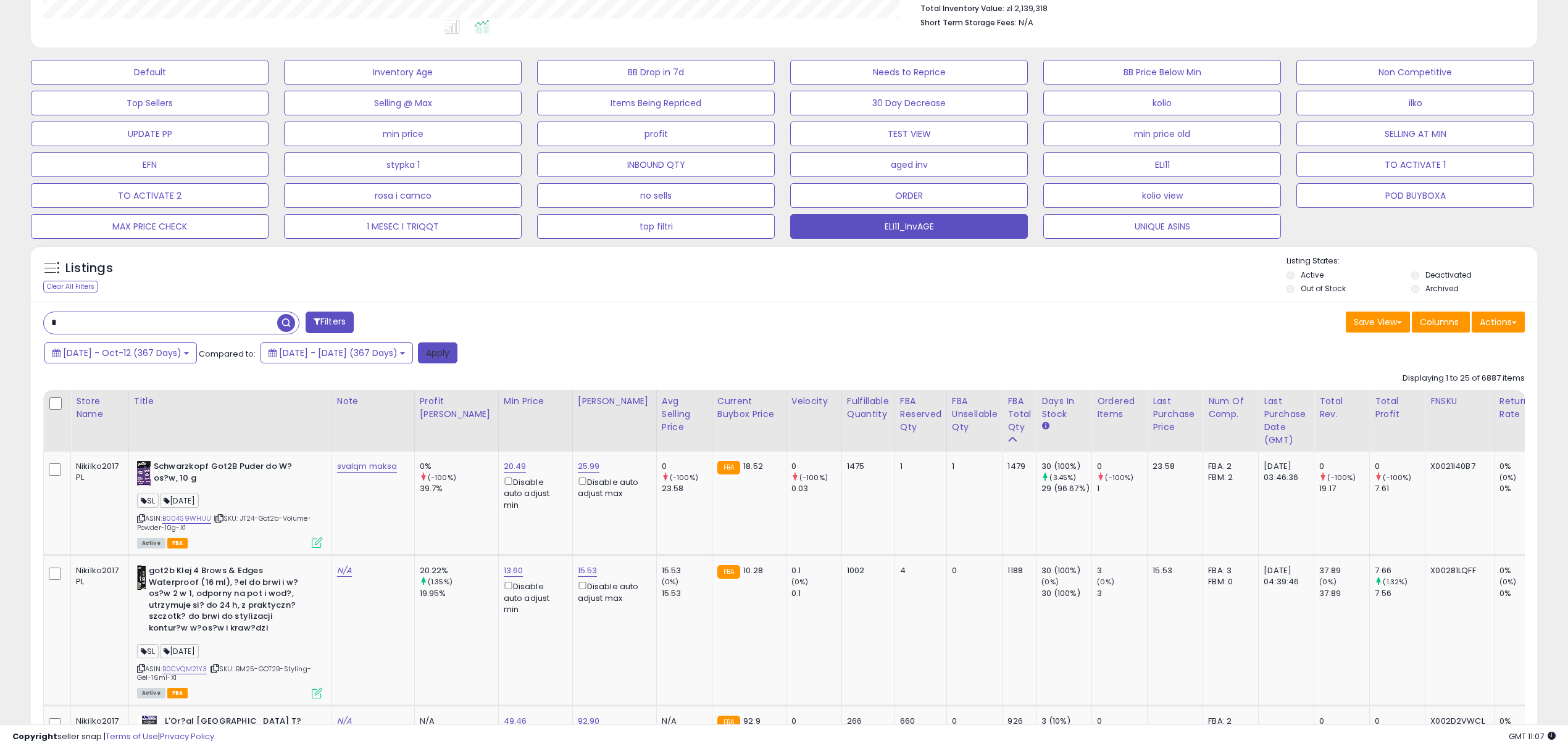
click at [458, 354] on button "Apply" at bounding box center [437, 352] width 39 height 21
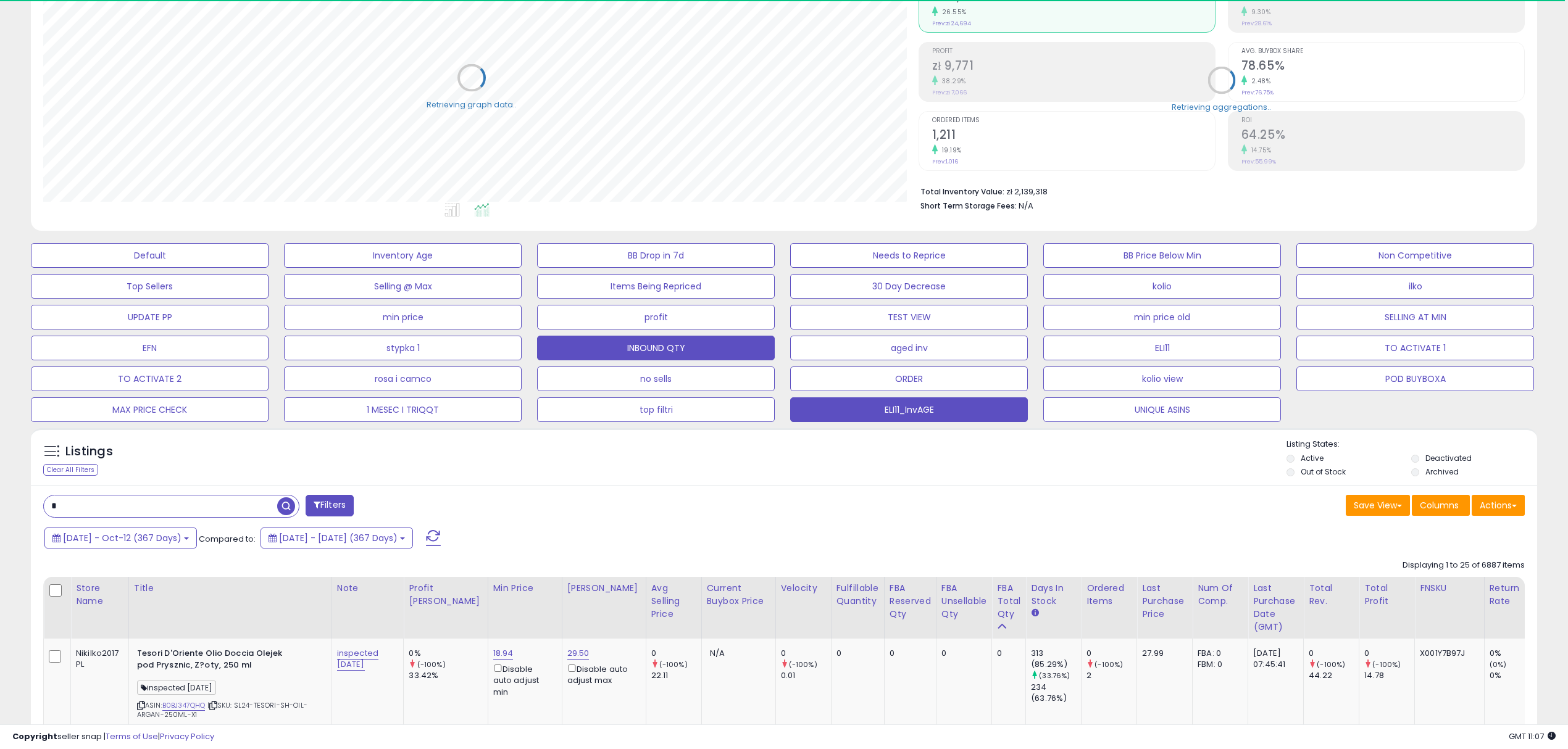
scroll to position [616914, 616365]
drag, startPoint x: 1507, startPoint y: 502, endPoint x: 1500, endPoint y: 531, distance: 29.8
click at [1507, 504] on button "Actions" at bounding box center [1498, 505] width 53 height 21
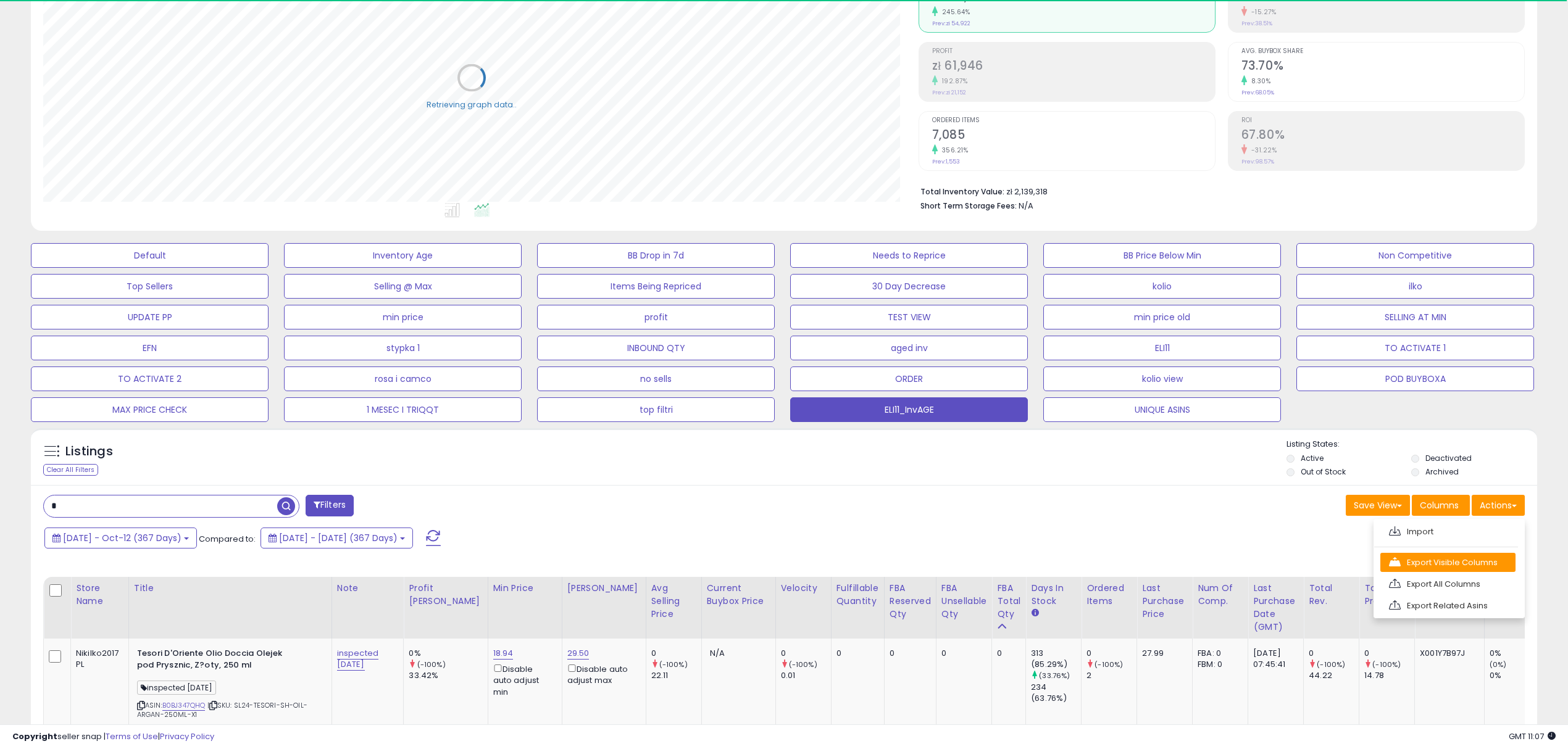
click at [1438, 563] on link "Export Visible Columns" at bounding box center [1447, 563] width 135 height 19
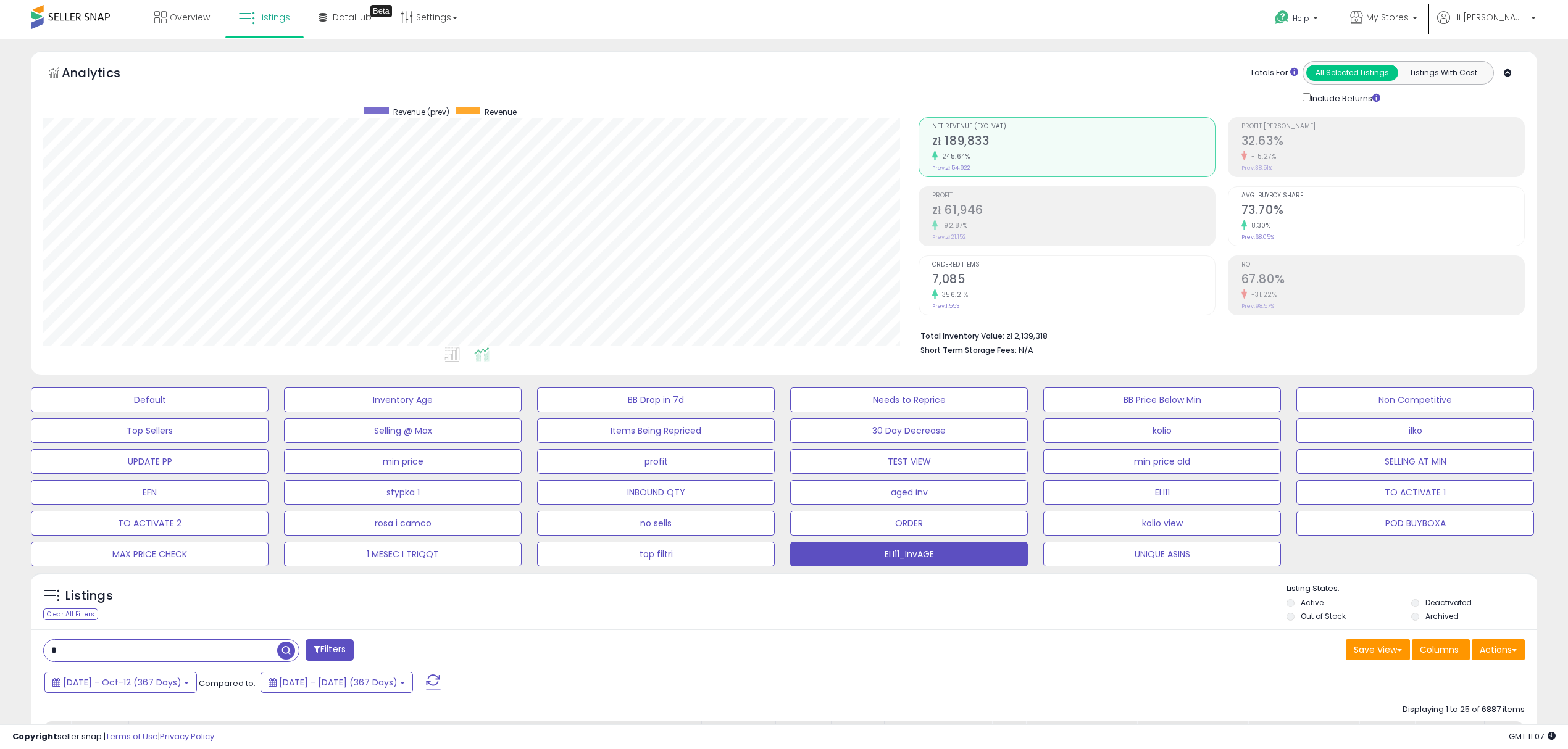
scroll to position [0, 0]
click at [1418, 24] on p "My Stores" at bounding box center [1383, 20] width 67 height 16
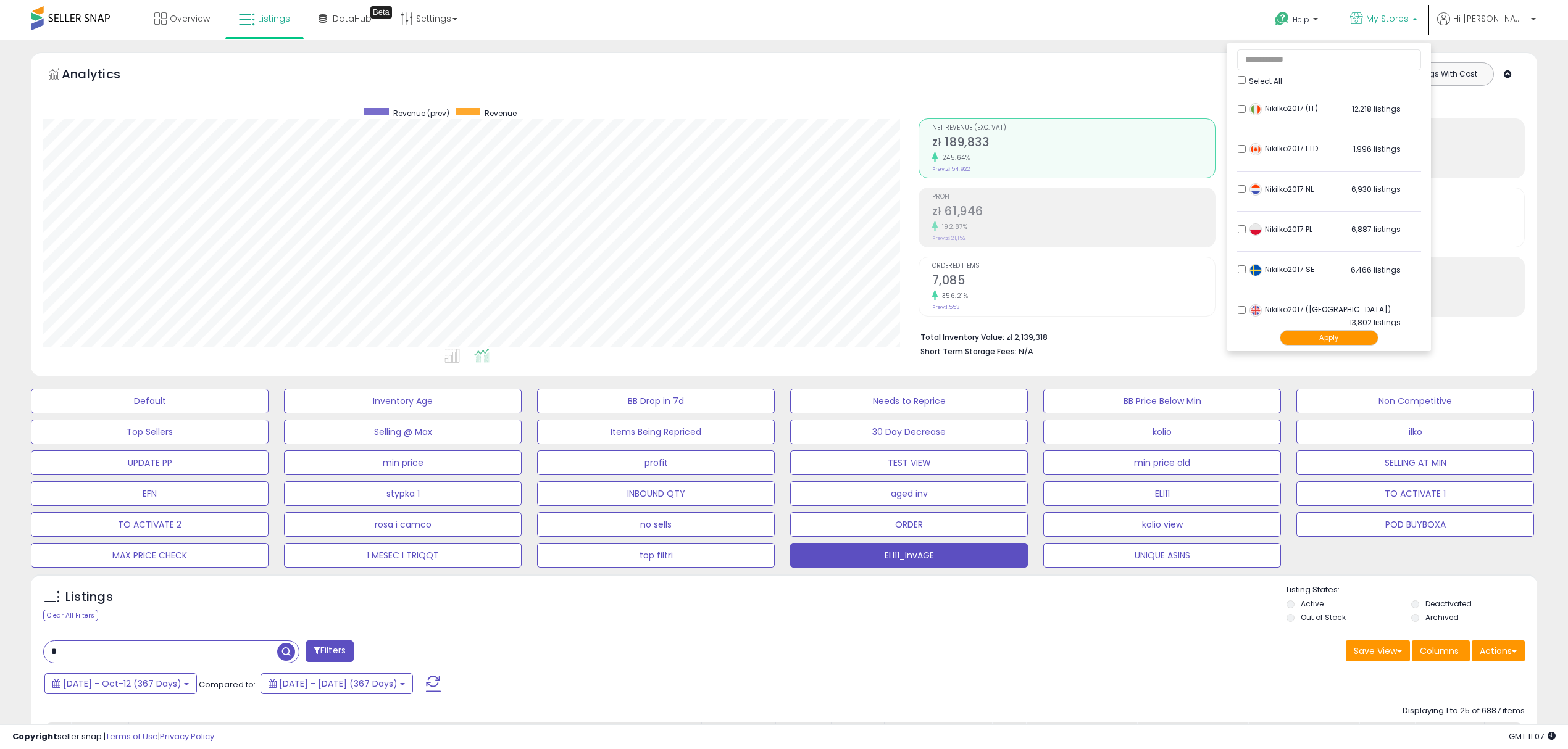
scroll to position [247, 0]
click at [1280, 223] on li "Nikilko2017 PL 6,887 listings" at bounding box center [1329, 226] width 184 height 38
click at [1370, 331] on button "Apply" at bounding box center [1329, 338] width 99 height 16
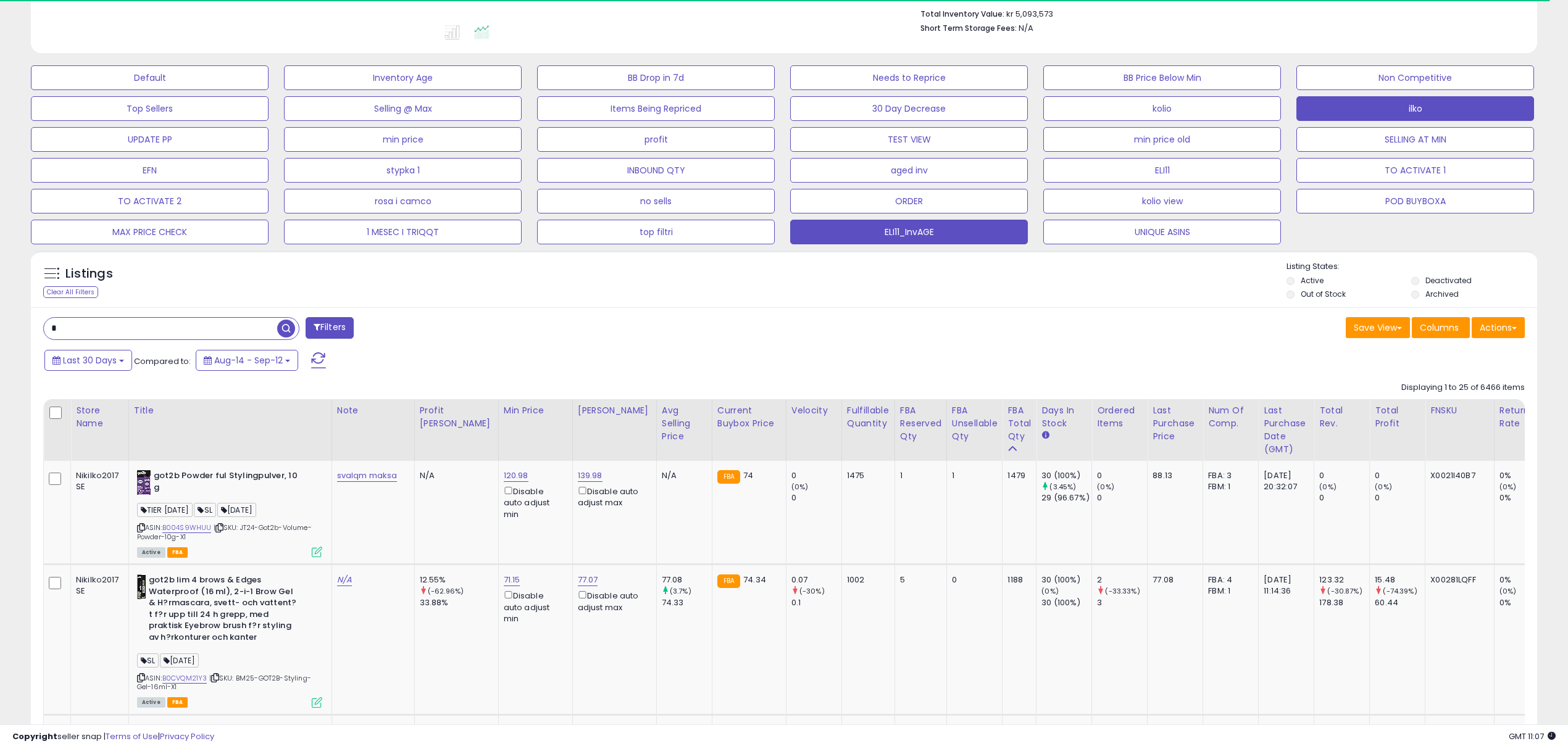
scroll to position [329, 0]
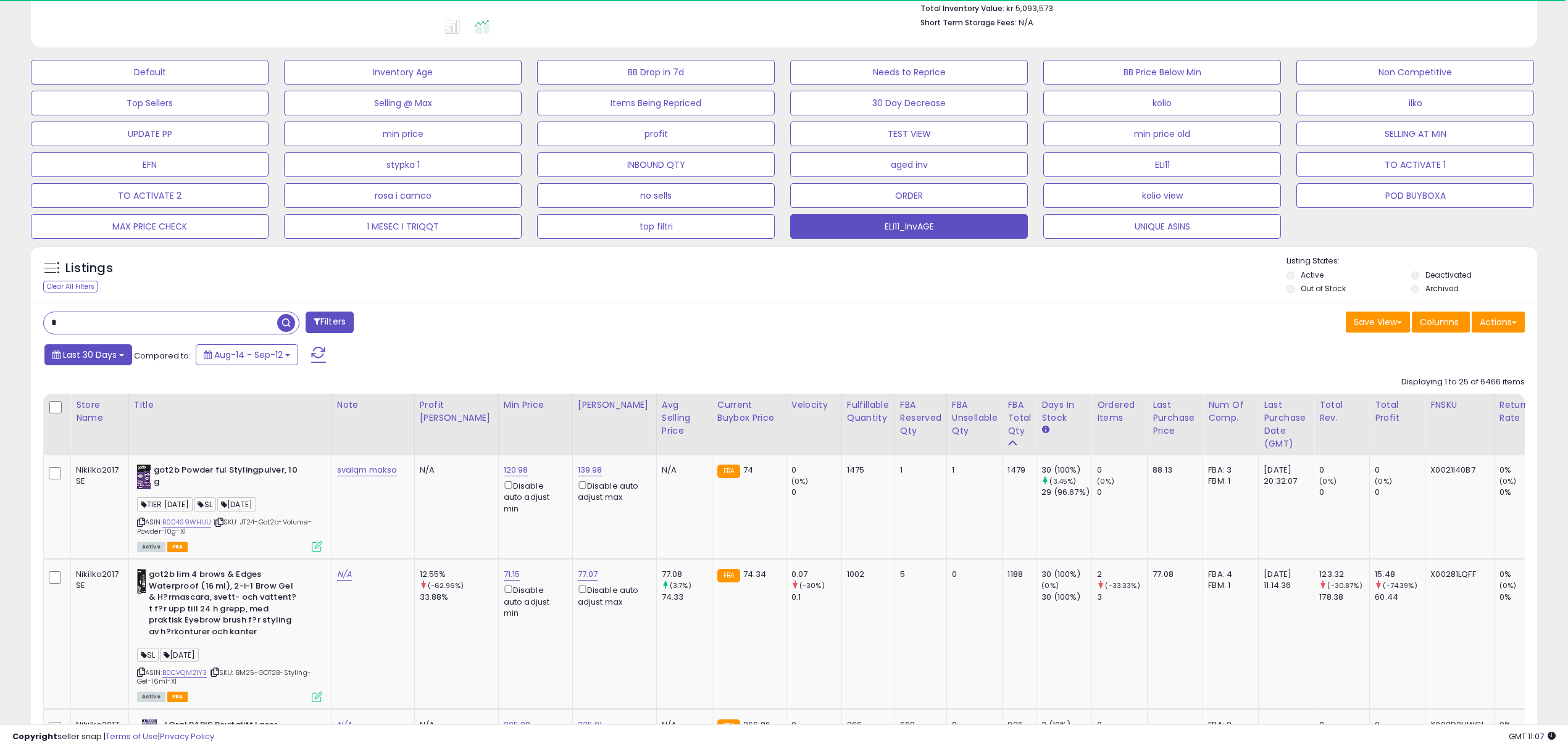
drag, startPoint x: 84, startPoint y: 348, endPoint x: 102, endPoint y: 362, distance: 22.8
click at [85, 348] on button "Last 30 Days" at bounding box center [88, 355] width 87 height 21
click at [95, 427] on li "Custom Range" at bounding box center [100, 425] width 99 height 17
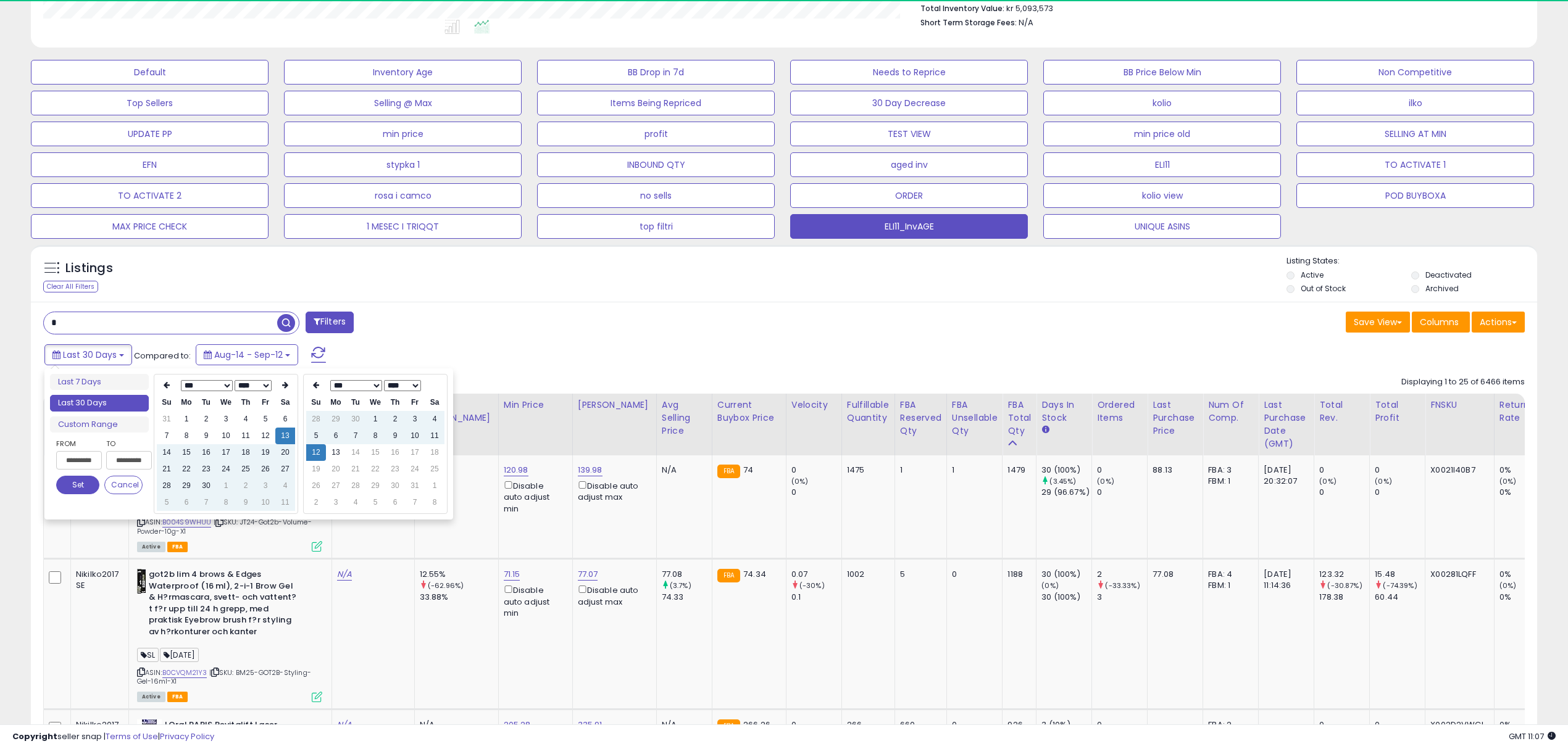
scroll to position [252, 875]
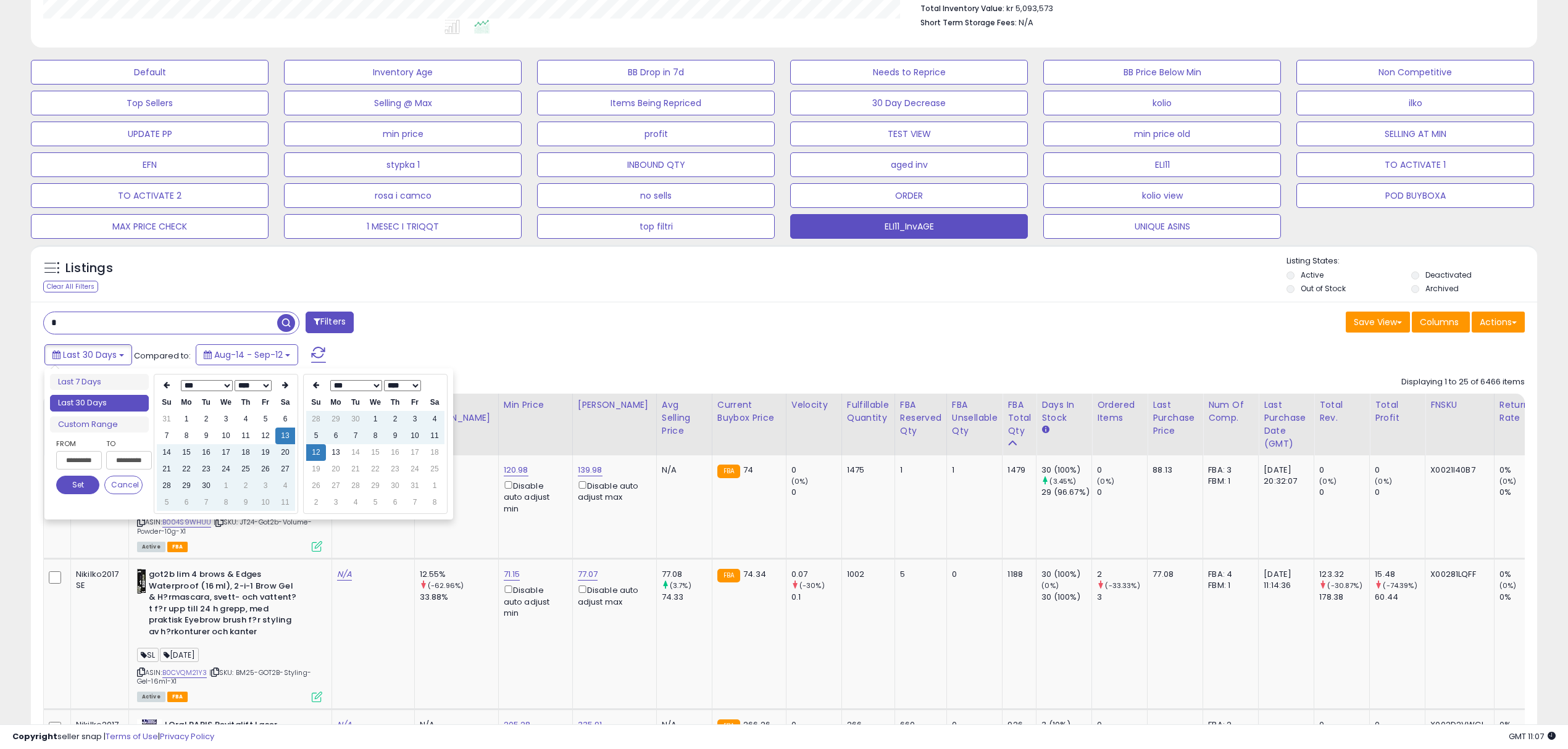
click at [228, 382] on select "*** *** *** *** *** *** *** *** *** ***" at bounding box center [207, 386] width 52 height 11
click at [264, 386] on select "**** **** **** **** **** **** **** **** **** **** **** **** **** **** **** ****…" at bounding box center [253, 386] width 37 height 11
click at [262, 439] on td "11" at bounding box center [265, 436] width 20 height 17
type input "**********"
click at [83, 482] on button "Set" at bounding box center [78, 485] width 43 height 18
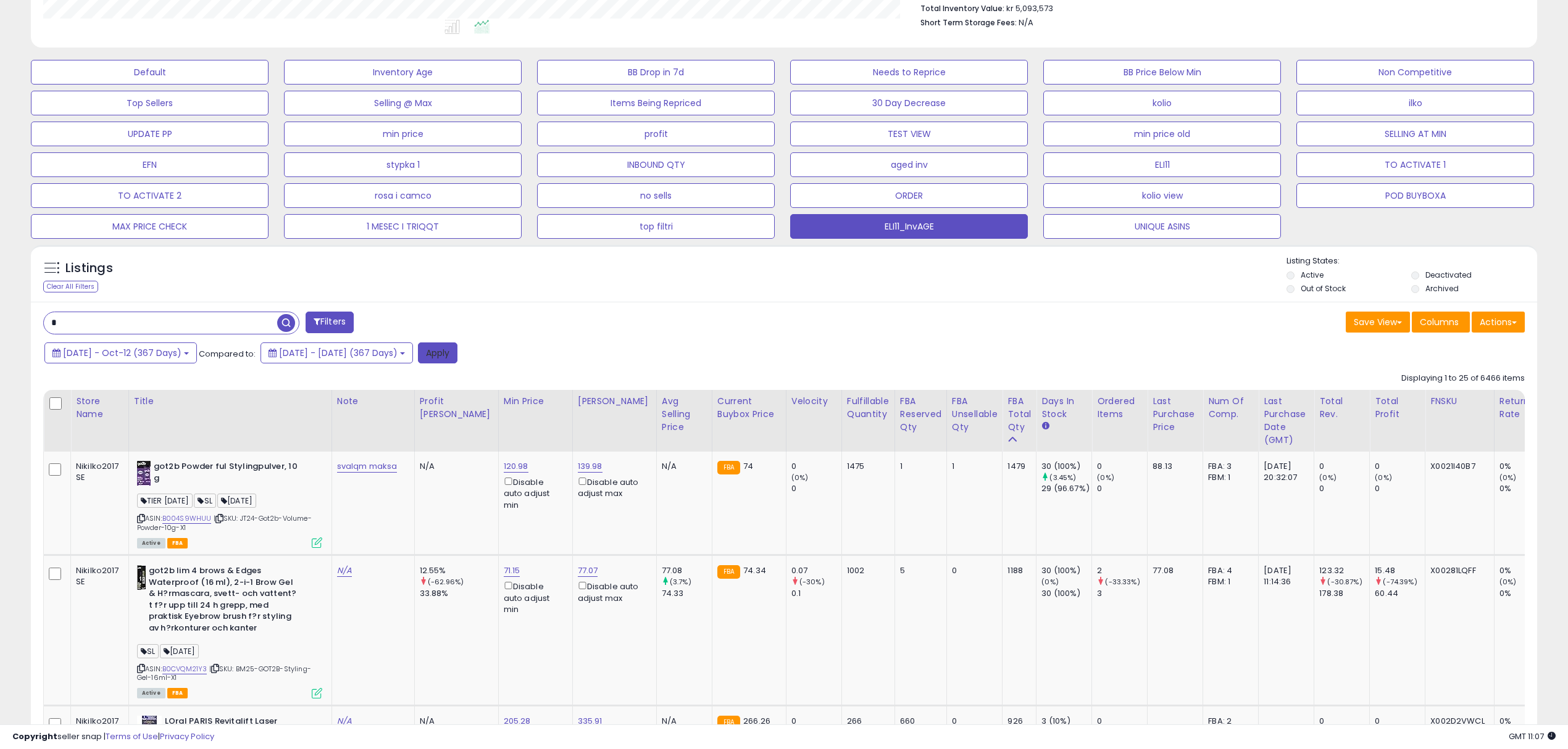
click at [458, 356] on button "Apply" at bounding box center [437, 352] width 39 height 21
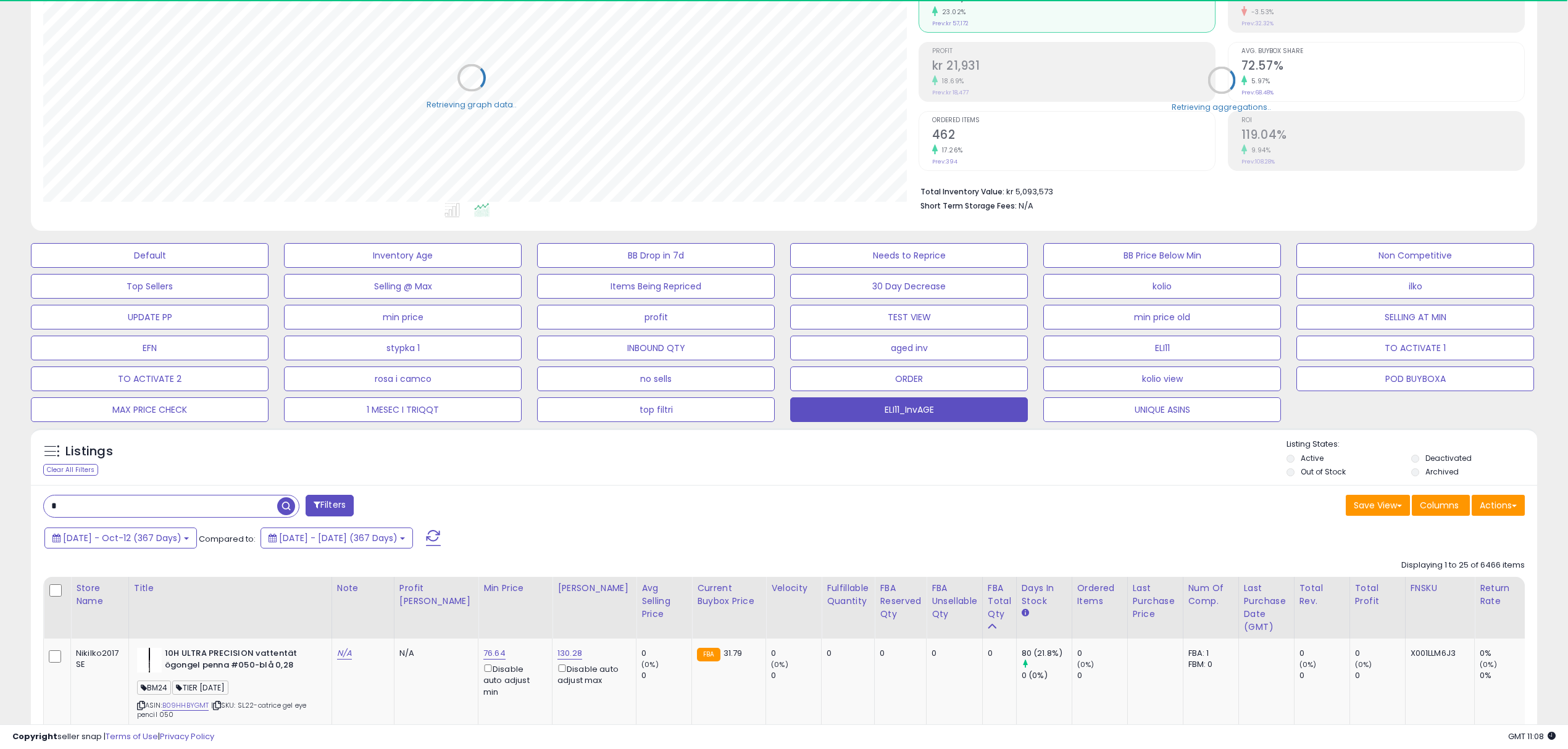
scroll to position [616914, 616365]
click at [1514, 510] on button "Actions" at bounding box center [1498, 505] width 53 height 21
click at [1438, 566] on link "Export Visible Columns" at bounding box center [1447, 563] width 135 height 19
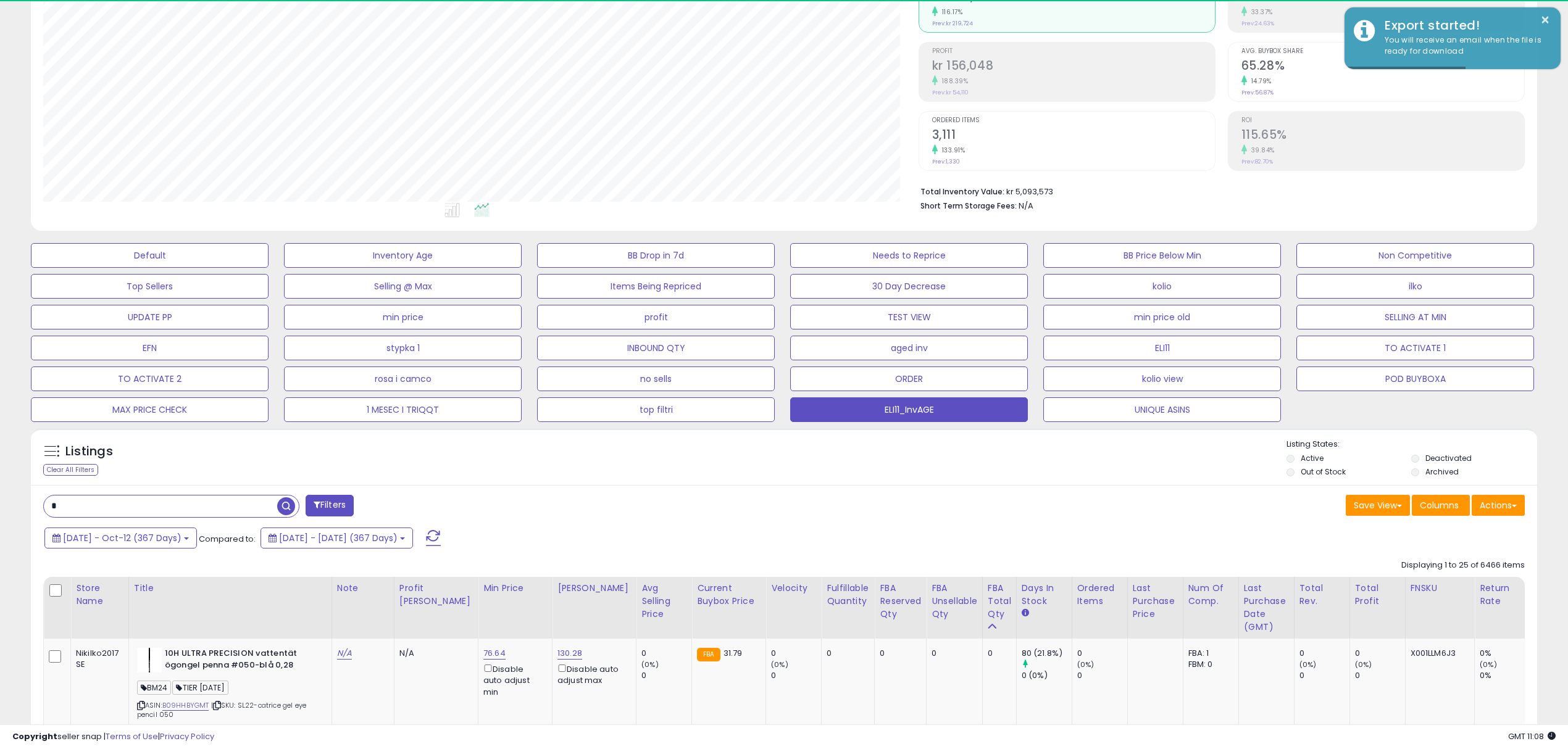
scroll to position [252, 875]
